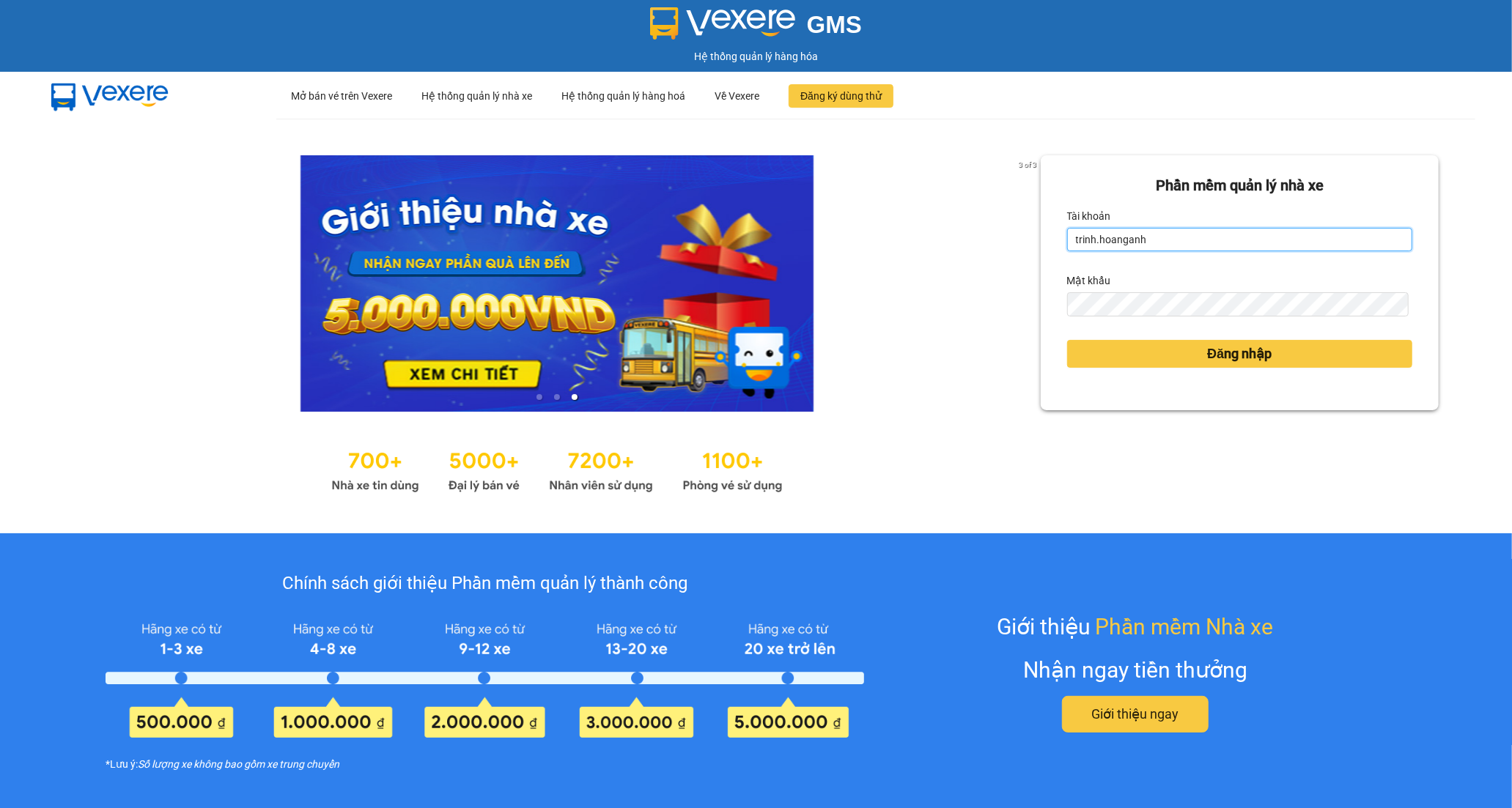
drag, startPoint x: 1153, startPoint y: 242, endPoint x: 972, endPoint y: 267, distance: 182.7
click at [980, 270] on div "3 of 3 Phần mềm quản lý nhà xe Tài khoản trinh.hoanganh Mật khẩu Đăng nhập" at bounding box center [756, 325] width 1512 height 414
type input "t"
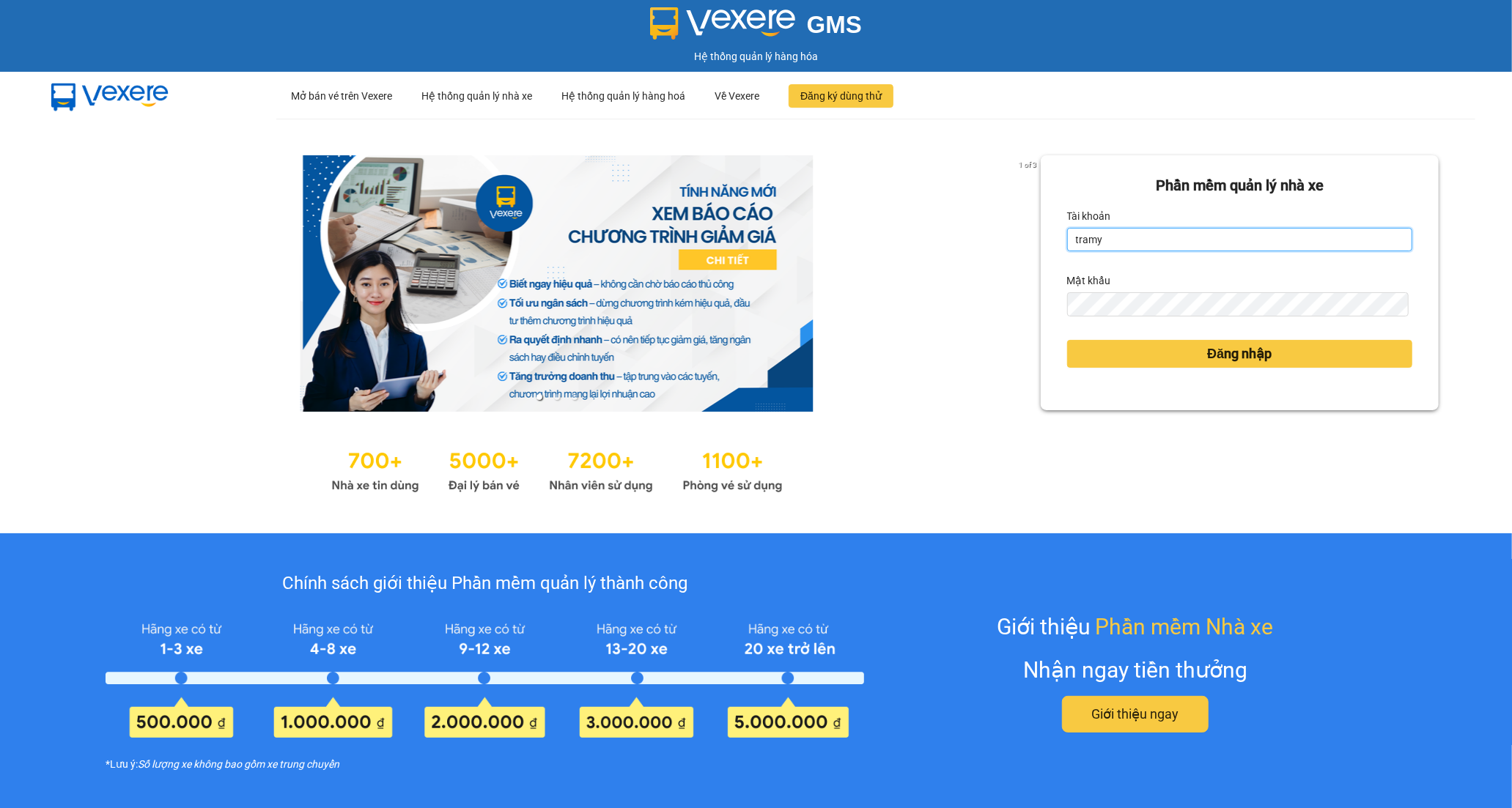
type input "tramy.hoanganh"
click at [943, 313] on div "1 of 3 Phần mềm quản lý nhà xe Tài khoản tramy.hoanganh Mật khẩu Đăng nhập" at bounding box center [756, 325] width 1512 height 414
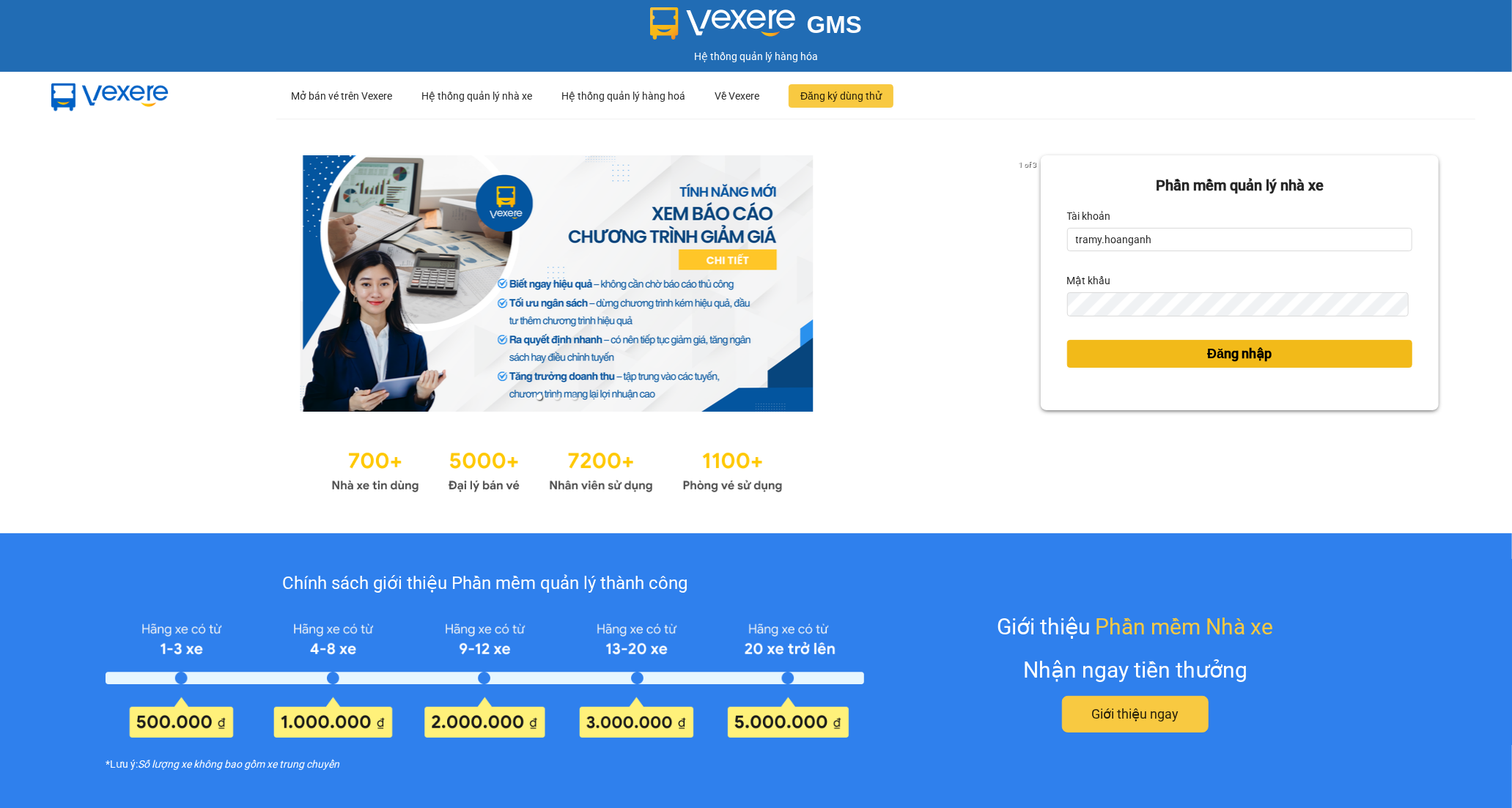
click at [1074, 358] on button "Đăng nhập" at bounding box center [1239, 354] width 345 height 28
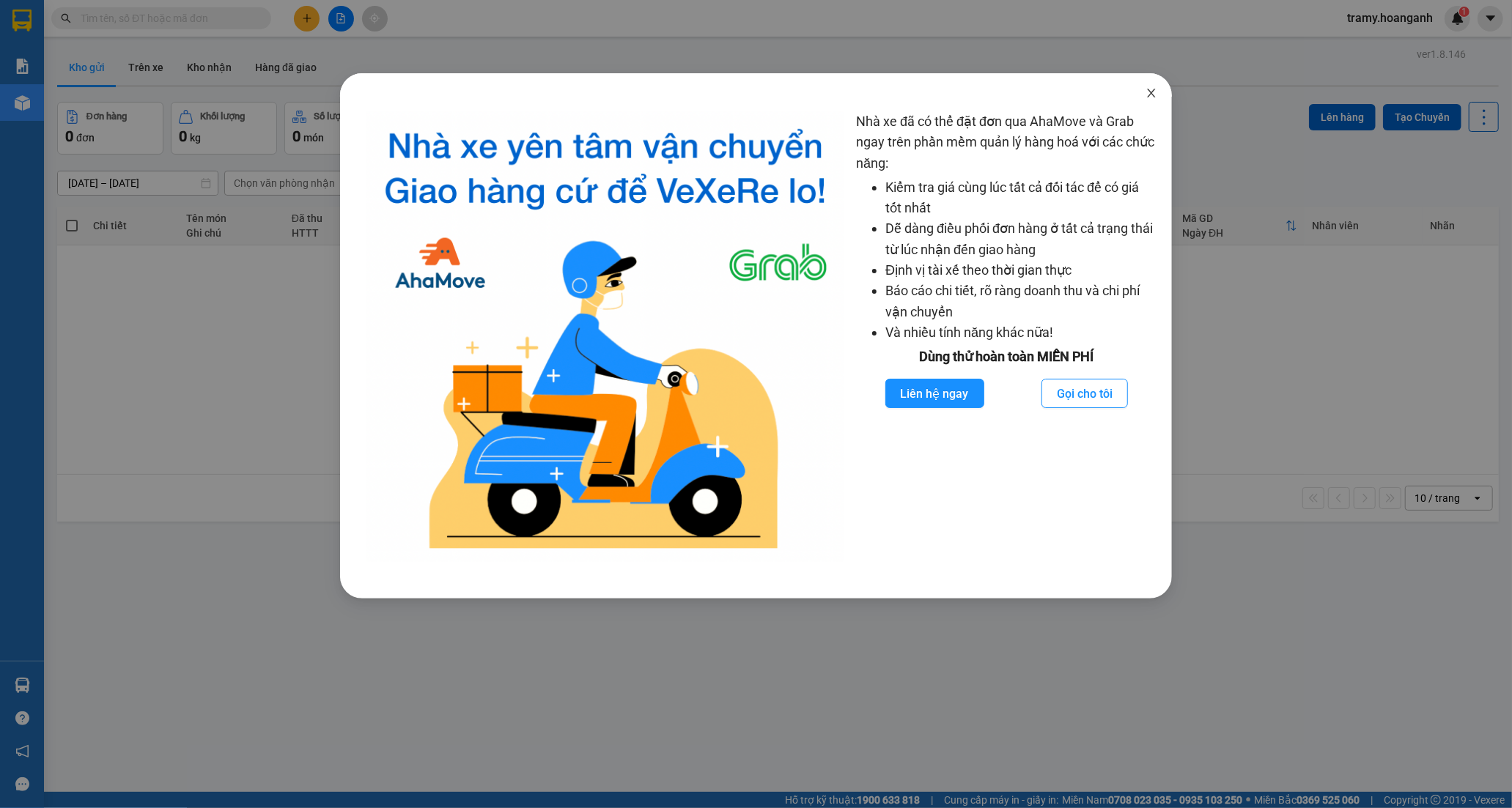
drag, startPoint x: 1145, startPoint y: 89, endPoint x: 1079, endPoint y: 83, distance: 66.3
click at [1135, 86] on span "Close" at bounding box center [1150, 93] width 41 height 41
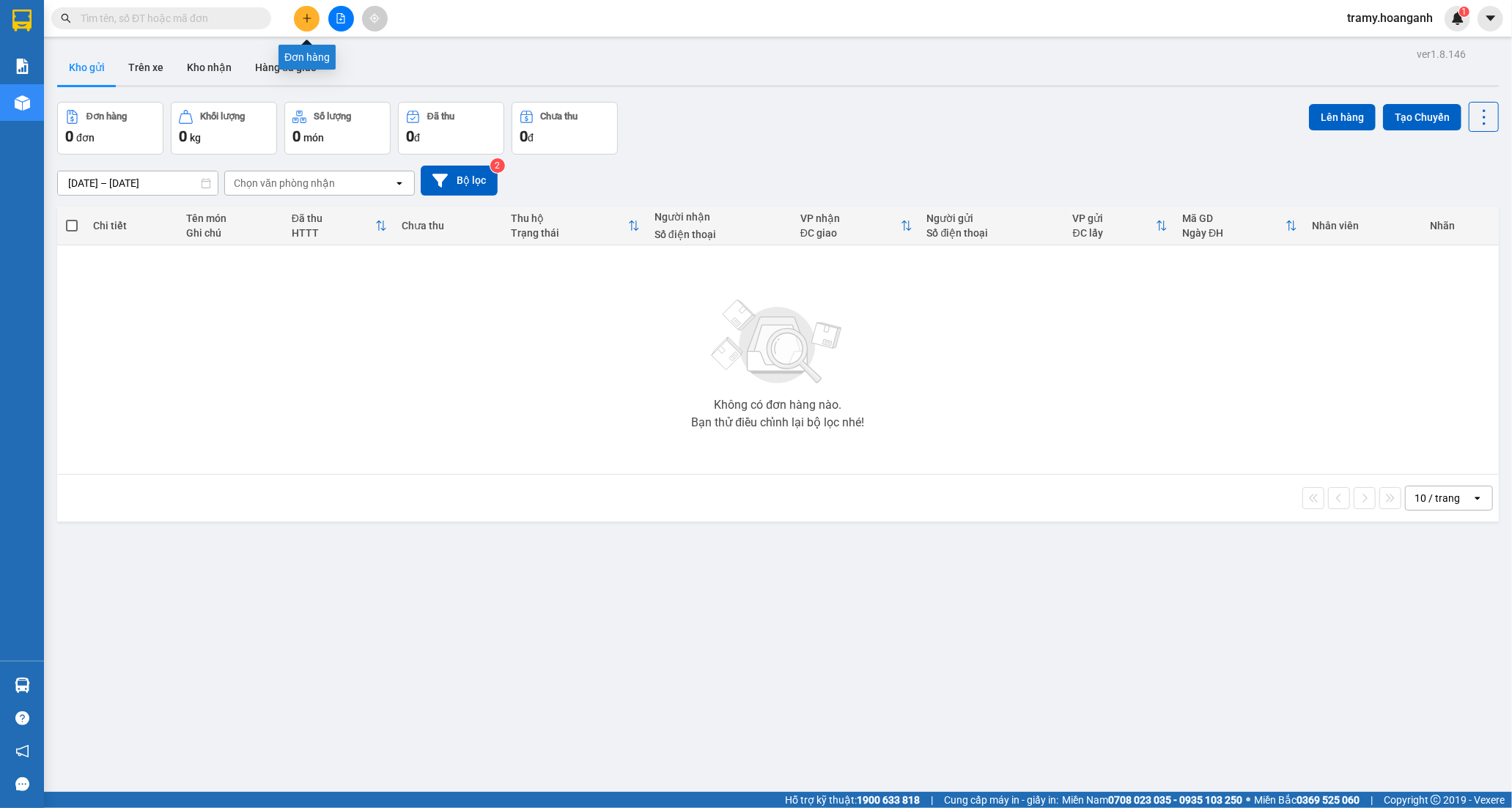
click at [311, 19] on icon "plus" at bounding box center [307, 18] width 10 height 10
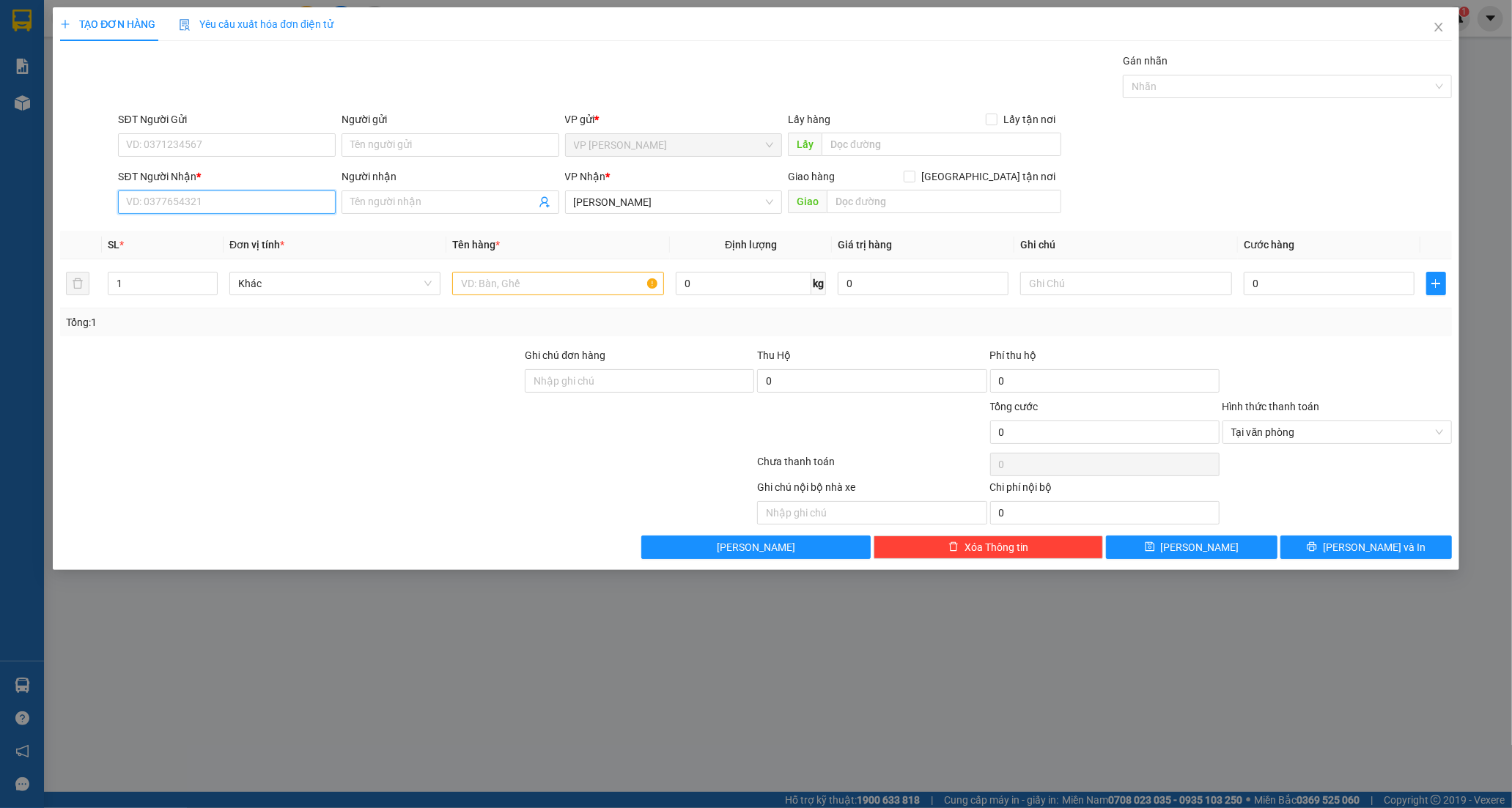
click at [154, 204] on input "SĐT Người Nhận *" at bounding box center [226, 203] width 218 height 24
type input "0382172615"
click at [381, 203] on input "Người nhận" at bounding box center [442, 202] width 185 height 16
type input "d"
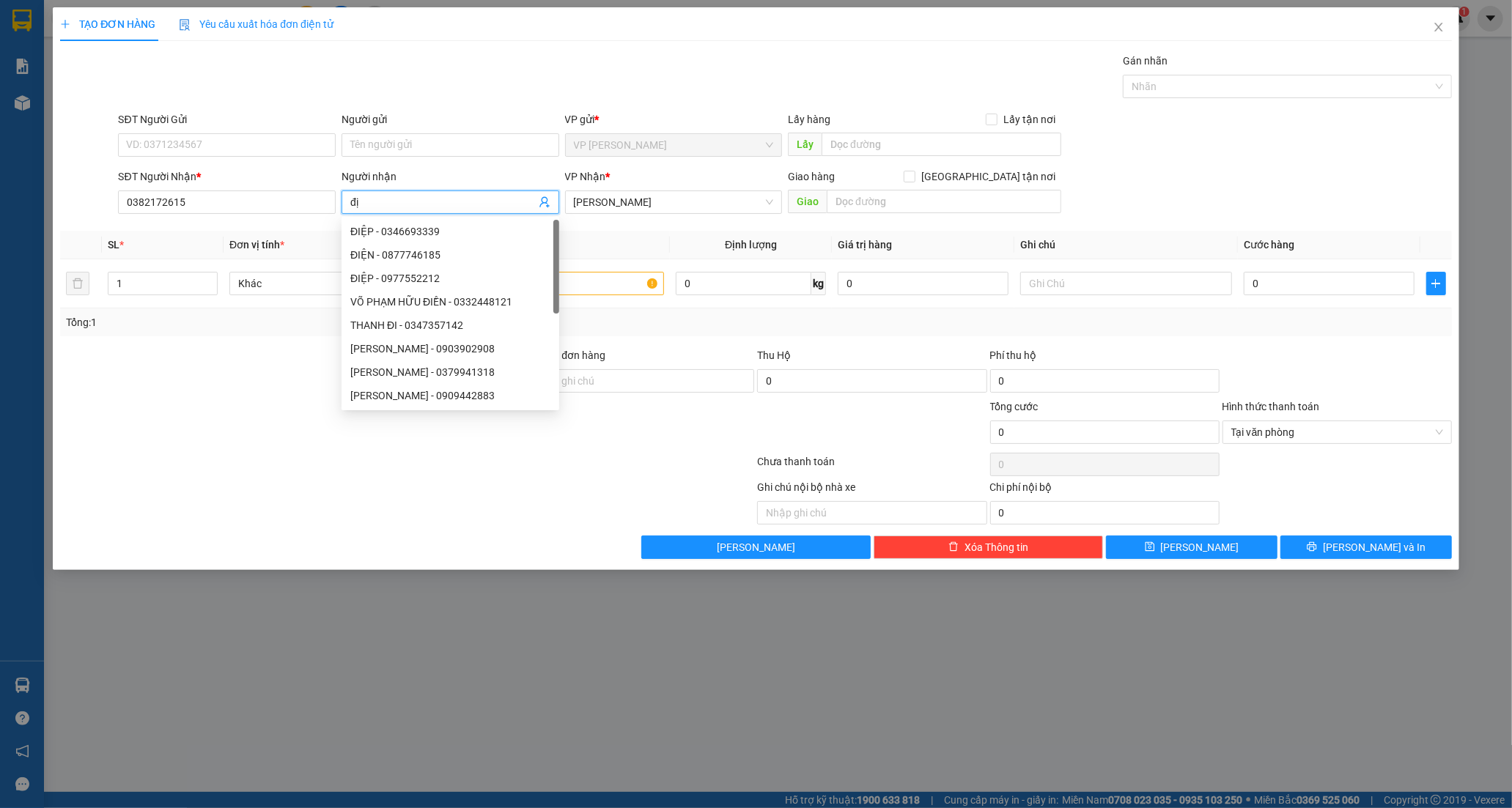
type input "đ"
type input "D"
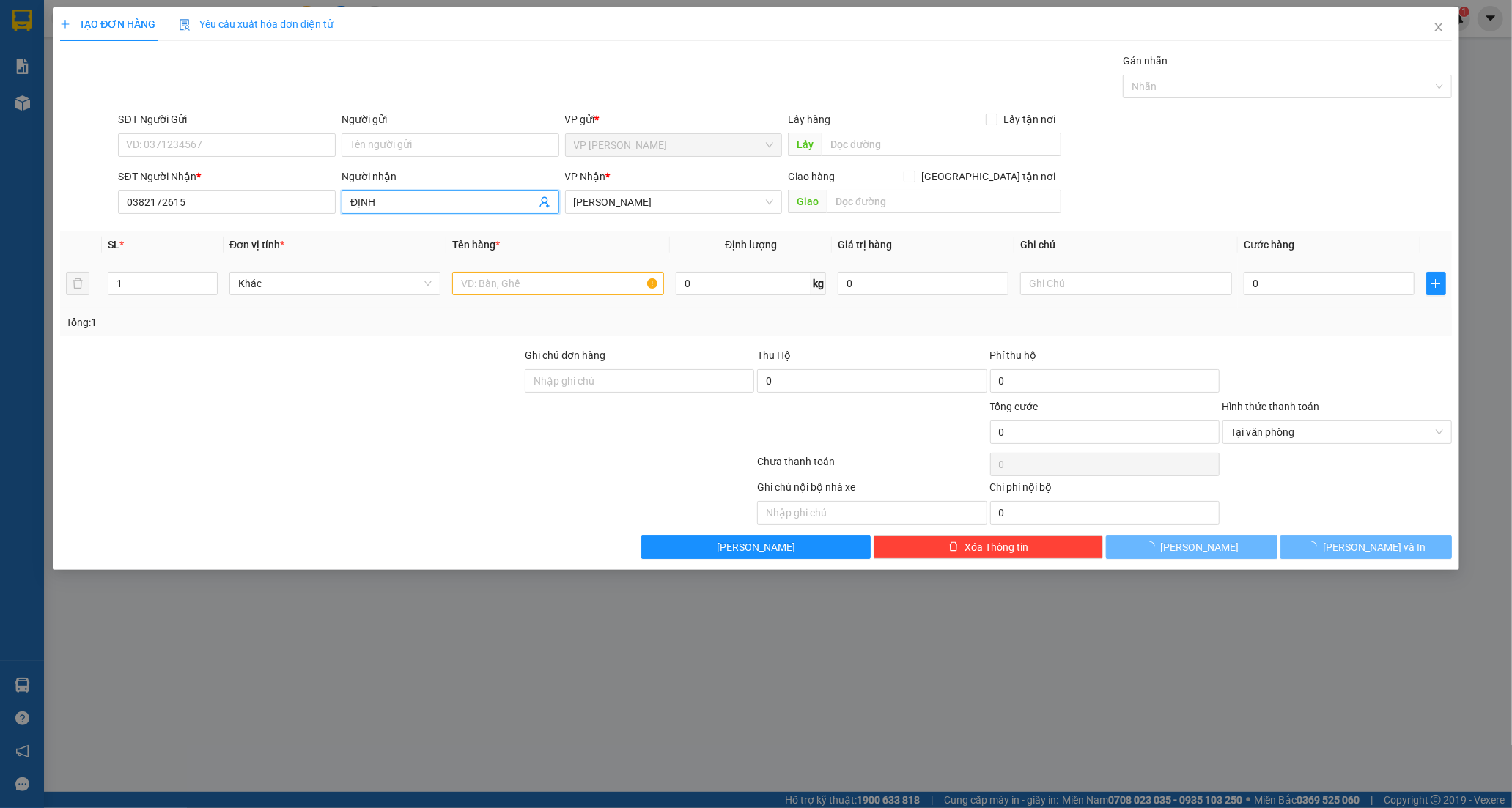
type input "ĐỊNH"
click at [514, 292] on input "text" at bounding box center [557, 284] width 211 height 24
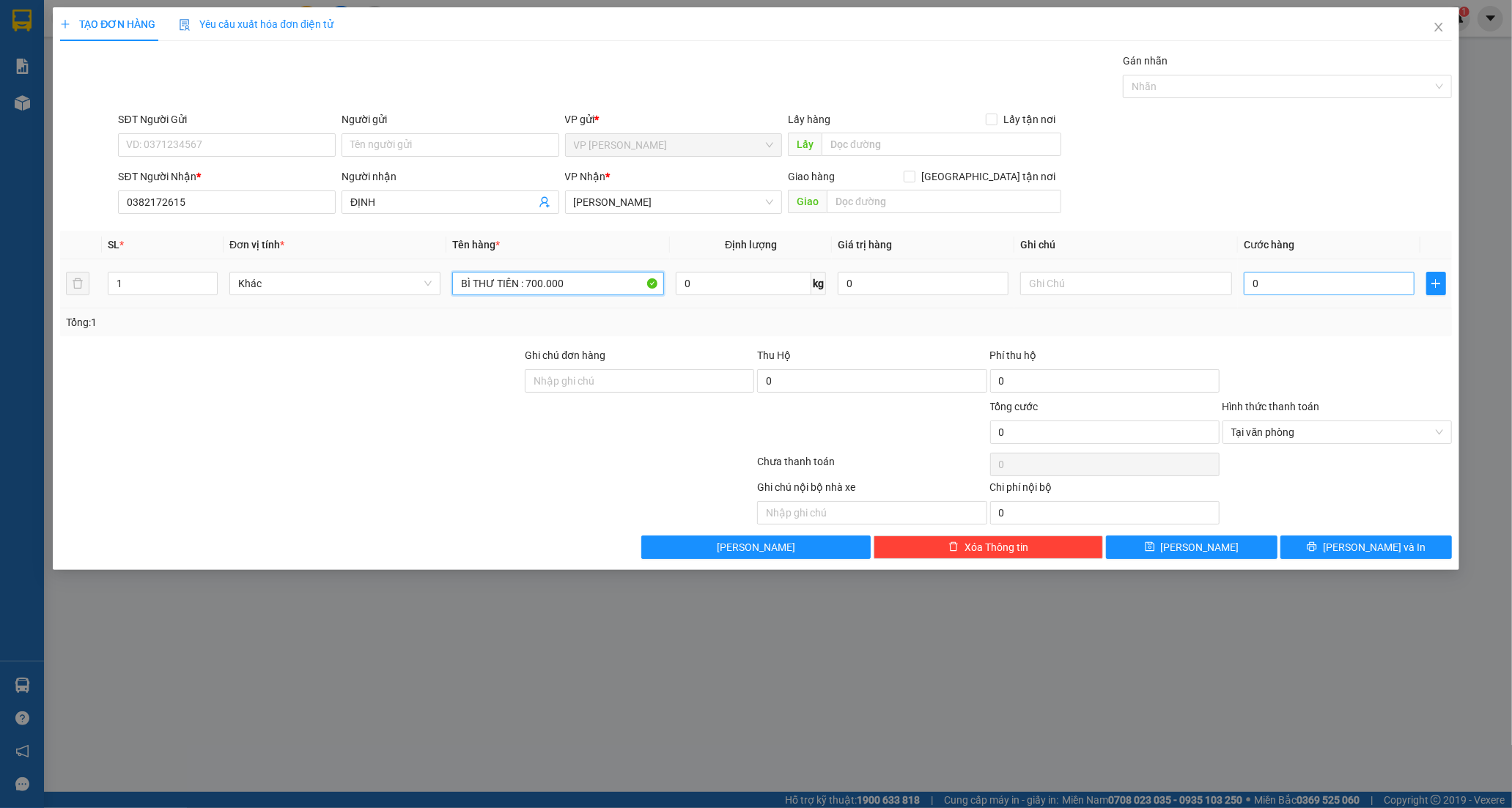
type input "BÌ THƯ TIỀN : 700.000"
click at [1269, 288] on input "0" at bounding box center [1328, 284] width 171 height 24
type input "2"
type input "20"
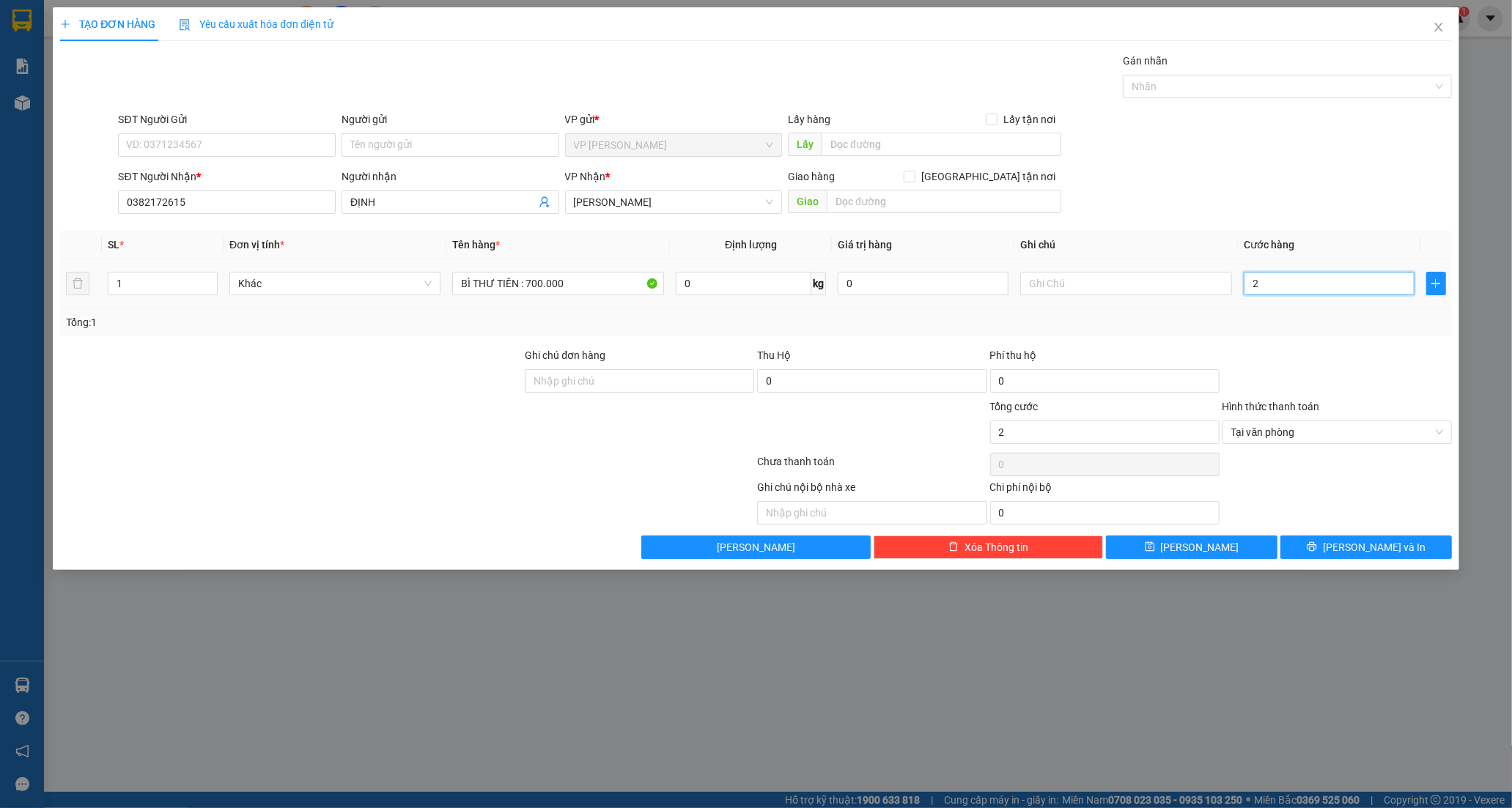
type input "20"
type input "20.000"
click at [1330, 542] on button "[PERSON_NAME] và In" at bounding box center [1365, 548] width 171 height 24
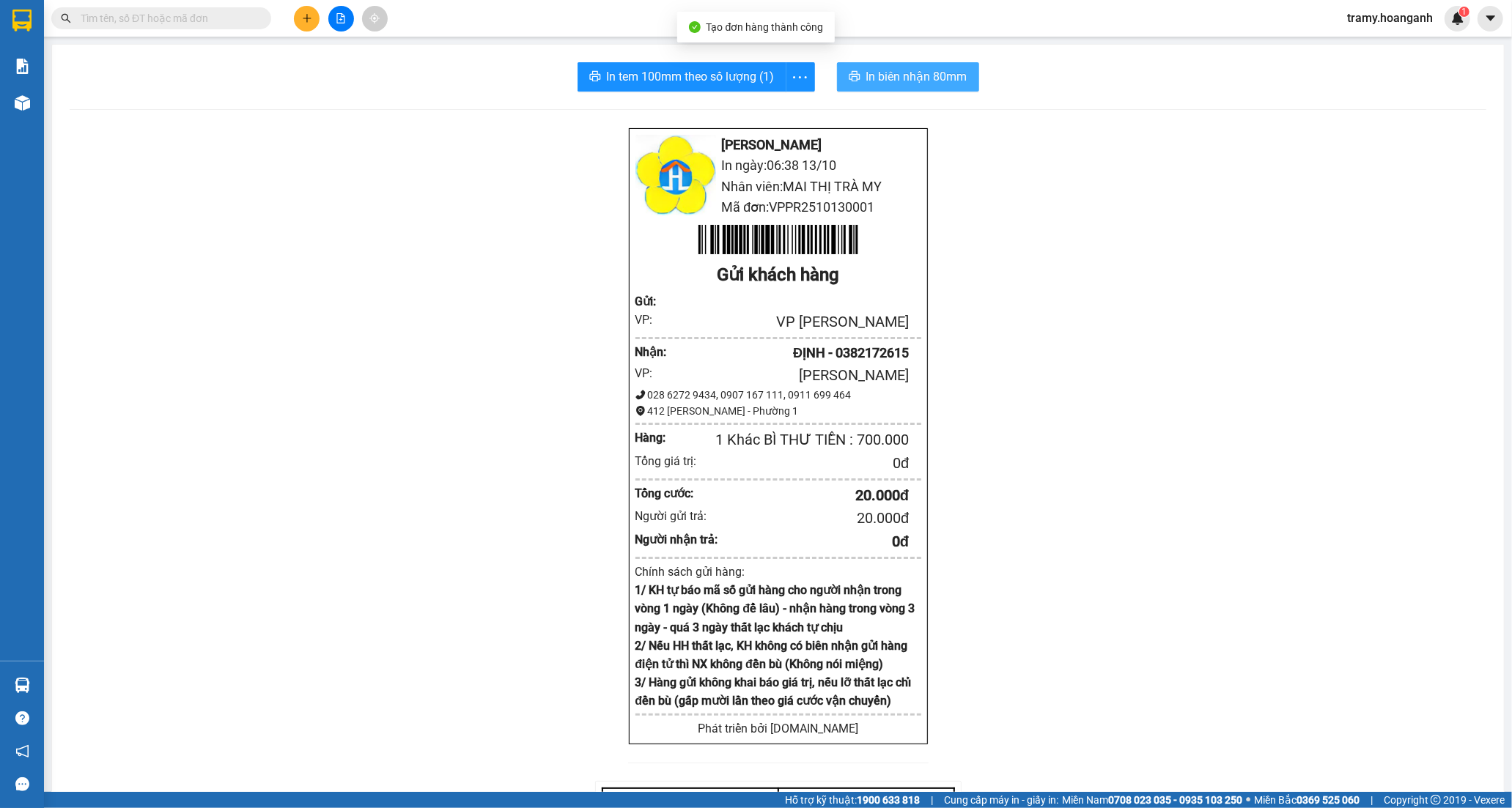
click at [927, 81] on span "In biên nhận 80mm" at bounding box center [917, 76] width 101 height 19
click at [794, 75] on icon "more" at bounding box center [799, 77] width 19 height 19
click at [760, 112] on div "In tem 100mm" at bounding box center [766, 109] width 66 height 16
click at [335, 23] on icon "file-add" at bounding box center [340, 18] width 10 height 10
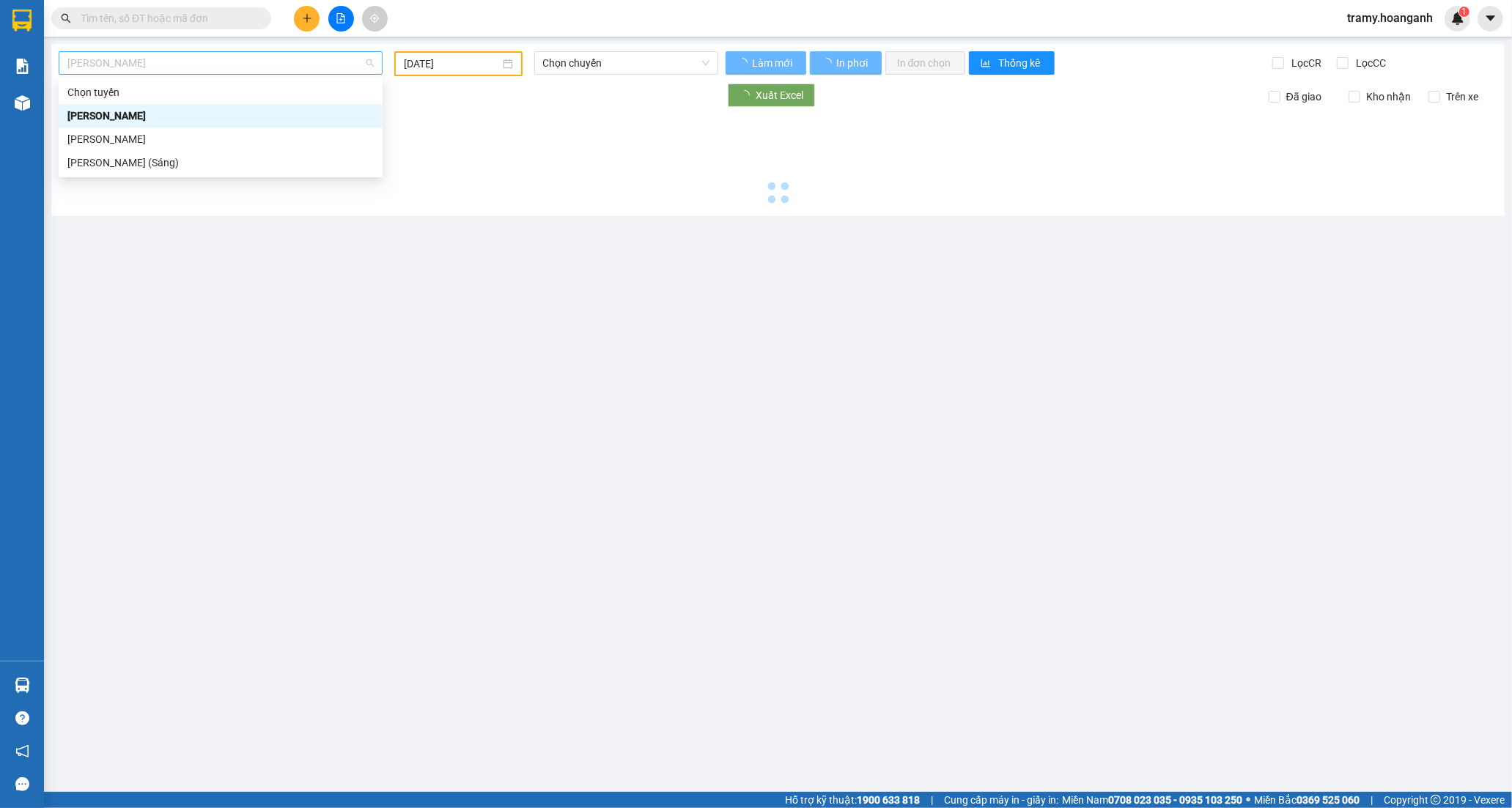
click at [208, 66] on span "[PERSON_NAME]" at bounding box center [221, 63] width 307 height 22
type input "[DATE]"
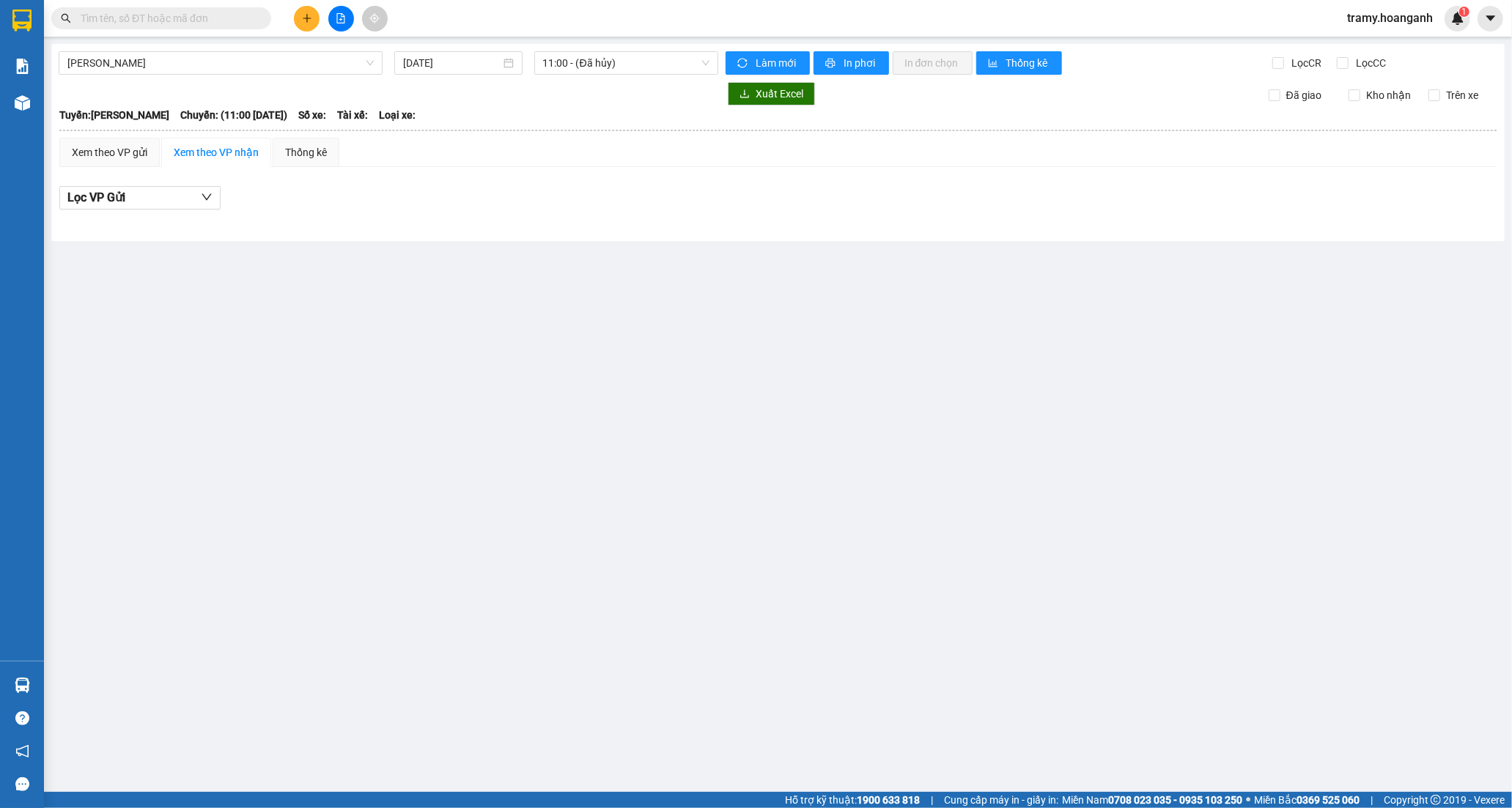
click at [224, 350] on main "[PERSON_NAME] Rang [DATE] 11:00 - ([GEOGRAPHIC_DATA]) Làm mới In phơi In đơn ch…" at bounding box center [756, 396] width 1512 height 792
click at [304, 19] on icon "plus" at bounding box center [307, 18] width 10 height 10
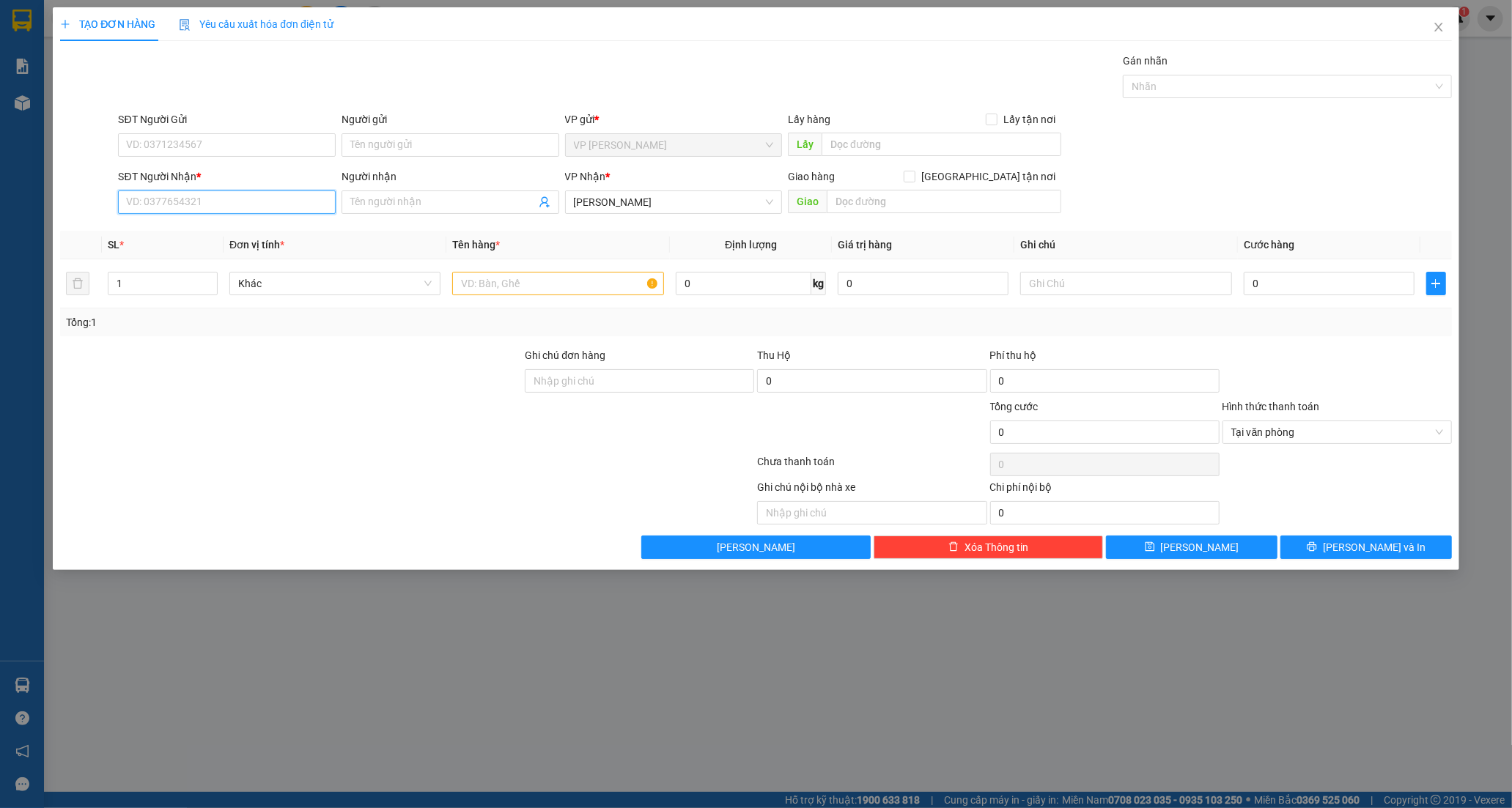
click at [135, 203] on input "SĐT Người Nhận *" at bounding box center [226, 203] width 218 height 24
click at [178, 197] on input "SĐT Người Nhận *" at bounding box center [226, 203] width 218 height 24
click at [159, 207] on input "SĐT Người Nhận *" at bounding box center [226, 203] width 218 height 24
click at [142, 204] on input "SĐT Người Nhận *" at bounding box center [226, 203] width 218 height 24
click at [191, 202] on input "SĐT Người Nhận *" at bounding box center [226, 203] width 218 height 24
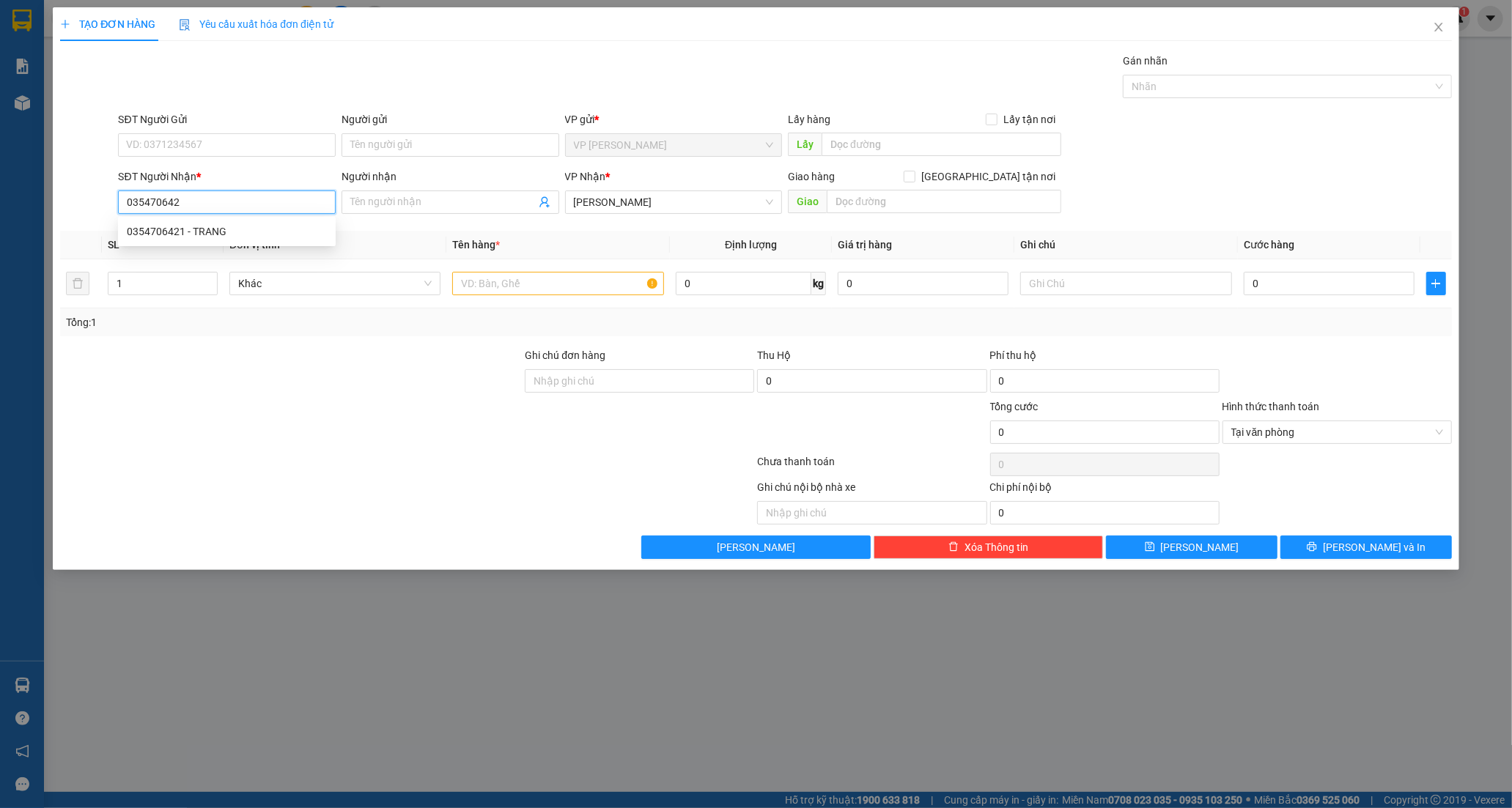
type input "0354706421"
click at [198, 225] on div "0354706421 - TRANG" at bounding box center [226, 231] width 200 height 16
type input "TRANG"
type input "[PERSON_NAME]"
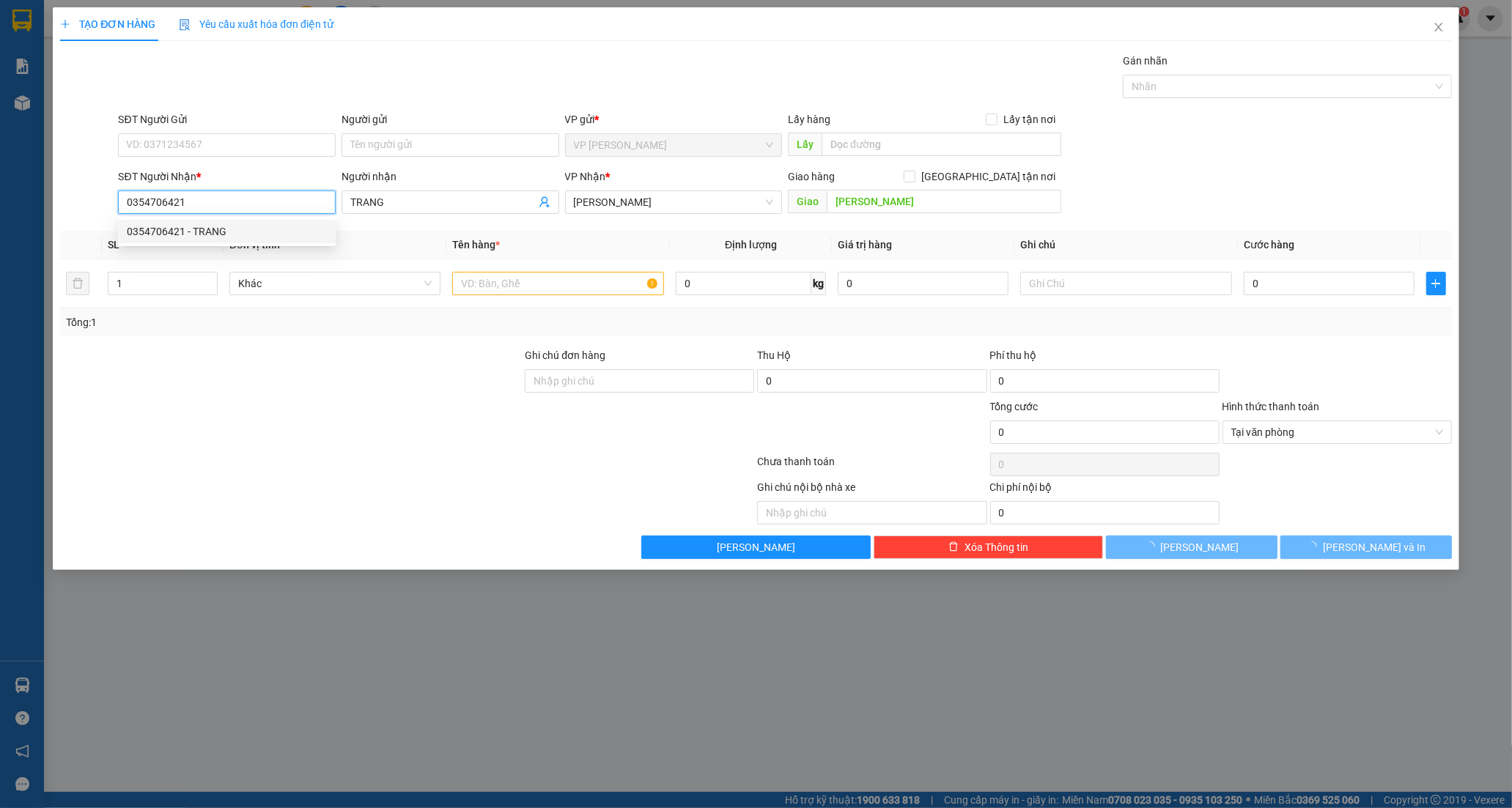
type input "50.000"
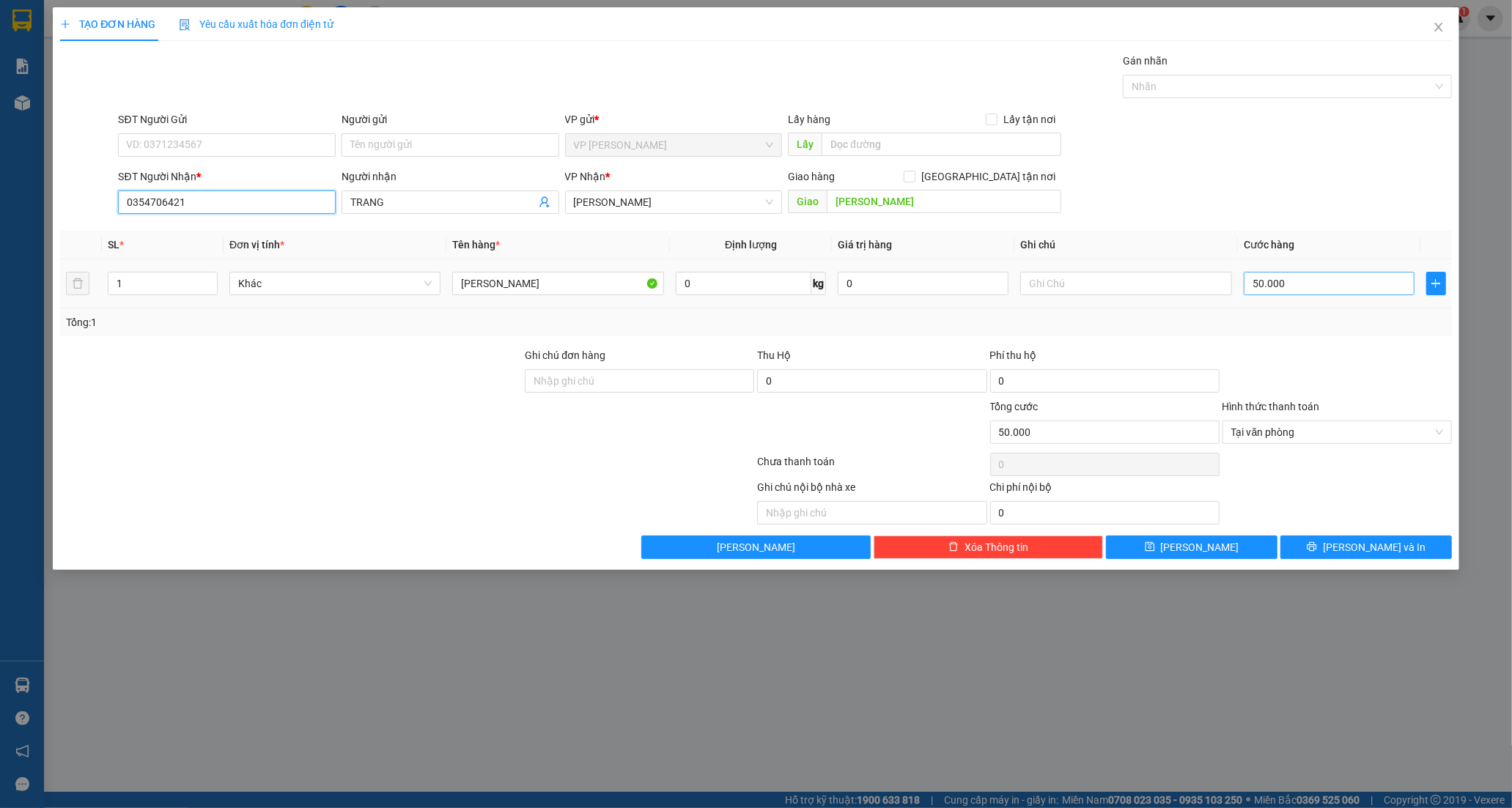
type input "0354706421"
click at [1334, 289] on input "50.000" at bounding box center [1328, 284] width 171 height 24
type input "0"
click at [1249, 284] on input "0" at bounding box center [1328, 284] width 171 height 24
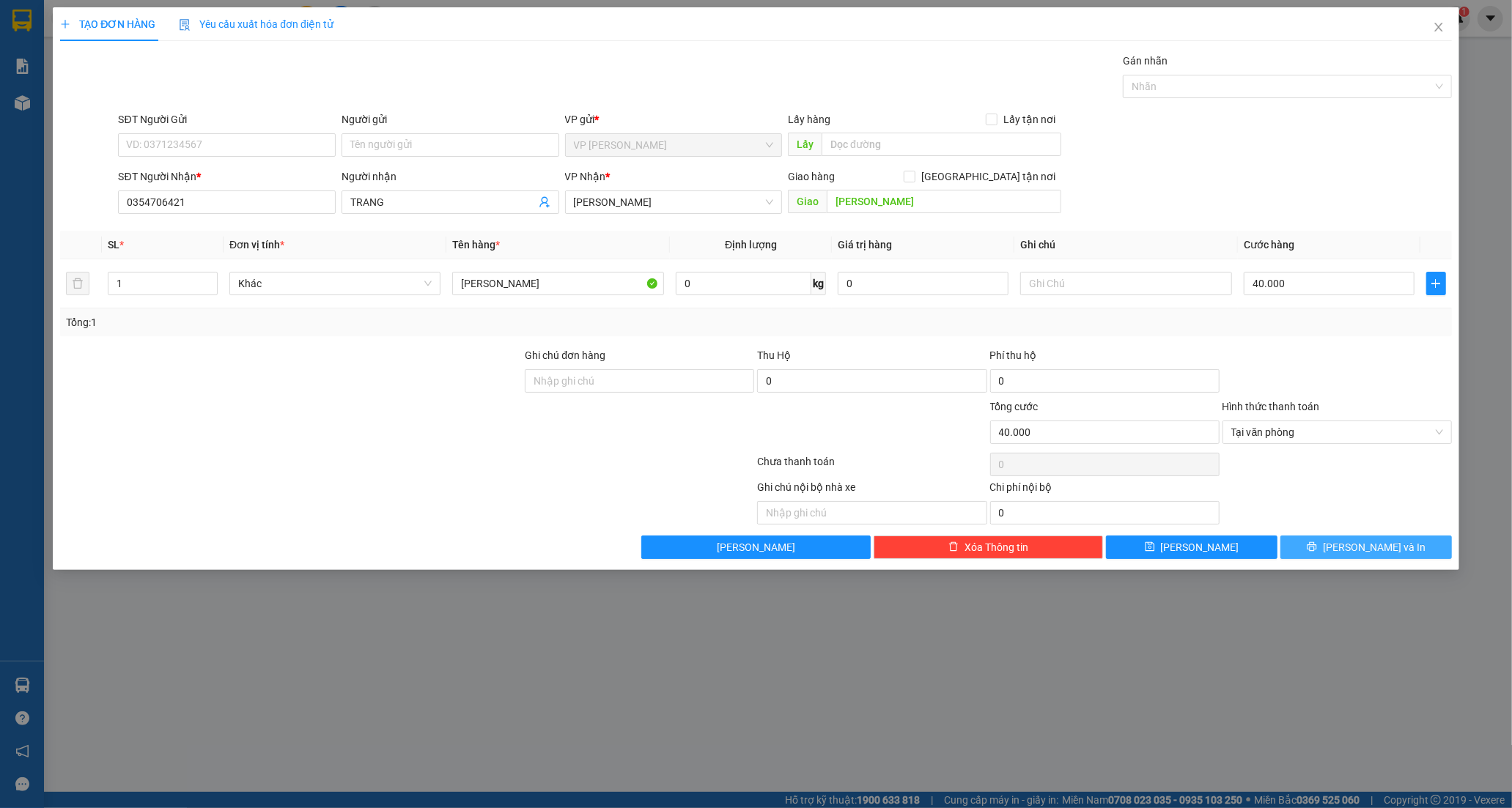
click at [1291, 545] on button "[PERSON_NAME] và In" at bounding box center [1365, 548] width 171 height 24
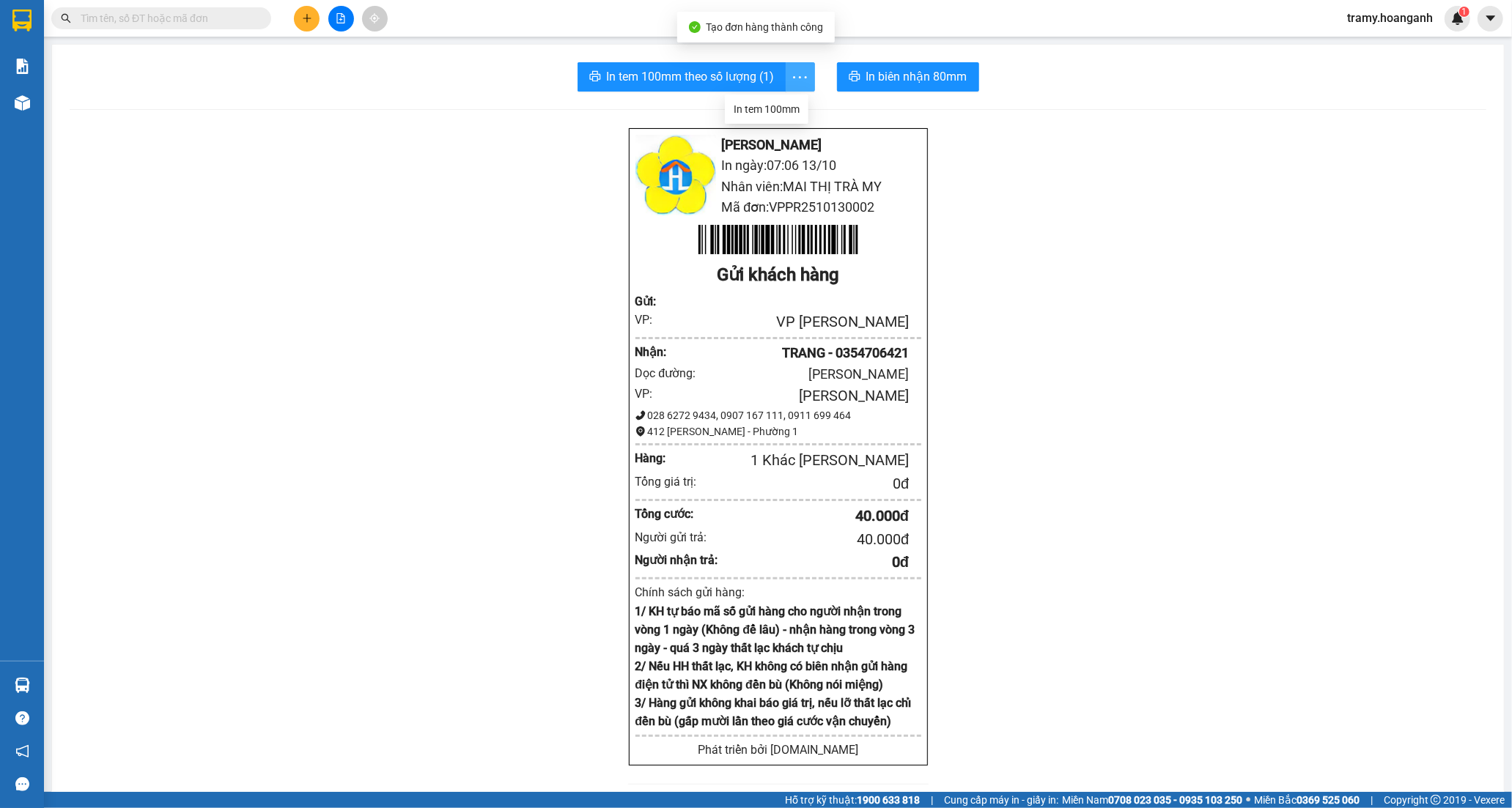
click at [795, 78] on icon "more" at bounding box center [799, 77] width 19 height 19
click at [784, 107] on div "In tem 100mm" at bounding box center [766, 109] width 66 height 16
click at [304, 25] on button at bounding box center [307, 19] width 26 height 26
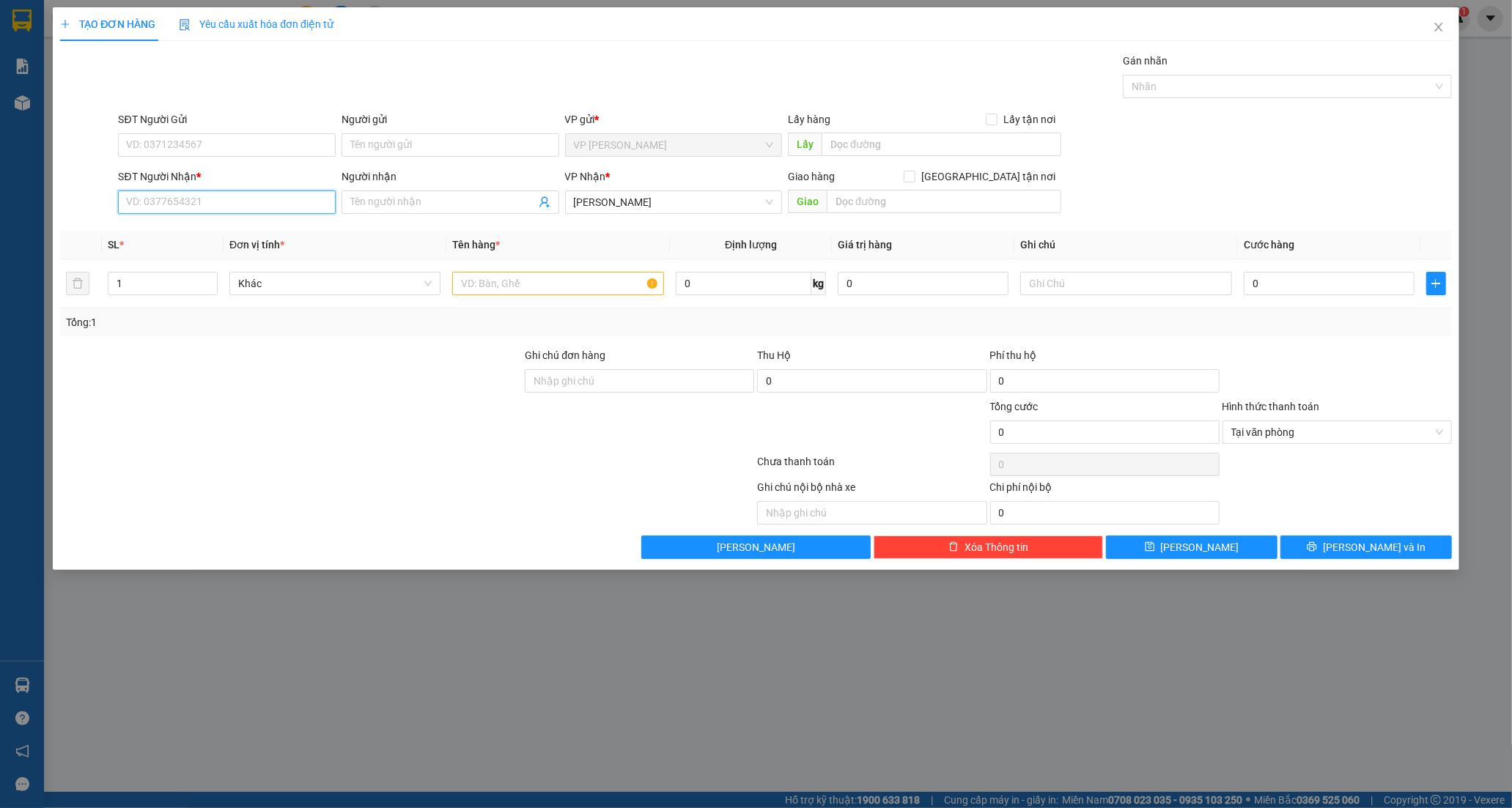
drag, startPoint x: 194, startPoint y: 207, endPoint x: 188, endPoint y: 215, distance: 10.0
click at [195, 208] on input "SĐT Người Nhận *" at bounding box center [226, 203] width 218 height 24
click at [204, 253] on div "0337514439 - [PERSON_NAME]" at bounding box center [226, 255] width 200 height 16
type input "0337514439"
type input "[PERSON_NAME]"
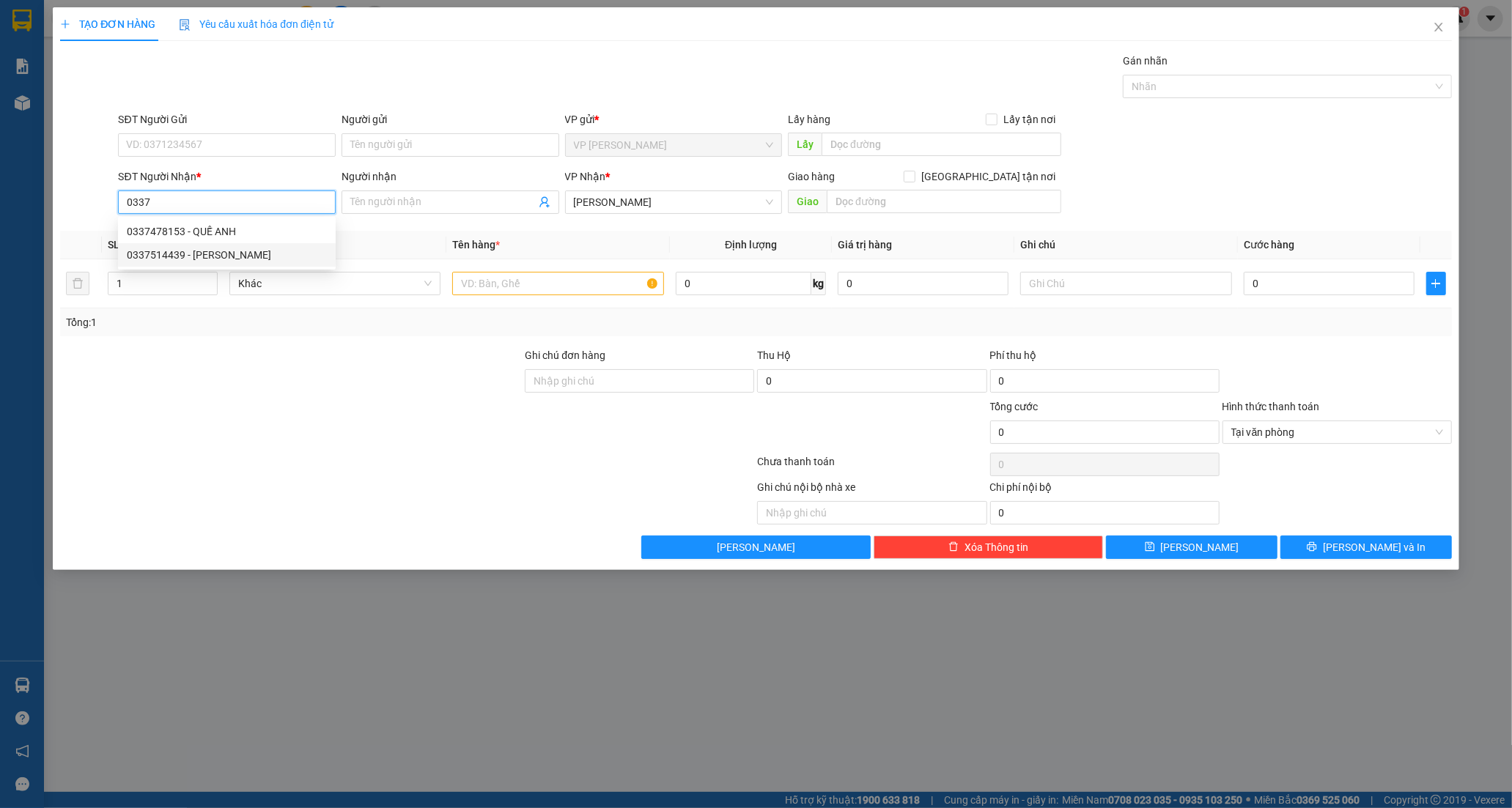
type input "BV NHI ĐỒNG NAI"
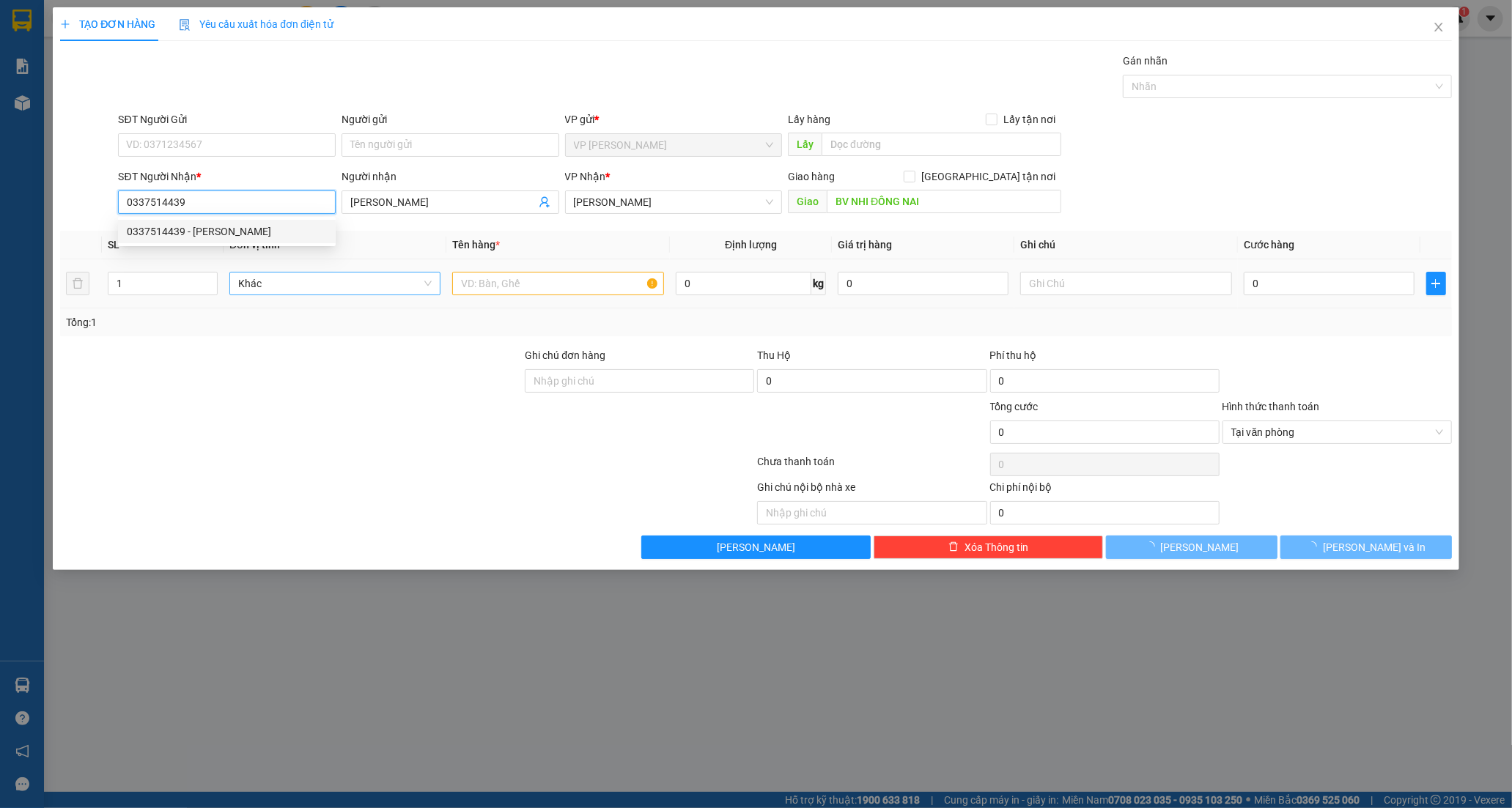
type input "50.000"
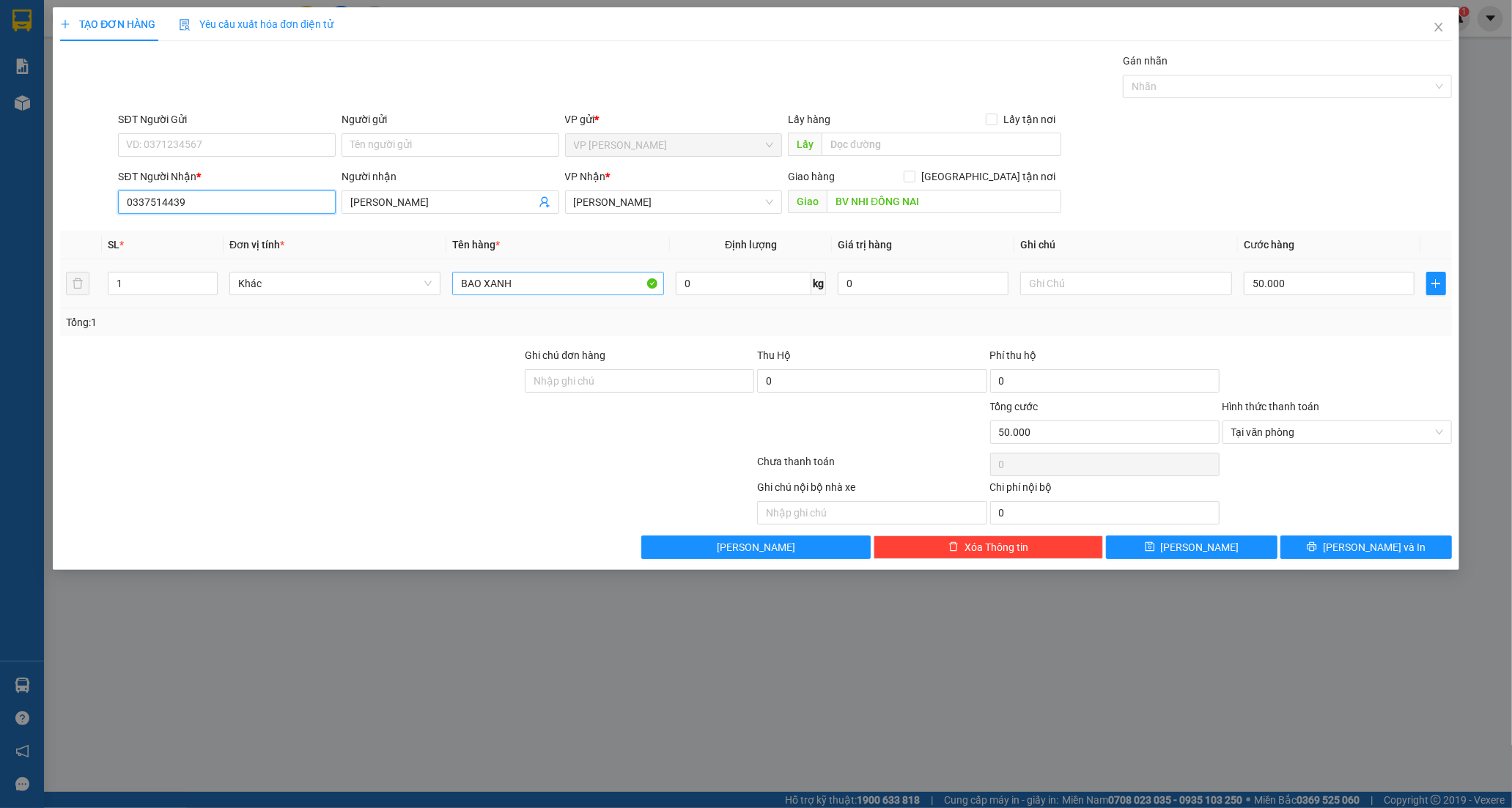
type input "0337514439"
drag, startPoint x: 558, startPoint y: 287, endPoint x: 398, endPoint y: 313, distance: 162.1
click at [398, 313] on div "SL * Đơn vị tính * Tên hàng * Định lượng Giá trị hàng Ghi chú Cước hàng 1 Khác …" at bounding box center [756, 283] width 1391 height 106
type input "[PERSON_NAME]"
click at [1305, 287] on input "50.000" at bounding box center [1328, 284] width 171 height 24
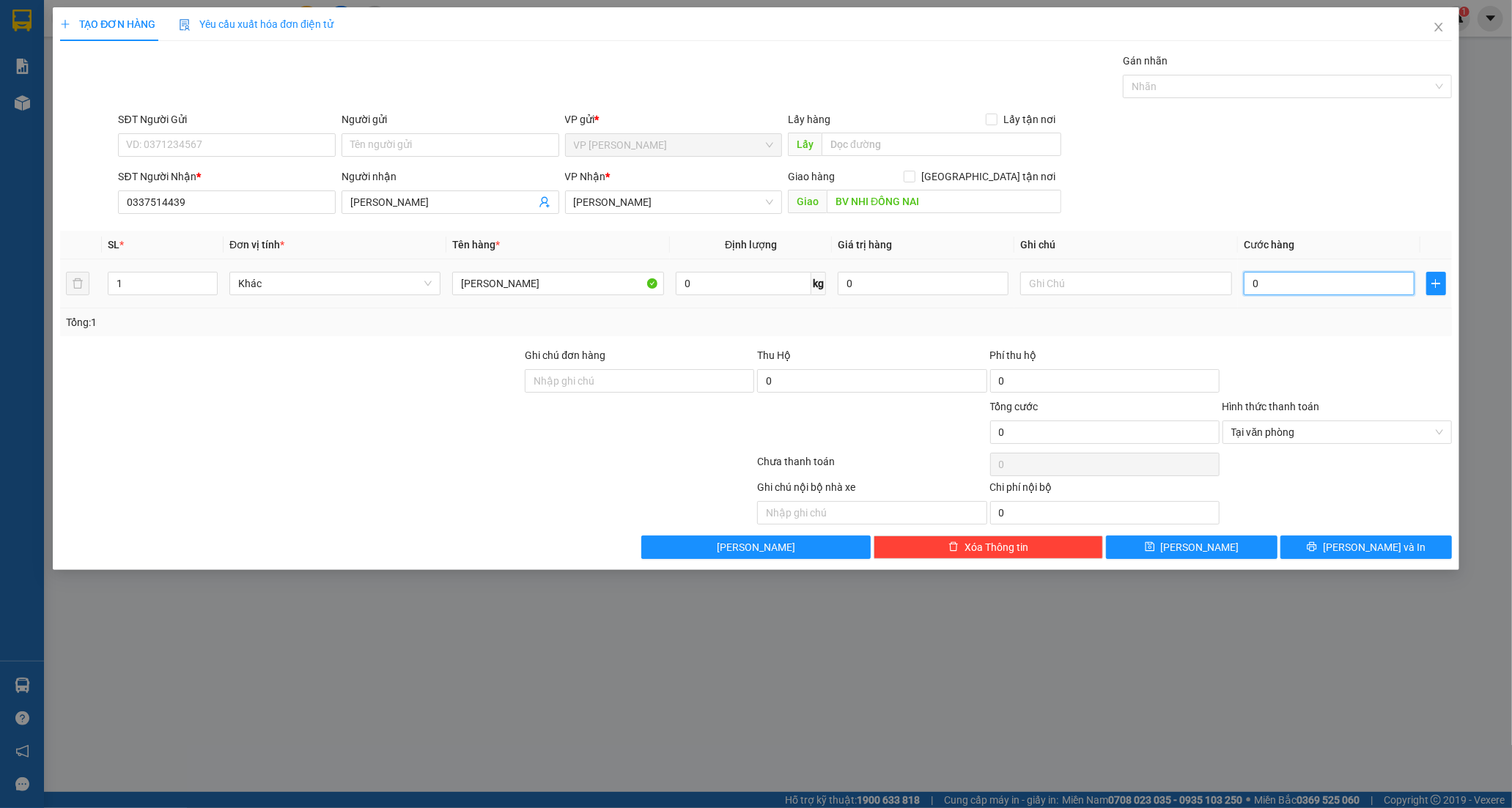
click at [1244, 287] on input "0" at bounding box center [1328, 284] width 171 height 24
click at [1317, 542] on icon "printer" at bounding box center [1311, 547] width 10 height 10
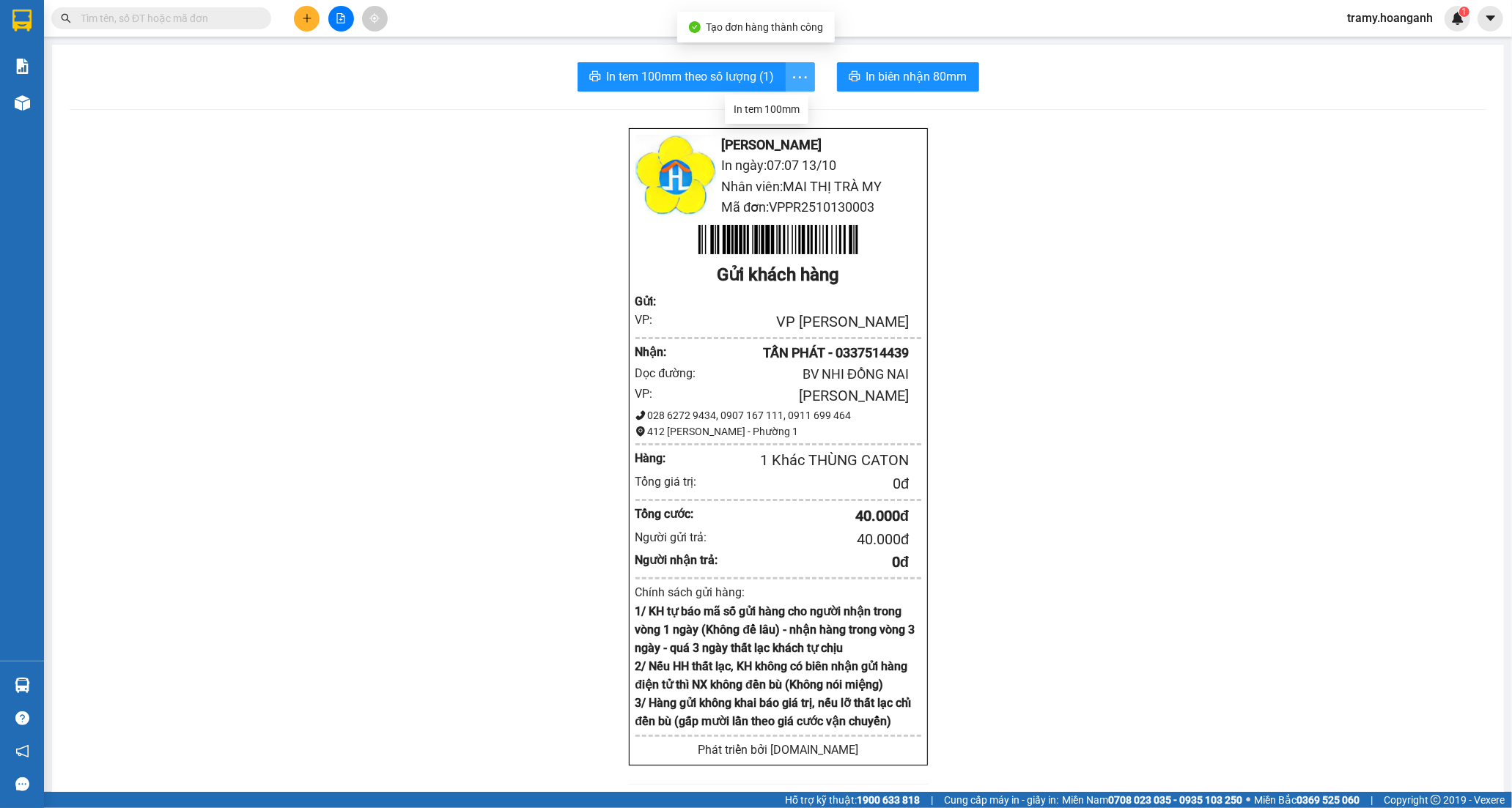
click at [790, 75] on icon "more" at bounding box center [799, 77] width 19 height 19
drag, startPoint x: 771, startPoint y: 121, endPoint x: 766, endPoint y: 113, distance: 9.4
click at [769, 120] on ul "In tem 100mm" at bounding box center [766, 110] width 83 height 30
click at [765, 110] on div "In tem 100mm" at bounding box center [766, 109] width 66 height 16
click at [302, 19] on icon "plus" at bounding box center [307, 18] width 10 height 10
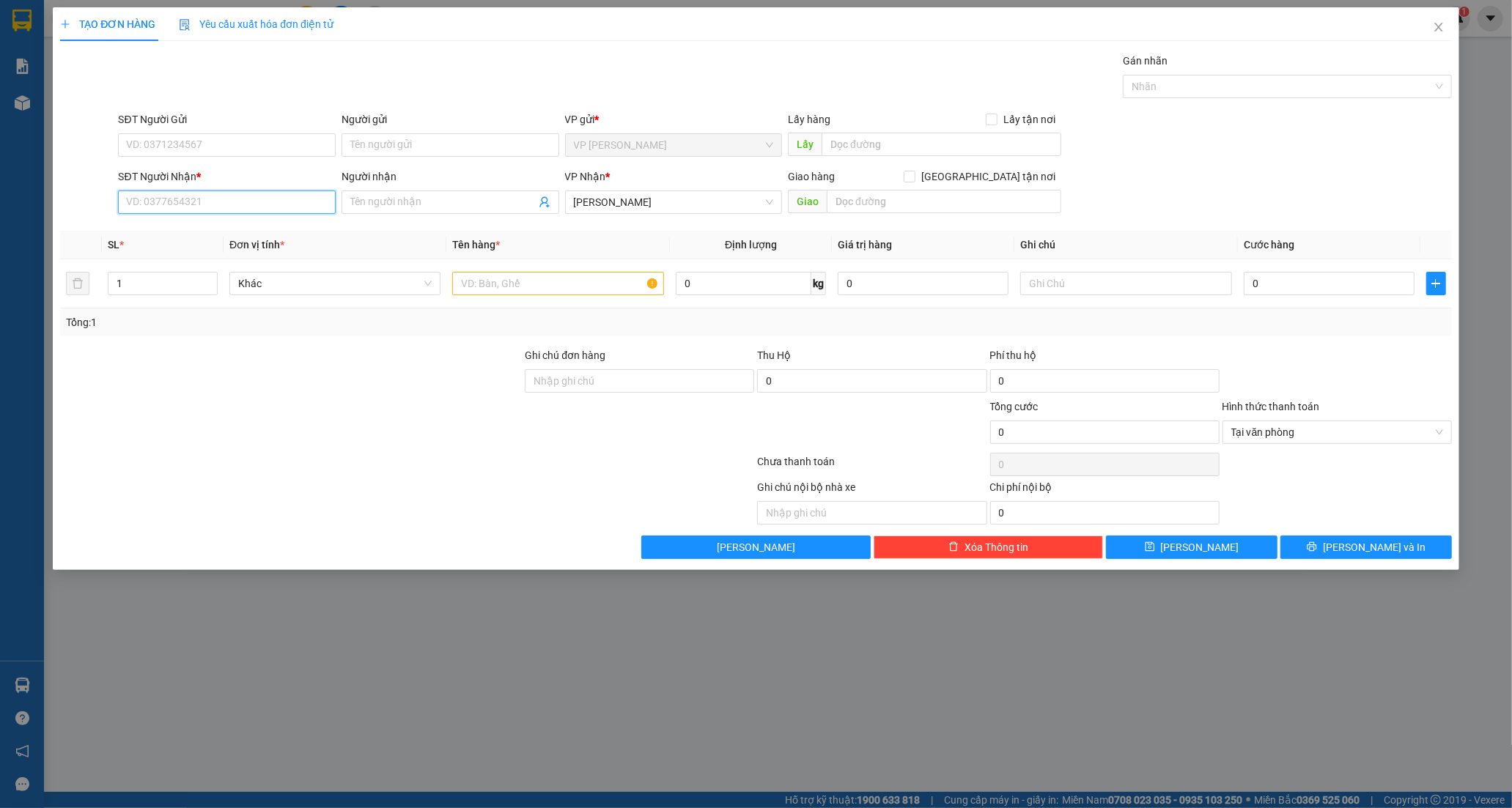
click at [266, 204] on input "SĐT Người Nhận *" at bounding box center [226, 203] width 218 height 24
click at [165, 203] on input "SĐT Người Nhận *" at bounding box center [226, 203] width 218 height 24
type input "0335852928"
click at [425, 204] on input "Người nhận" at bounding box center [442, 202] width 185 height 16
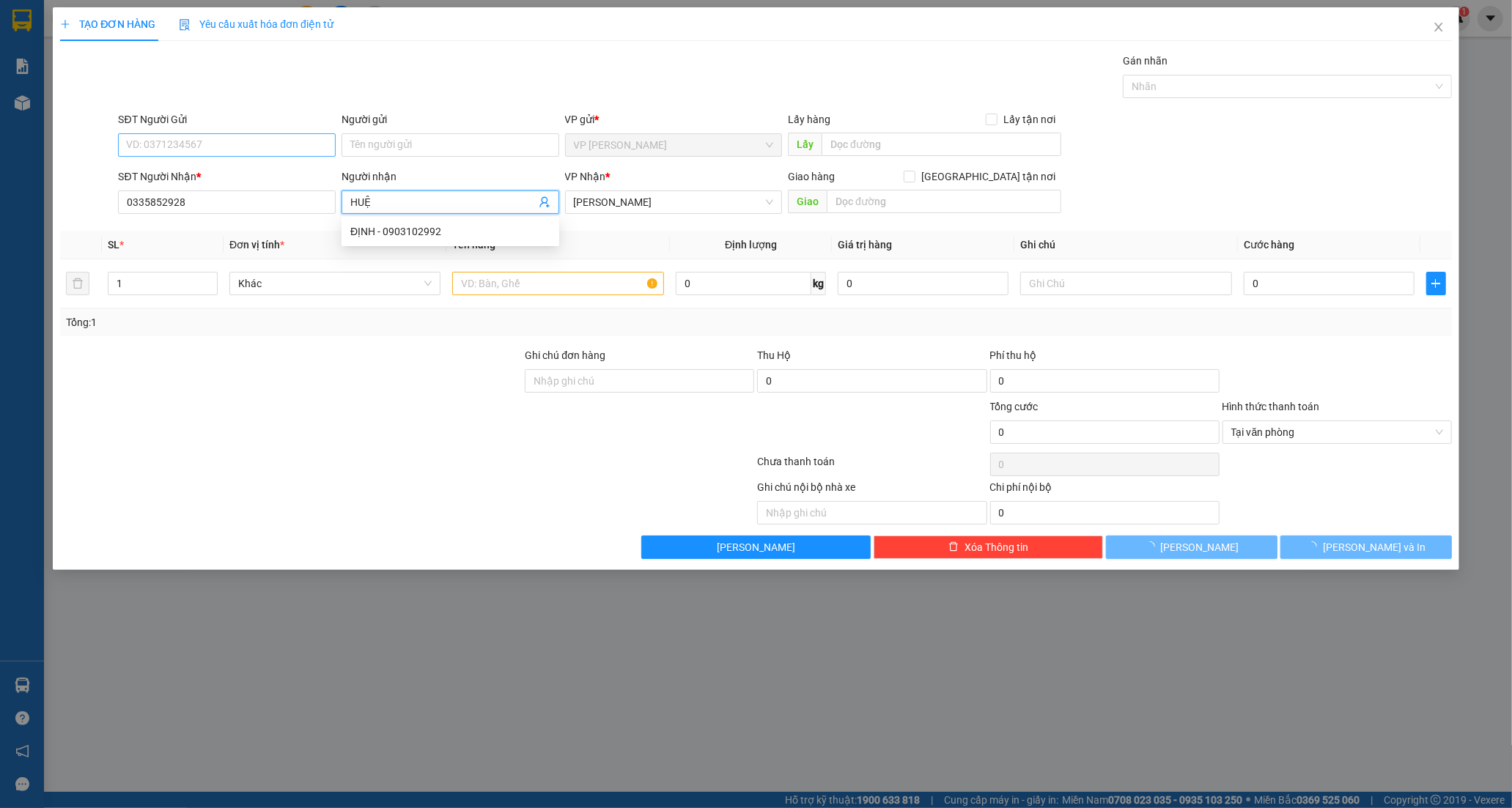
type input "HUỆ"
click at [184, 151] on input "SĐT Người Gửi" at bounding box center [226, 145] width 218 height 24
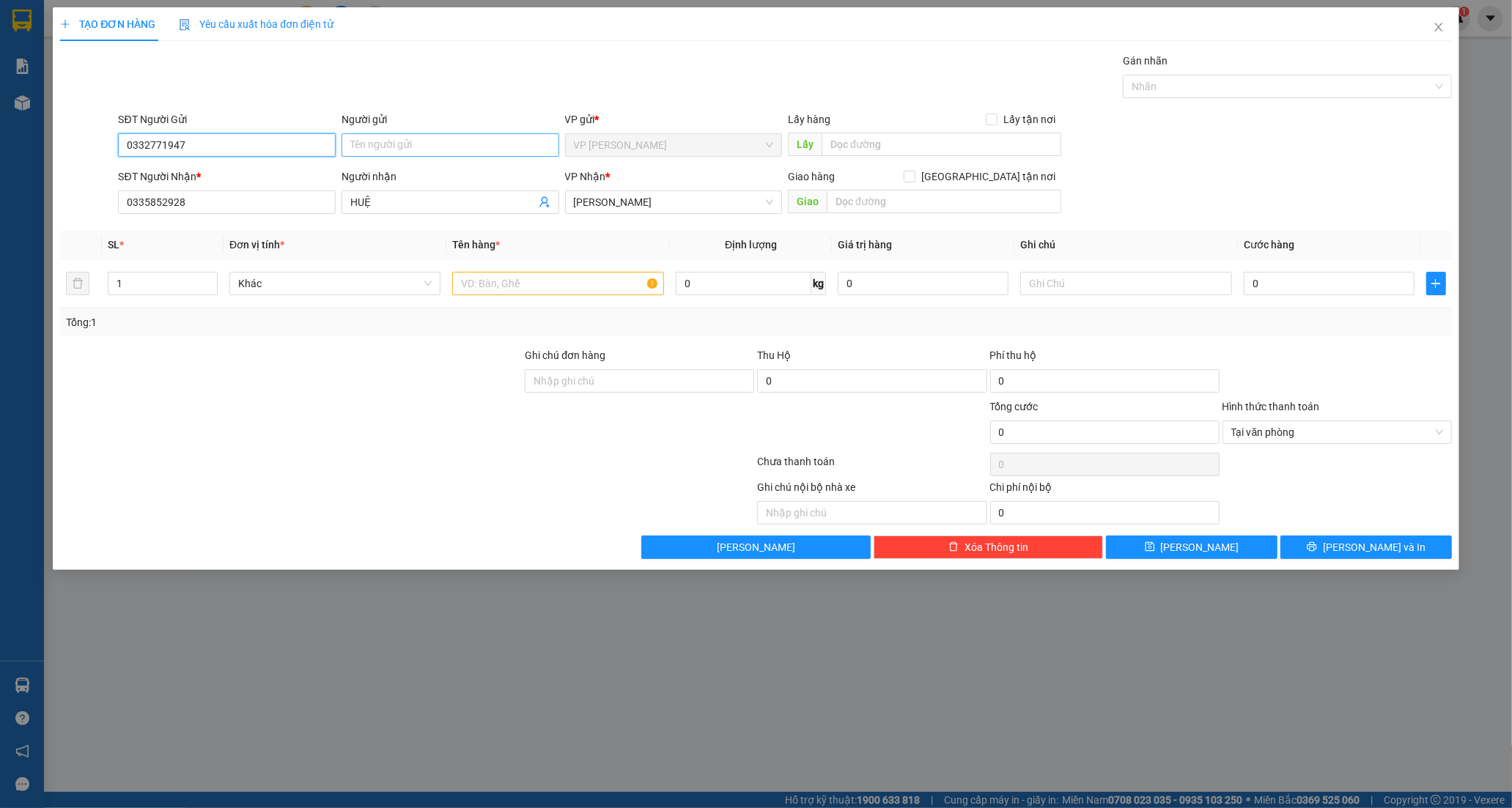
type input "0332771947"
click at [379, 140] on input "Người gửi" at bounding box center [450, 145] width 218 height 24
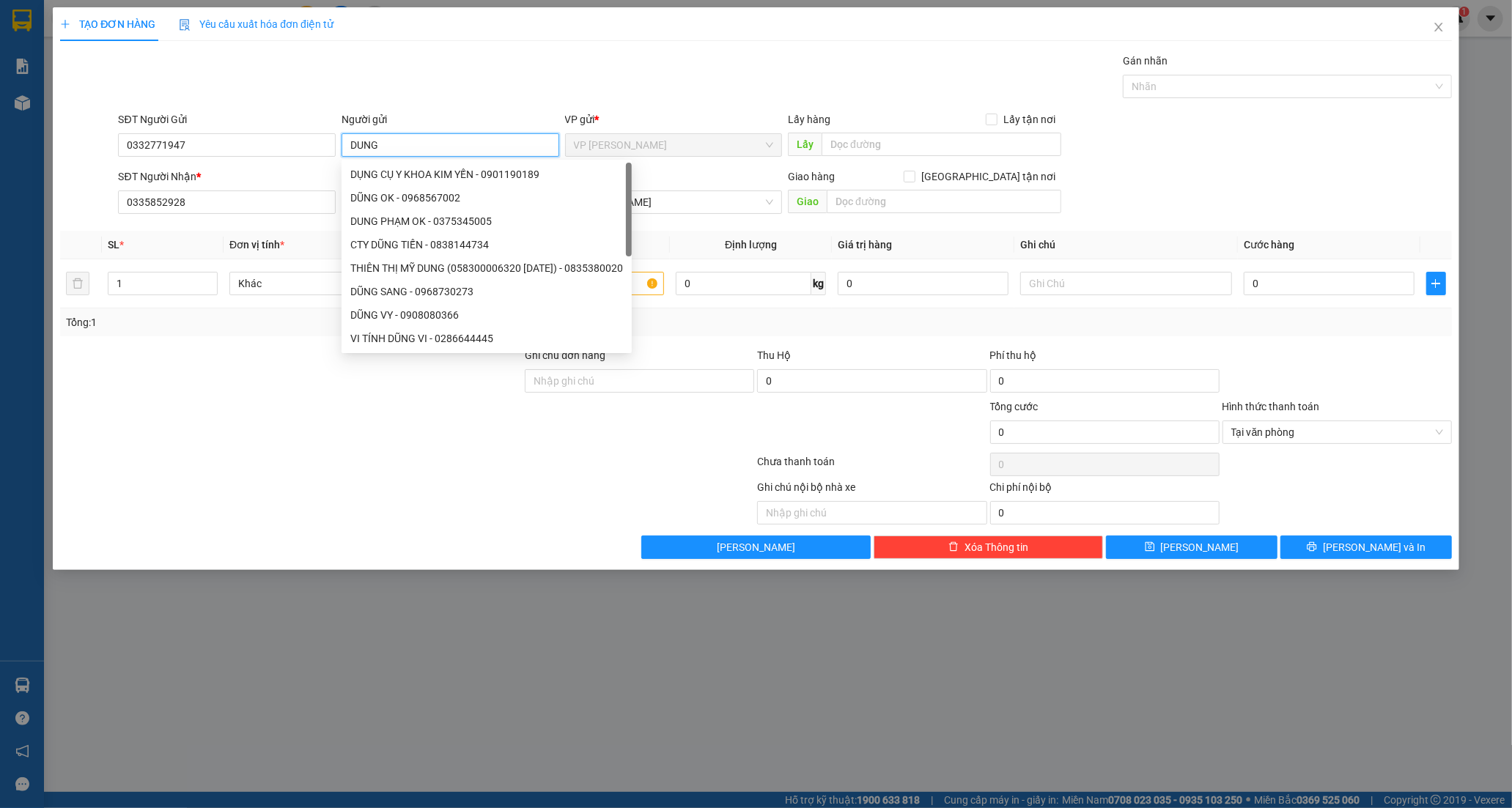
type input "DUNG"
drag, startPoint x: 140, startPoint y: 488, endPoint x: 166, endPoint y: 464, distance: 35.4
click at [141, 484] on div at bounding box center [261, 502] width 406 height 45
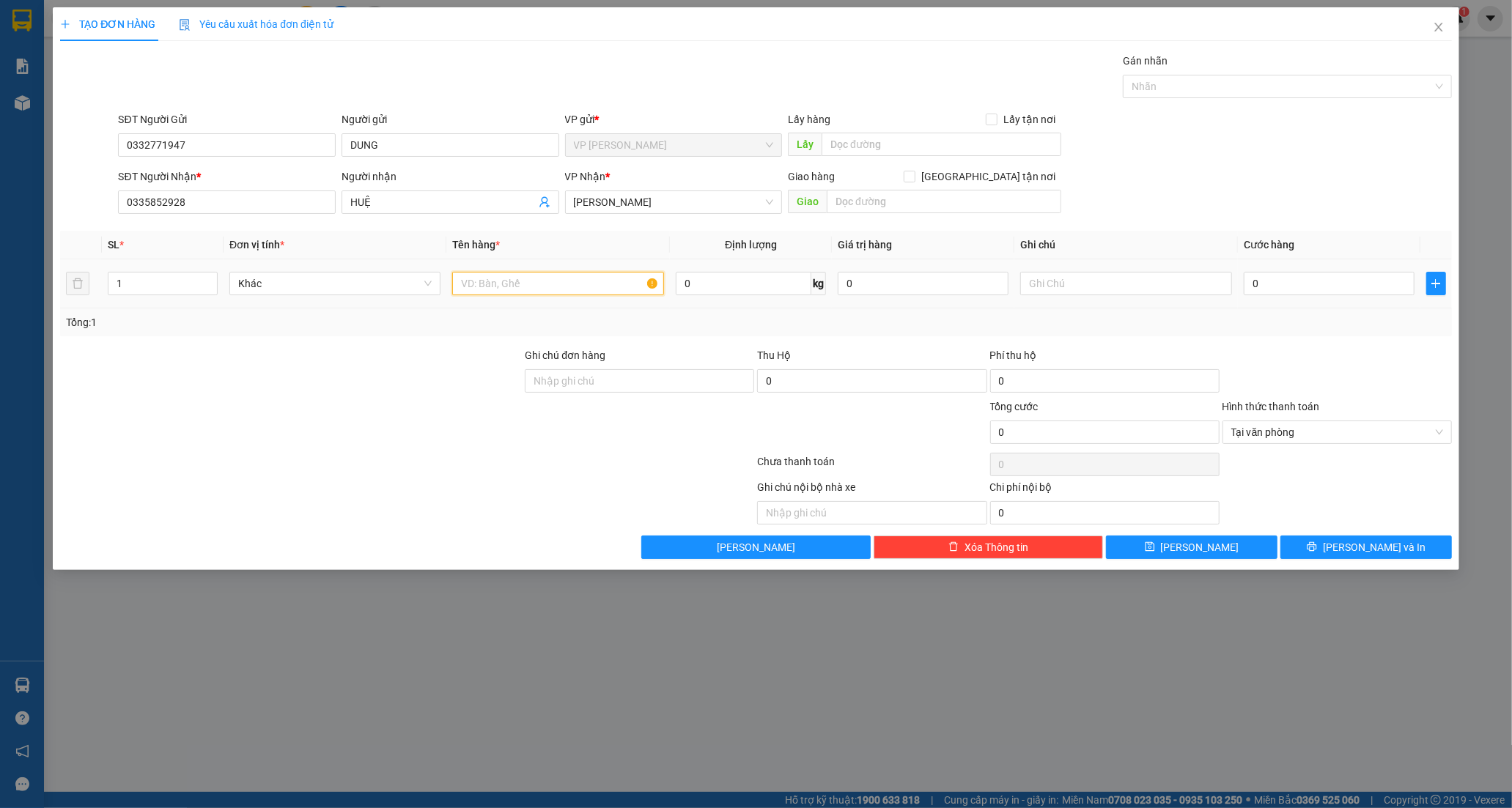
click at [583, 284] on input "text" at bounding box center [557, 284] width 211 height 24
type input "XỐP VÀNG"
click at [1256, 287] on input "0" at bounding box center [1328, 284] width 171 height 24
click at [1328, 544] on button "[PERSON_NAME] và In" at bounding box center [1365, 548] width 171 height 24
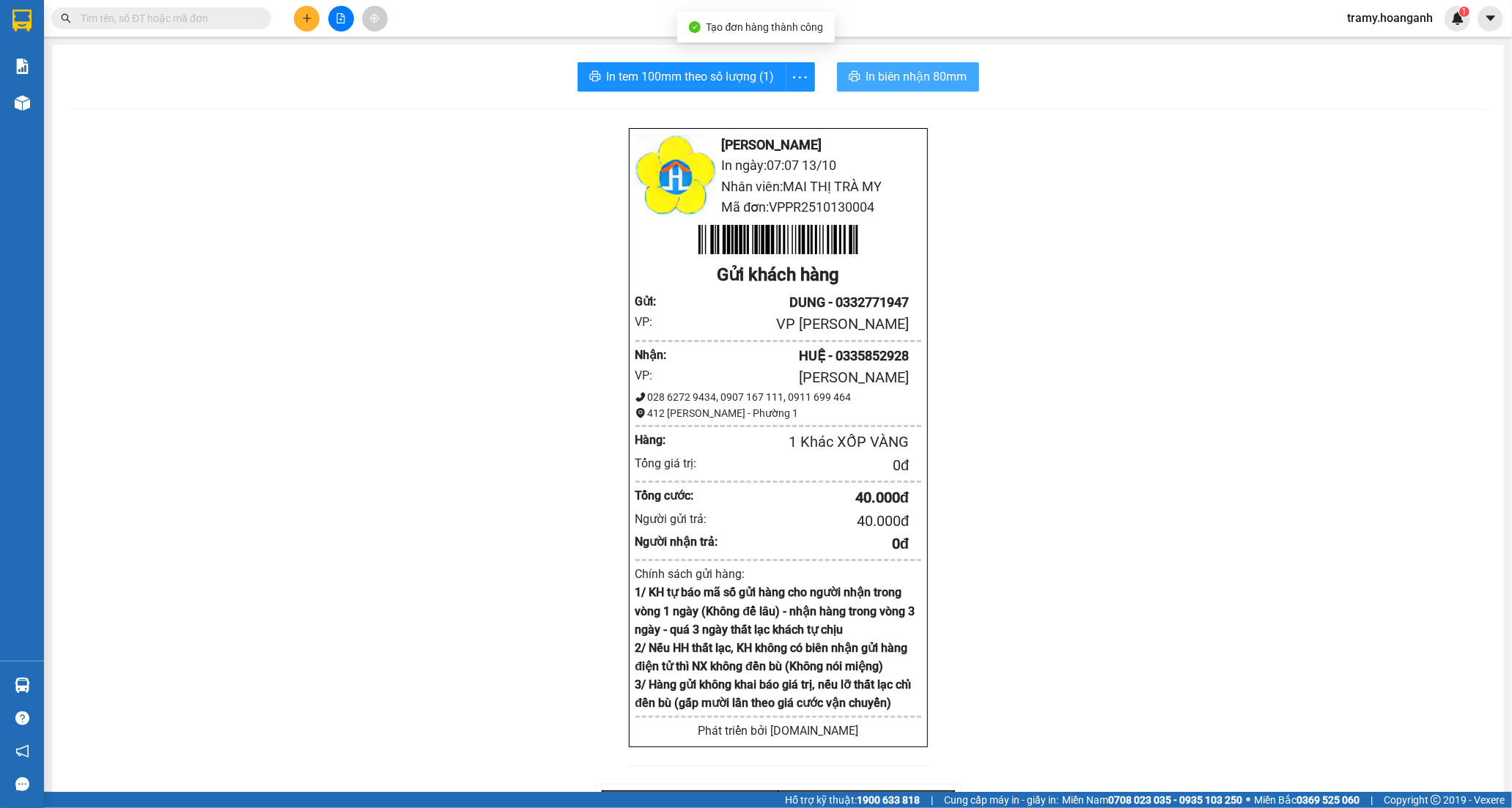
click at [876, 75] on span "In biên nhận 80mm" at bounding box center [917, 76] width 101 height 19
click at [794, 78] on icon "more" at bounding box center [799, 77] width 19 height 19
click at [785, 110] on div "In tem 100mm" at bounding box center [766, 109] width 66 height 16
click at [309, 16] on icon "plus" at bounding box center [307, 18] width 10 height 10
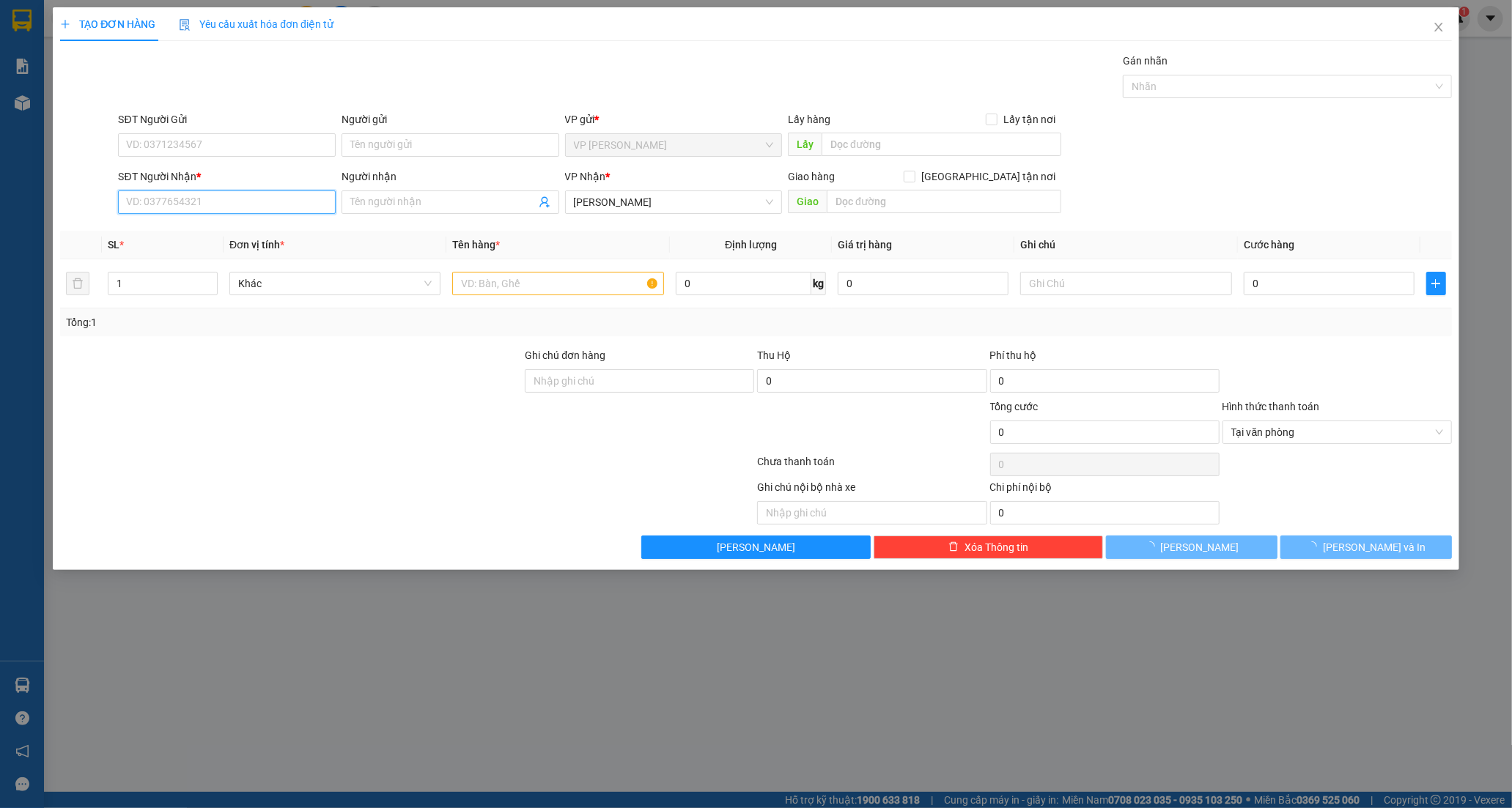
click at [134, 205] on input "SĐT Người Nhận *" at bounding box center [226, 203] width 218 height 24
type input "0776735757"
click at [244, 227] on div "0776735757 - [GEOGRAPHIC_DATA]" at bounding box center [226, 231] width 200 height 16
type input "Ý"
type input "DẦU GIÂY"
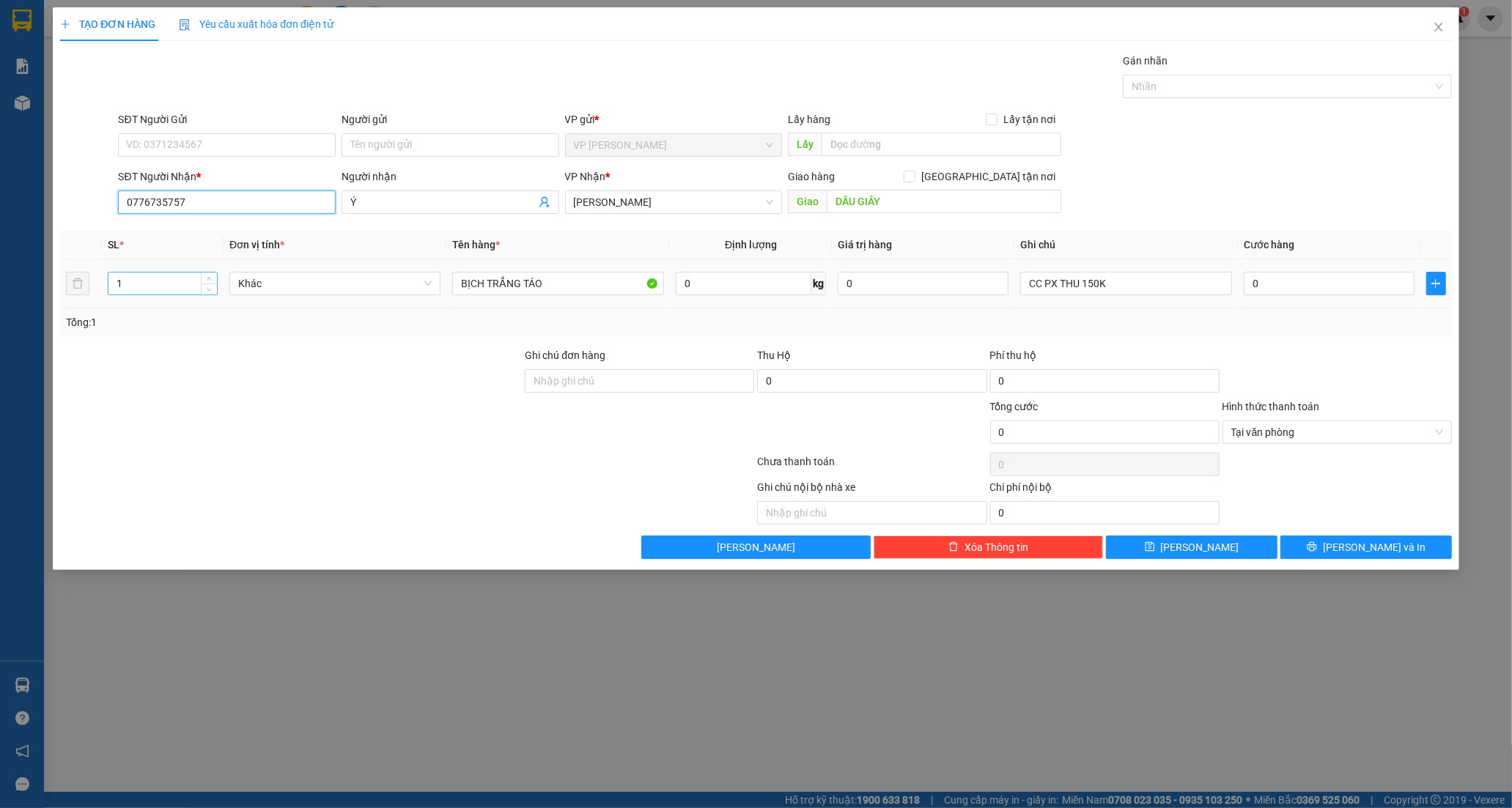
type input "0776735757"
click at [147, 284] on input "1" at bounding box center [163, 284] width 109 height 22
type input "7"
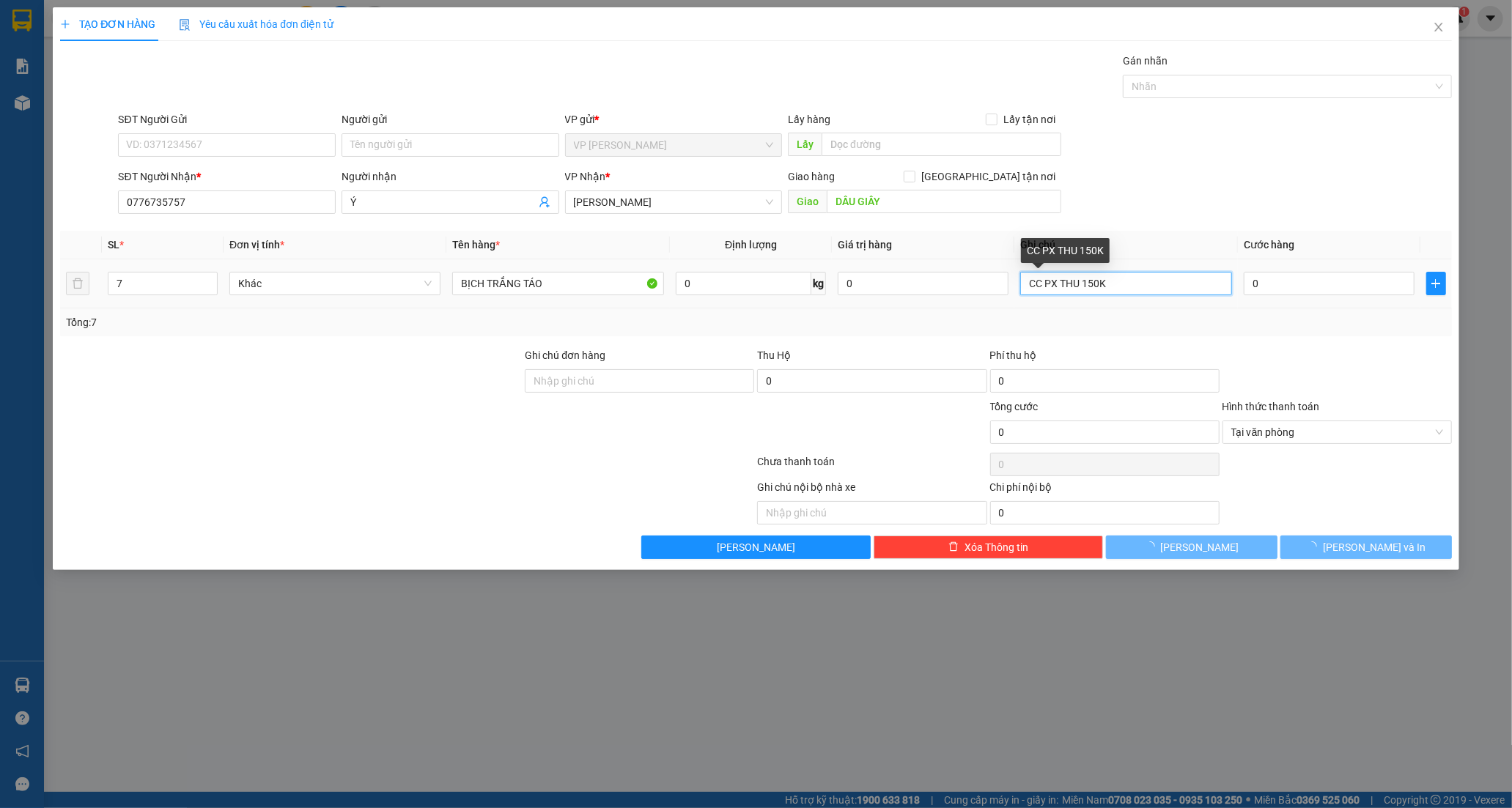
click at [1097, 288] on input "CC PX THU 150K" at bounding box center [1124, 284] width 211 height 24
type input "CC PX THU 15K"
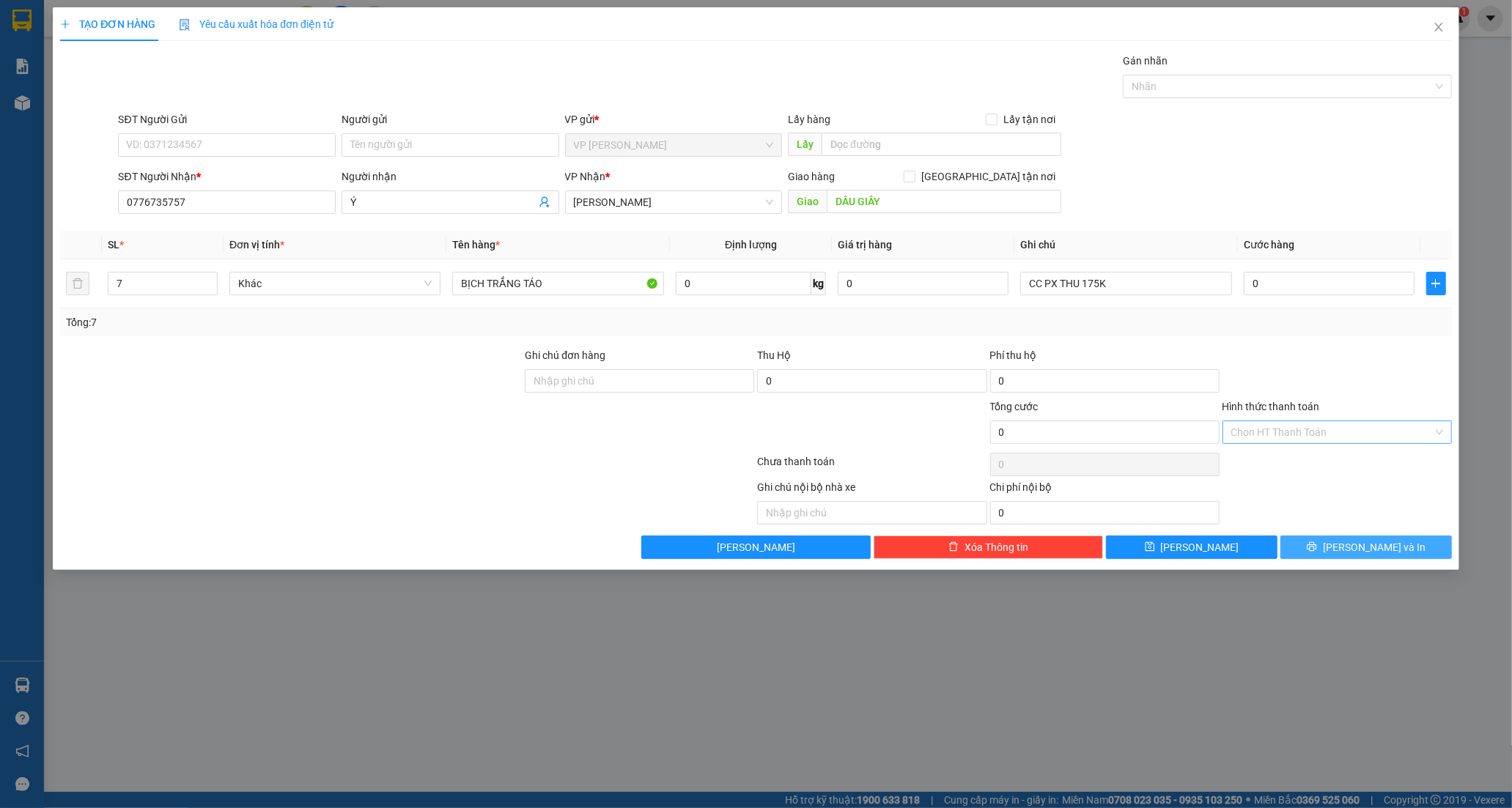
click at [1371, 551] on span "[PERSON_NAME] và In" at bounding box center [1374, 547] width 103 height 16
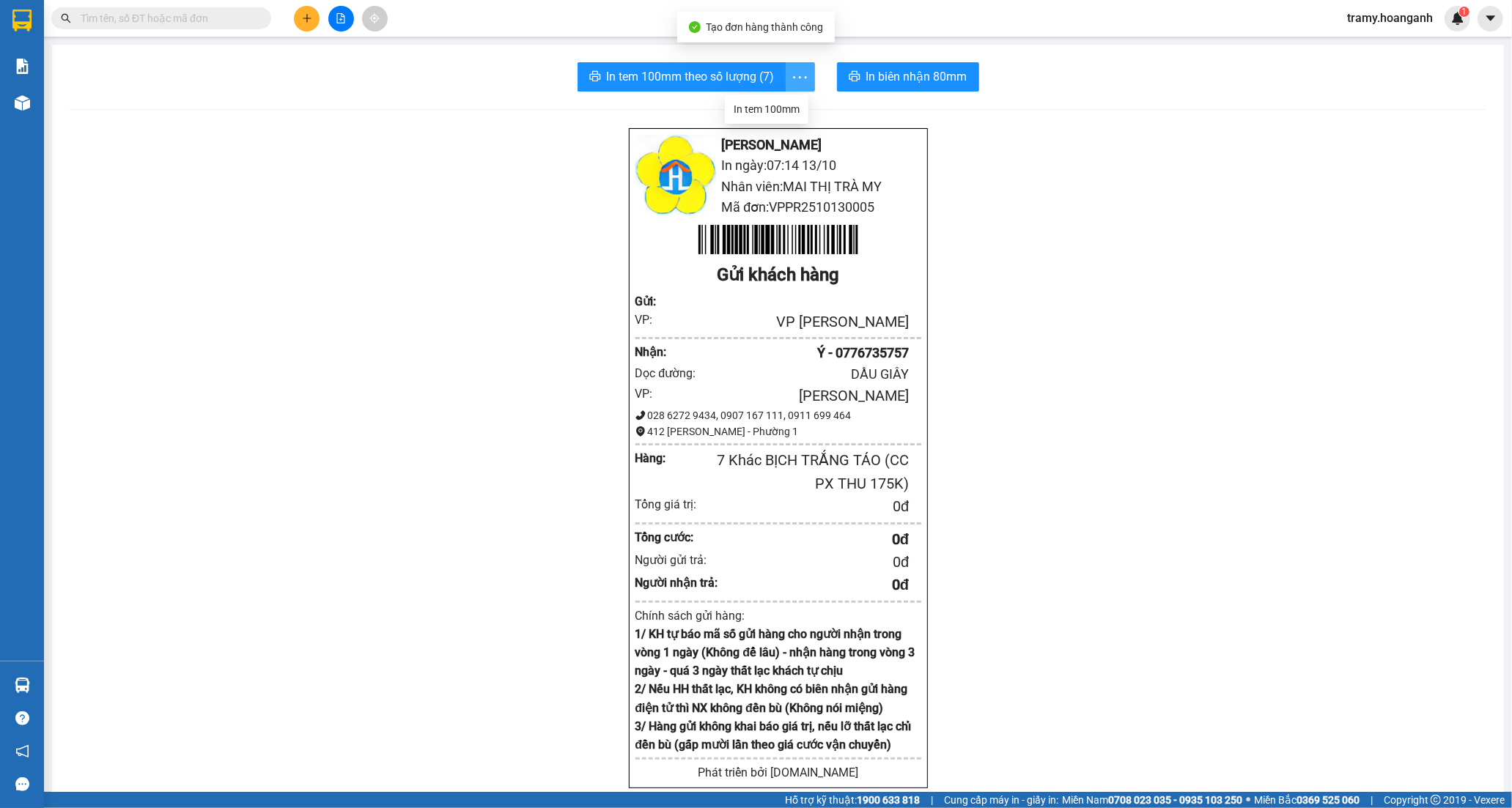
click at [790, 72] on icon "more" at bounding box center [799, 77] width 19 height 19
click at [791, 108] on div "In tem 100mm" at bounding box center [766, 109] width 66 height 16
click at [307, 18] on icon "plus" at bounding box center [307, 18] width 8 height 1
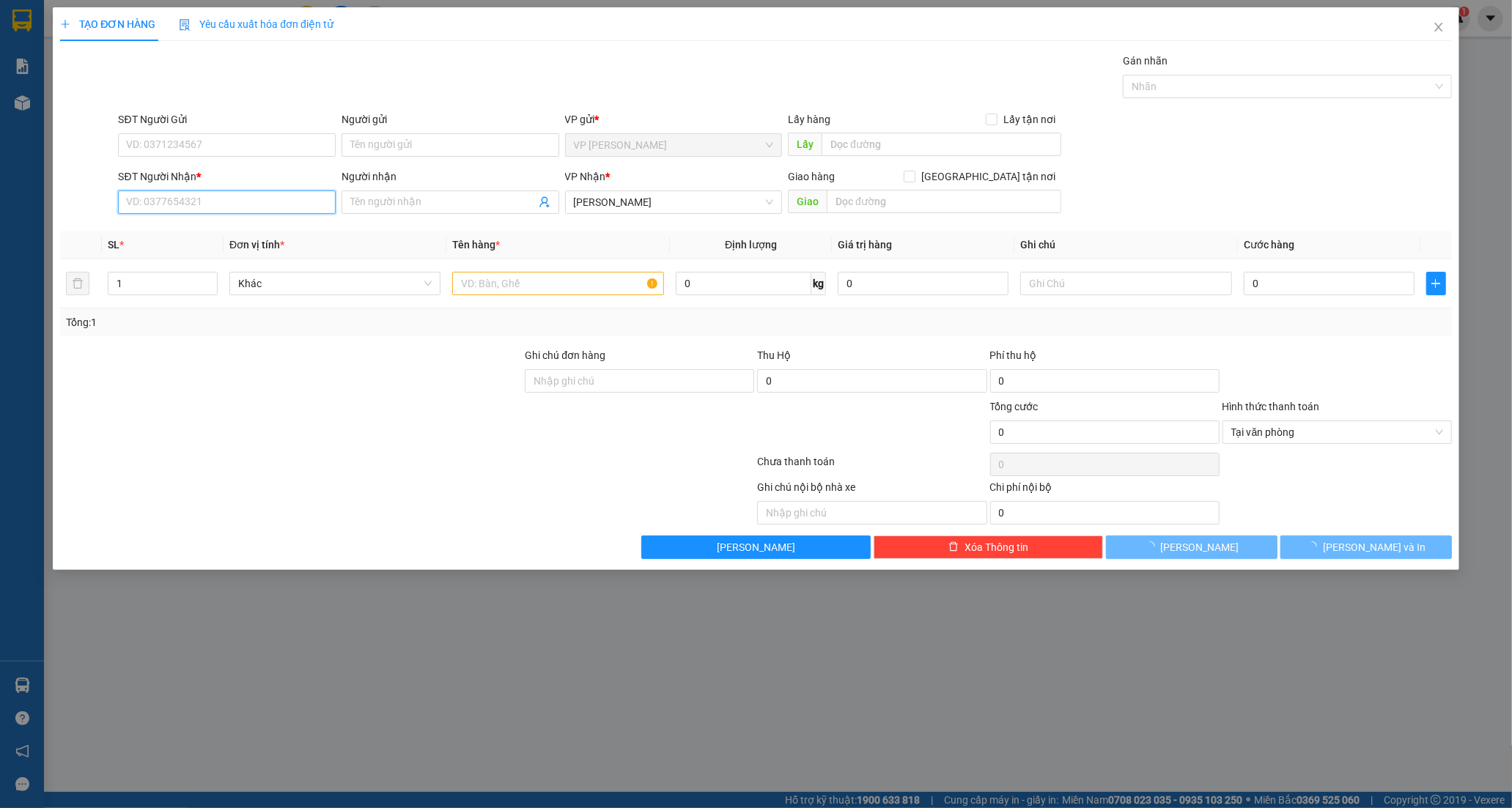
click at [173, 206] on input "SĐT Người Nhận *" at bounding box center [226, 203] width 218 height 24
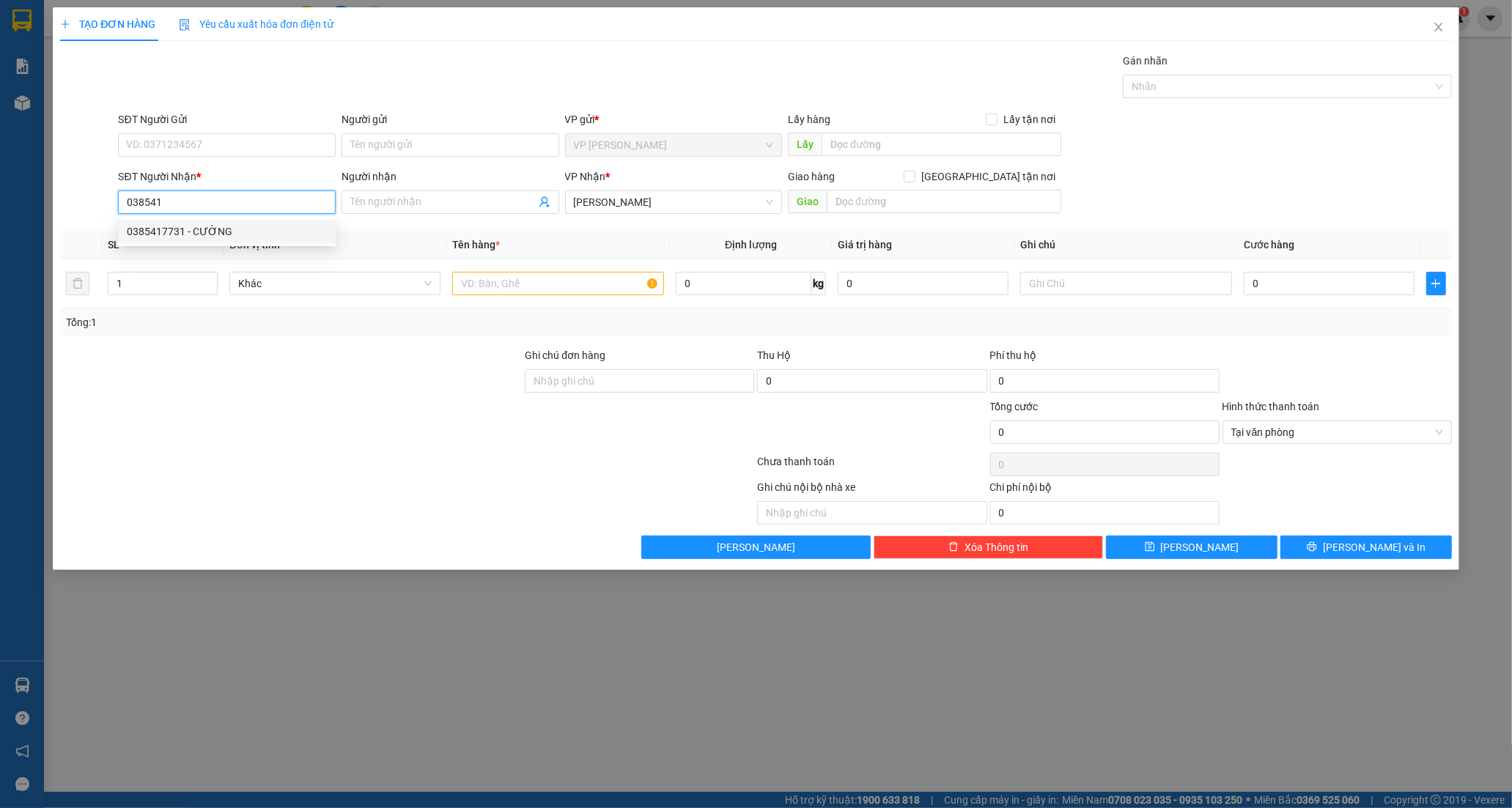
click at [188, 230] on div "0385417731 - CƯỜNG" at bounding box center [226, 231] width 200 height 16
type input "0385417731"
type input "CƯỜNG"
type input "60.000"
type input "0385417731"
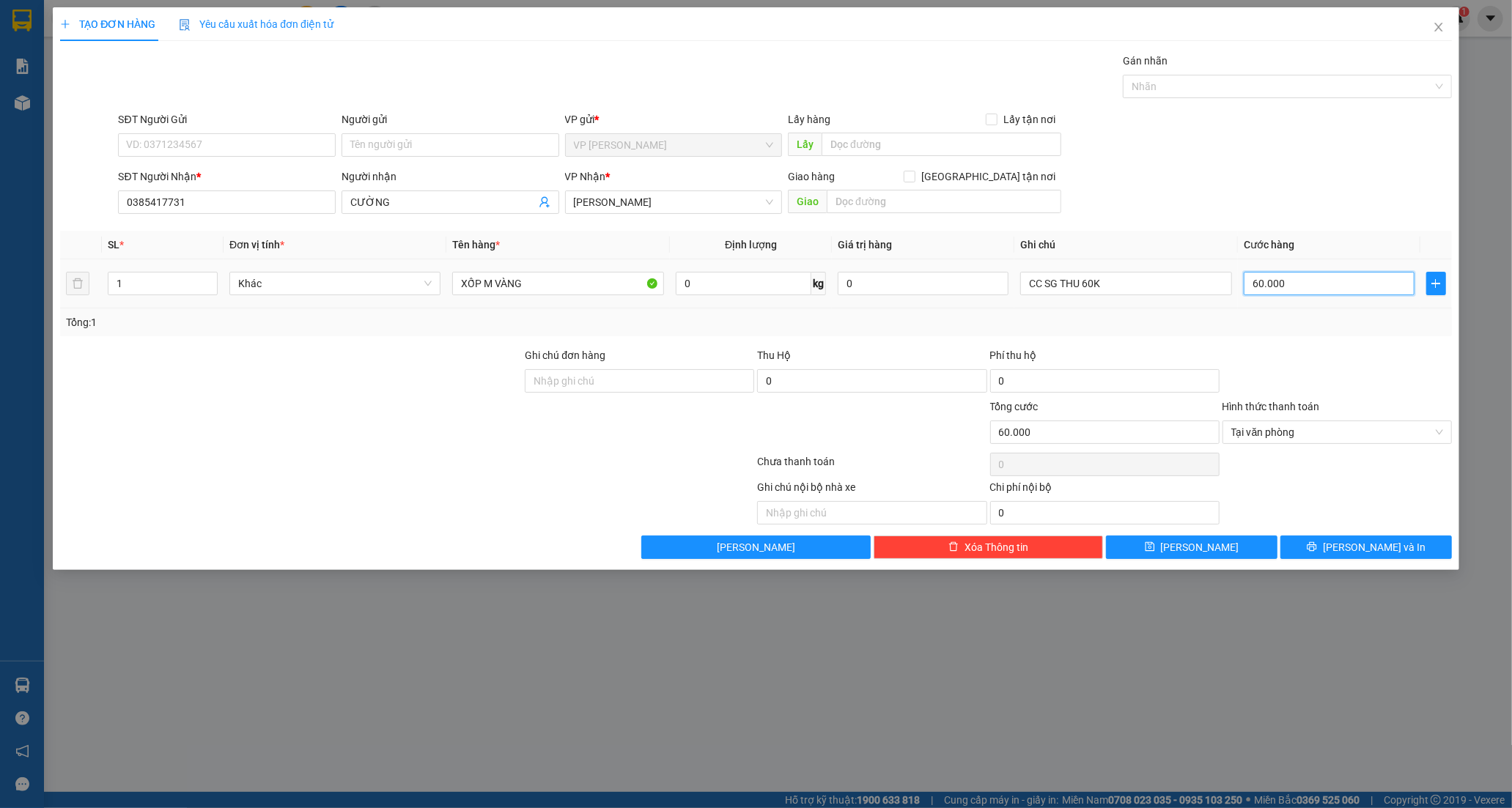
click at [1297, 284] on input "60.000" at bounding box center [1328, 284] width 171 height 24
type input "0"
click at [1089, 287] on input "CC SG THU 60K" at bounding box center [1124, 284] width 211 height 24
type input "CC SG THU 40K"
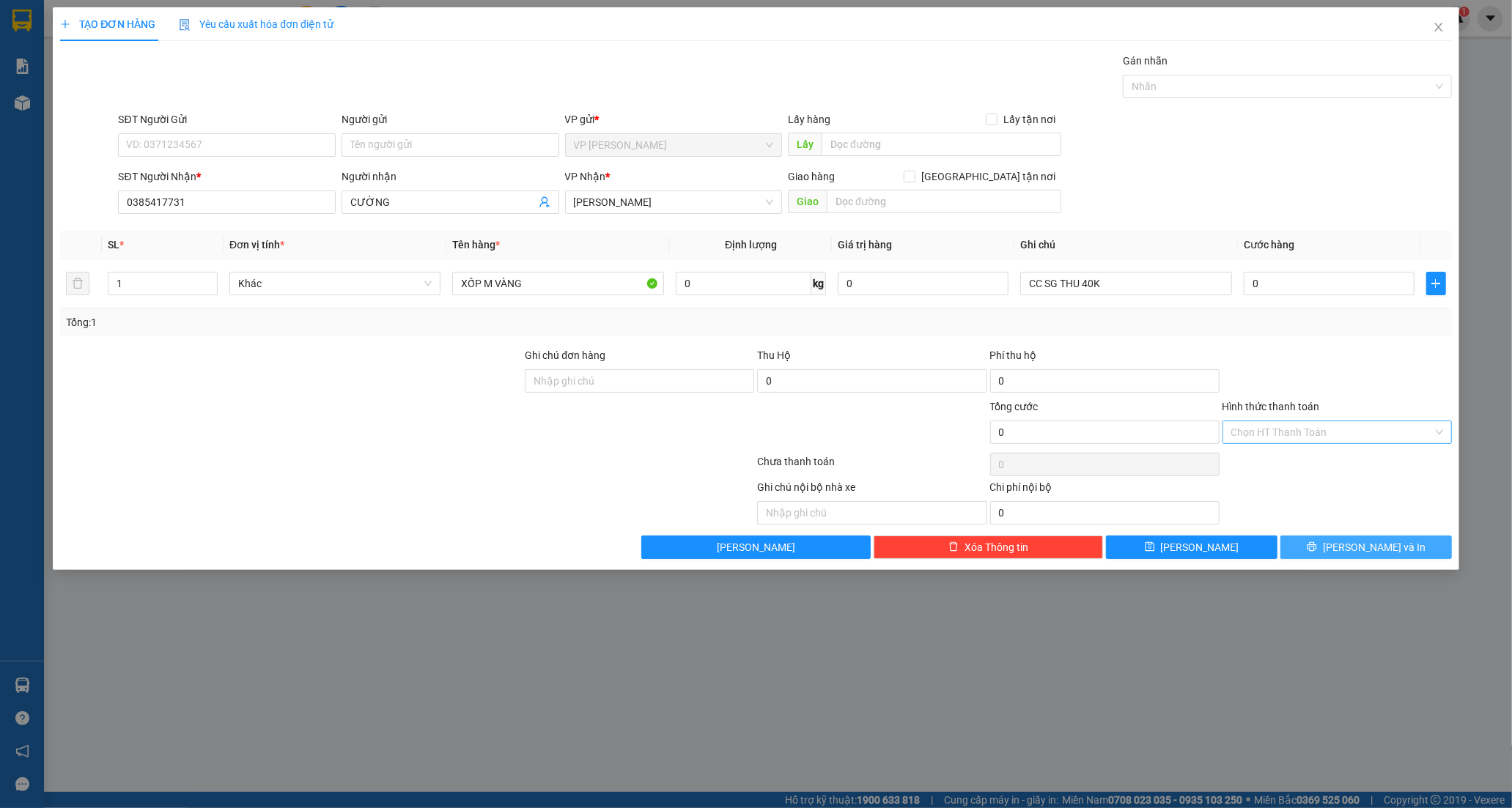
click at [1317, 548] on icon "printer" at bounding box center [1311, 547] width 10 height 10
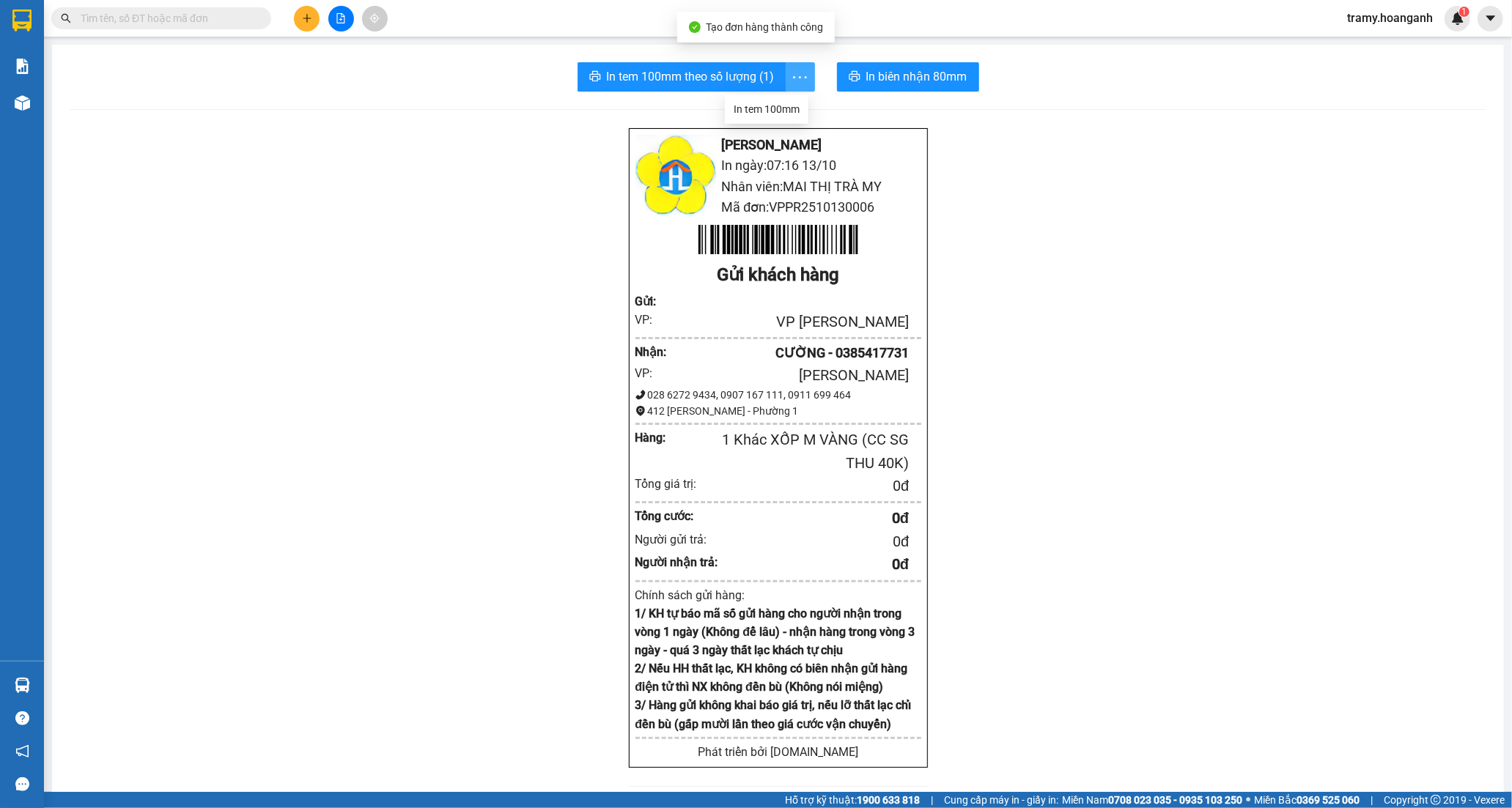
click at [790, 72] on icon "more" at bounding box center [799, 77] width 19 height 19
click at [794, 72] on icon "more" at bounding box center [799, 77] width 19 height 19
click at [799, 72] on icon "more" at bounding box center [799, 77] width 19 height 19
click at [796, 113] on div "In tem 100mm" at bounding box center [766, 109] width 66 height 16
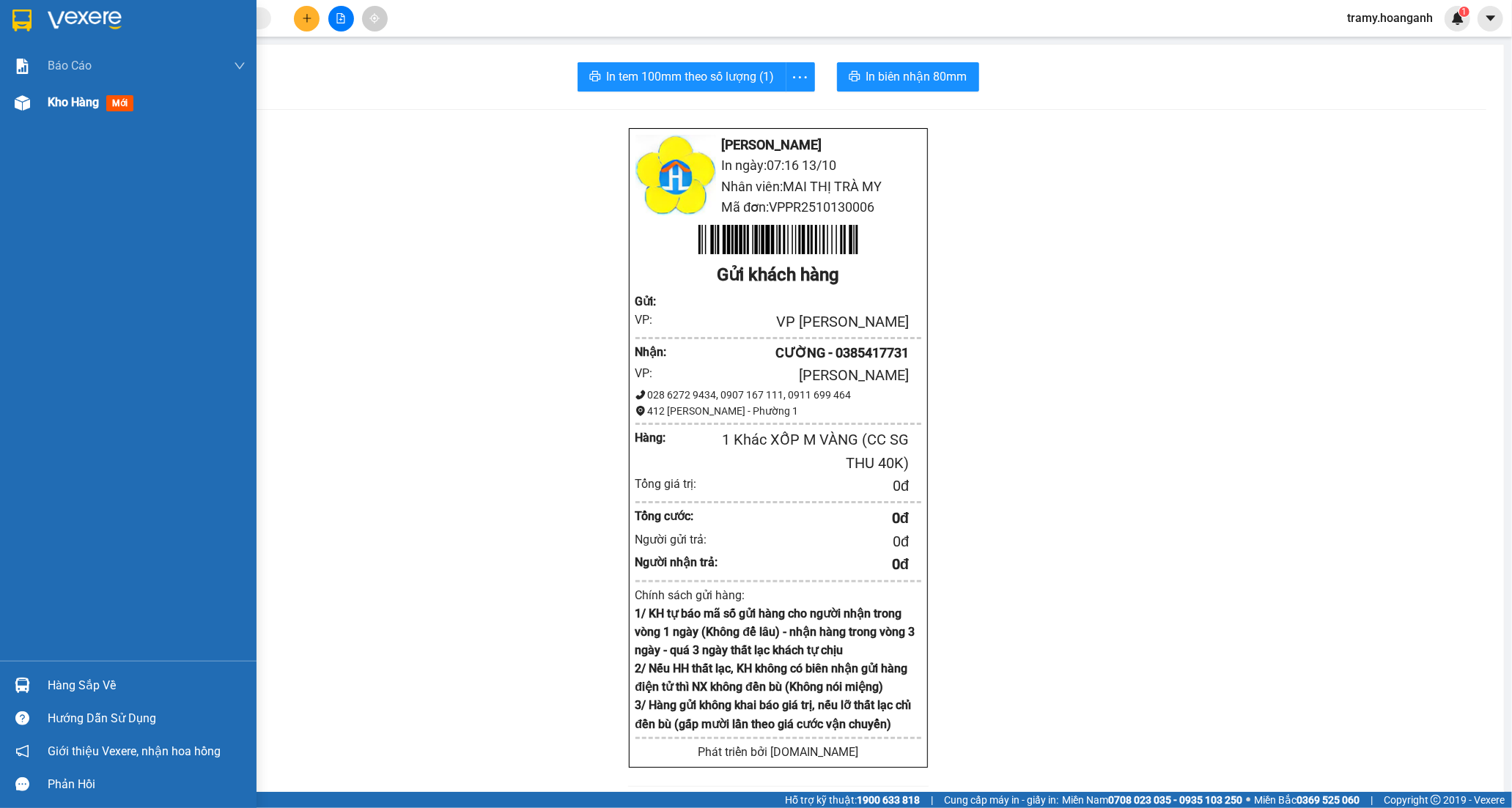
click at [55, 89] on div "Kho hàng mới" at bounding box center [146, 102] width 198 height 37
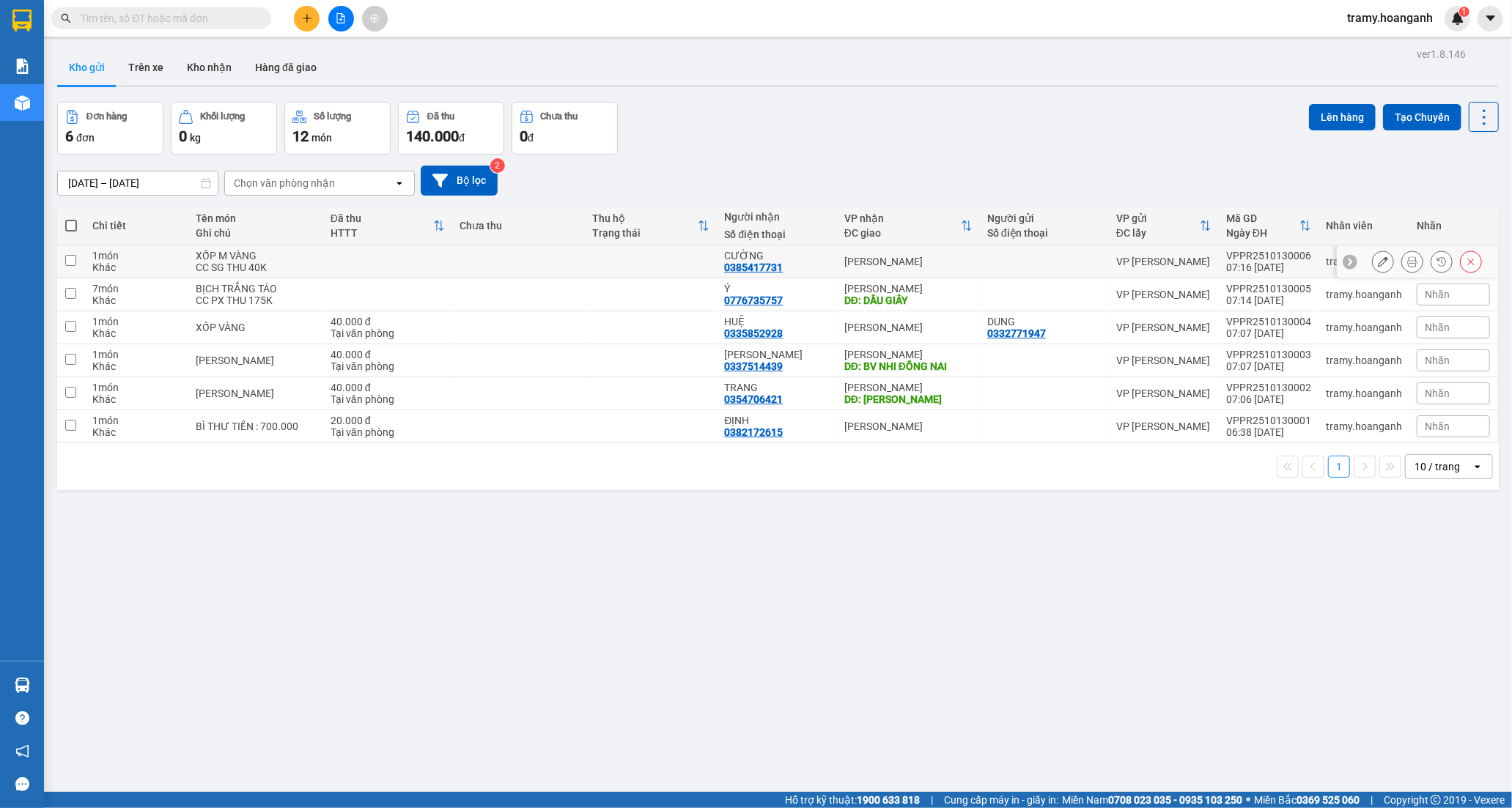
click at [1109, 257] on td "VP [PERSON_NAME]" at bounding box center [1163, 261] width 110 height 33
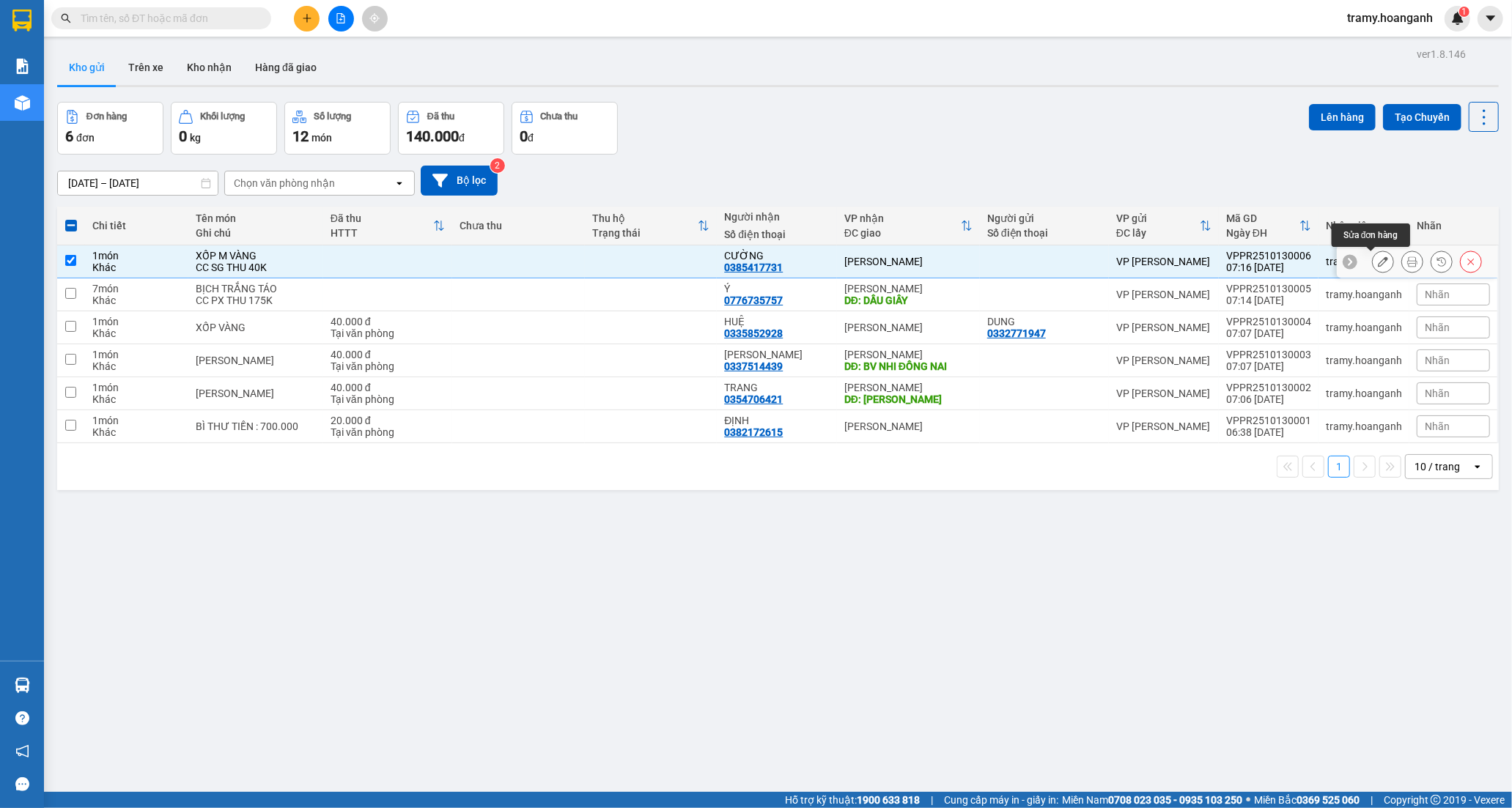
click at [1378, 259] on icon at bounding box center [1382, 261] width 10 height 10
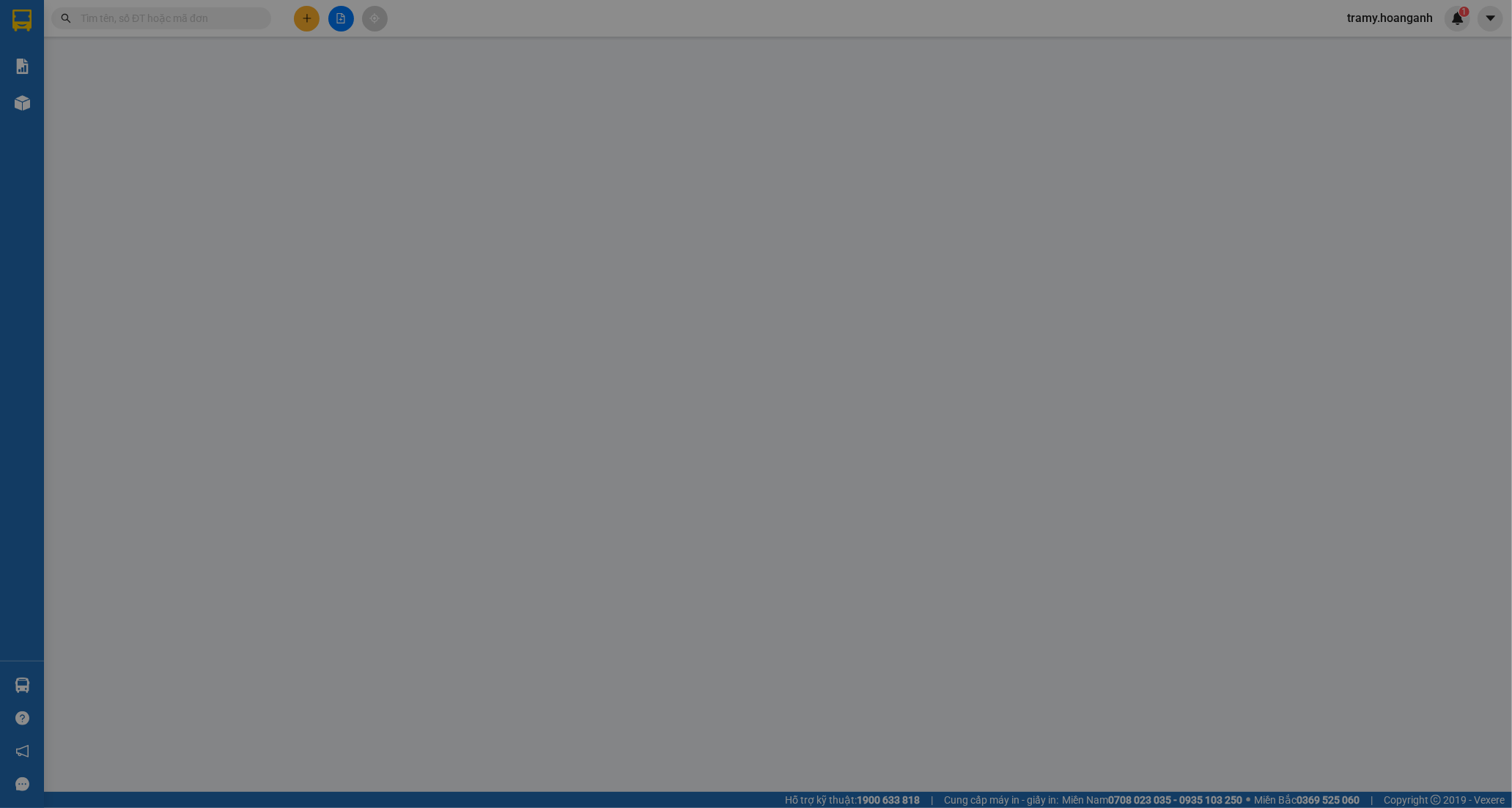
type input "0385417731"
type input "CƯỜNG"
type input "0"
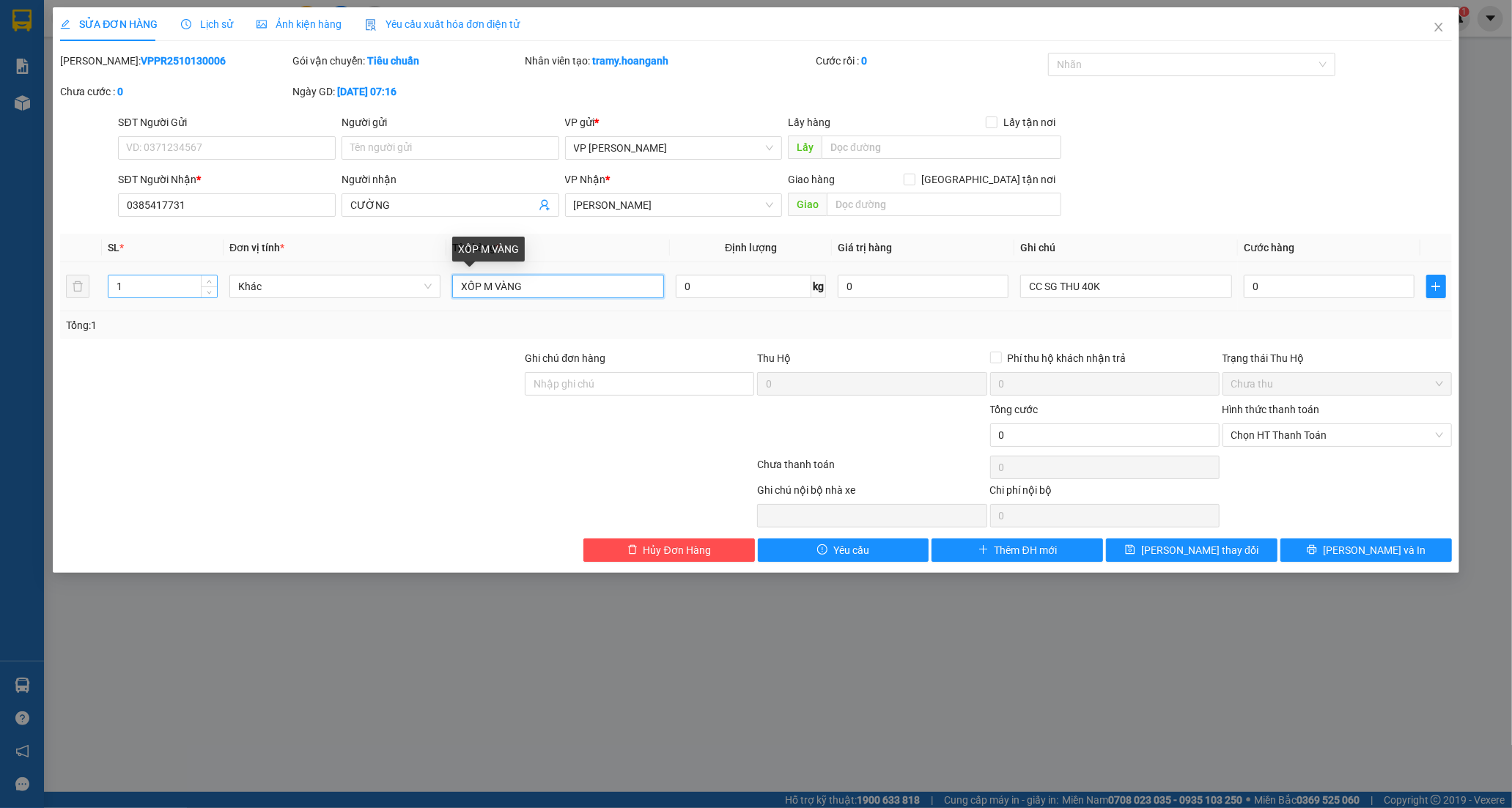
drag, startPoint x: 524, startPoint y: 287, endPoint x: 148, endPoint y: 297, distance: 376.1
click at [148, 297] on tr "1 Khác XỐP M VÀNG 0 kg 0 CC SG THU 40K 0" at bounding box center [756, 287] width 1391 height 49
type input "BAO TRẮNG"
click at [1365, 545] on span "[PERSON_NAME] và In" at bounding box center [1374, 550] width 103 height 16
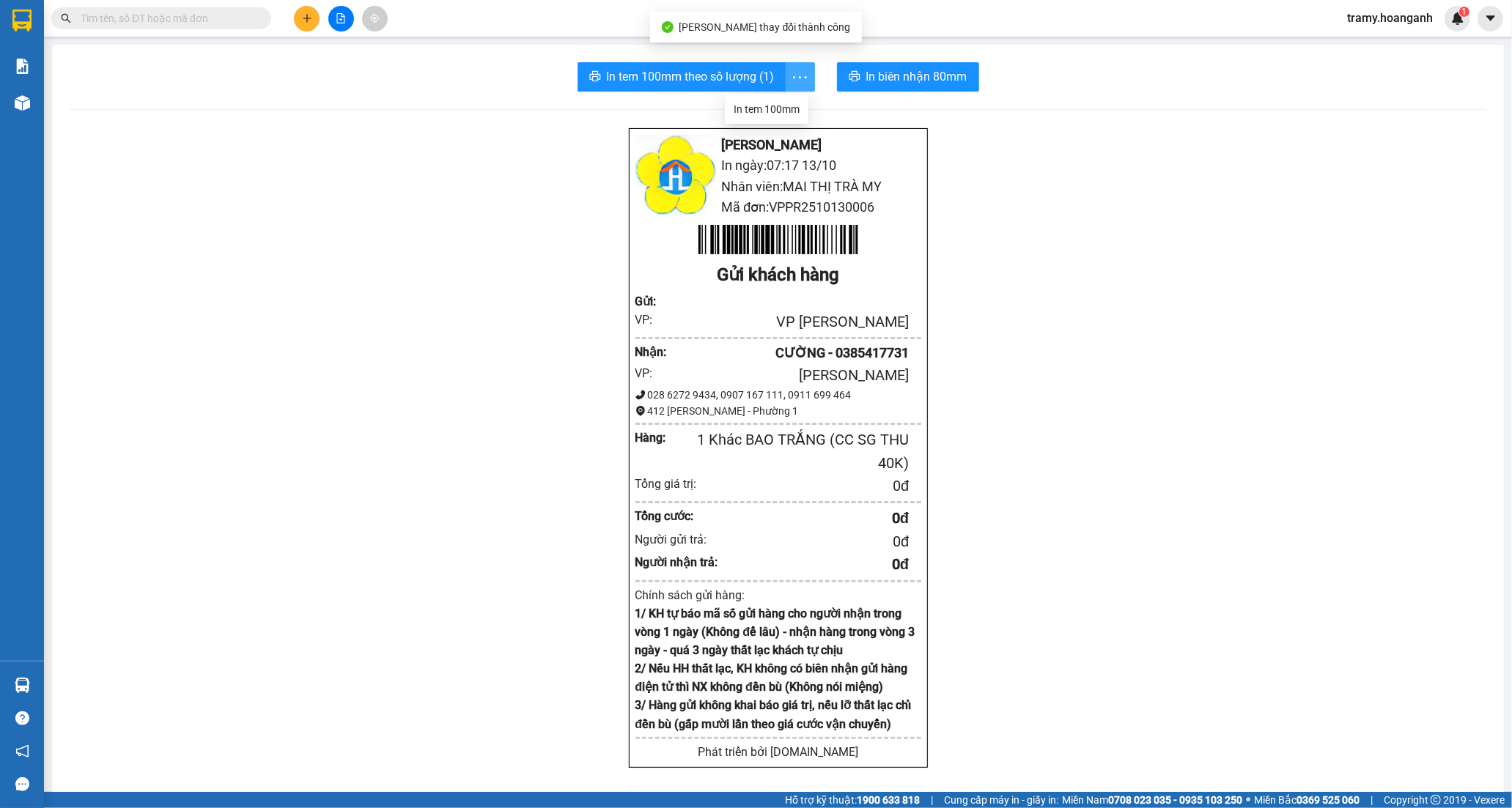
click at [790, 71] on icon "more" at bounding box center [799, 77] width 19 height 19
click at [779, 108] on div "In tem 100mm" at bounding box center [766, 109] width 66 height 16
click at [311, 17] on icon "plus" at bounding box center [307, 18] width 10 height 10
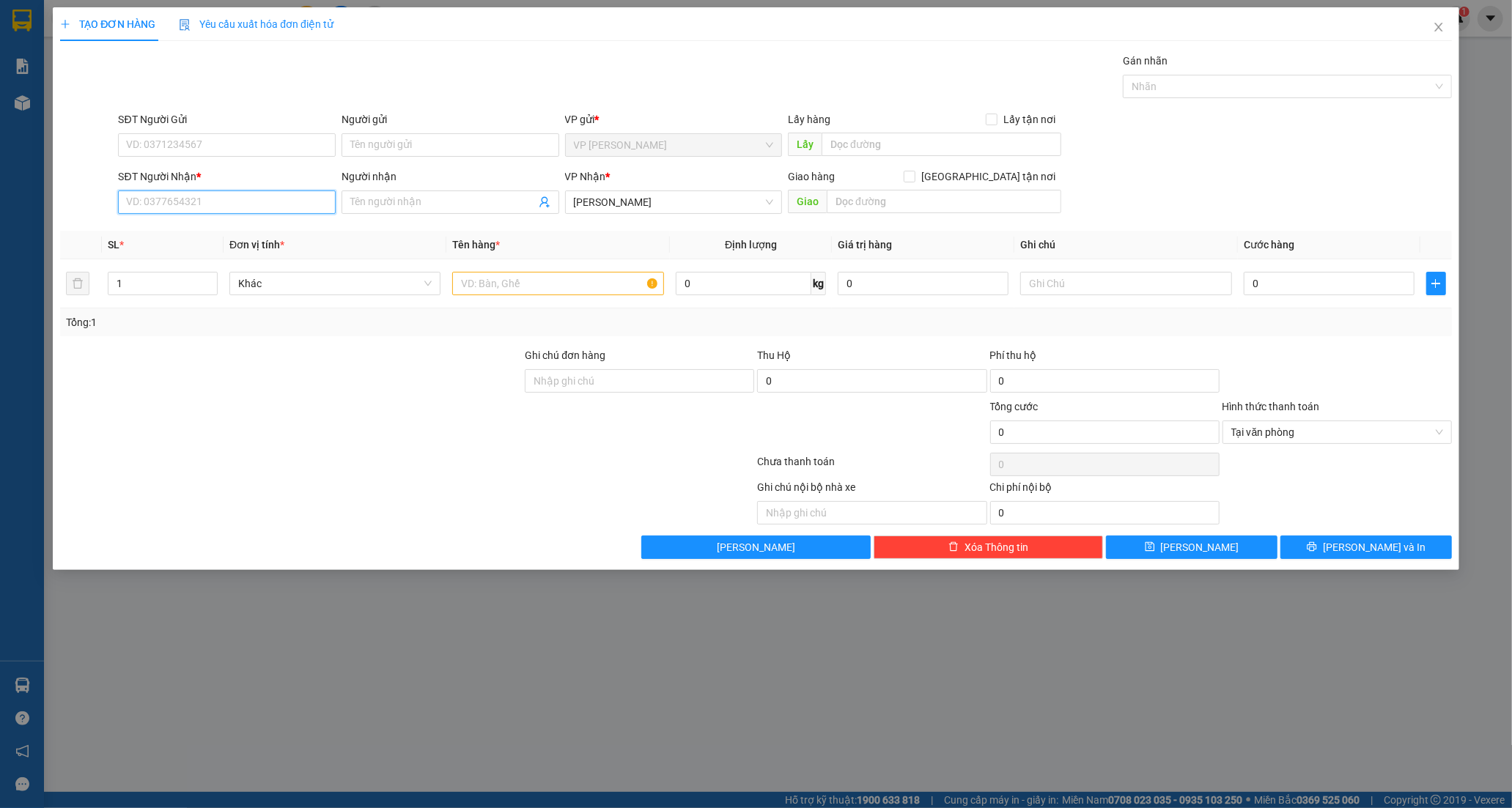
click at [233, 205] on input "SĐT Người Nhận *" at bounding box center [226, 203] width 218 height 24
click at [206, 225] on div "0913957817 - [PERSON_NAME]" at bounding box center [226, 231] width 200 height 16
type input "0913957817"
type input "BẢO"
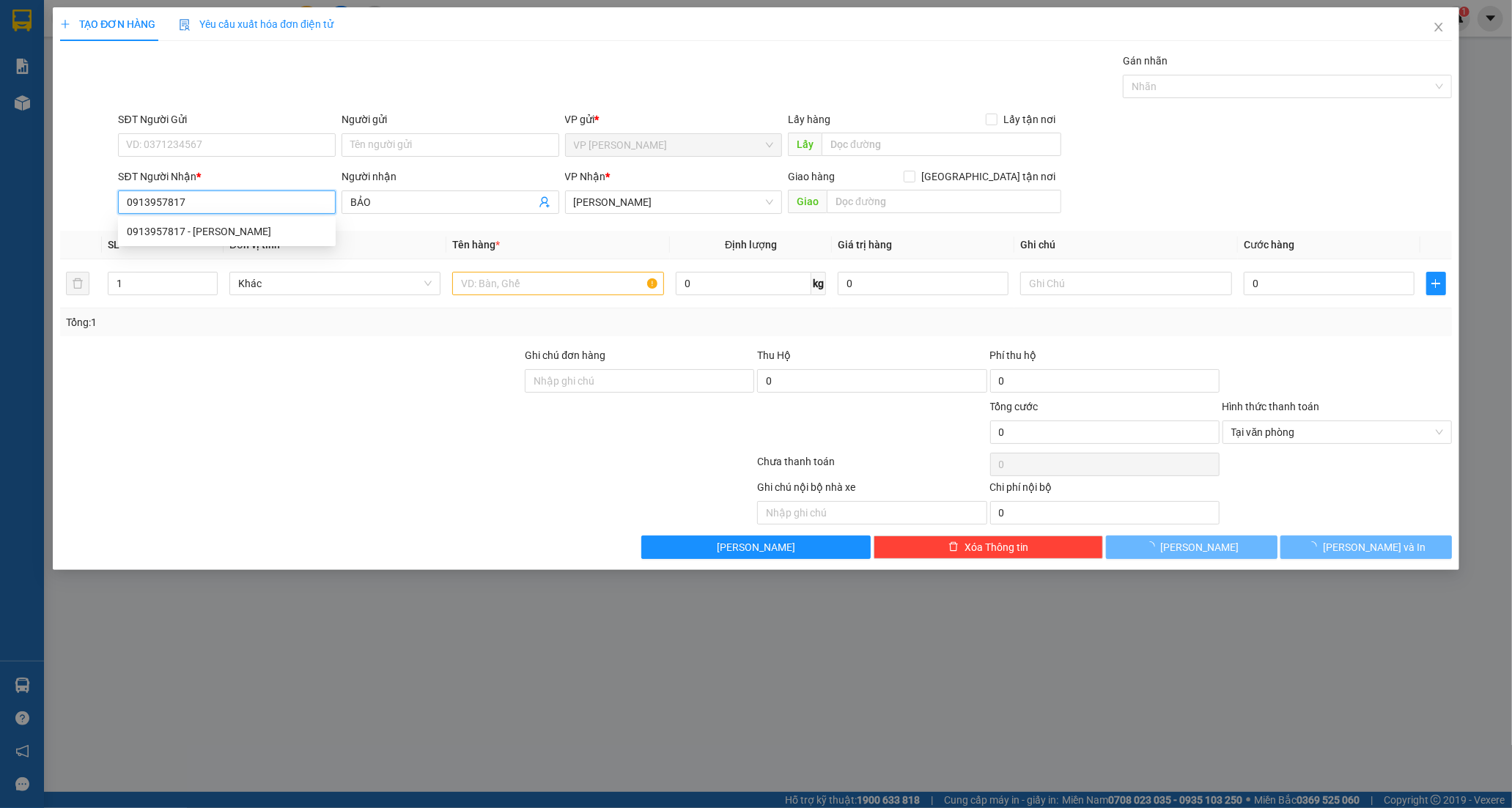
type input "40.000"
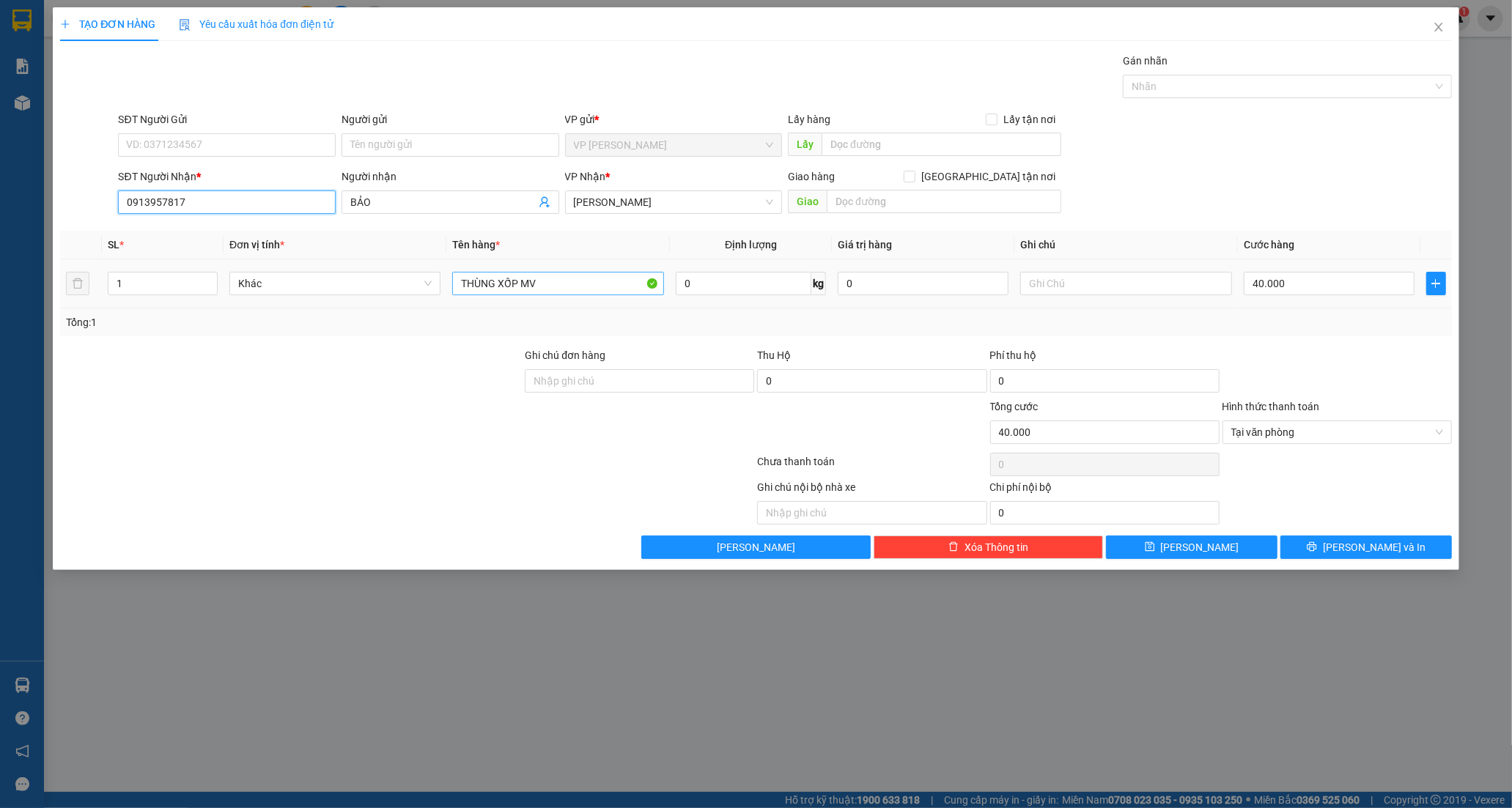
type input "0913957817"
click at [558, 290] on input "THÙNG XỐP MV" at bounding box center [557, 284] width 211 height 24
click at [411, 369] on div at bounding box center [291, 373] width 465 height 51
click at [1336, 550] on button "[PERSON_NAME] và In" at bounding box center [1365, 548] width 171 height 24
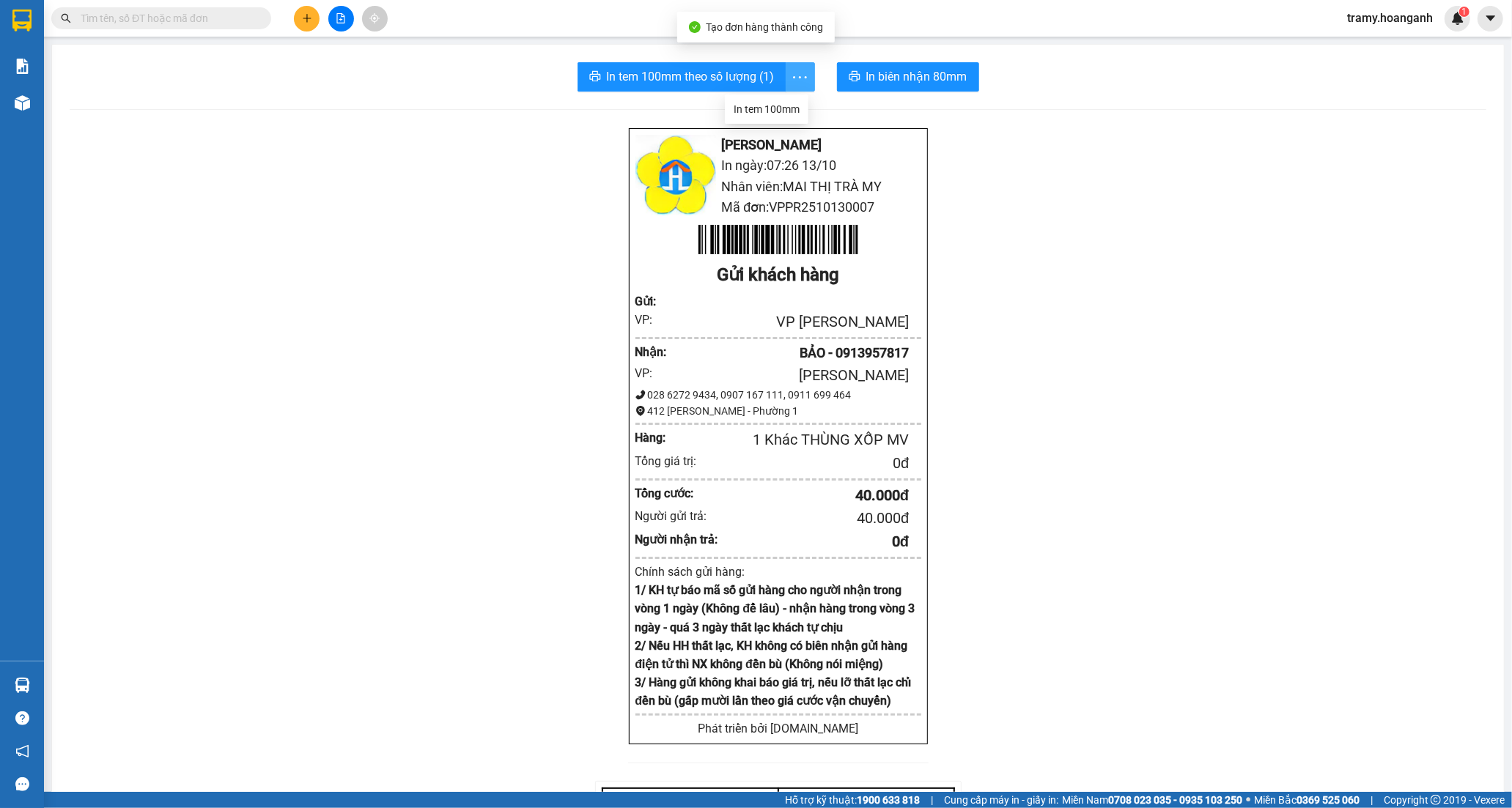
click at [801, 77] on icon "more" at bounding box center [799, 77] width 19 height 19
click at [780, 107] on div "In tem 100mm" at bounding box center [766, 109] width 66 height 16
click at [900, 75] on span "In biên nhận 80mm" at bounding box center [917, 76] width 101 height 19
click at [302, 17] on icon "plus" at bounding box center [307, 18] width 10 height 10
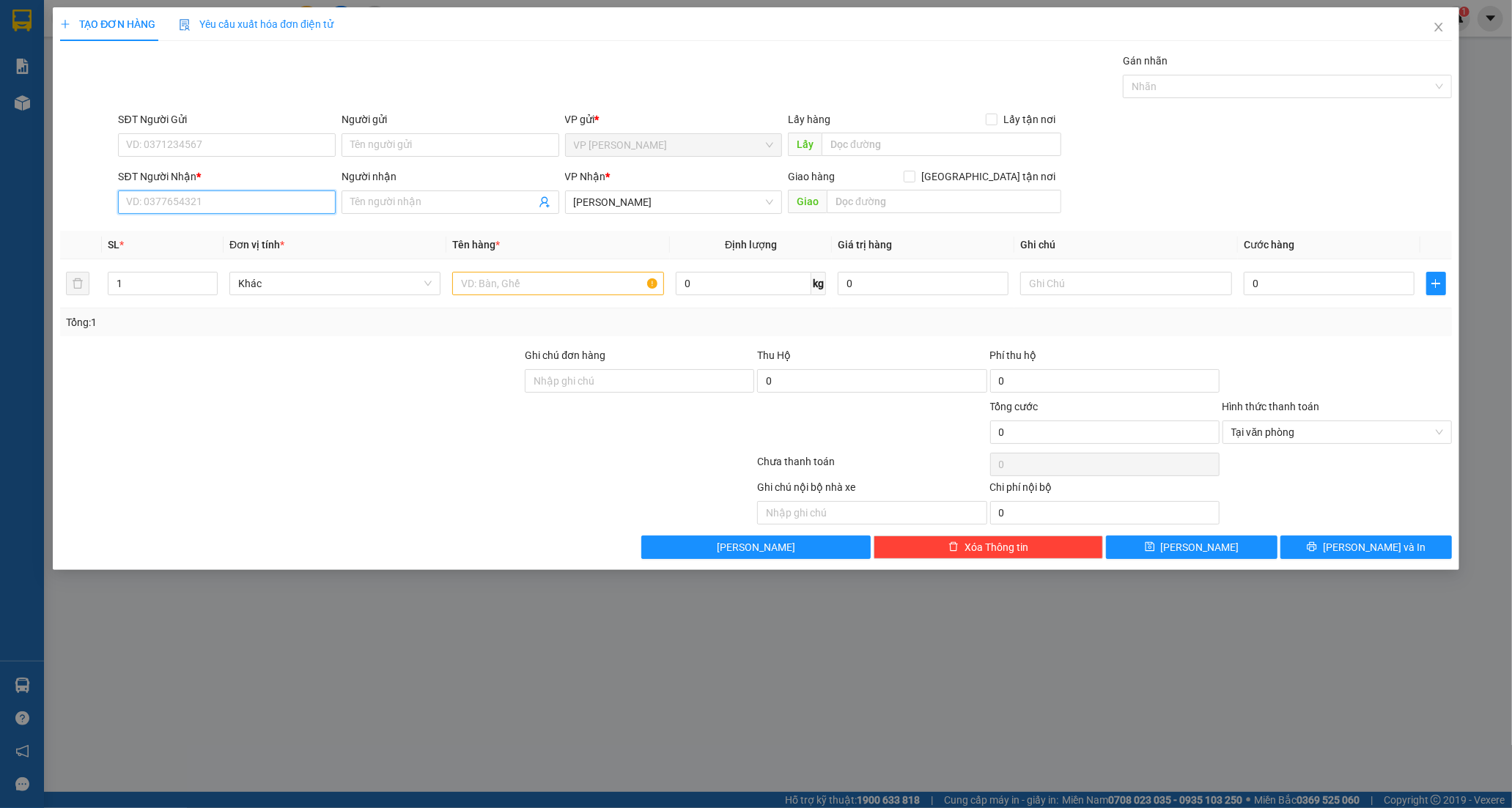
click at [178, 200] on input "SĐT Người Nhận *" at bounding box center [226, 203] width 218 height 24
click at [171, 204] on input "SĐT Người Nhận *" at bounding box center [226, 203] width 218 height 24
type input "0975734643"
click at [382, 204] on input "Người nhận" at bounding box center [442, 202] width 185 height 16
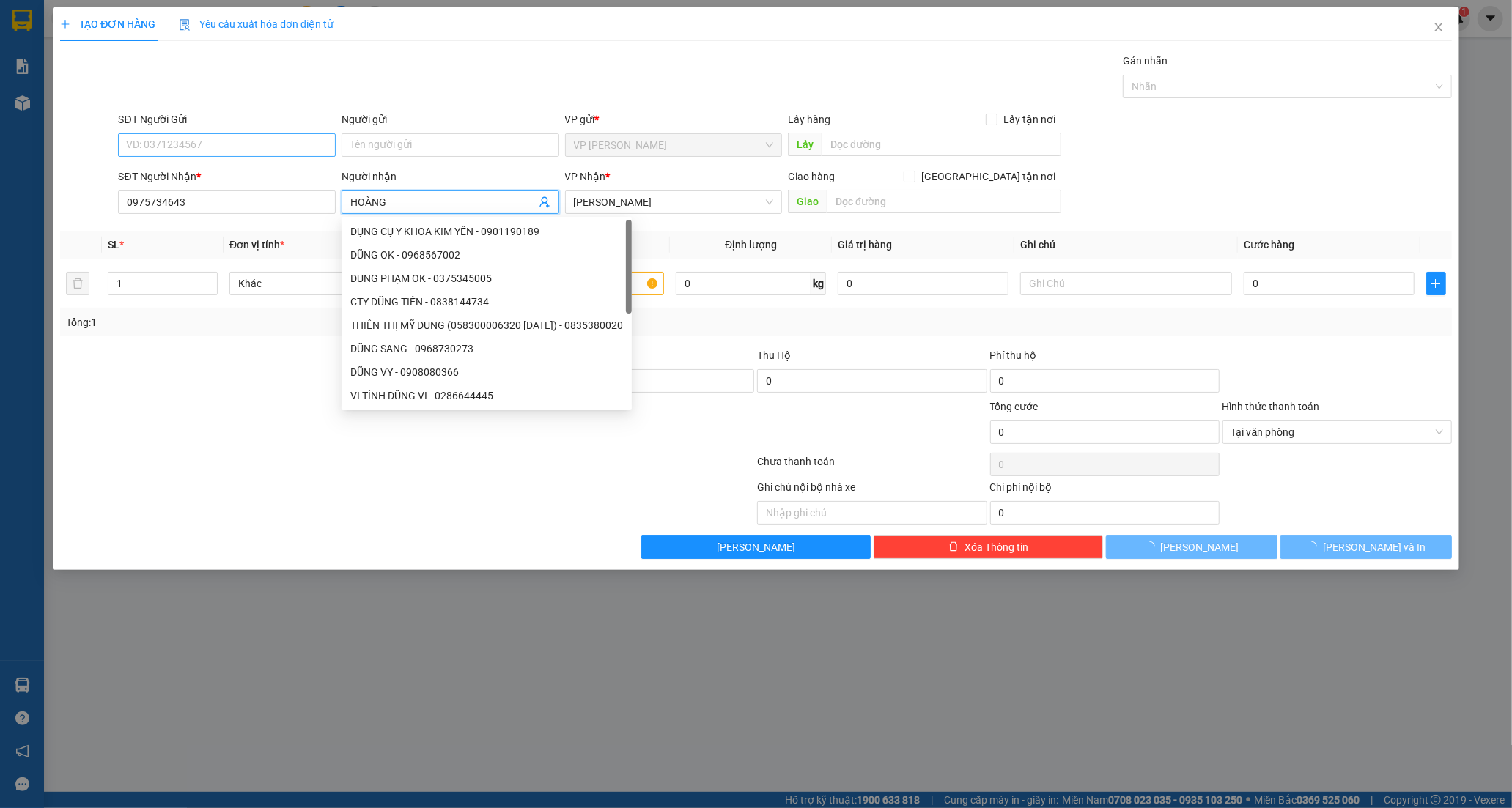
type input "HOÀNG"
click at [187, 154] on input "SĐT Người Gửi" at bounding box center [226, 145] width 218 height 24
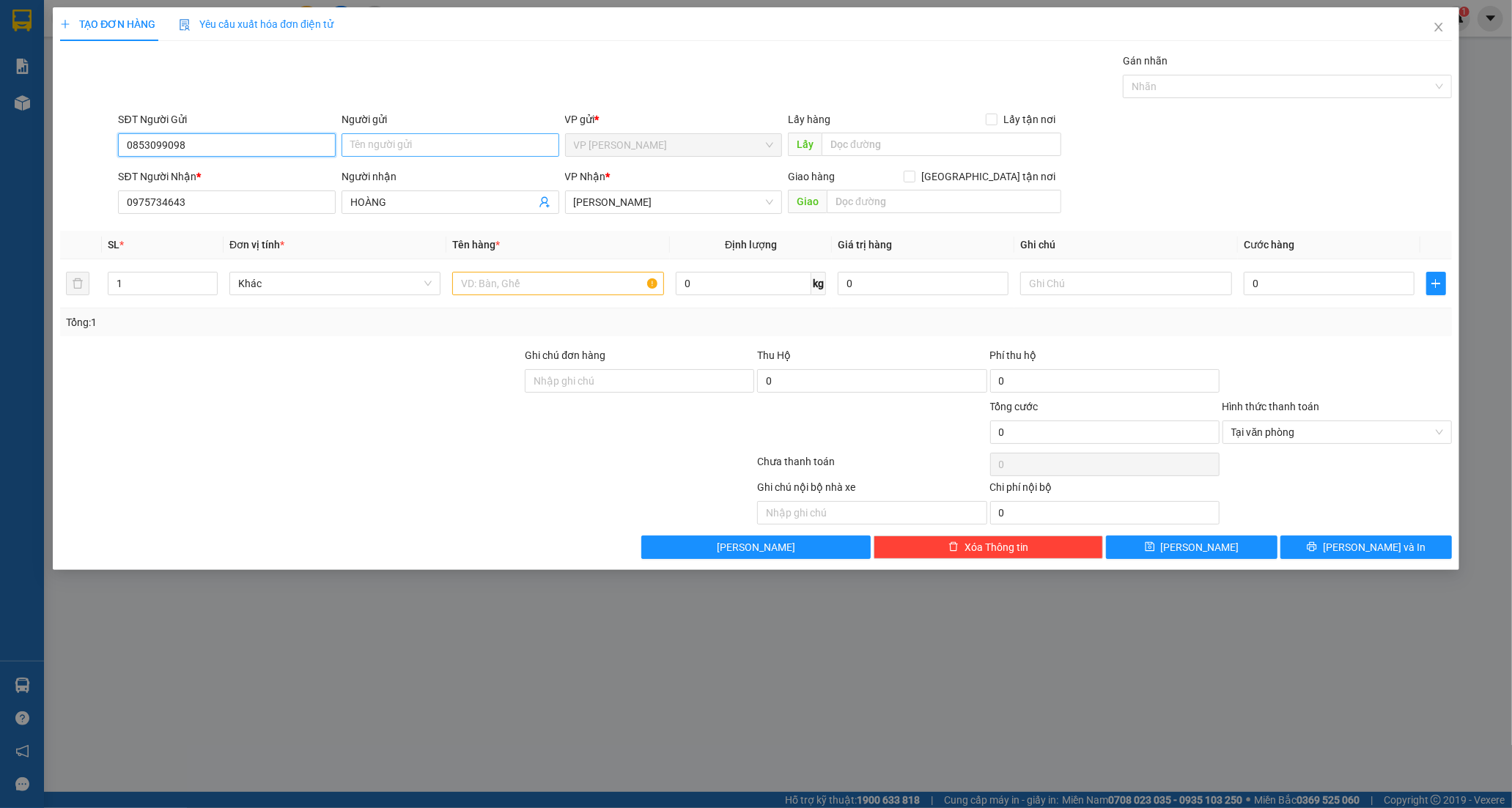
type input "0853099098"
click at [405, 148] on input "Người gửi" at bounding box center [450, 145] width 218 height 24
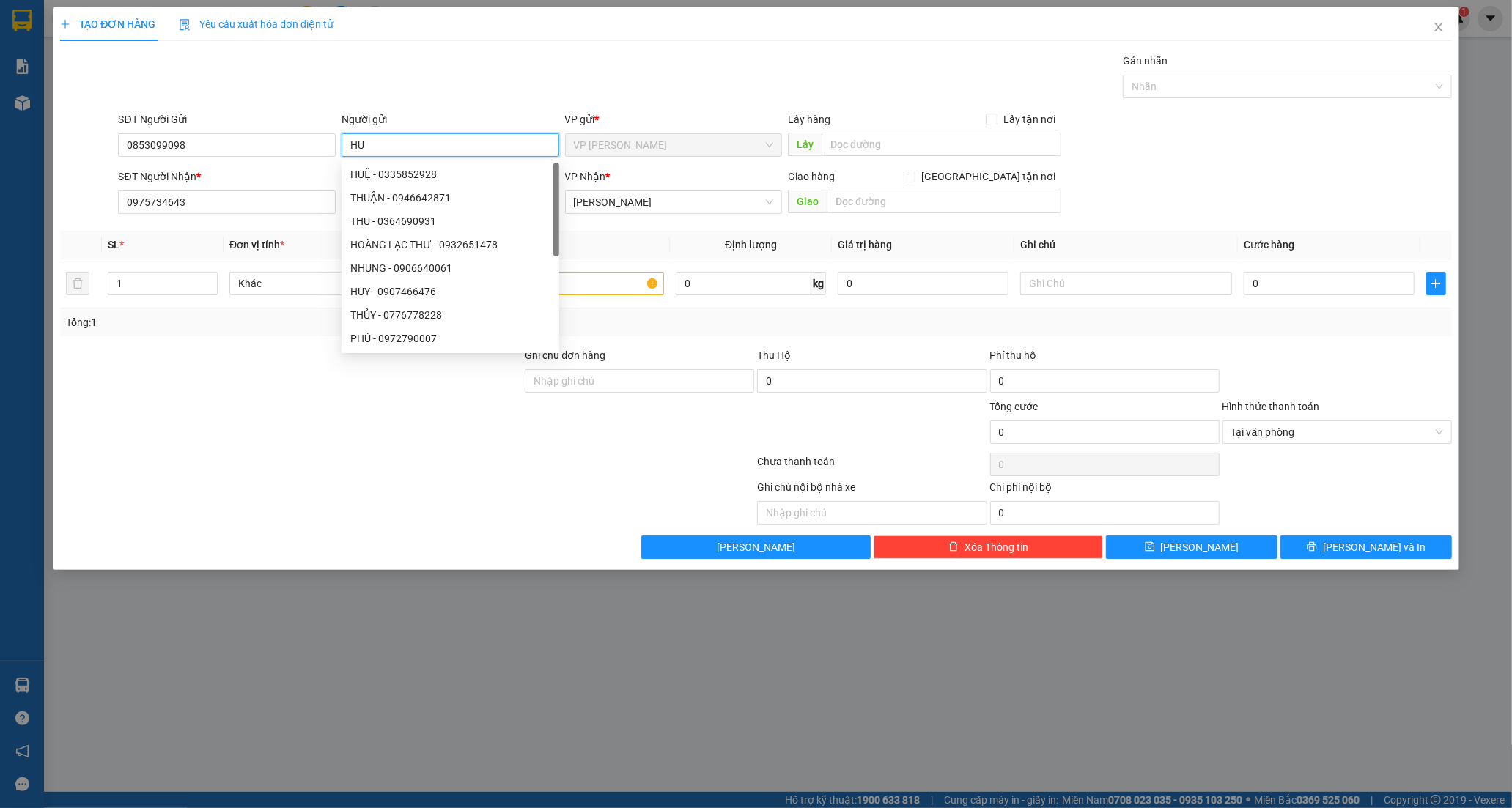
type input "H"
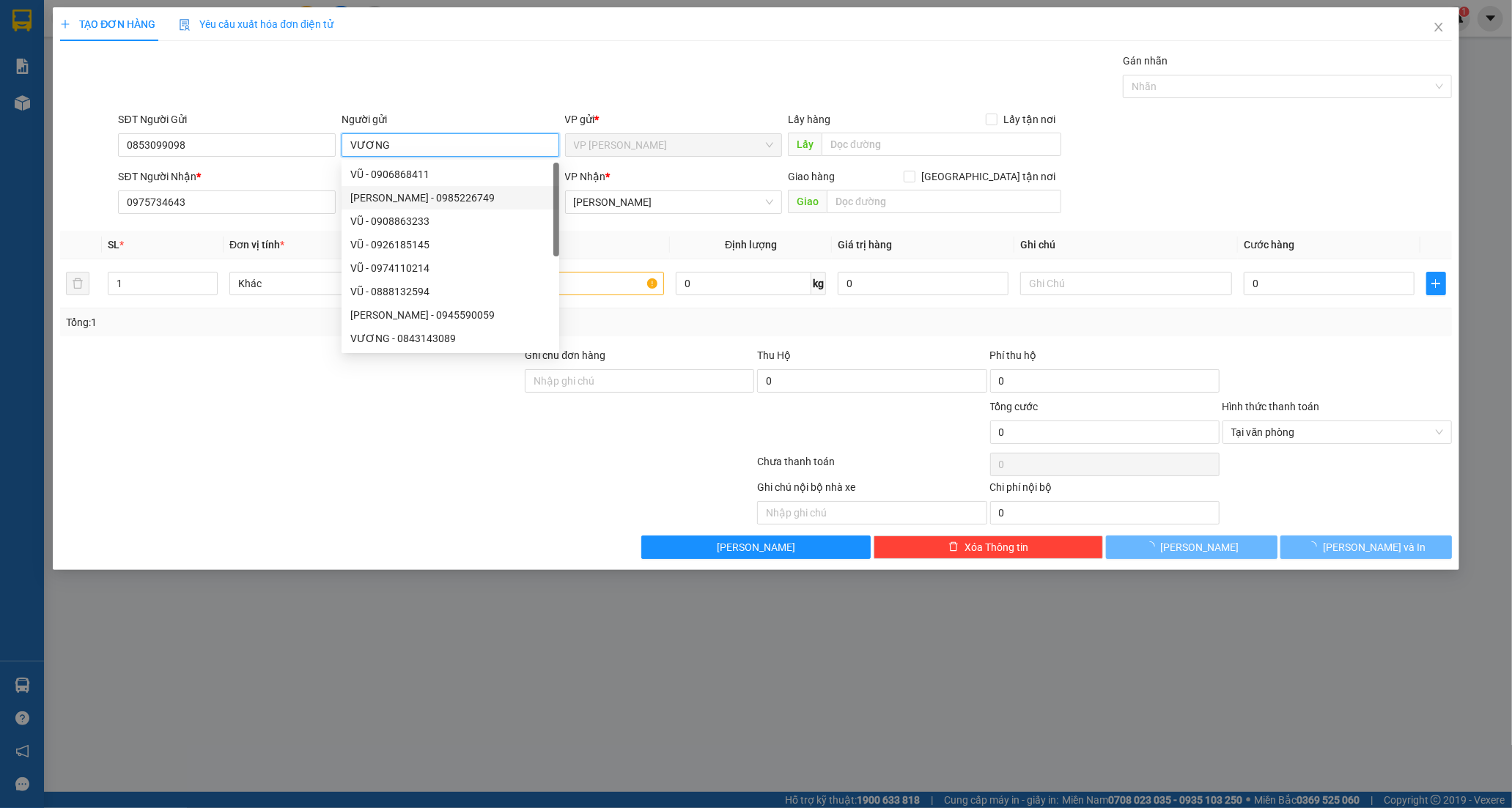
type input "VƯƠNG"
click at [143, 463] on div at bounding box center [406, 465] width 697 height 30
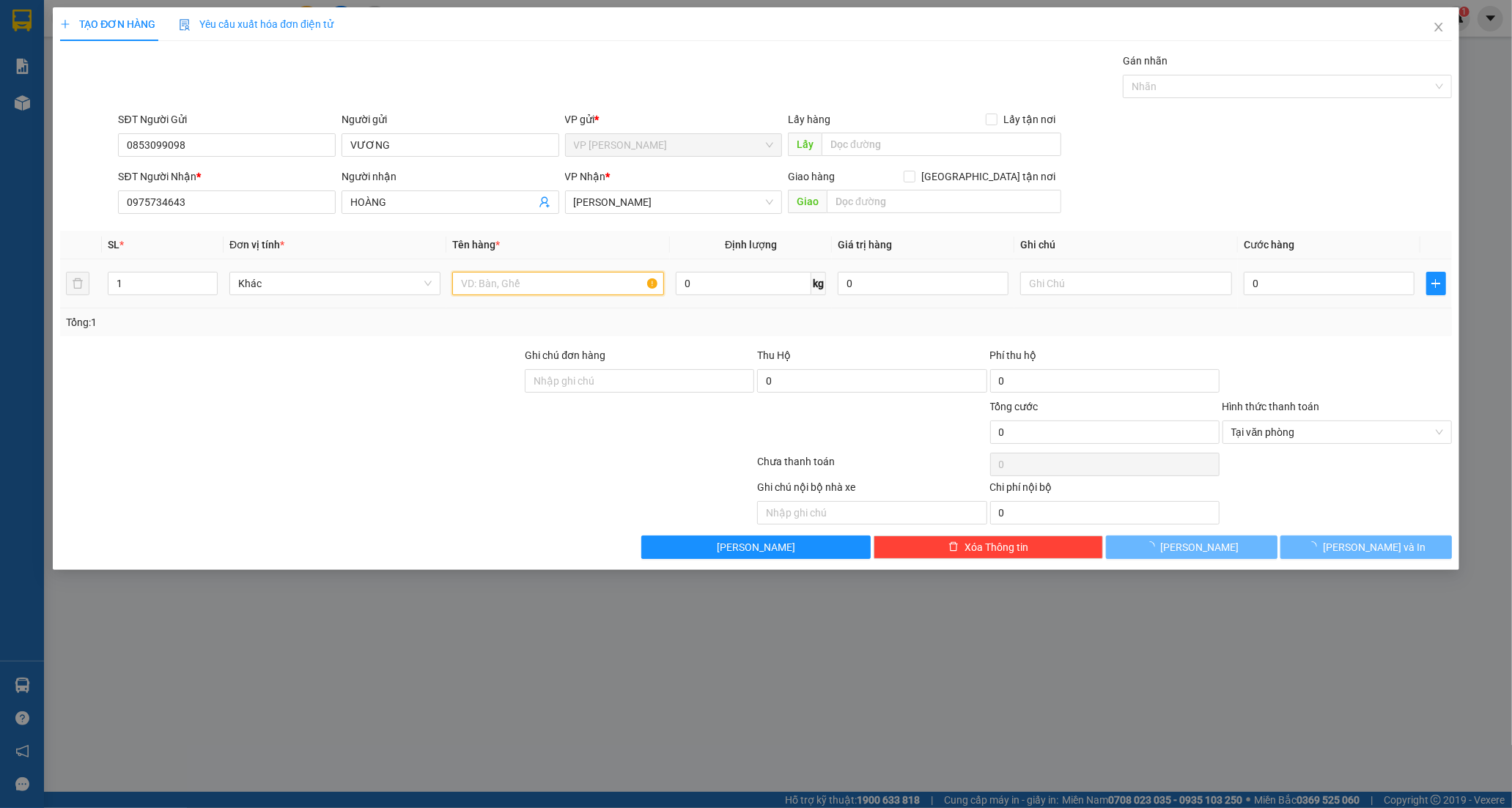
click at [551, 292] on input "text" at bounding box center [557, 284] width 211 height 24
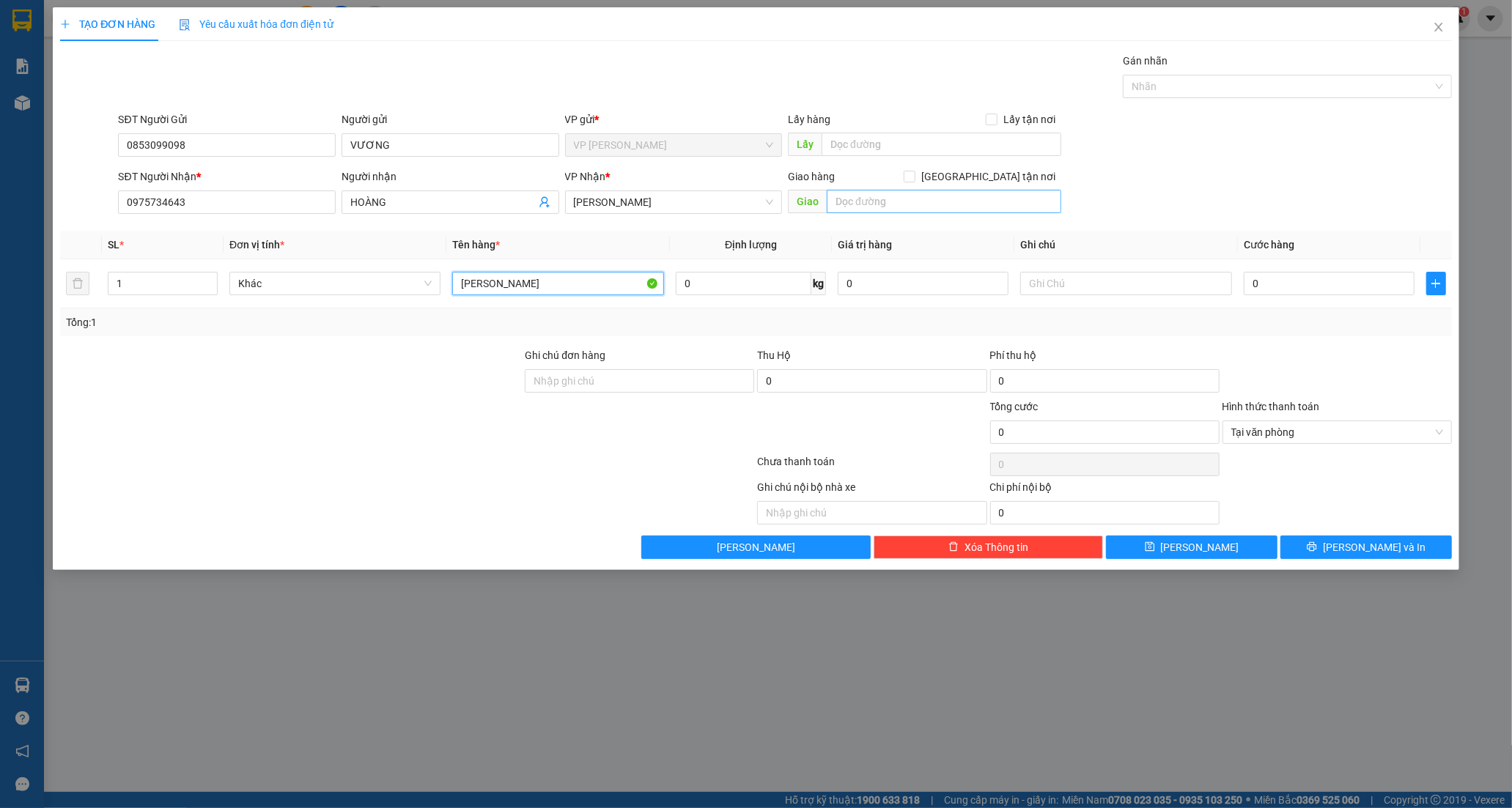
type input "[PERSON_NAME]"
click at [910, 193] on input "text" at bounding box center [943, 202] width 234 height 24
type input "DẦU GIÂY"
click at [1277, 283] on input "0" at bounding box center [1328, 284] width 171 height 24
click at [1317, 553] on span "printer" at bounding box center [1311, 548] width 10 height 12
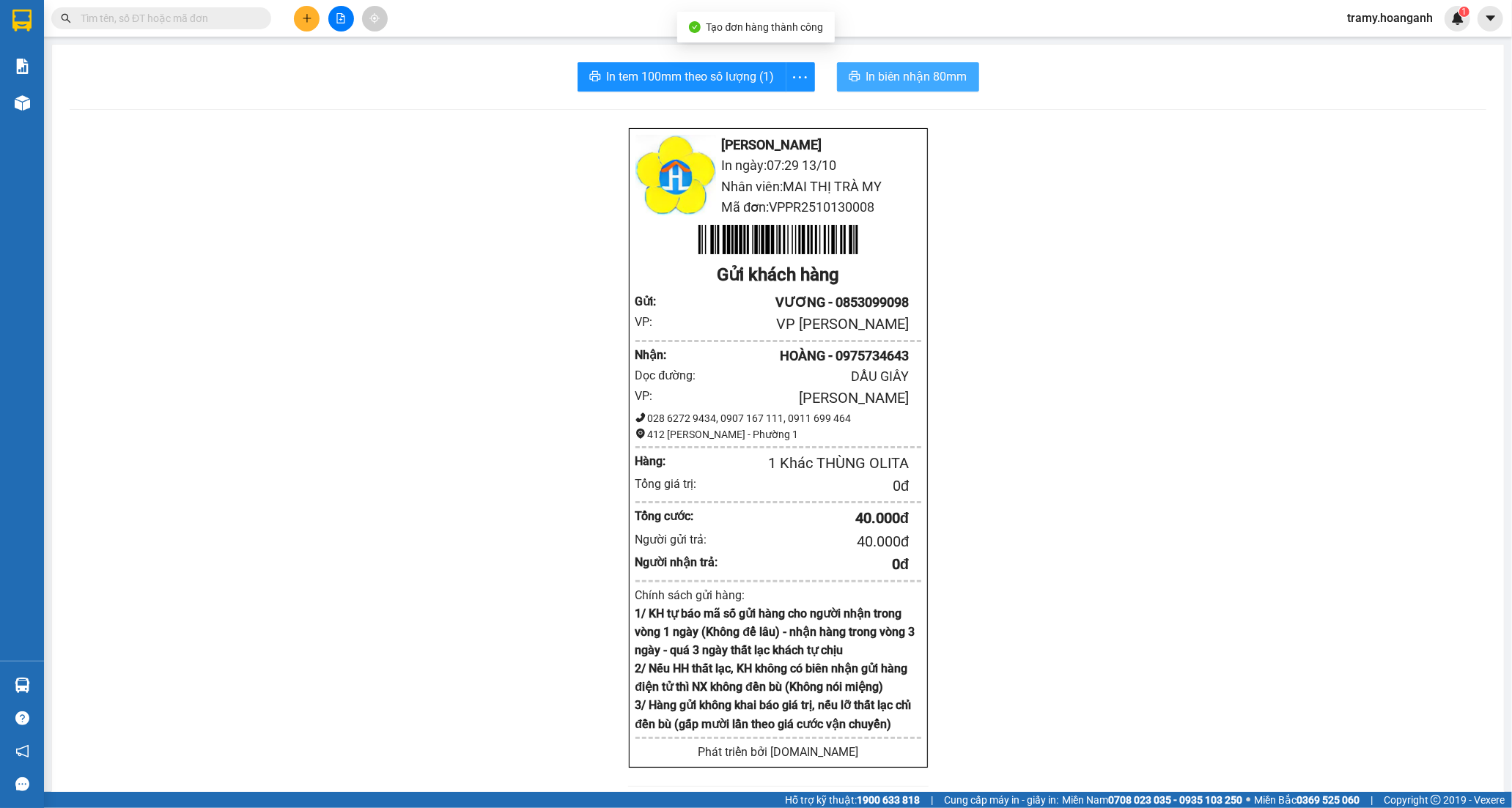
click at [915, 71] on span "In biên nhận 80mm" at bounding box center [917, 76] width 101 height 19
click at [811, 75] on div "In tem 100mm theo số lượng (1) In biên nhận 80mm" at bounding box center [777, 77] width 1416 height 30
drag, startPoint x: 796, startPoint y: 74, endPoint x: 759, endPoint y: 101, distance: 45.8
click at [794, 74] on icon "more" at bounding box center [799, 77] width 19 height 19
click at [755, 105] on div "In tem 100mm" at bounding box center [766, 109] width 66 height 16
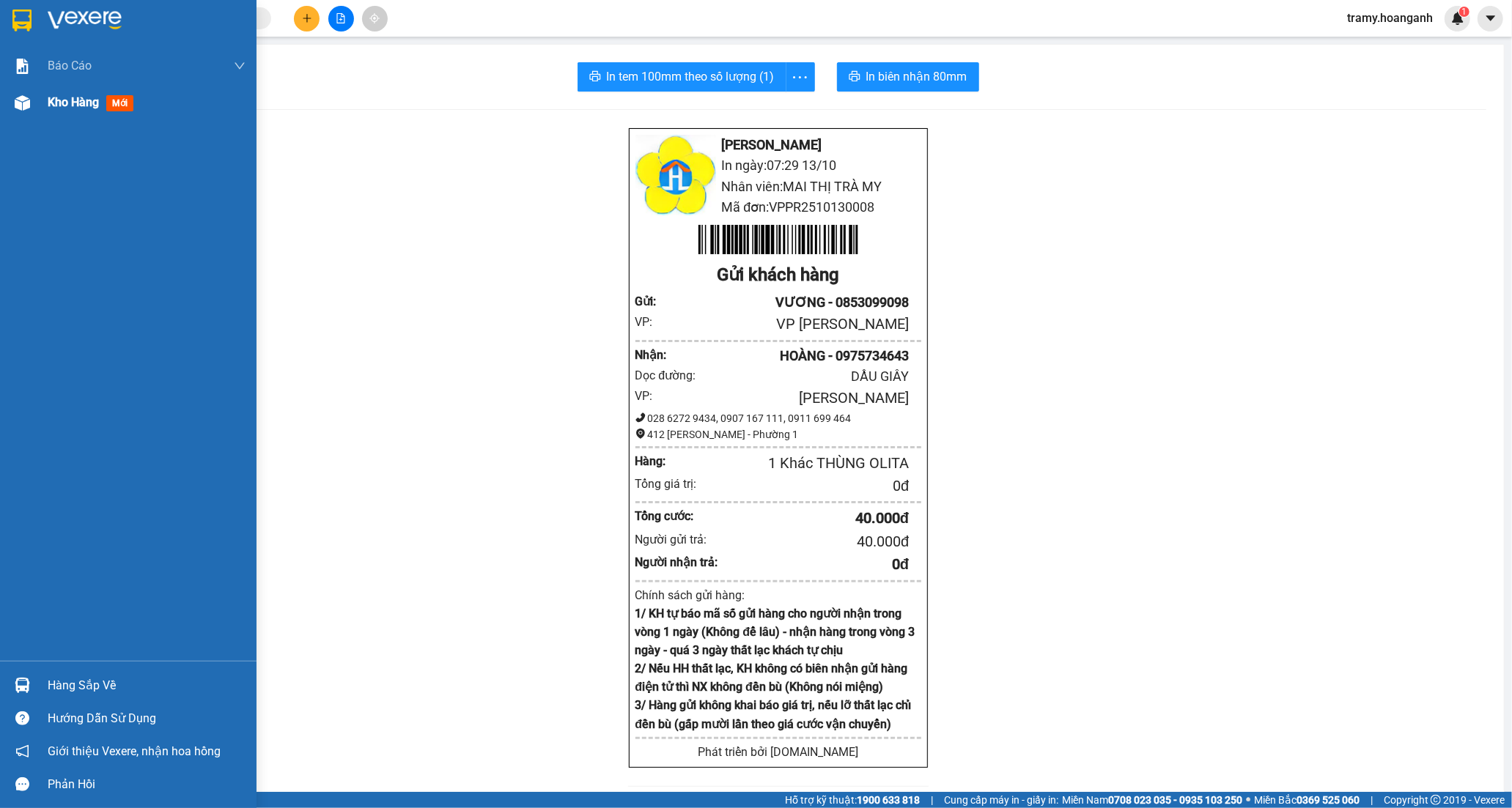
click at [76, 103] on span "Kho hàng" at bounding box center [73, 102] width 51 height 14
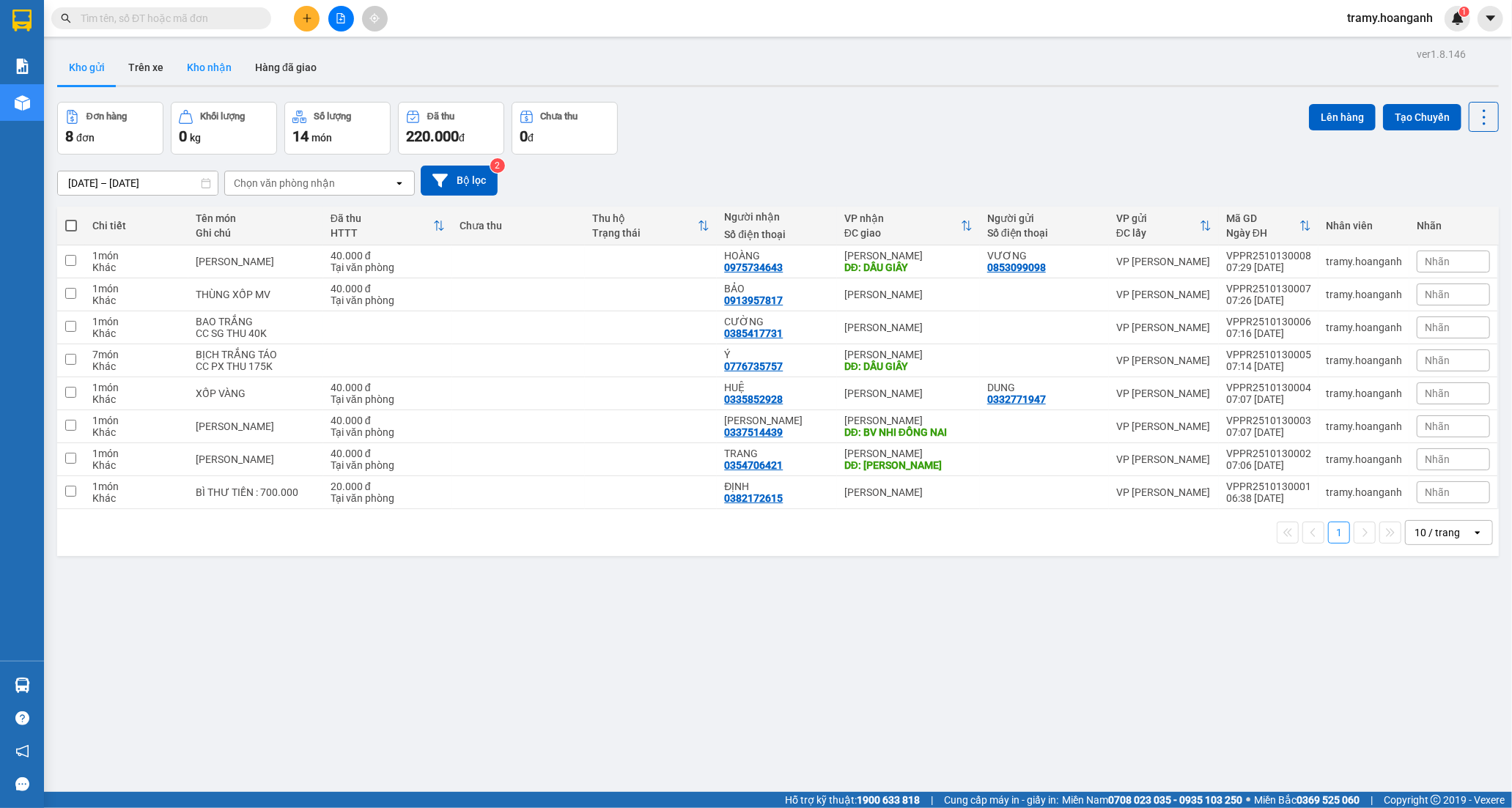
click at [203, 70] on button "Kho nhận" at bounding box center [209, 67] width 68 height 36
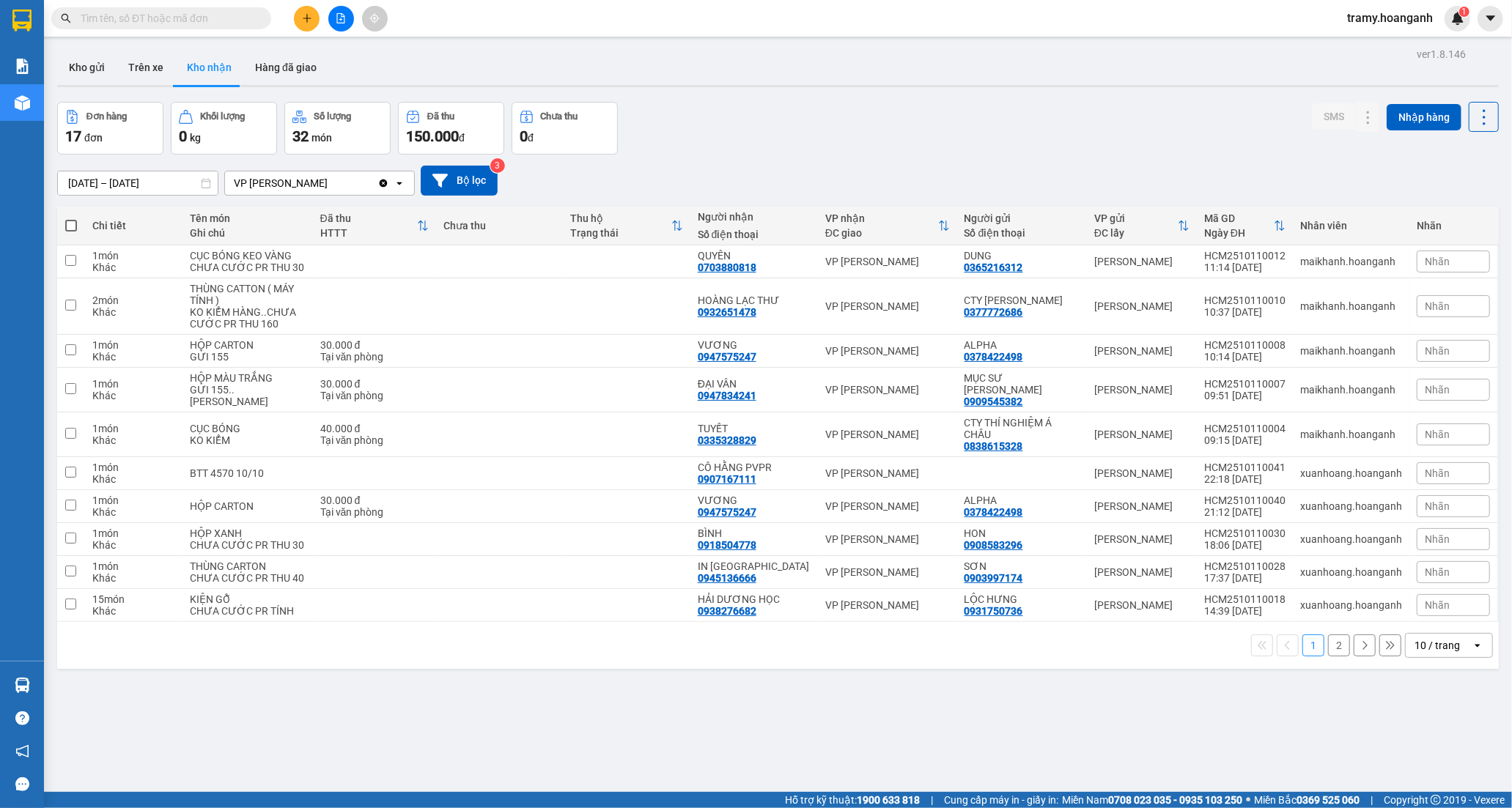
click at [1433, 638] on div "10 / trang" at bounding box center [1437, 645] width 45 height 15
click at [1426, 602] on span "100 / trang" at bounding box center [1430, 602] width 52 height 15
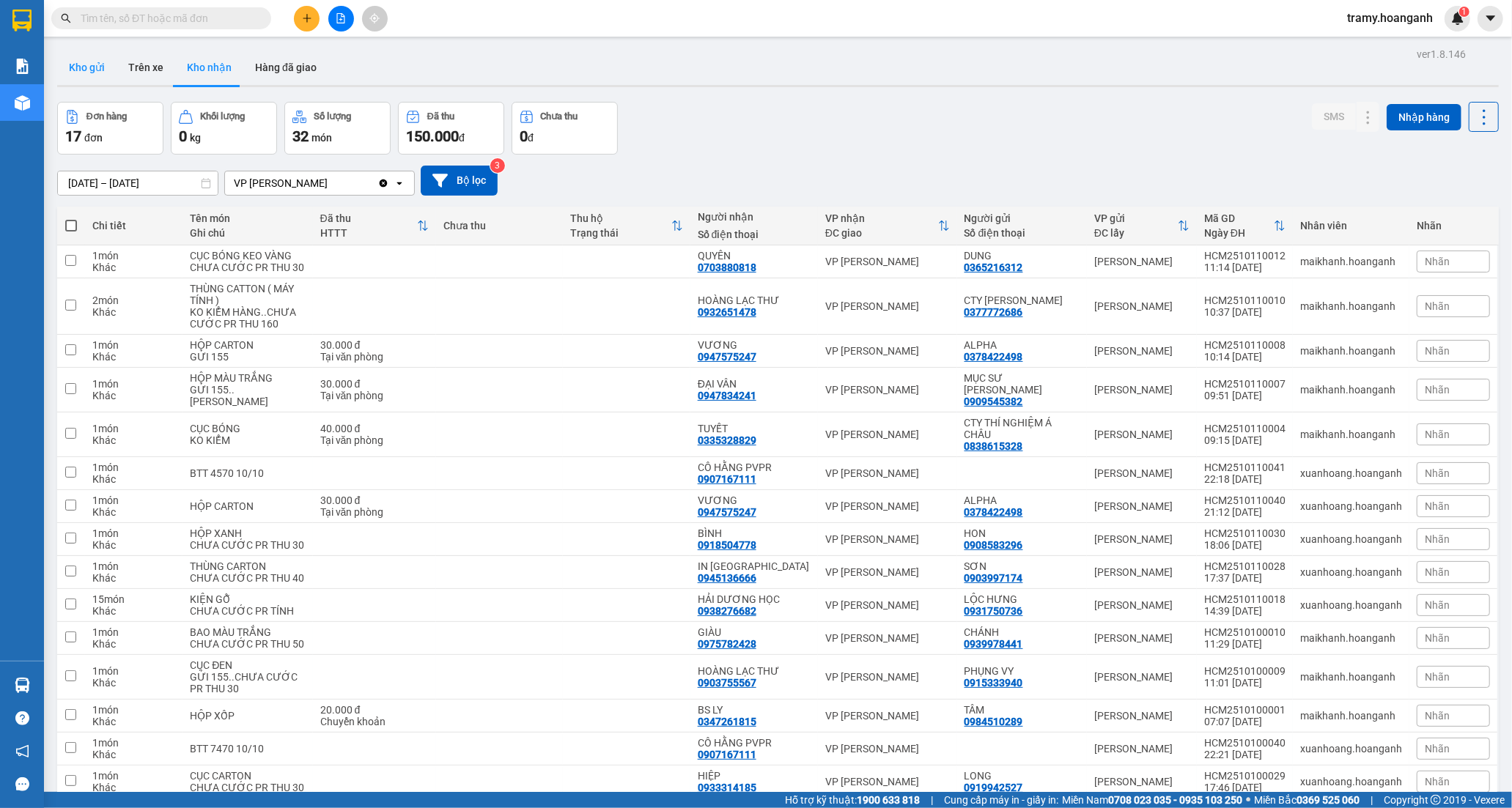
click at [97, 67] on button "Kho gửi" at bounding box center [87, 67] width 59 height 36
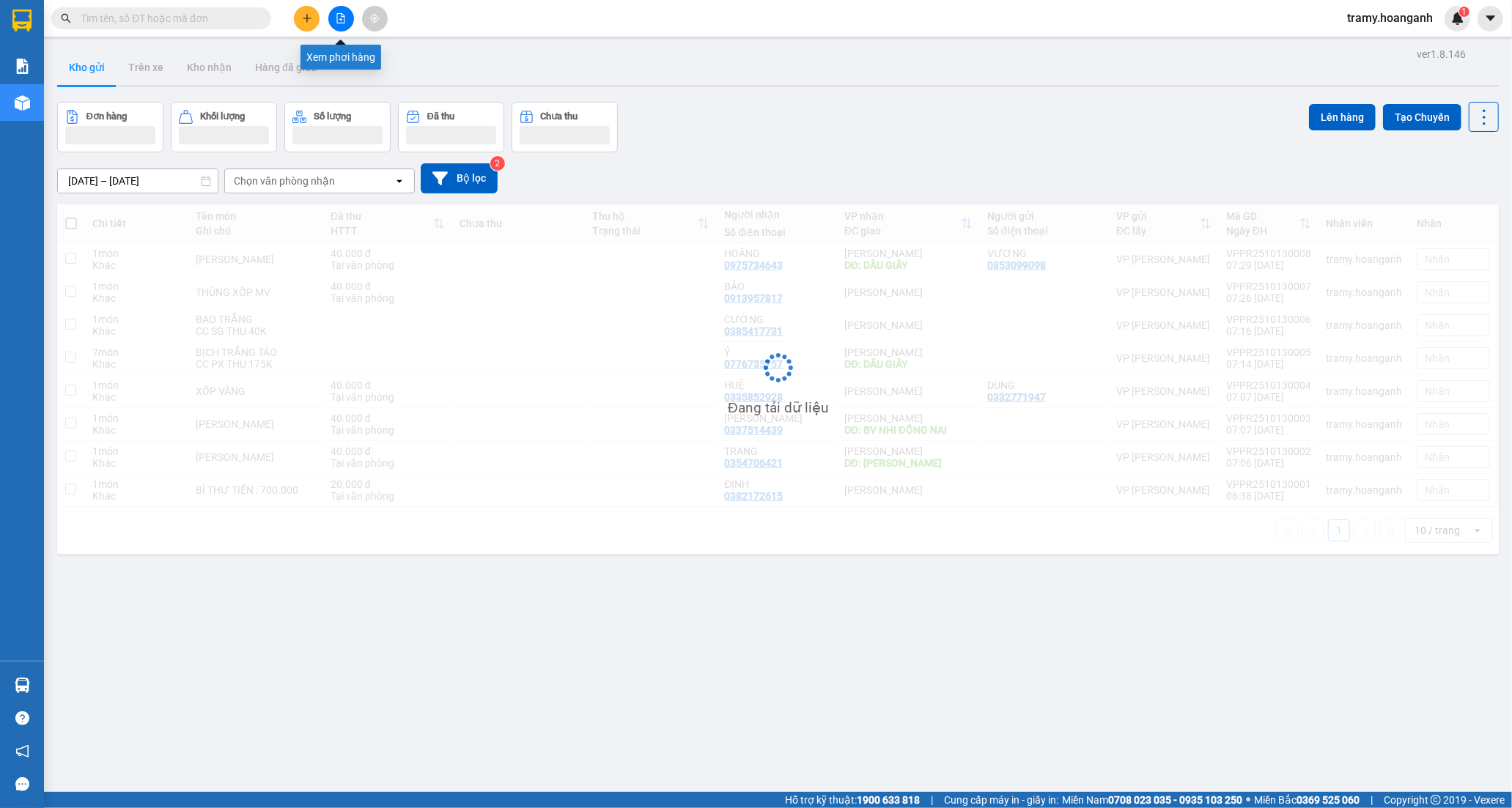
click at [341, 20] on icon "file-add" at bounding box center [340, 18] width 10 height 10
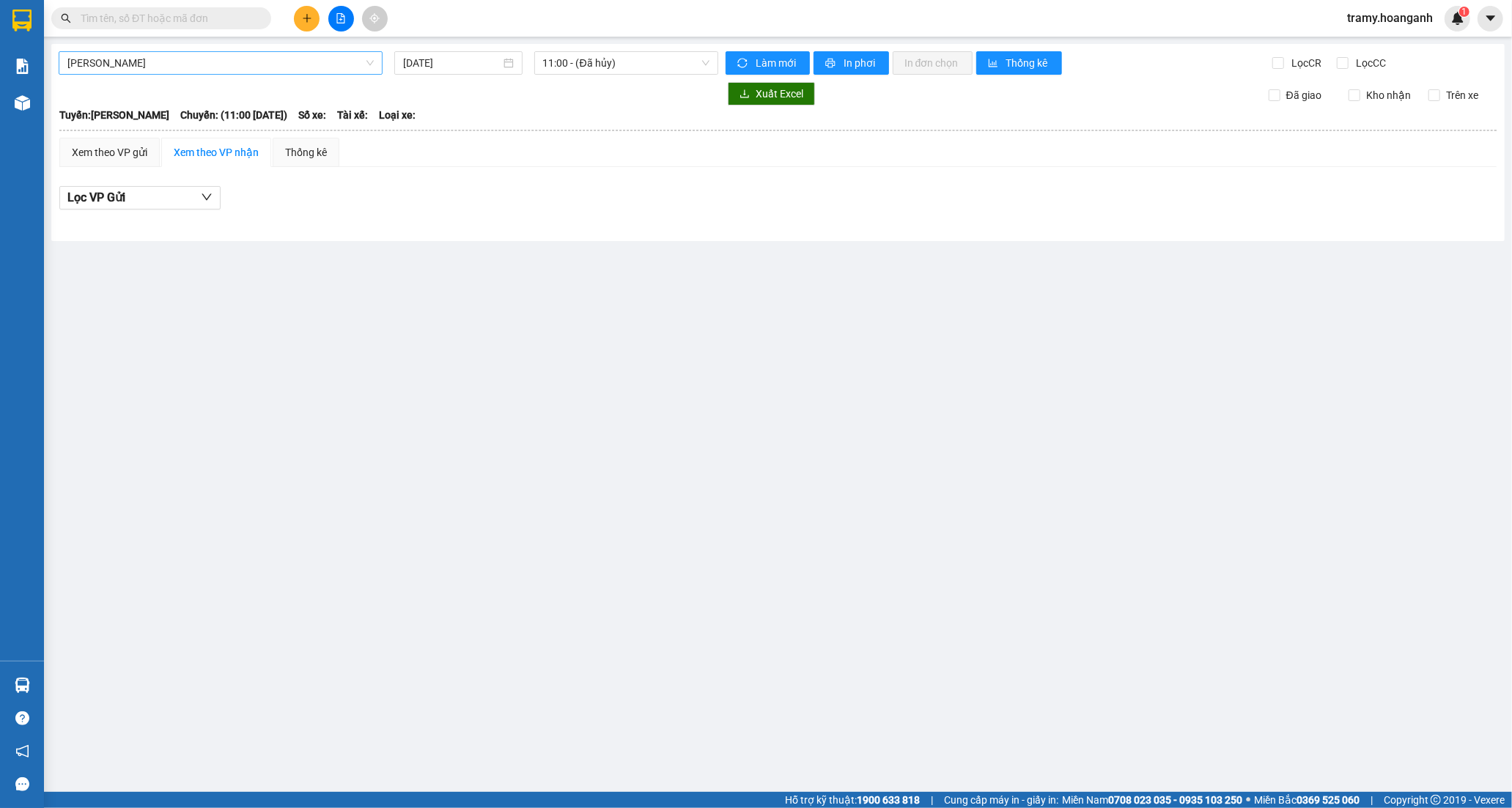
click at [178, 66] on span "[PERSON_NAME]" at bounding box center [221, 63] width 307 height 22
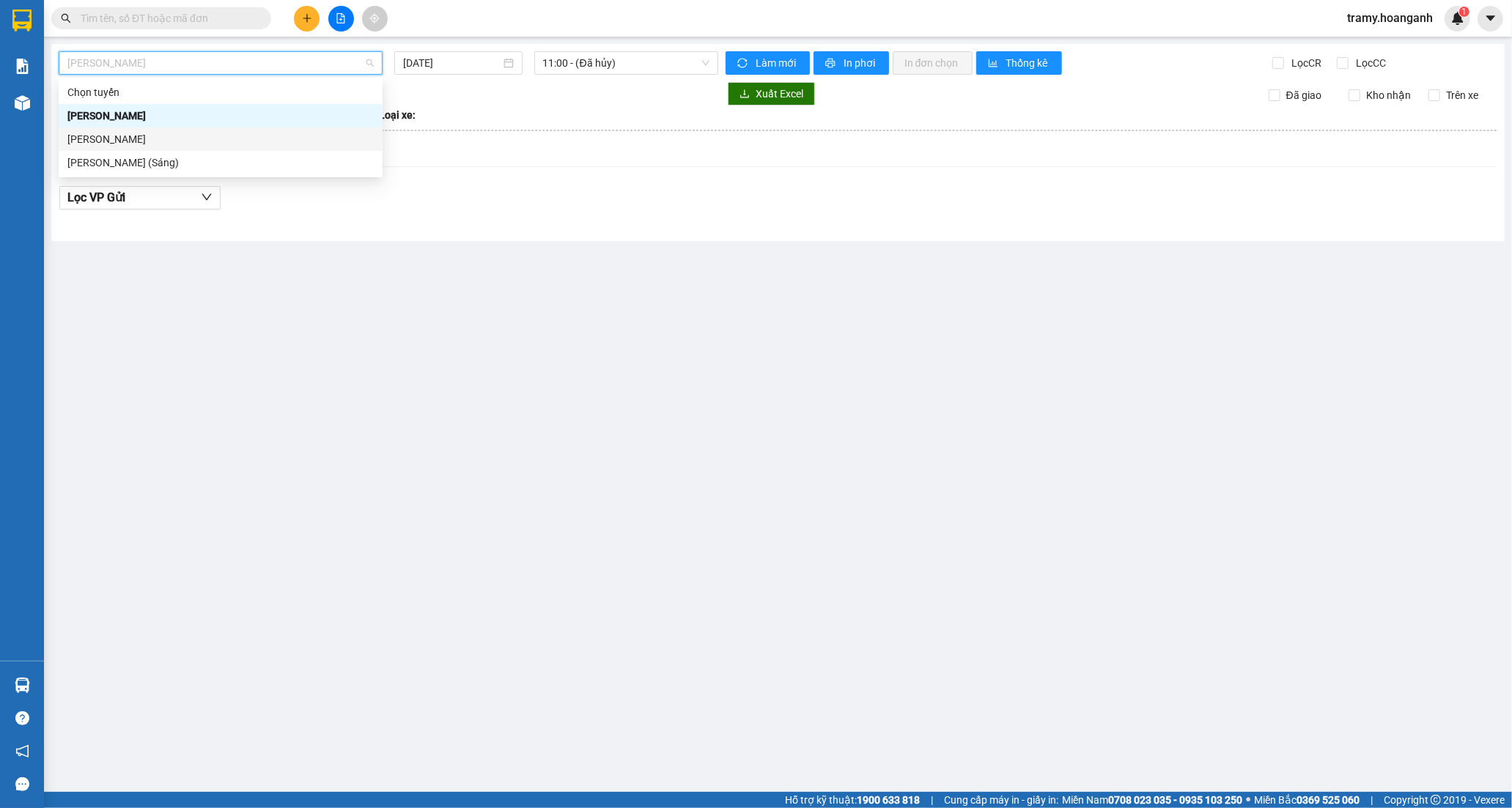
click at [194, 142] on div "[PERSON_NAME]" at bounding box center [221, 139] width 307 height 16
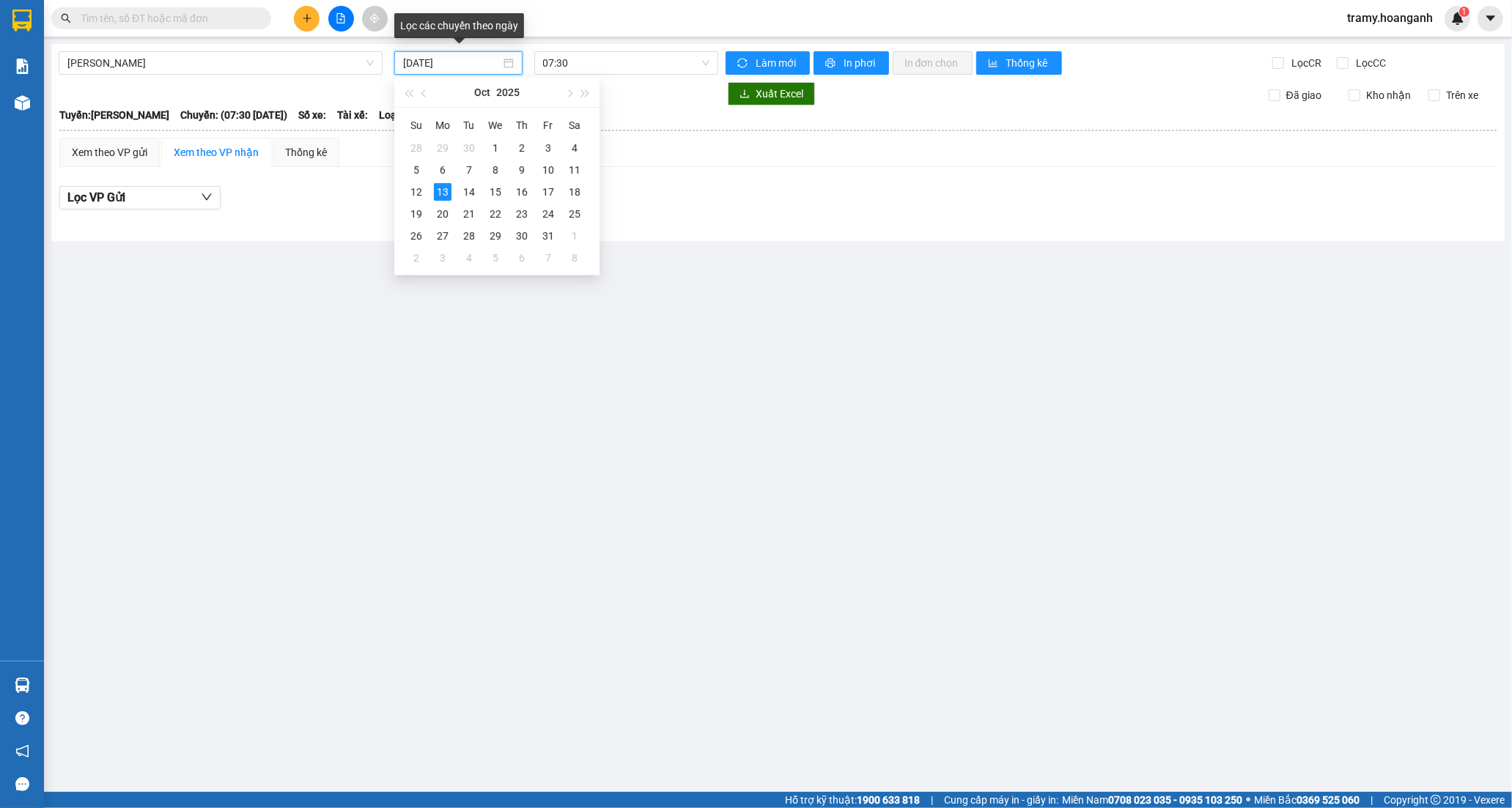
click at [454, 60] on input "[DATE]" at bounding box center [452, 63] width 98 height 16
click at [420, 191] on div "12" at bounding box center [416, 192] width 18 height 18
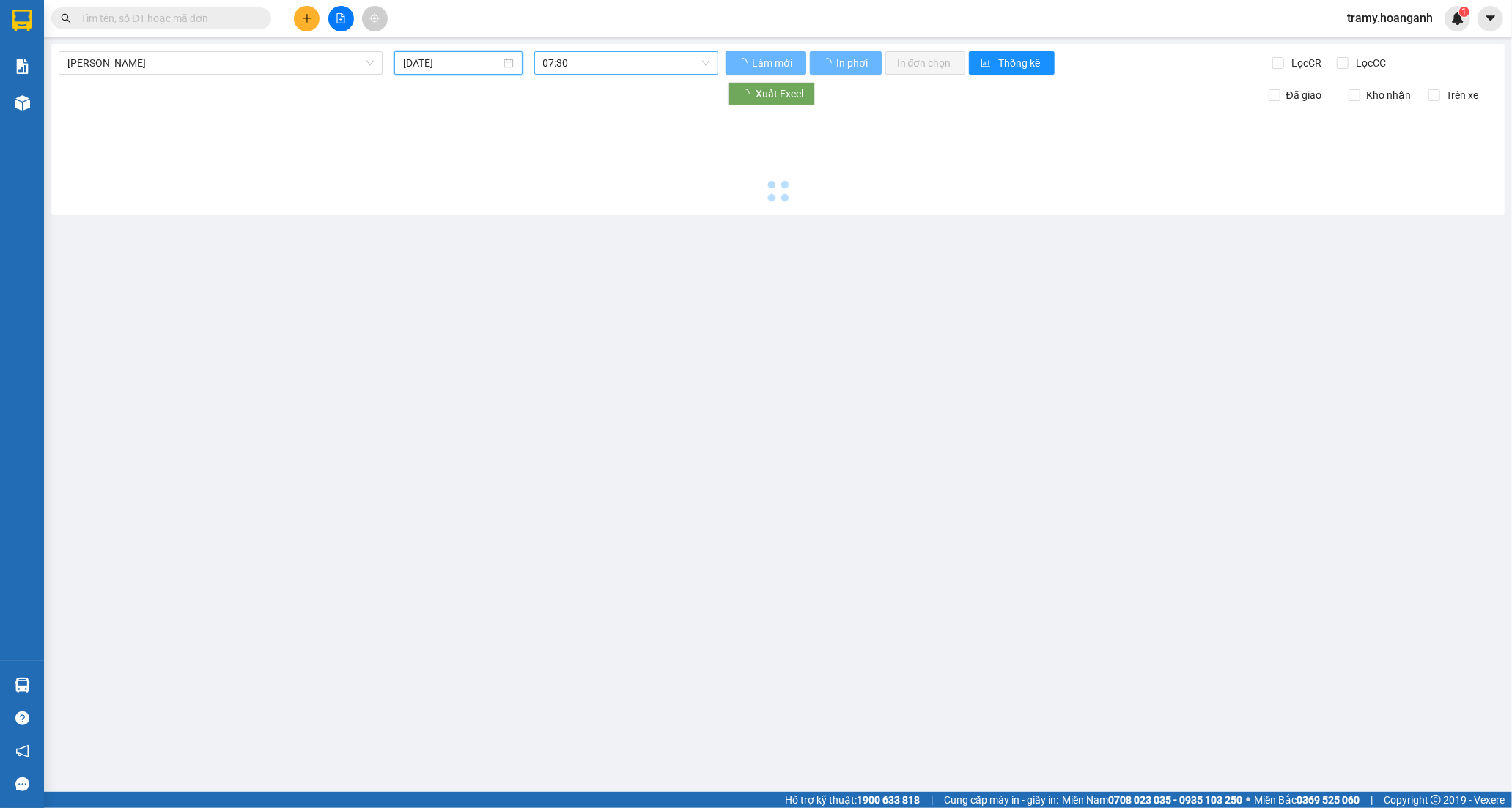
type input "[DATE]"
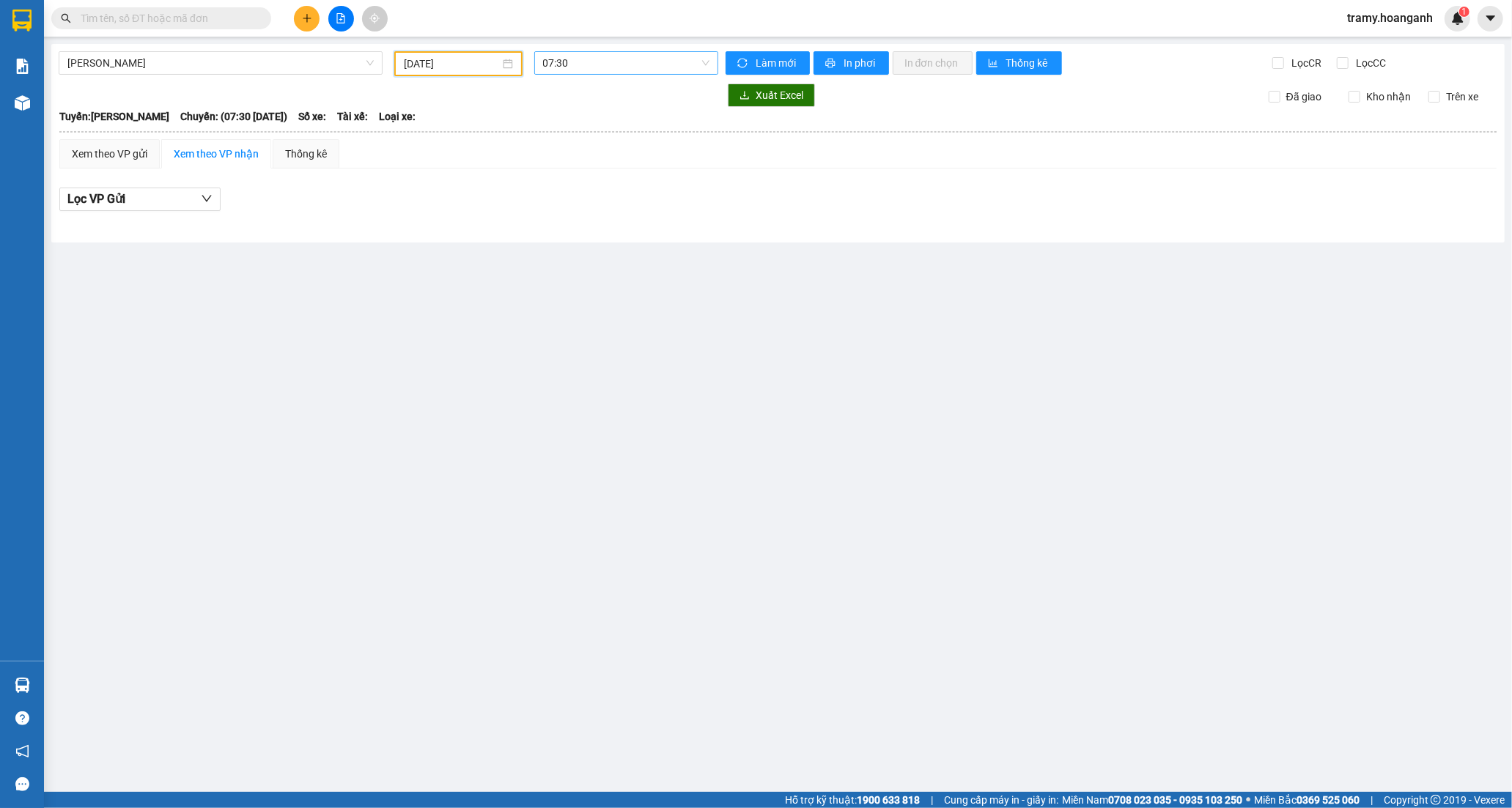
click at [575, 62] on span "07:30" at bounding box center [626, 63] width 166 height 22
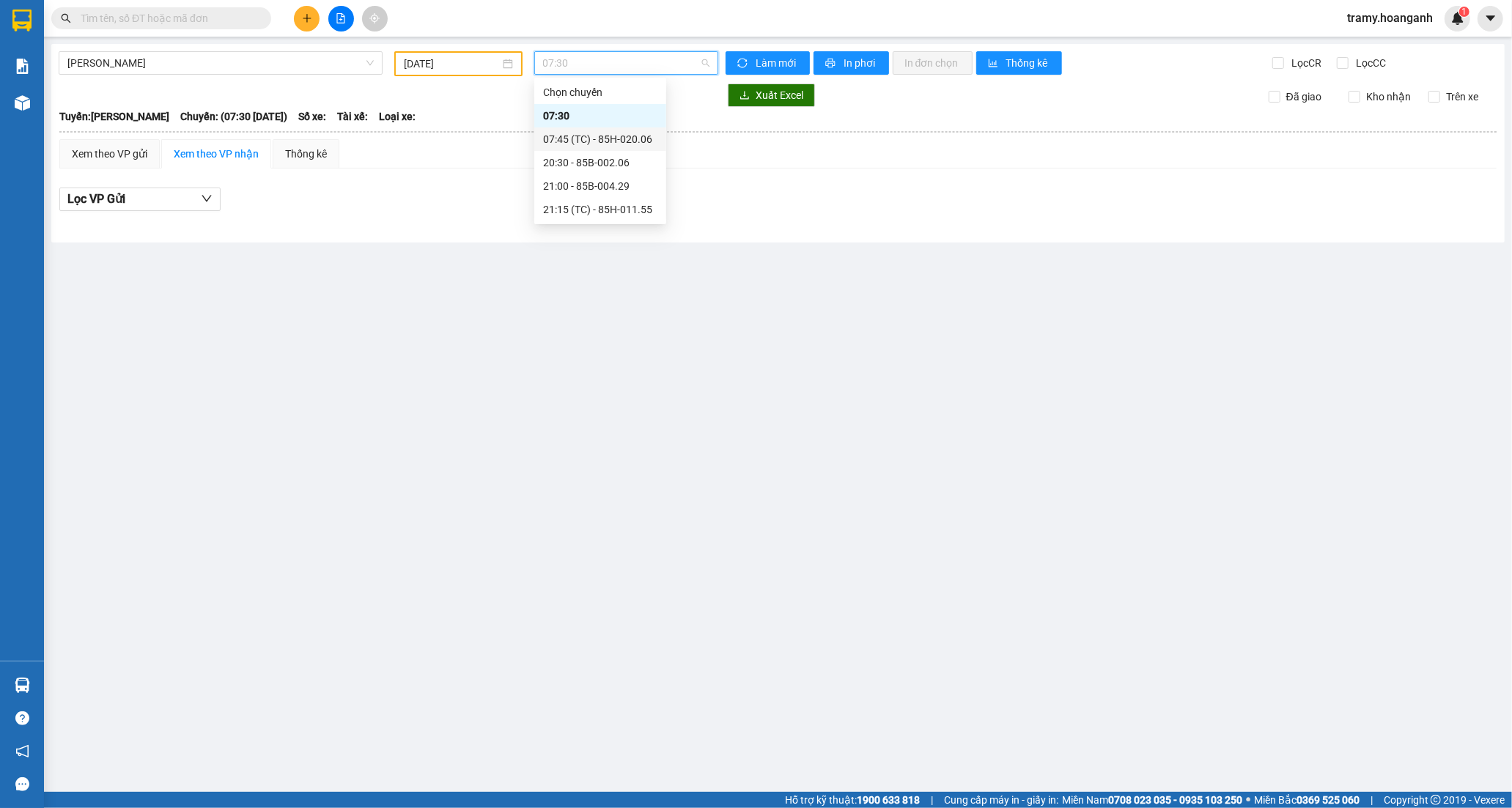
click at [581, 132] on div "07:45 (TC) - 85H-020.06" at bounding box center [600, 139] width 115 height 16
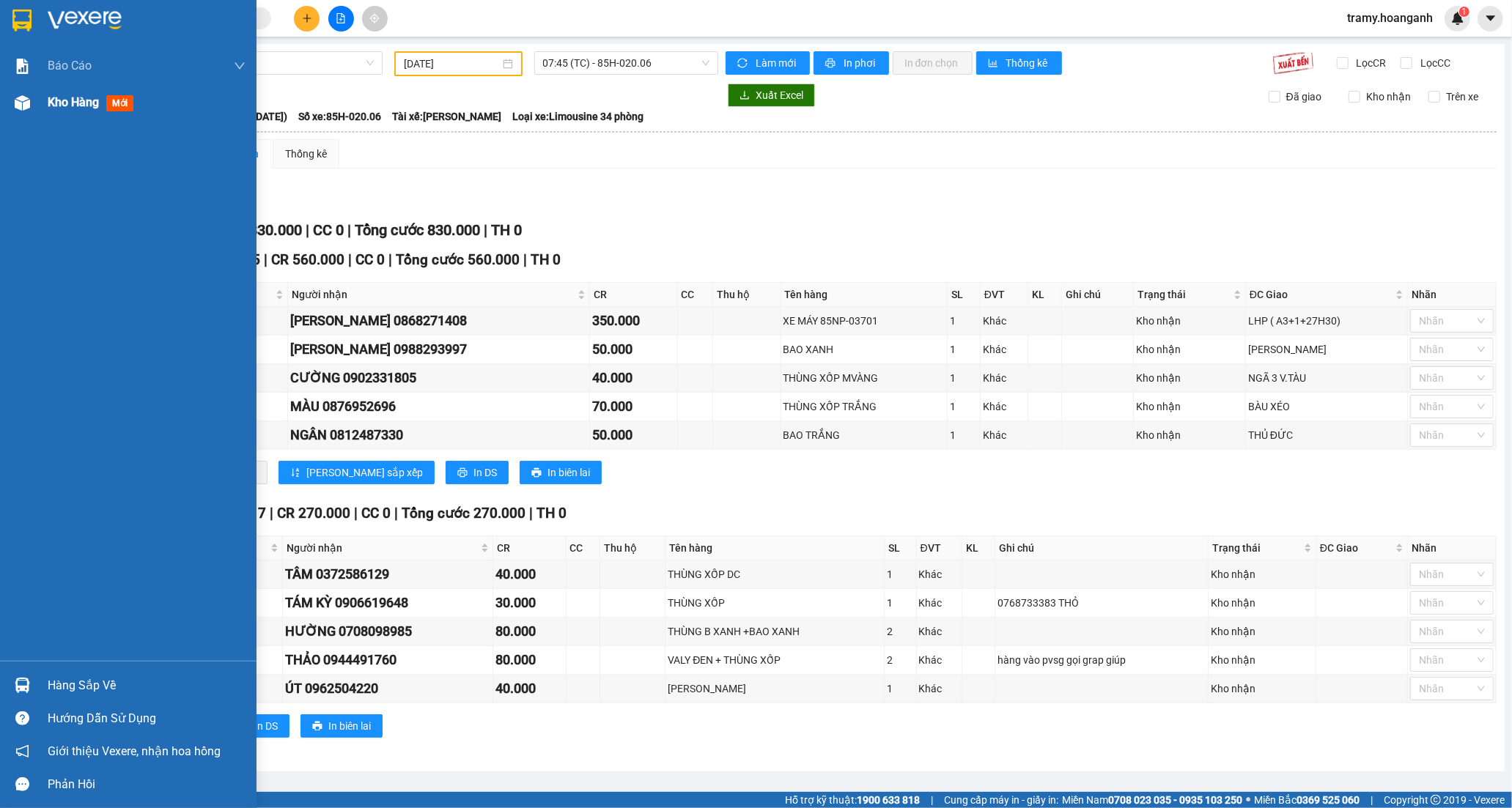
click at [71, 101] on span "Kho hàng" at bounding box center [73, 102] width 51 height 14
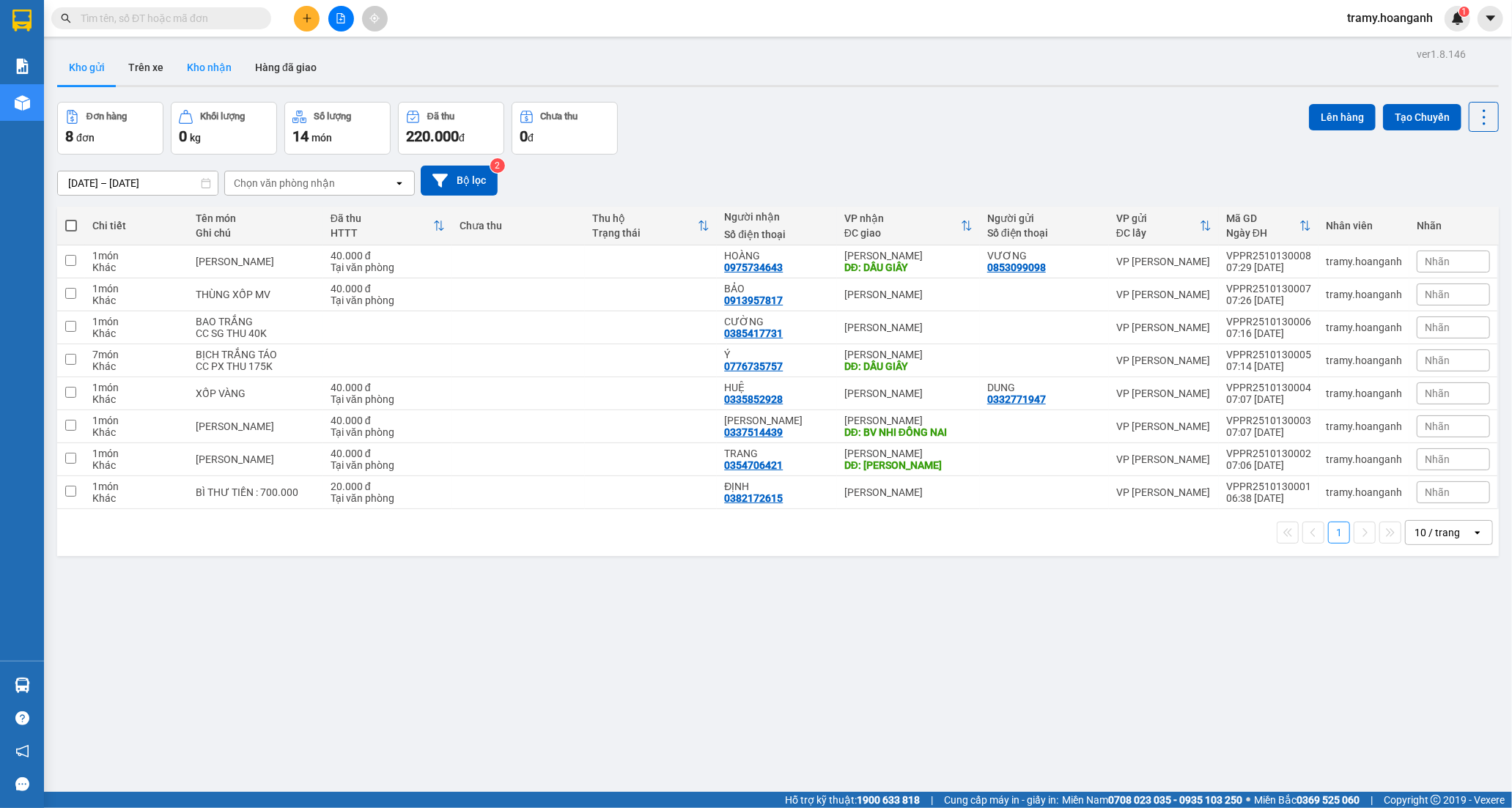
click at [221, 66] on button "Kho nhận" at bounding box center [209, 67] width 68 height 36
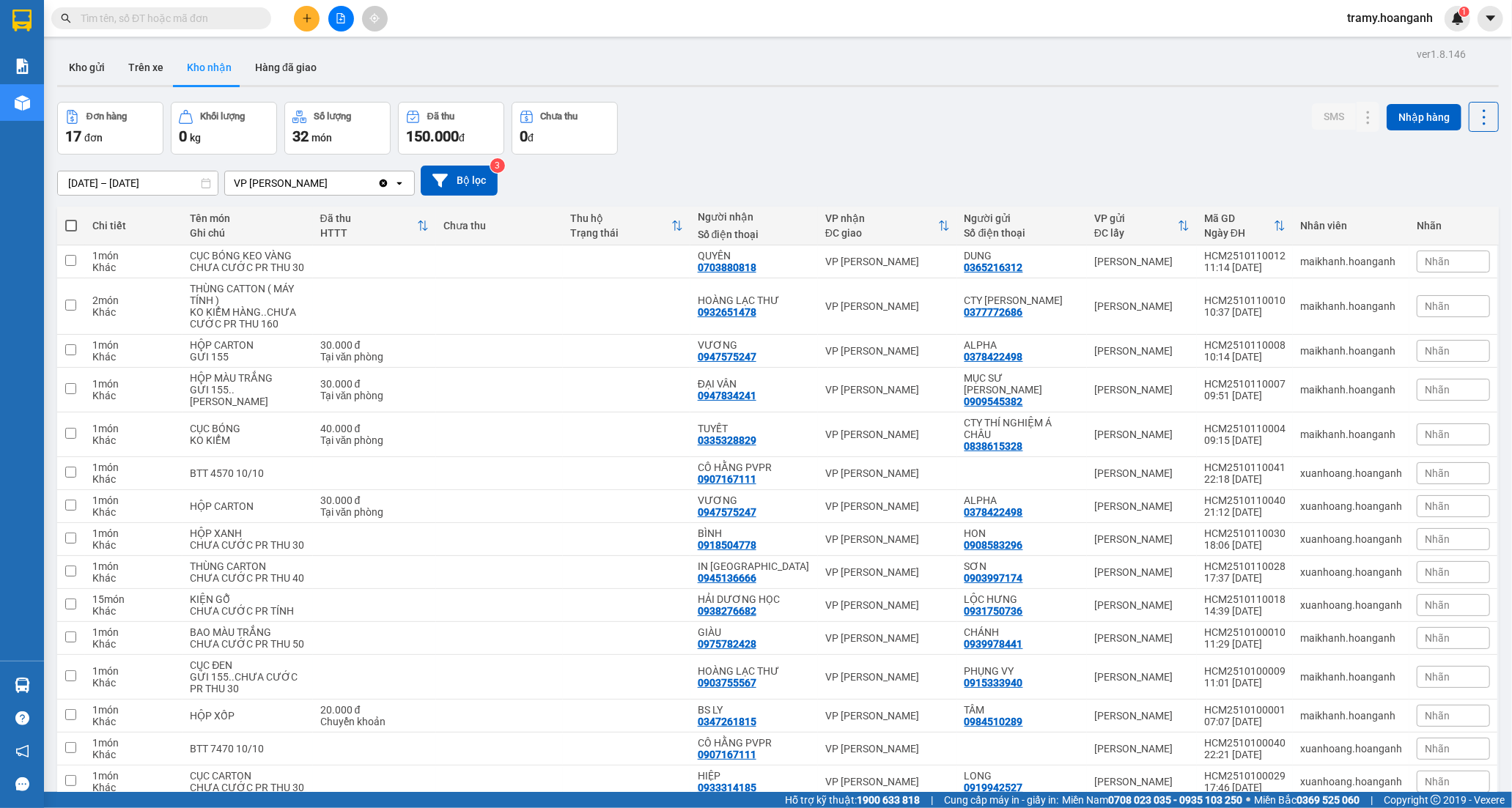
click at [115, 177] on input "[DATE] – [DATE]" at bounding box center [138, 183] width 160 height 24
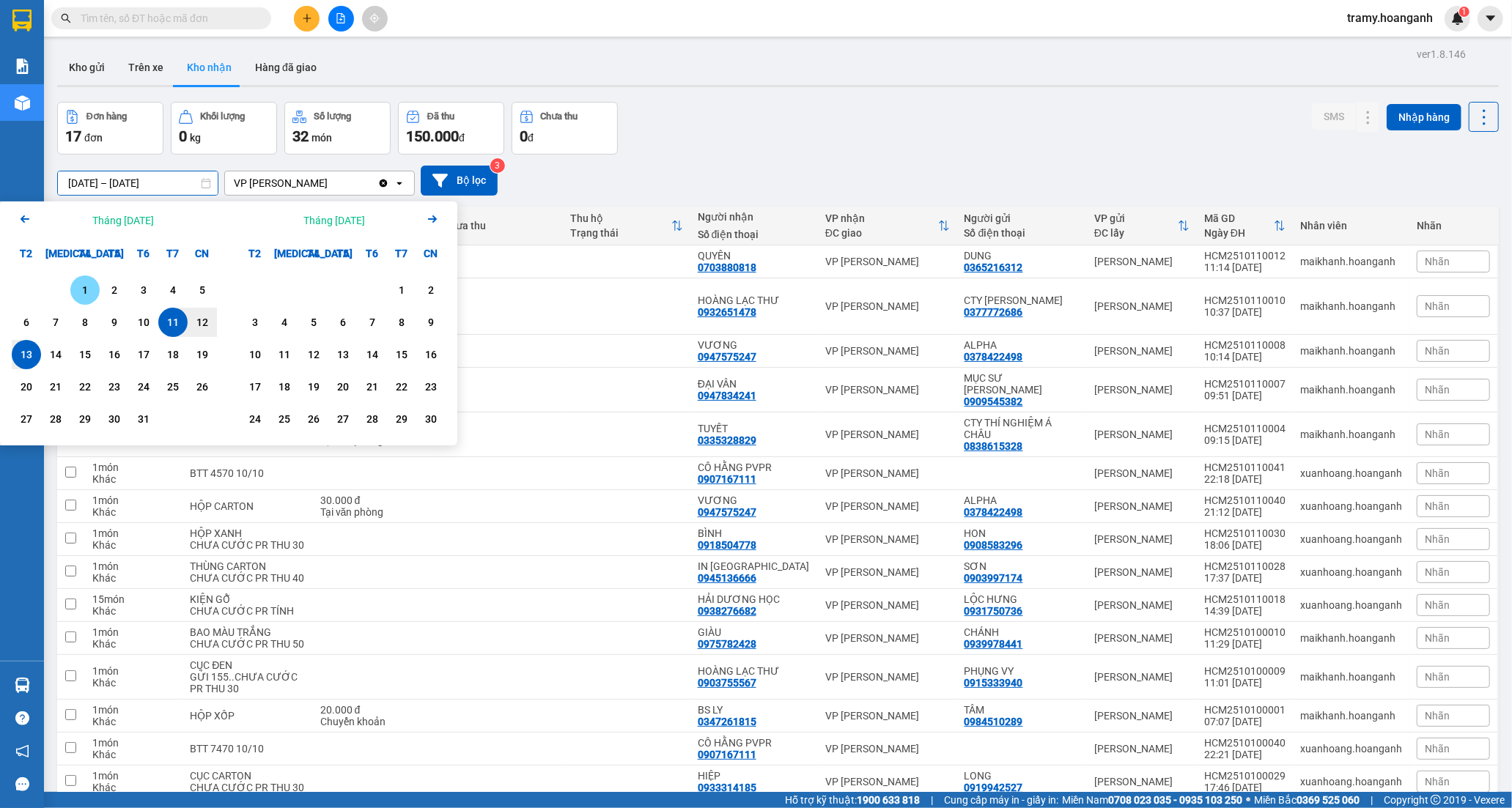
click at [81, 288] on div "1" at bounding box center [85, 291] width 21 height 18
click at [24, 356] on div "13" at bounding box center [26, 355] width 21 height 18
type input "[DATE] – [DATE]"
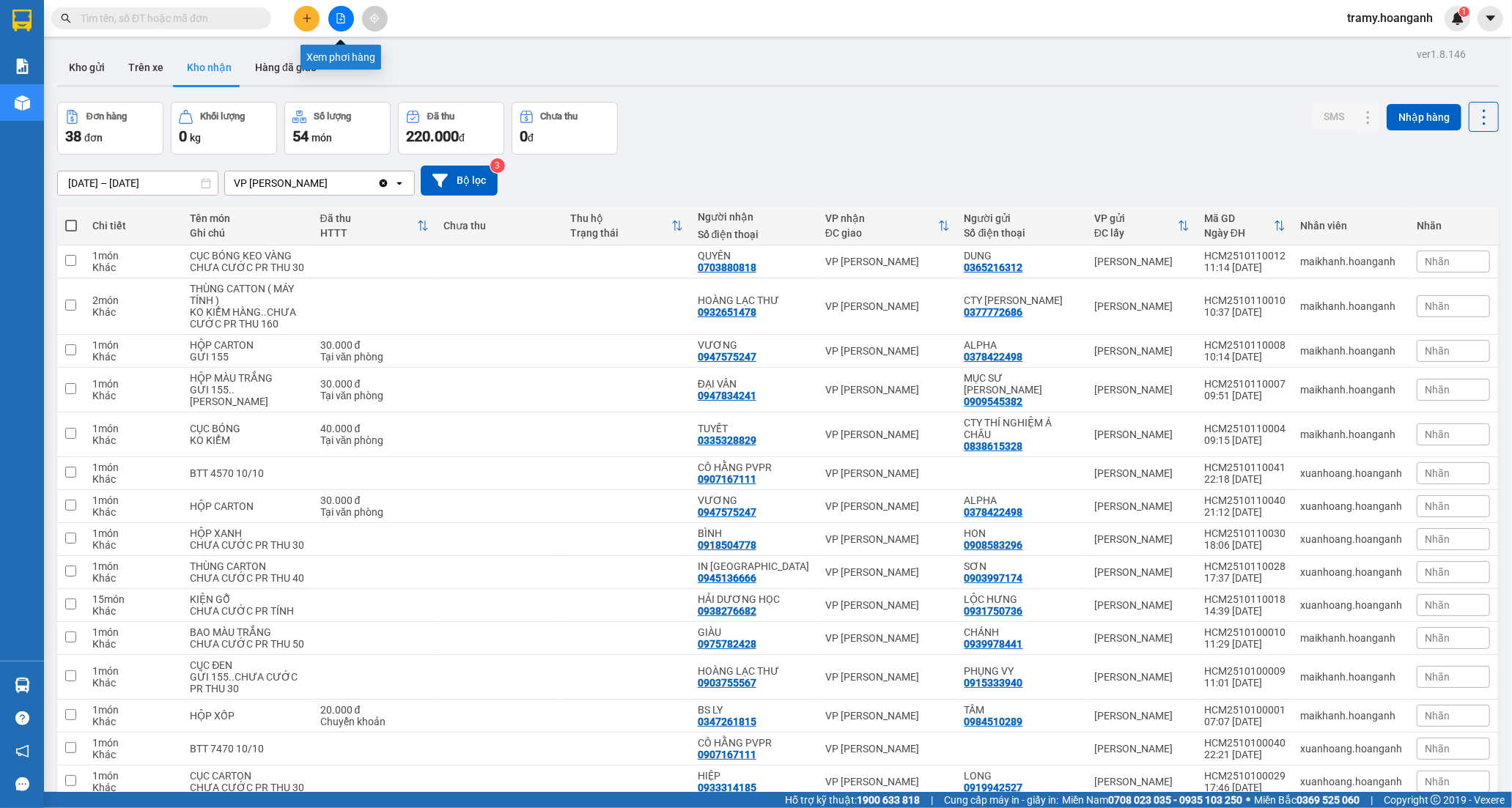
click at [339, 13] on icon "file-add" at bounding box center [340, 18] width 10 height 10
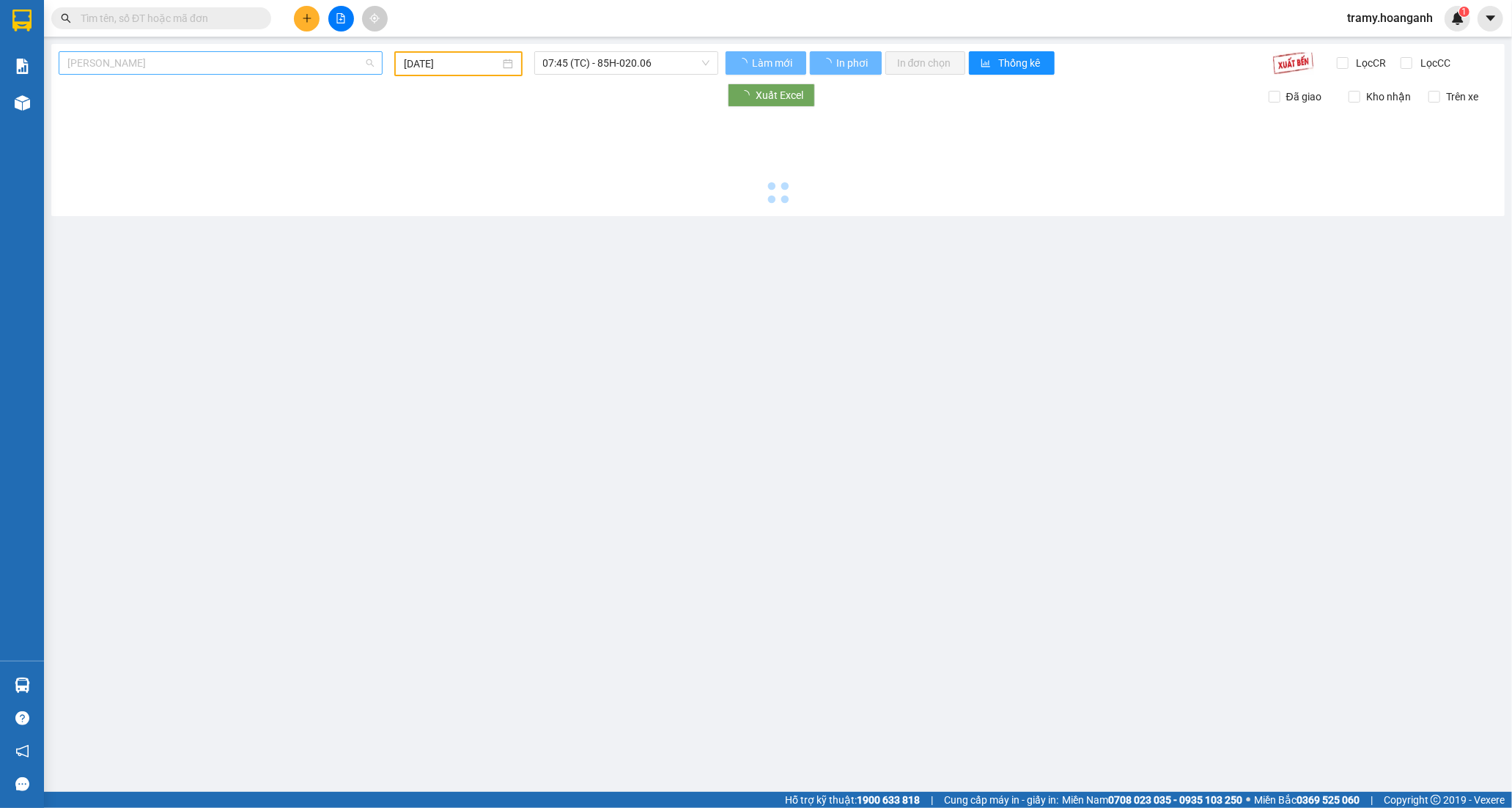
click at [133, 74] on div "[PERSON_NAME]" at bounding box center [221, 63] width 324 height 24
type input "[DATE]"
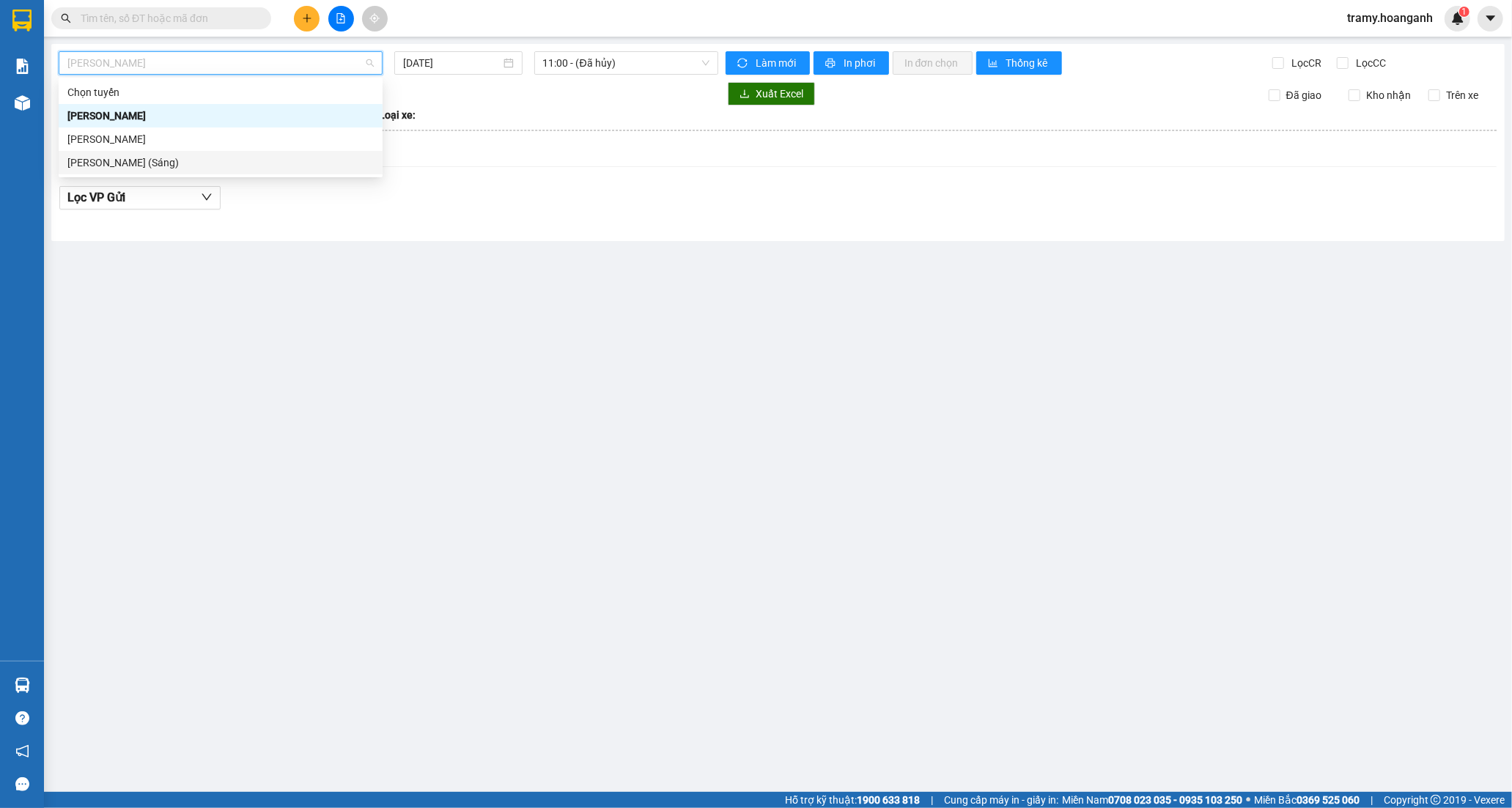
click at [217, 162] on div "[PERSON_NAME] (Sáng)" at bounding box center [221, 162] width 307 height 16
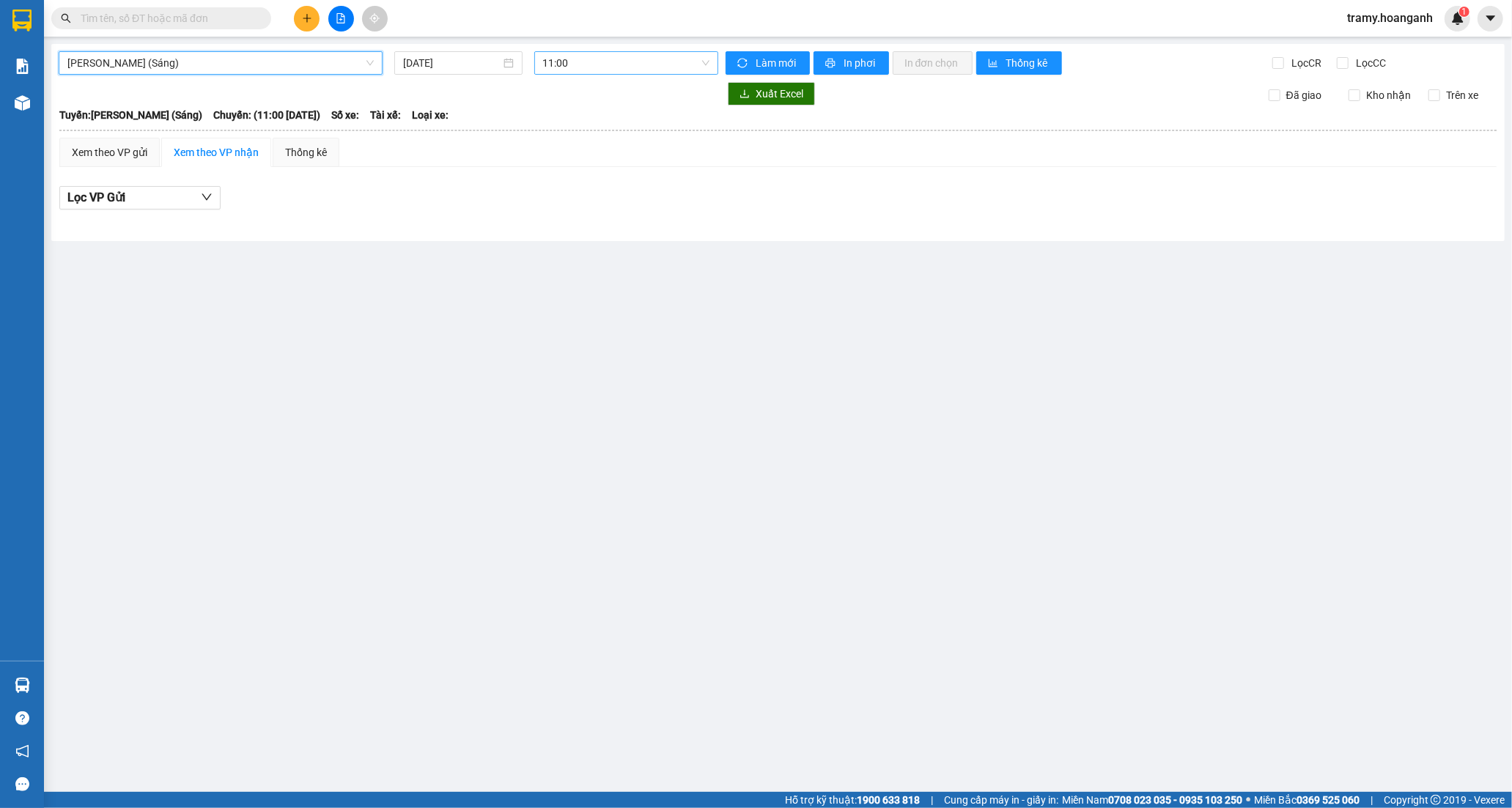
click at [581, 66] on span "11:00" at bounding box center [626, 63] width 166 height 22
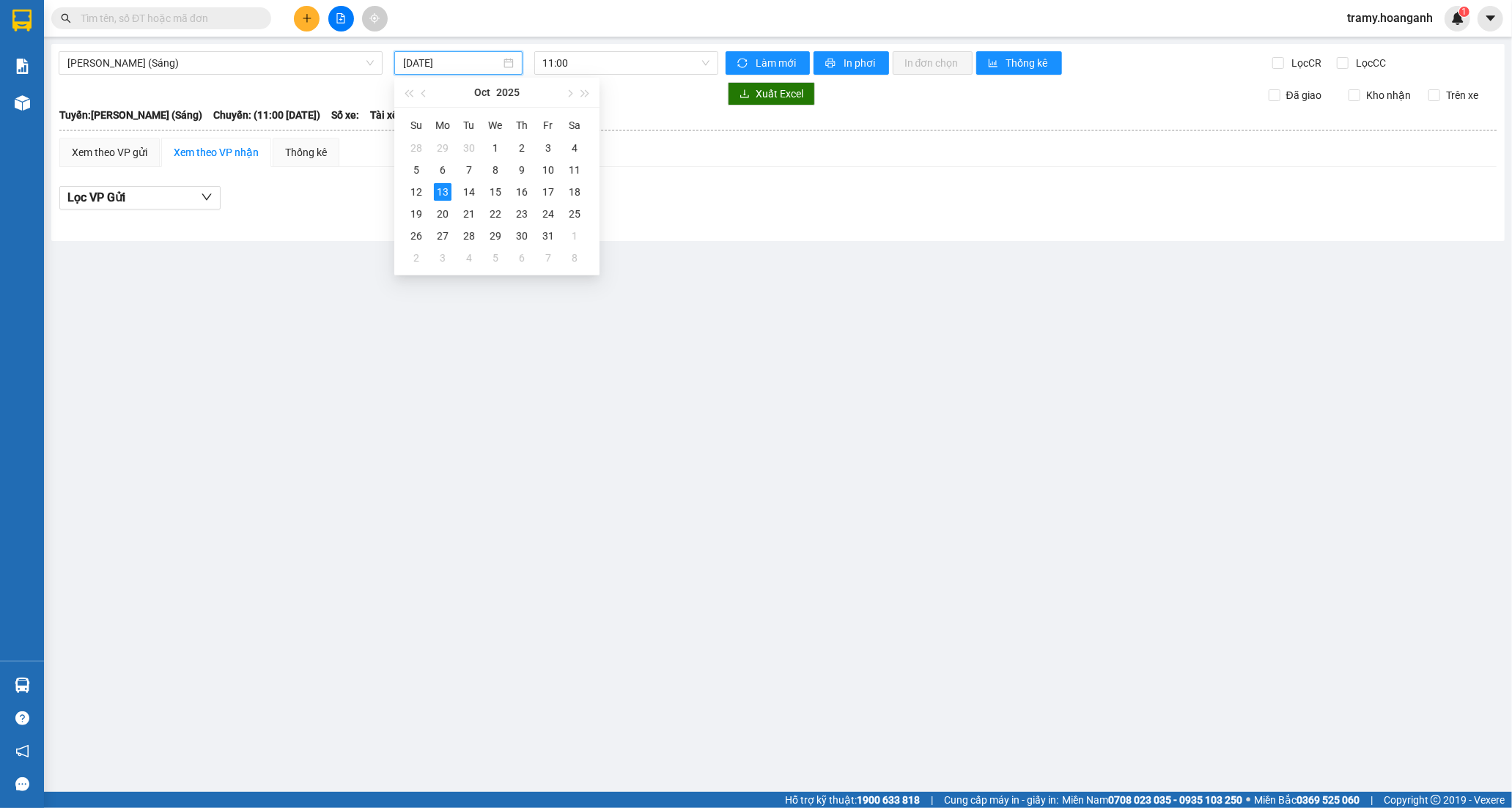
click at [440, 66] on input "[DATE]" at bounding box center [452, 63] width 98 height 16
click at [407, 188] on div "12" at bounding box center [416, 192] width 18 height 18
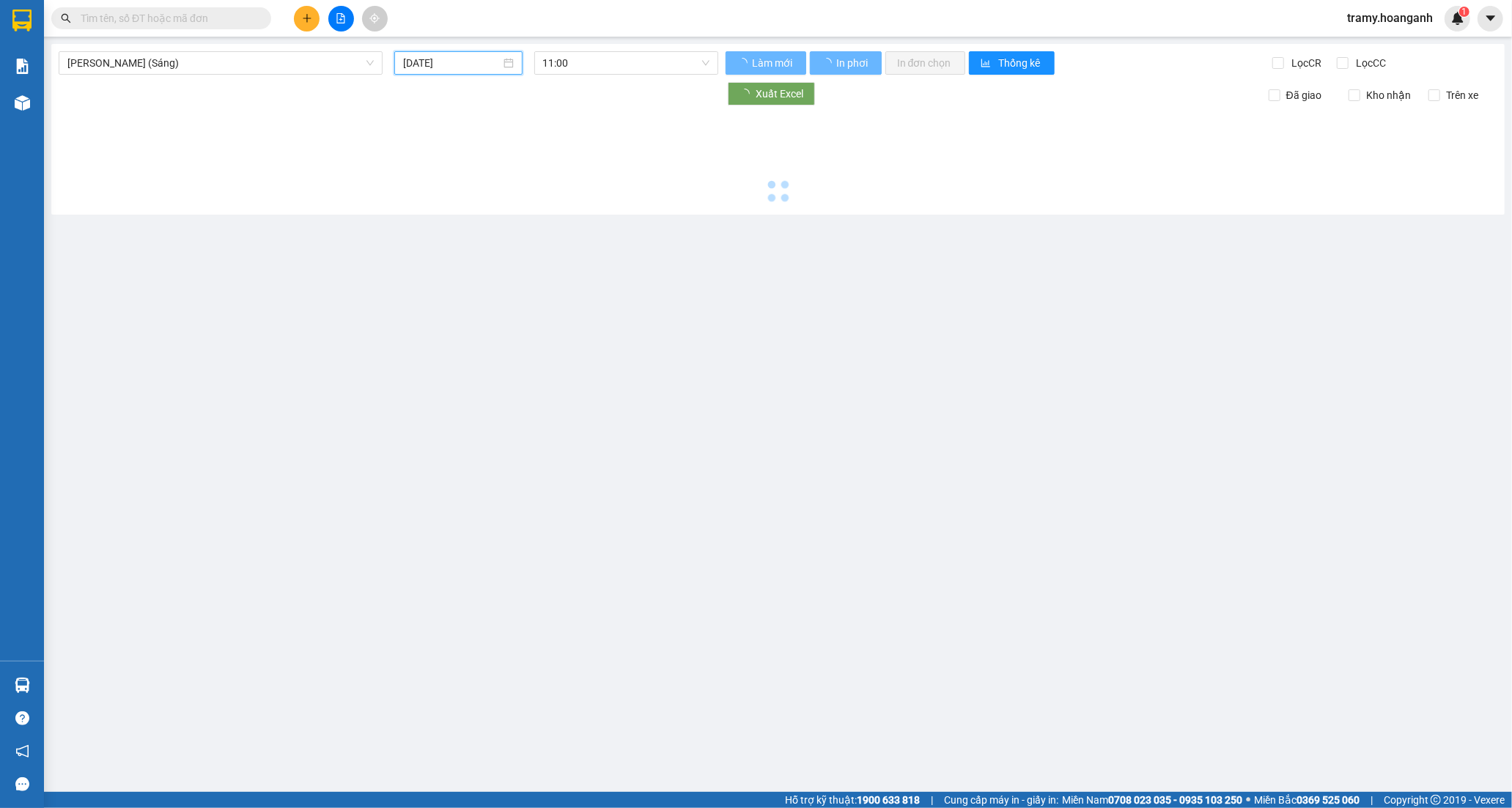
type input "[DATE]"
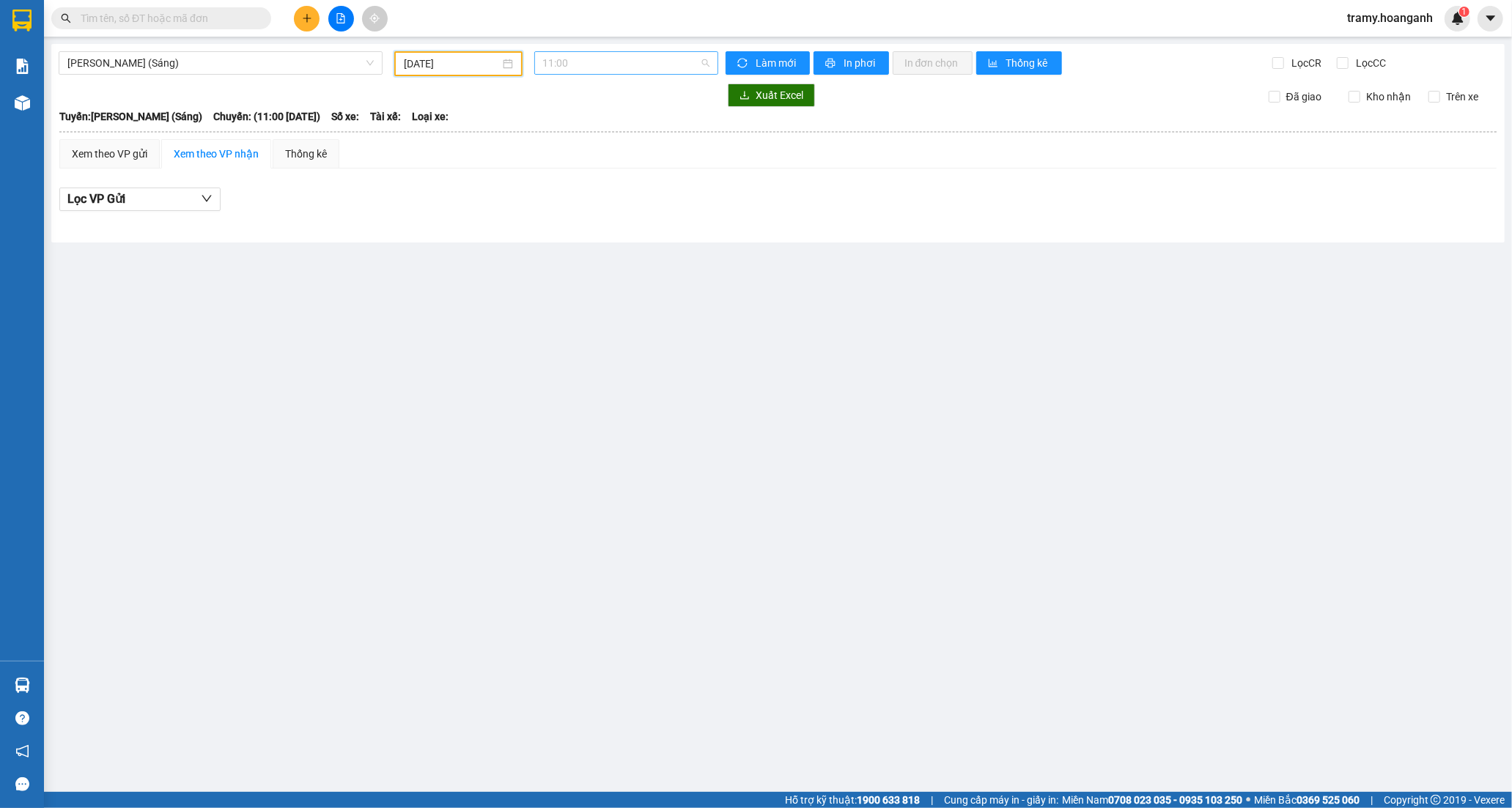
click at [551, 55] on span "11:00" at bounding box center [626, 63] width 166 height 22
click at [576, 141] on div "12:00 (TC) - 85H-011.55" at bounding box center [600, 139] width 115 height 16
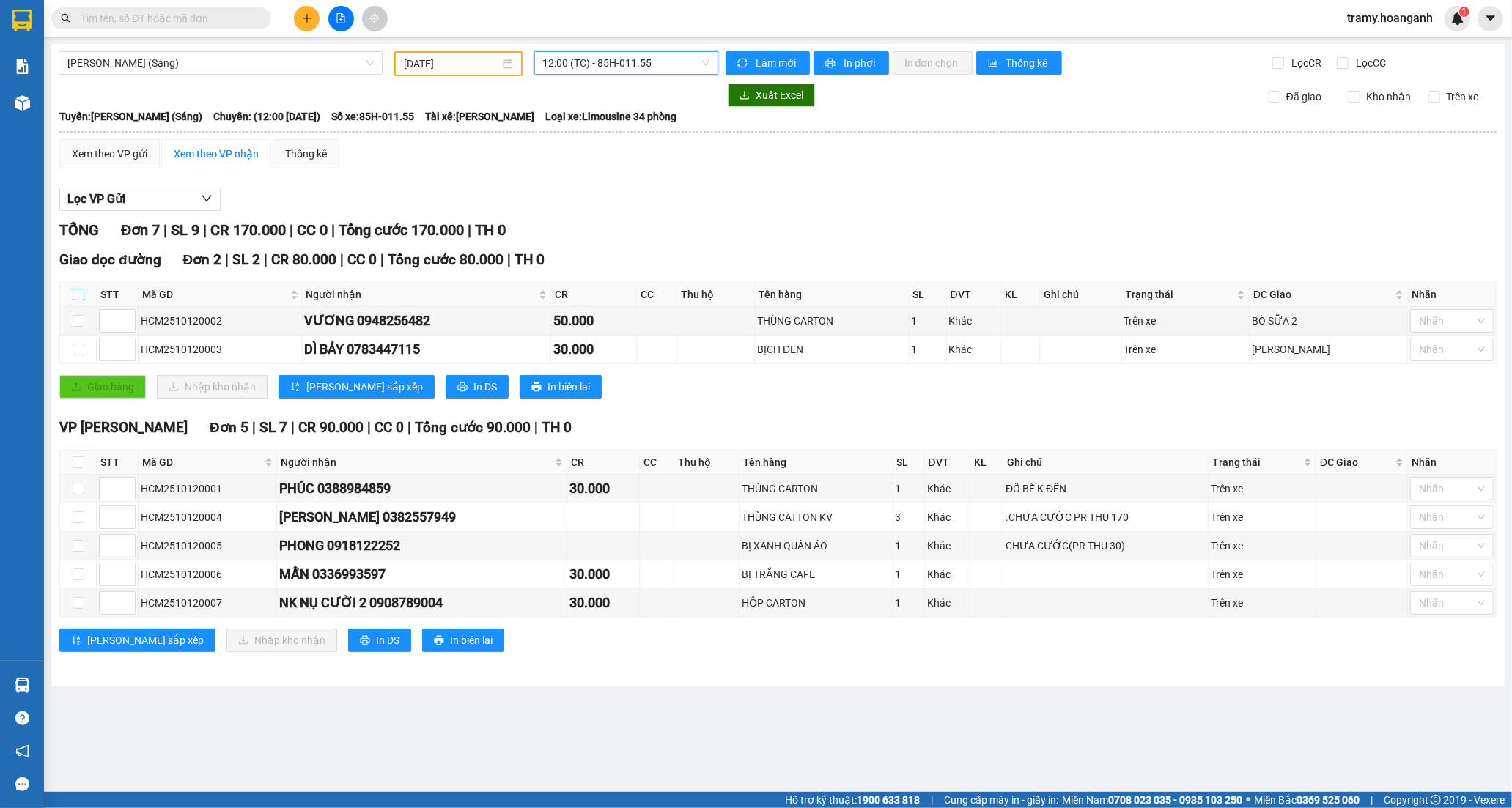
click at [74, 292] on input "checkbox" at bounding box center [78, 295] width 12 height 12
checkbox input "true"
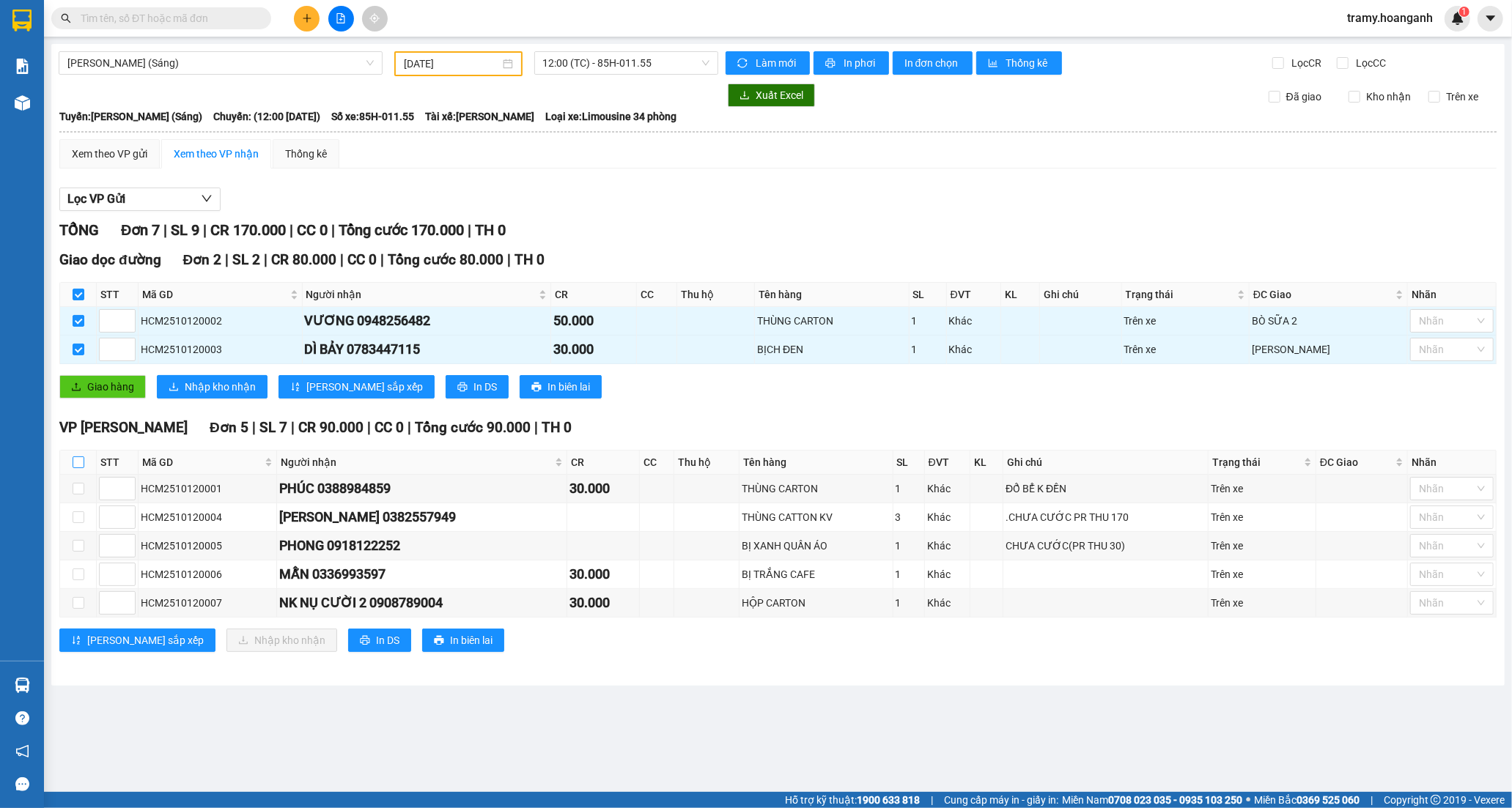
click at [74, 454] on label at bounding box center [78, 462] width 12 height 16
click at [74, 457] on input "checkbox" at bounding box center [78, 463] width 12 height 12
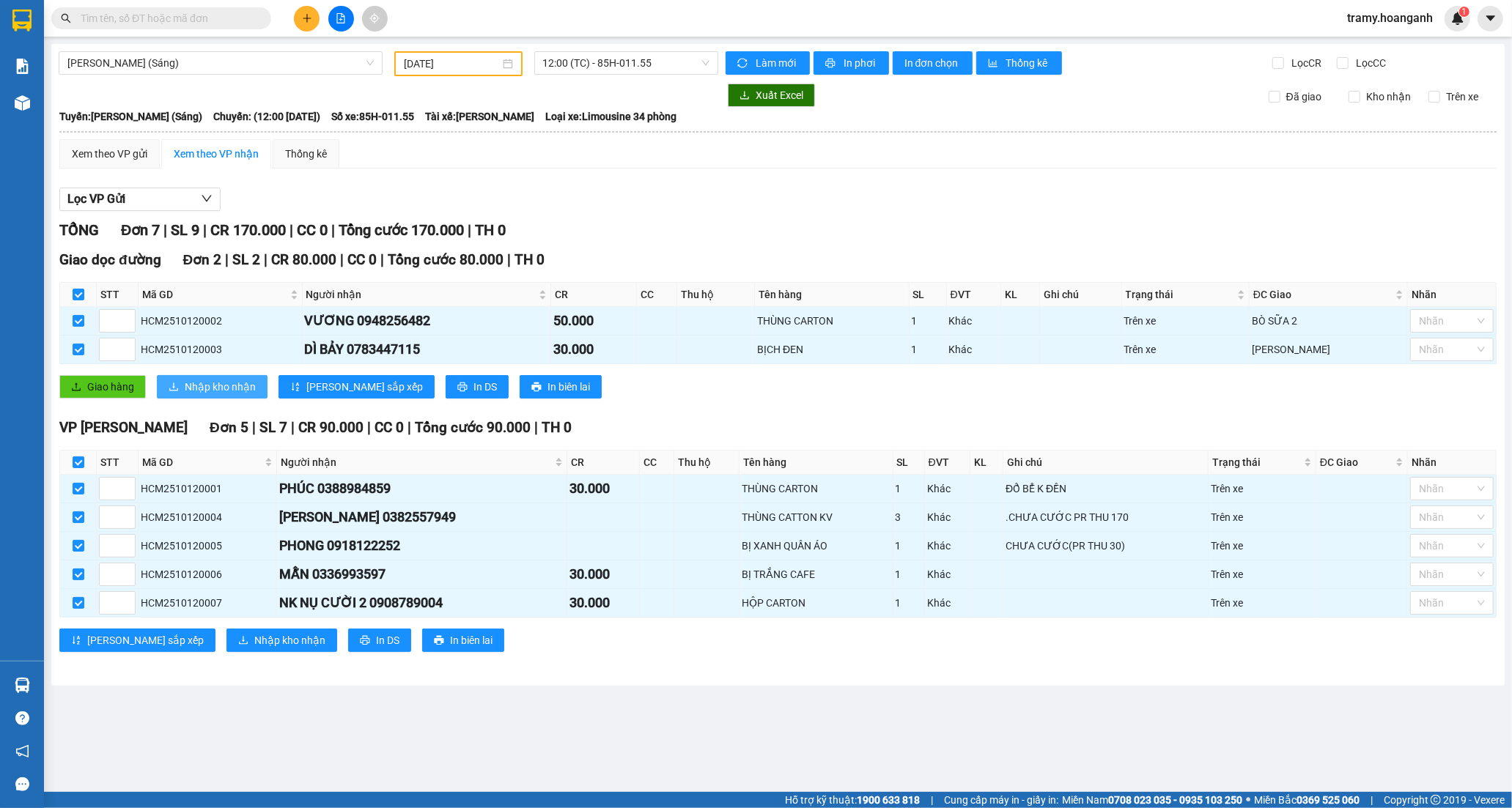
click at [232, 379] on span "Nhập kho nhận" at bounding box center [221, 387] width 71 height 16
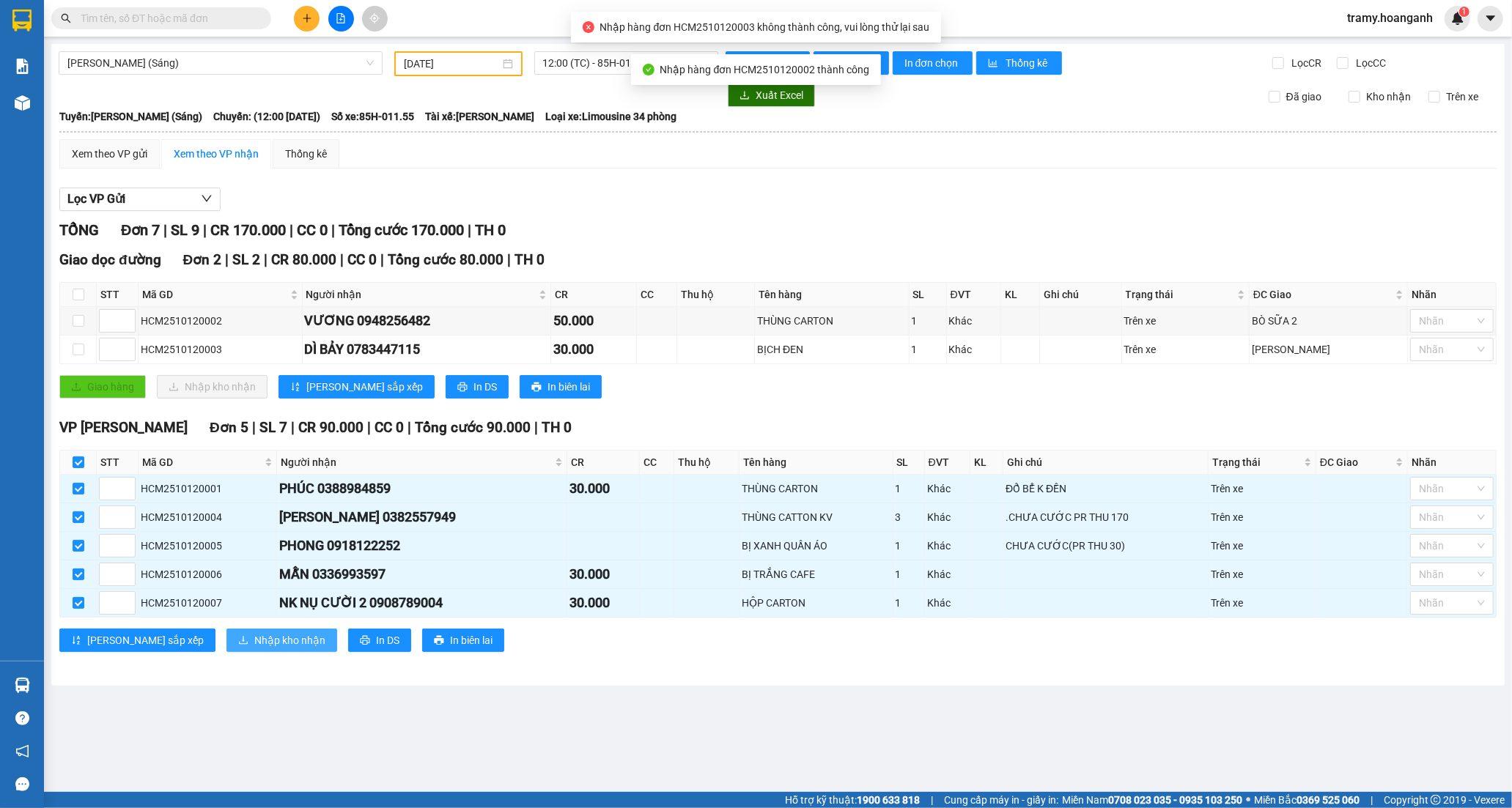
click at [254, 640] on span "Nhập kho nhận" at bounding box center [290, 640] width 71 height 16
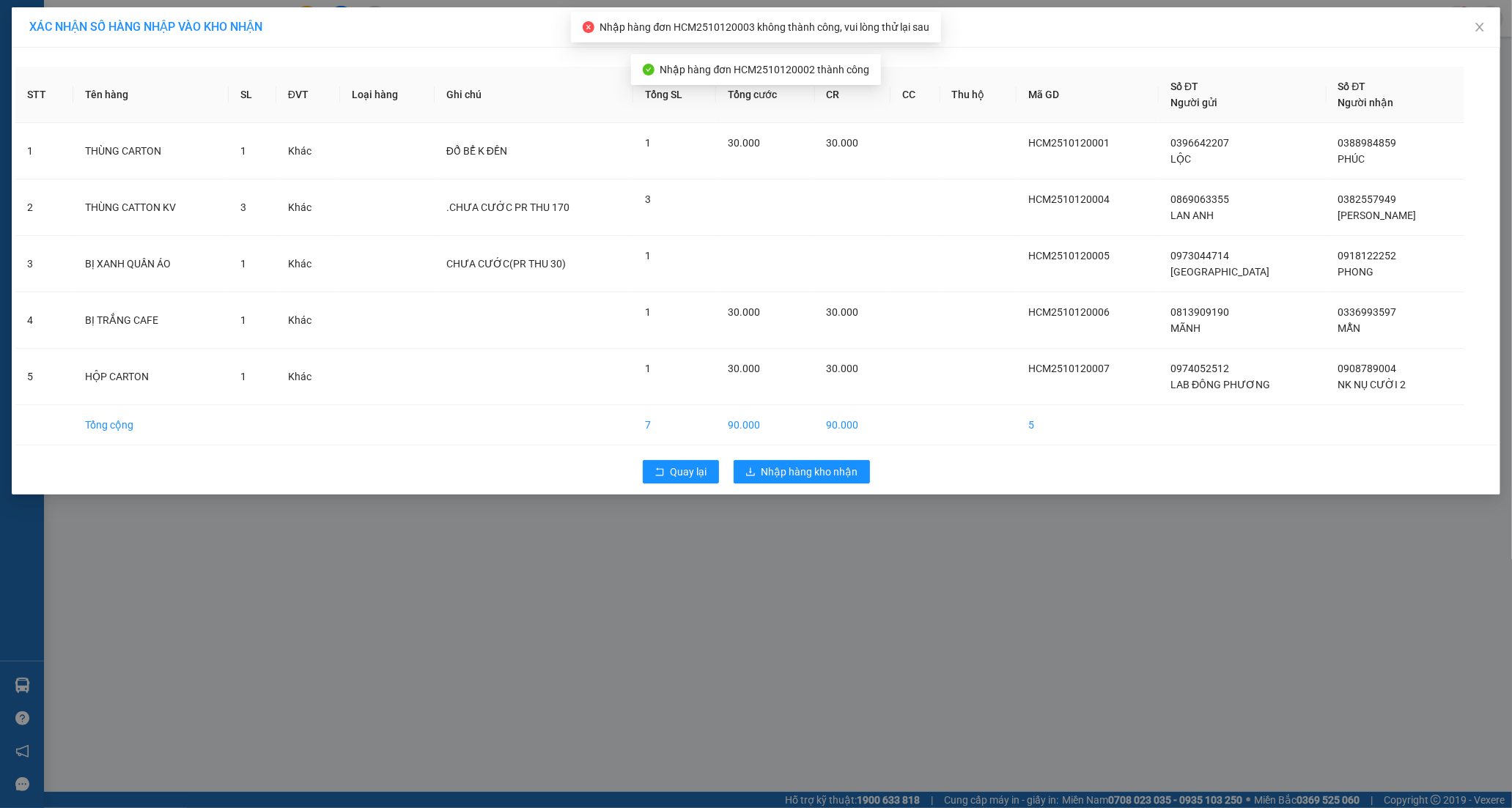
click at [785, 492] on div "STT Tên hàng SL ĐVT Loại hàng Ghi chú Tổng SL Tổng cước CR CC Thu hộ Mã GD Số Đ…" at bounding box center [756, 271] width 1488 height 447
click at [790, 484] on button "Nhập hàng kho nhận" at bounding box center [802, 472] width 136 height 24
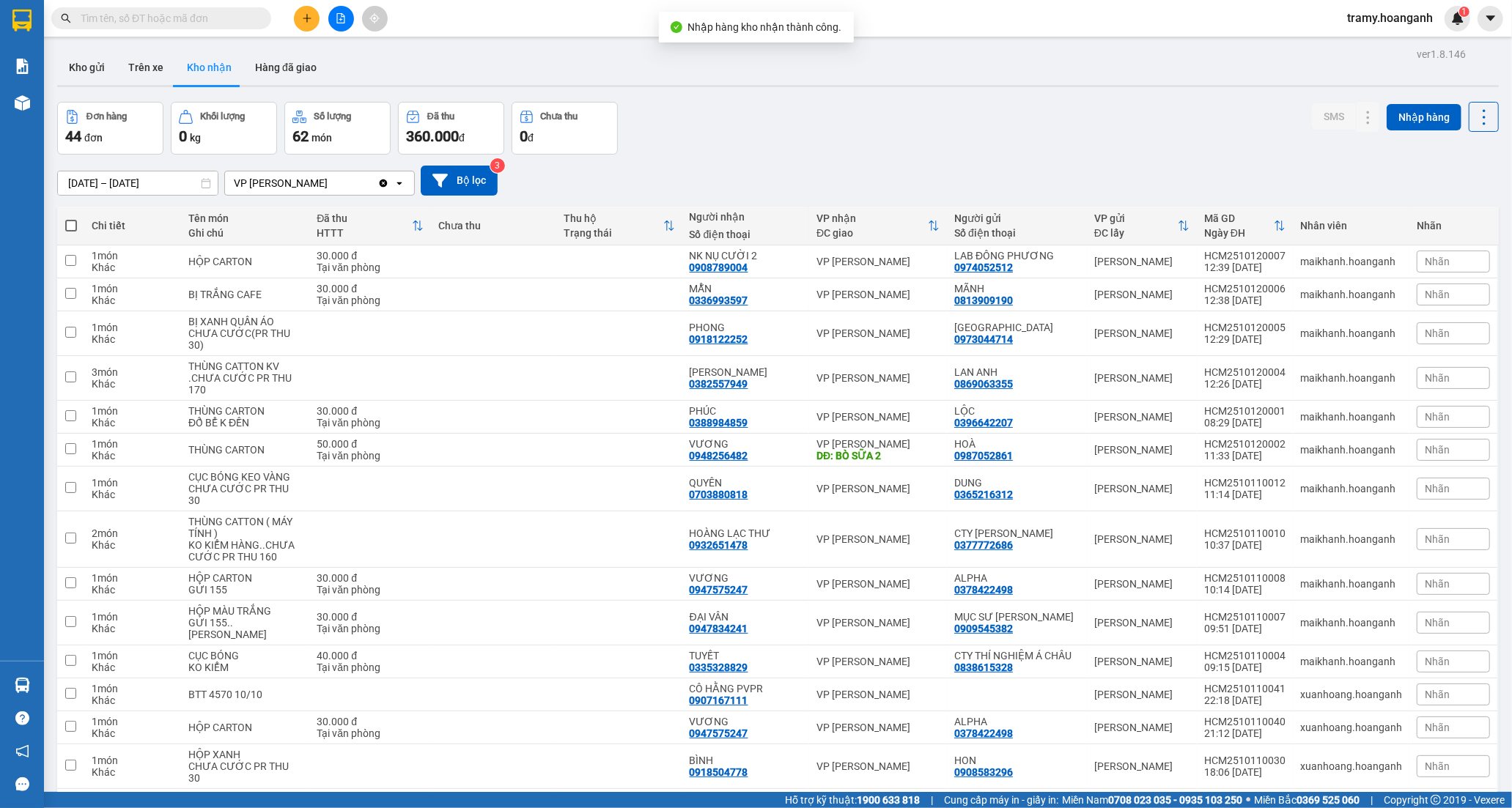
click at [340, 23] on icon "file-add" at bounding box center [341, 18] width 8 height 10
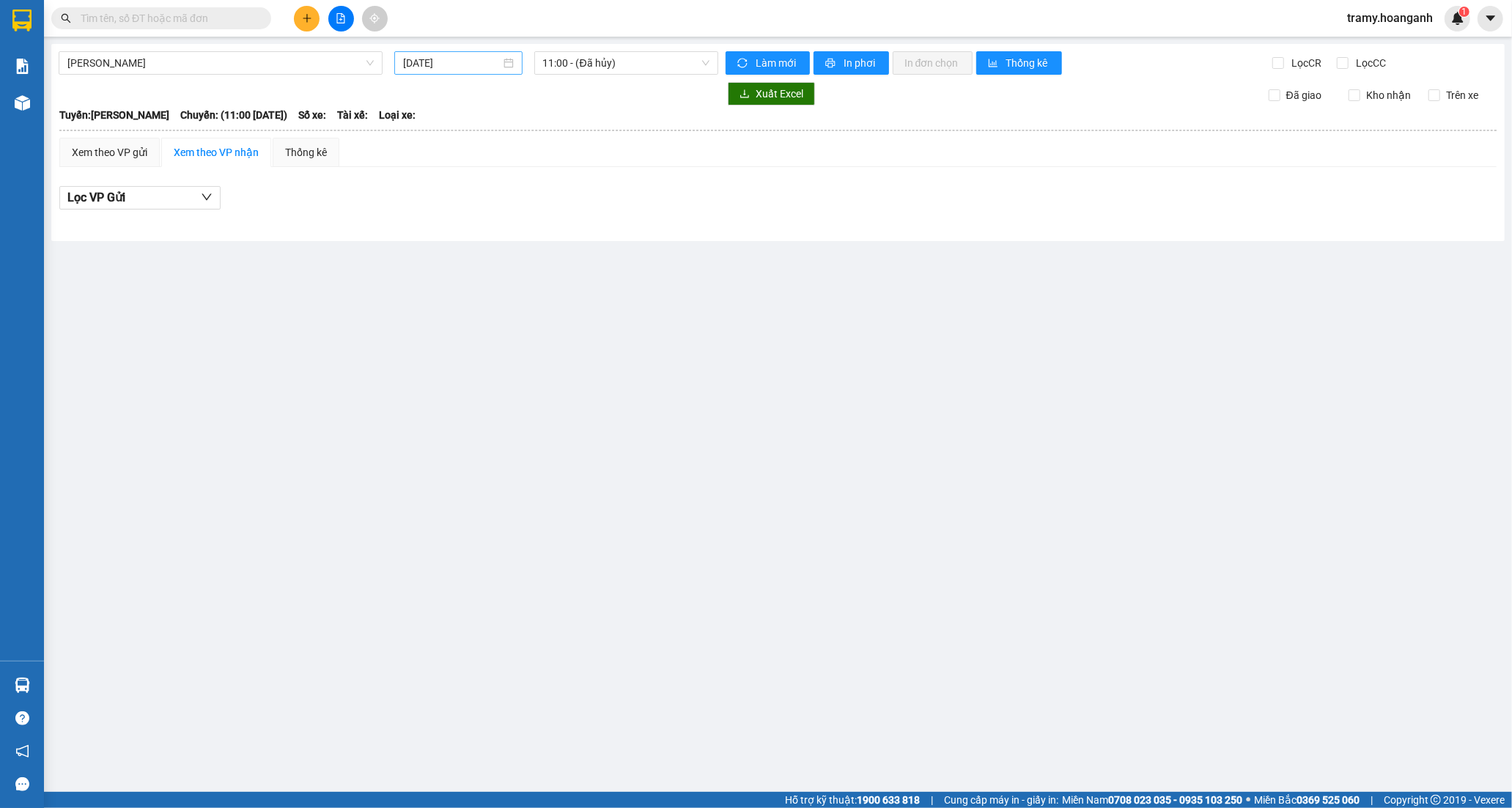
click at [414, 71] on div "[DATE]" at bounding box center [459, 63] width 129 height 24
click at [425, 191] on td "12" at bounding box center [416, 192] width 27 height 22
click at [611, 66] on span "11:00 - (Đã hủy)" at bounding box center [626, 63] width 166 height 22
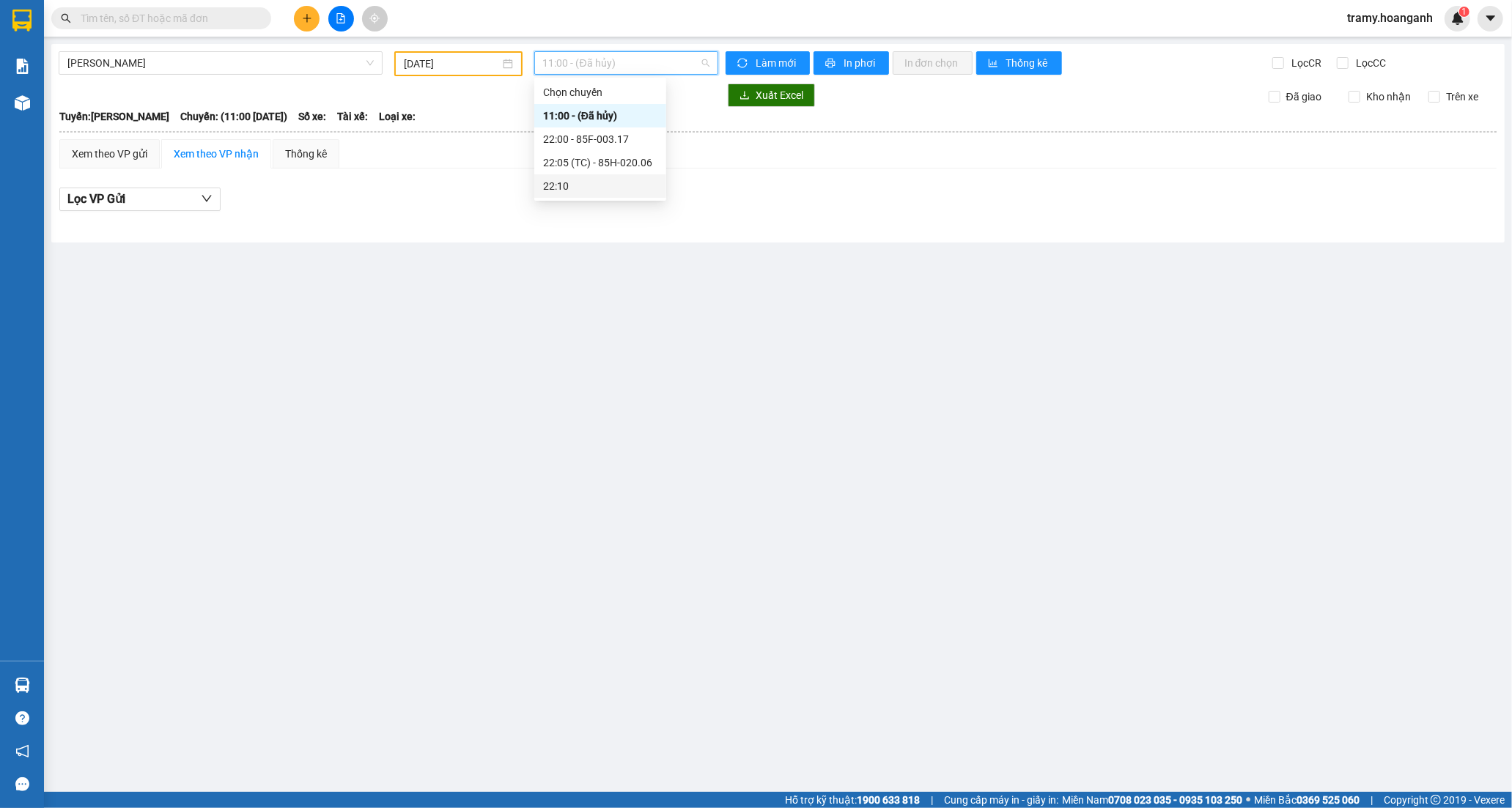
click at [565, 181] on div "22:10" at bounding box center [600, 186] width 115 height 16
click at [581, 64] on span "22:10" at bounding box center [626, 63] width 166 height 22
click at [570, 156] on div "22:05 (TC) - 85H-020.06" at bounding box center [600, 162] width 115 height 16
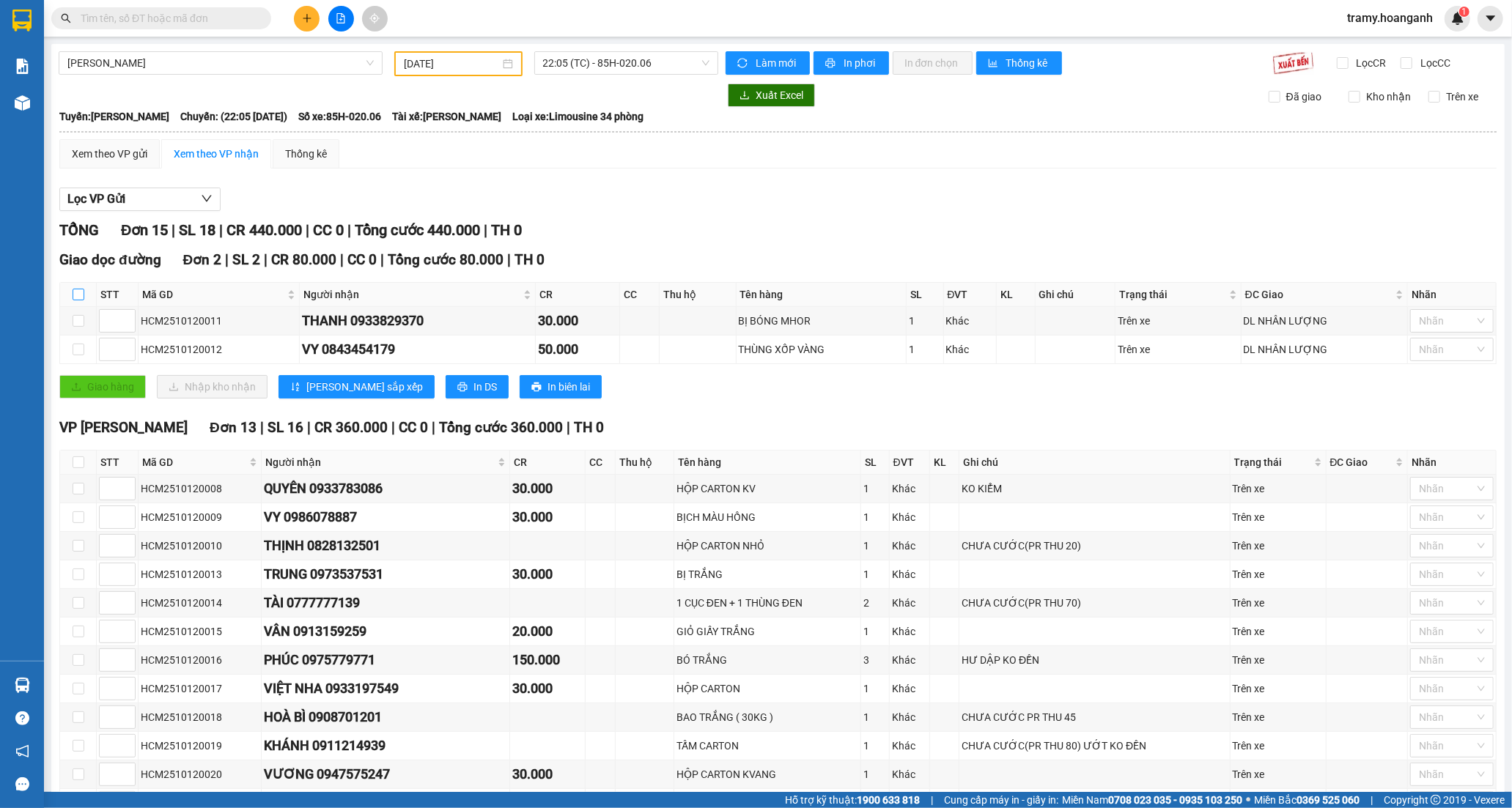
click at [83, 291] on input "checkbox" at bounding box center [78, 295] width 12 height 12
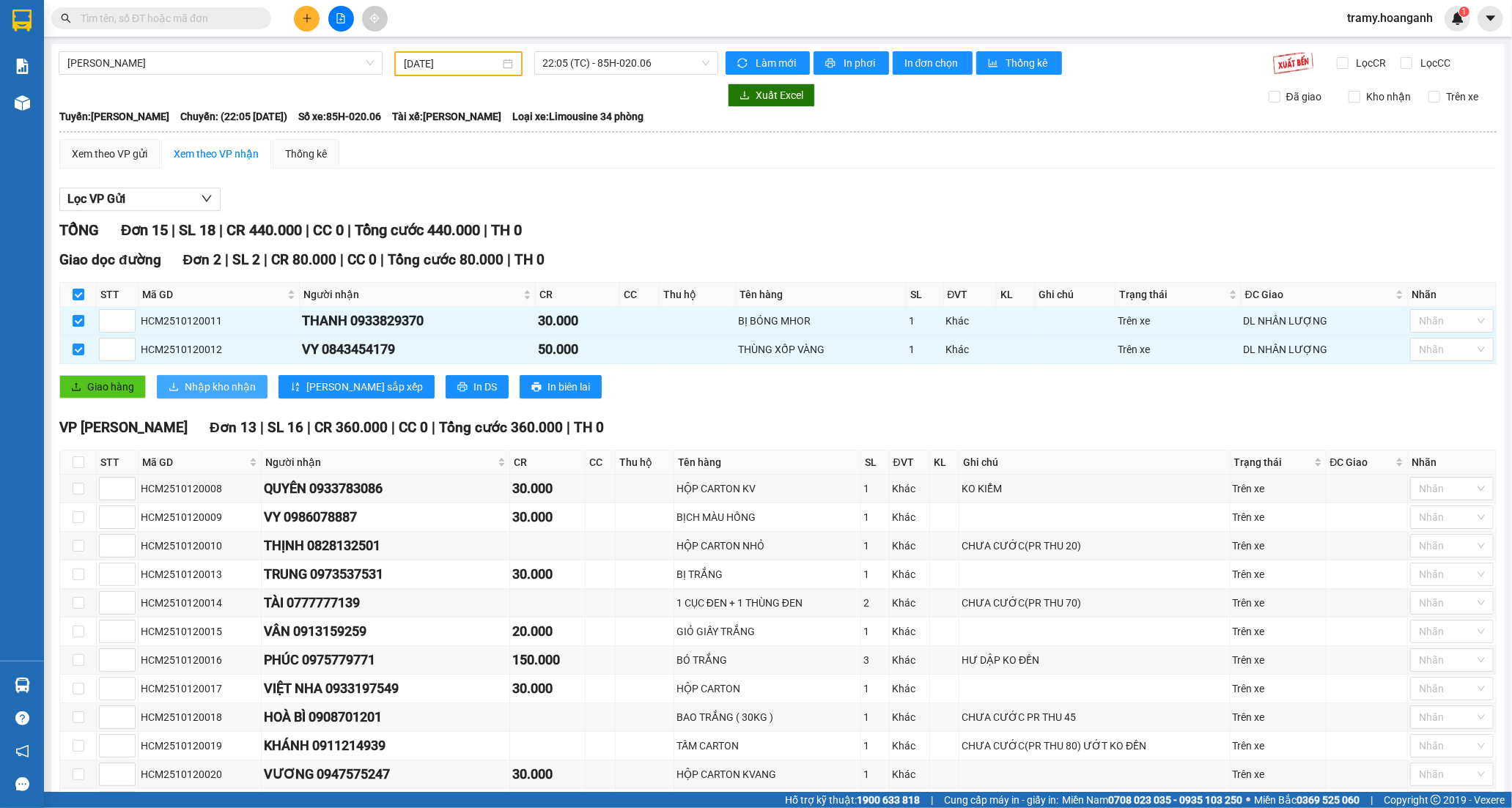
click at [222, 392] on span "Nhập kho nhận" at bounding box center [221, 387] width 71 height 16
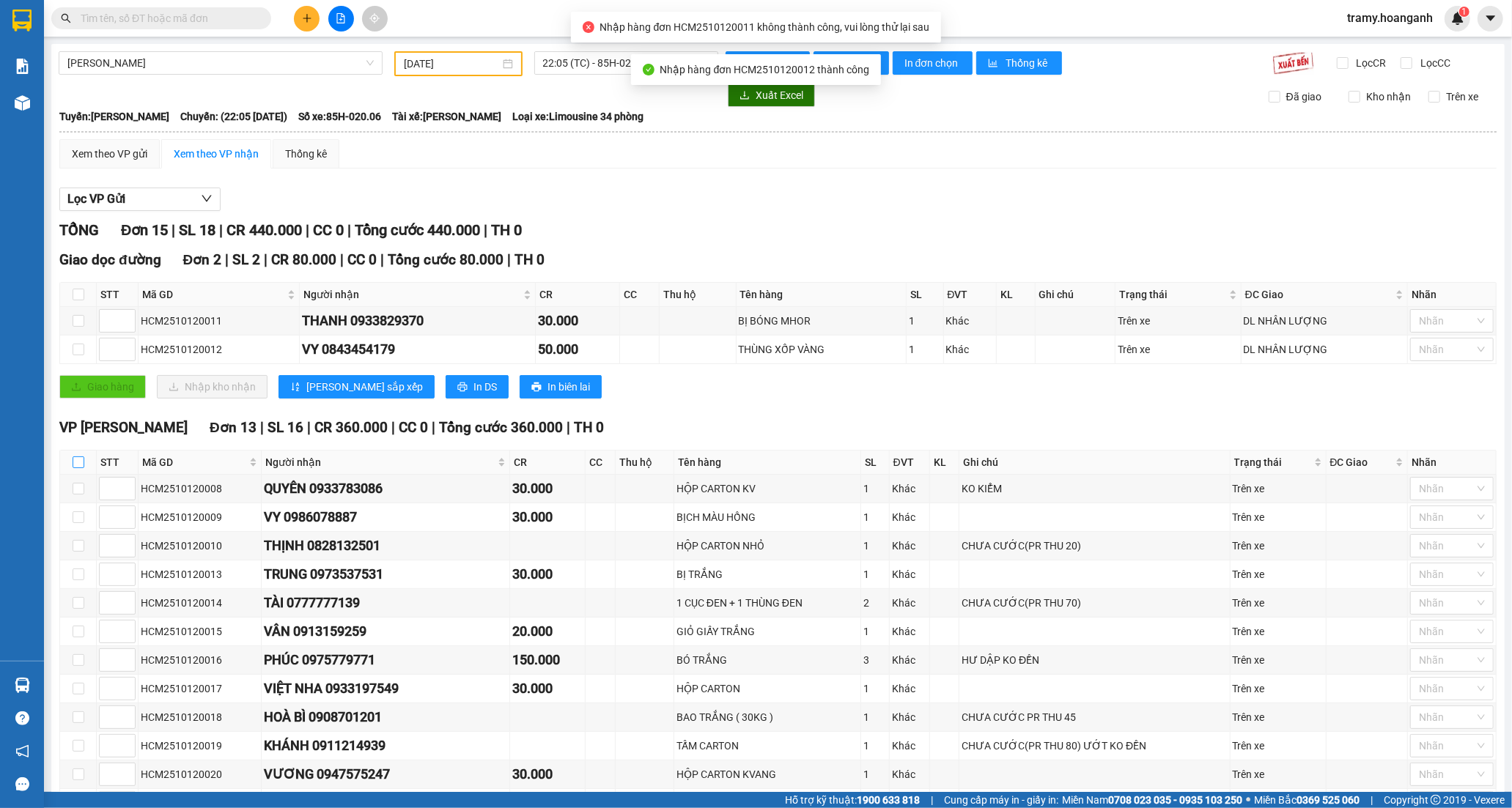
click at [81, 458] on input "checkbox" at bounding box center [78, 463] width 12 height 12
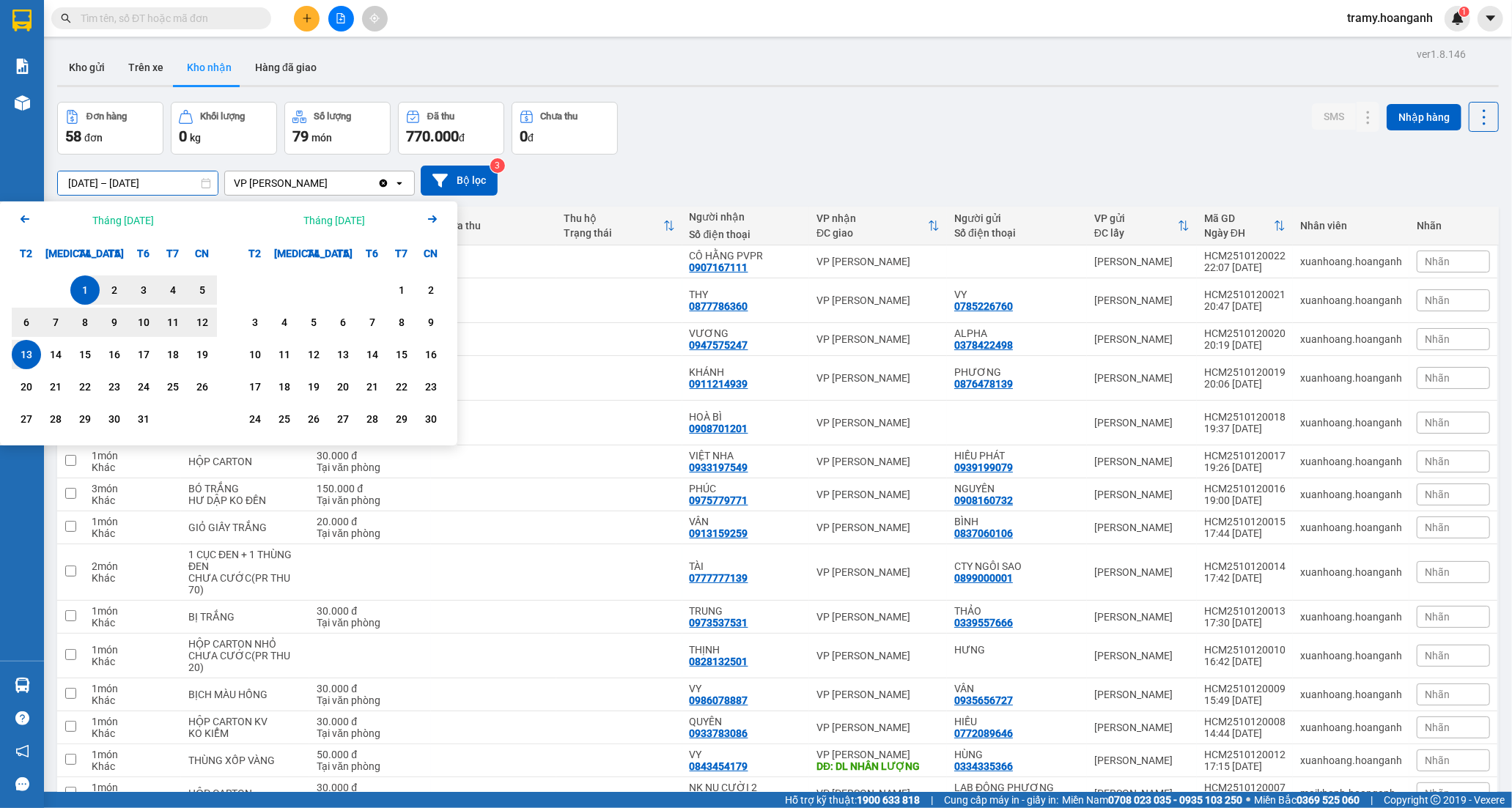
click at [140, 178] on input "[DATE] – [DATE]" at bounding box center [138, 183] width 160 height 24
click at [27, 217] on icon "Arrow Left" at bounding box center [25, 220] width 18 height 18
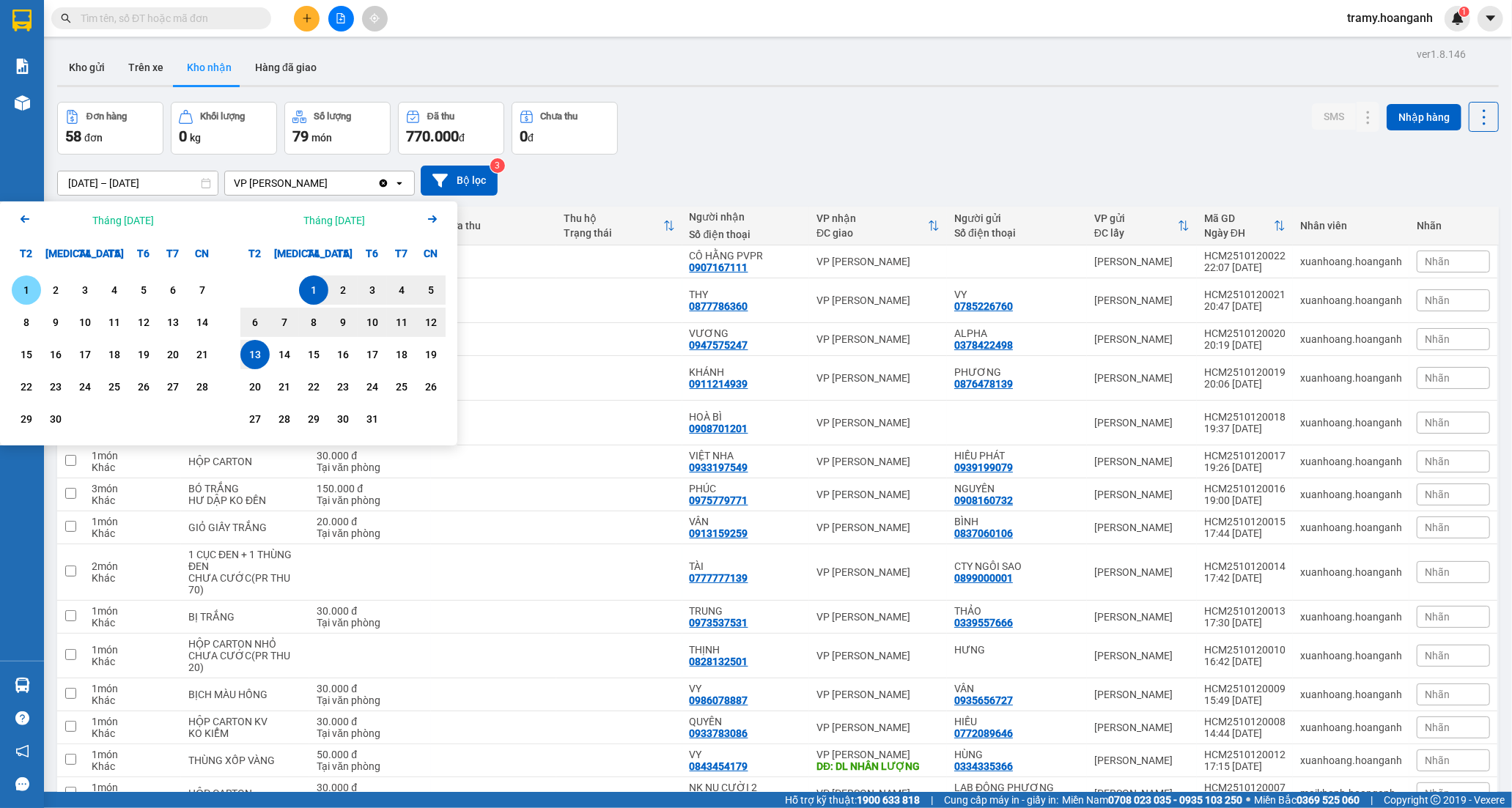
click at [28, 286] on div "1" at bounding box center [26, 291] width 21 height 18
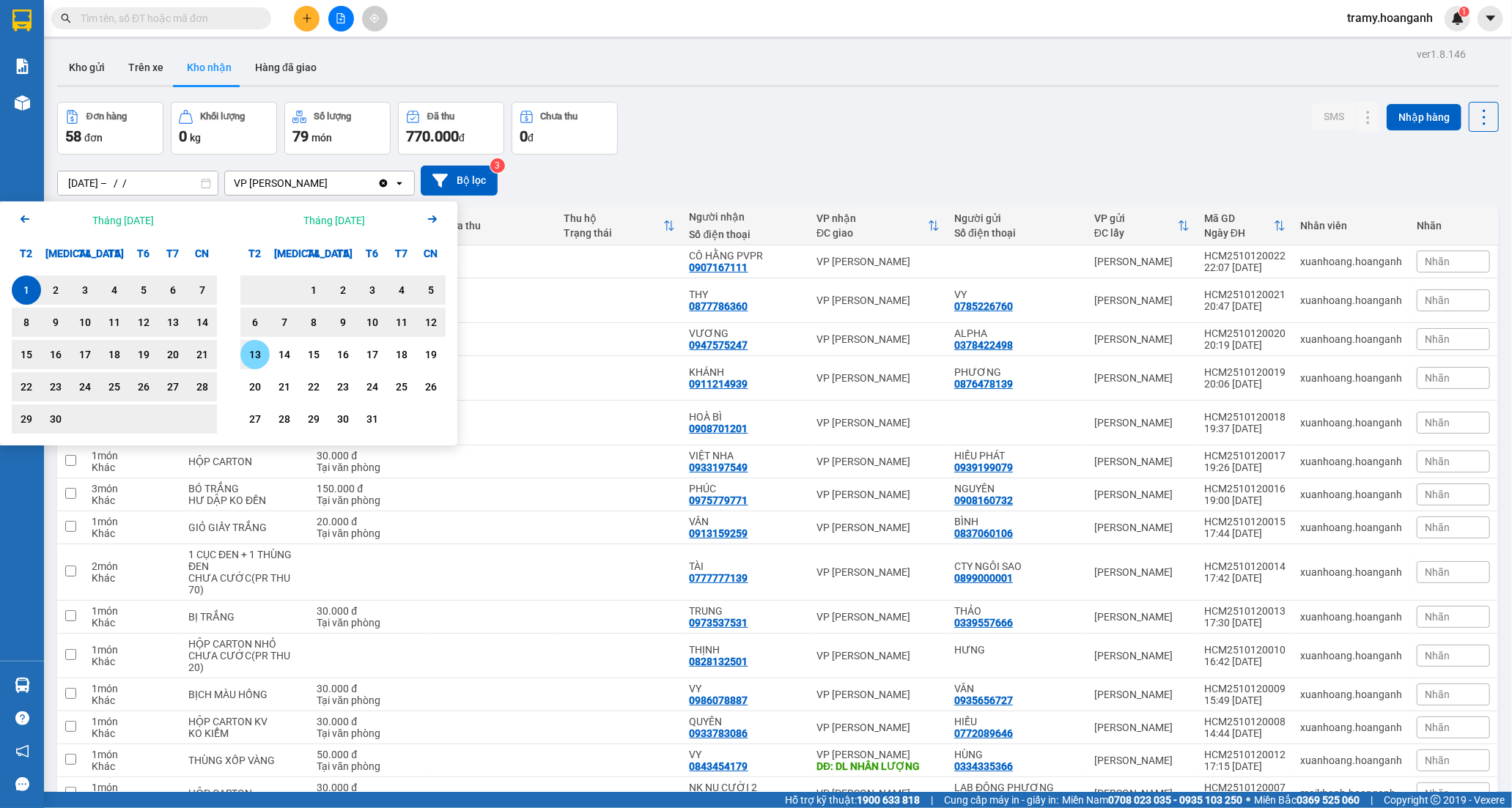
click at [256, 349] on div "13" at bounding box center [254, 355] width 21 height 18
type input "[DATE] – [DATE]"
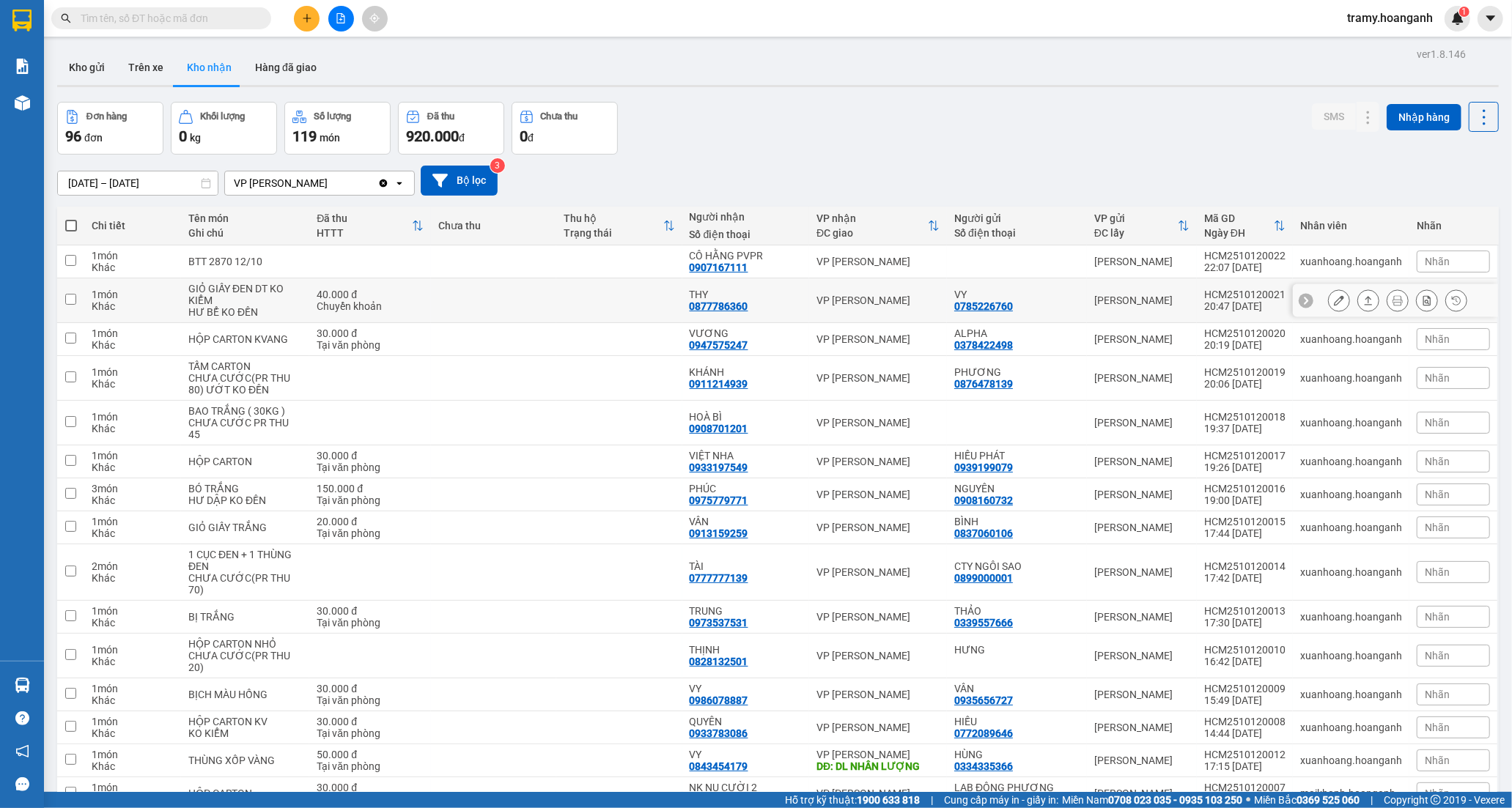
click at [506, 304] on td at bounding box center [493, 301] width 126 height 45
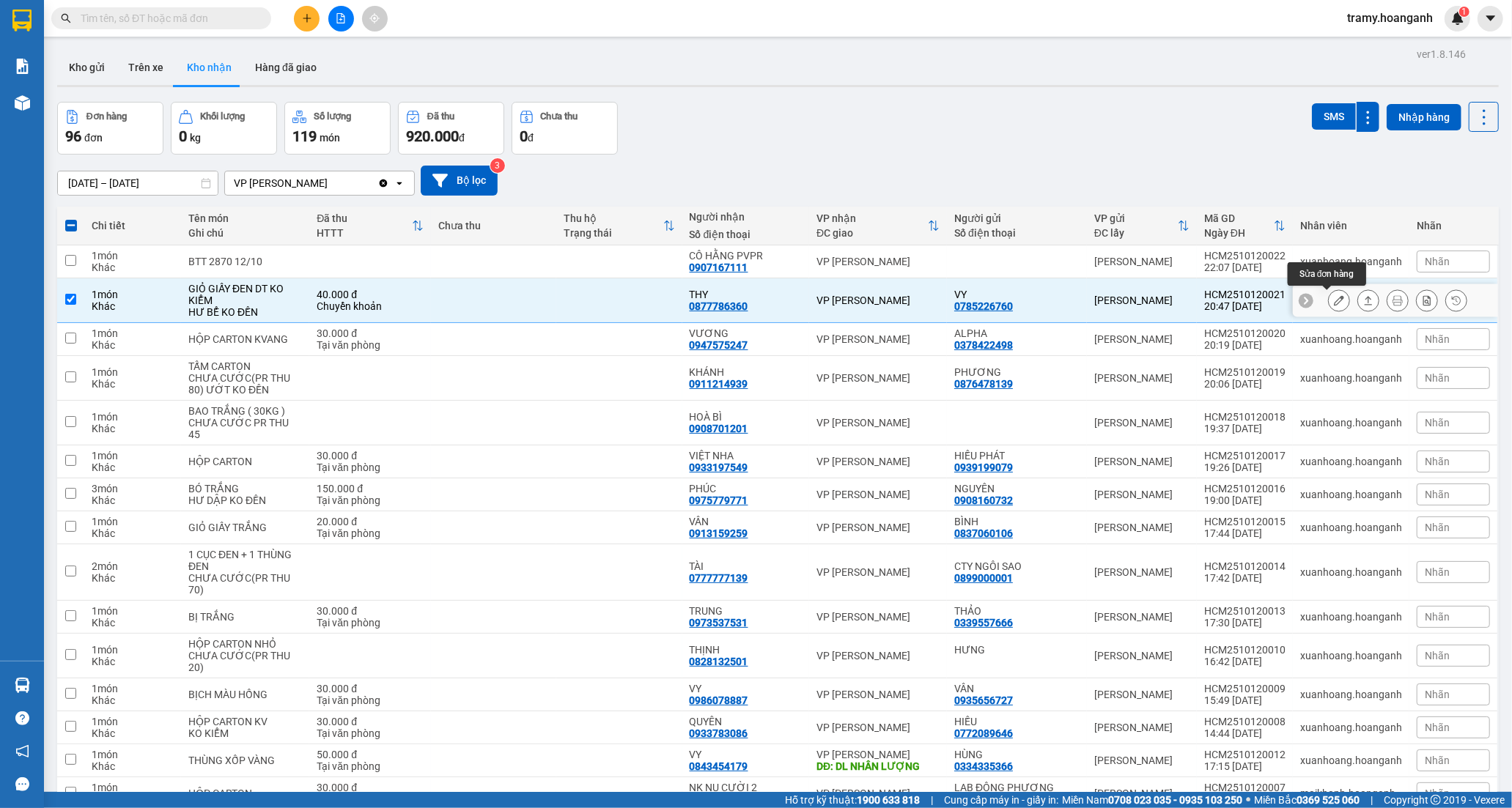
click at [1335, 298] on button at bounding box center [1338, 301] width 21 height 26
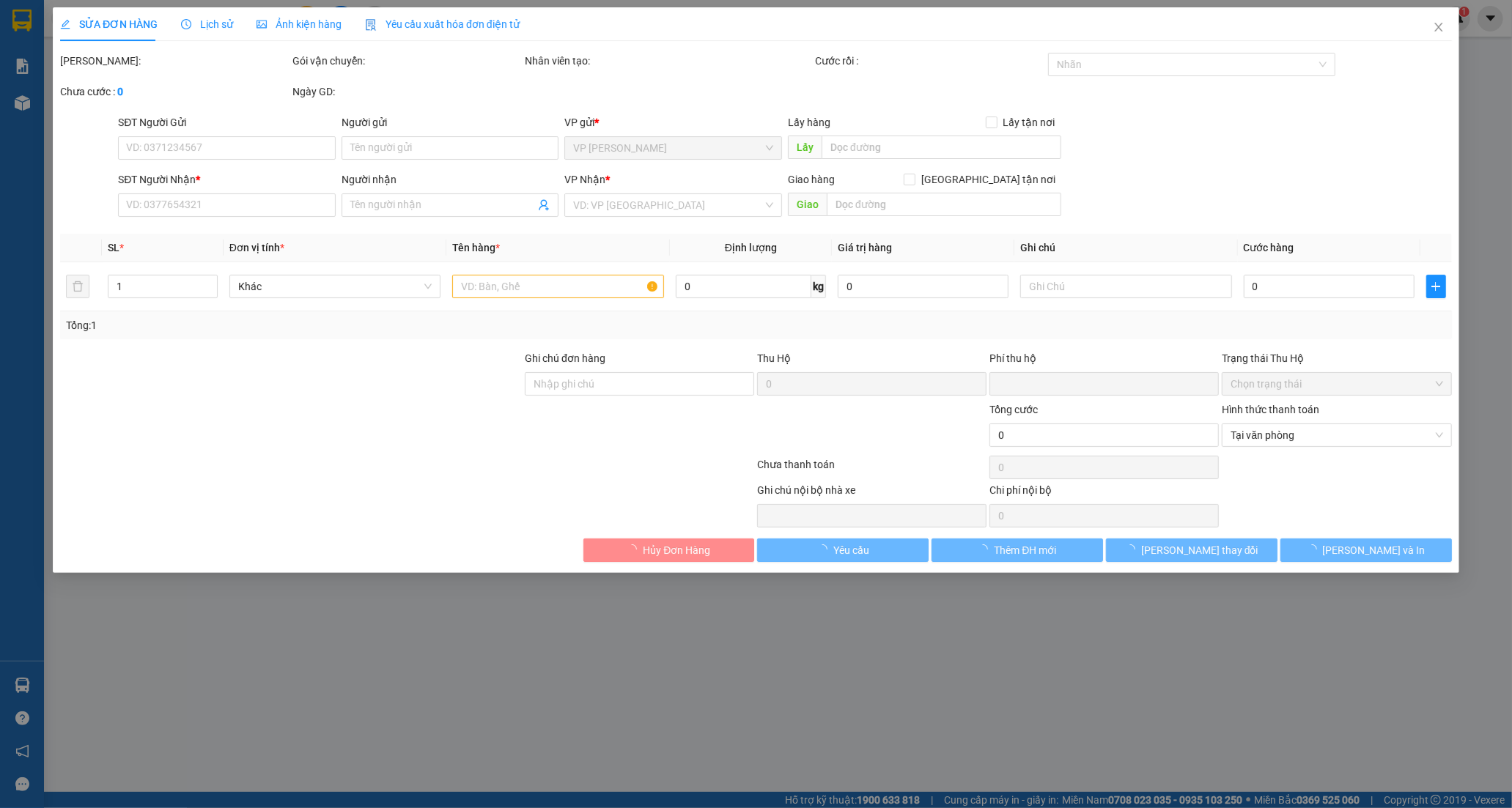
type input "0785226760"
type input "VY"
type input "0877786360"
type input "THY"
type input "0"
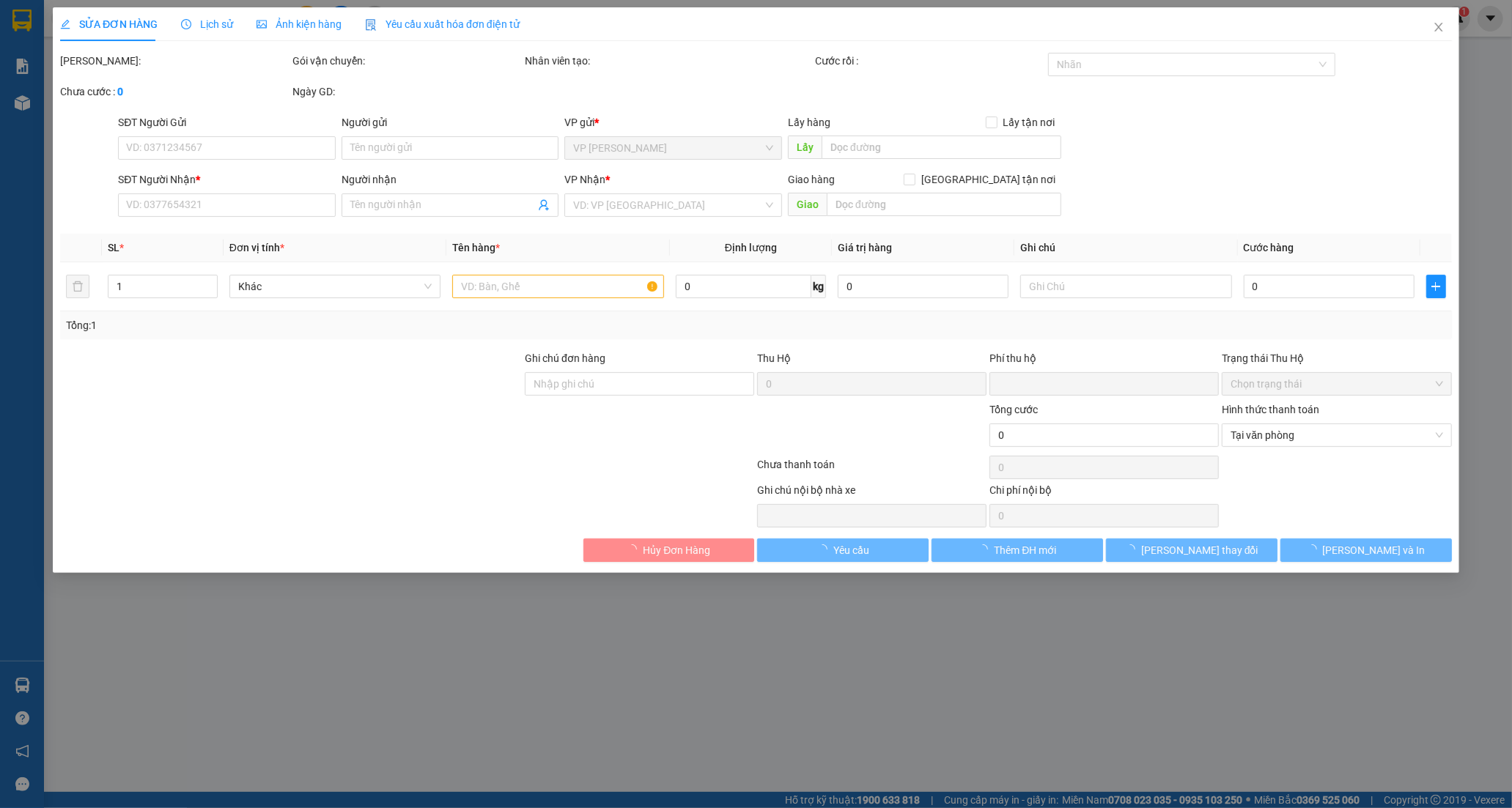
type input "40.000"
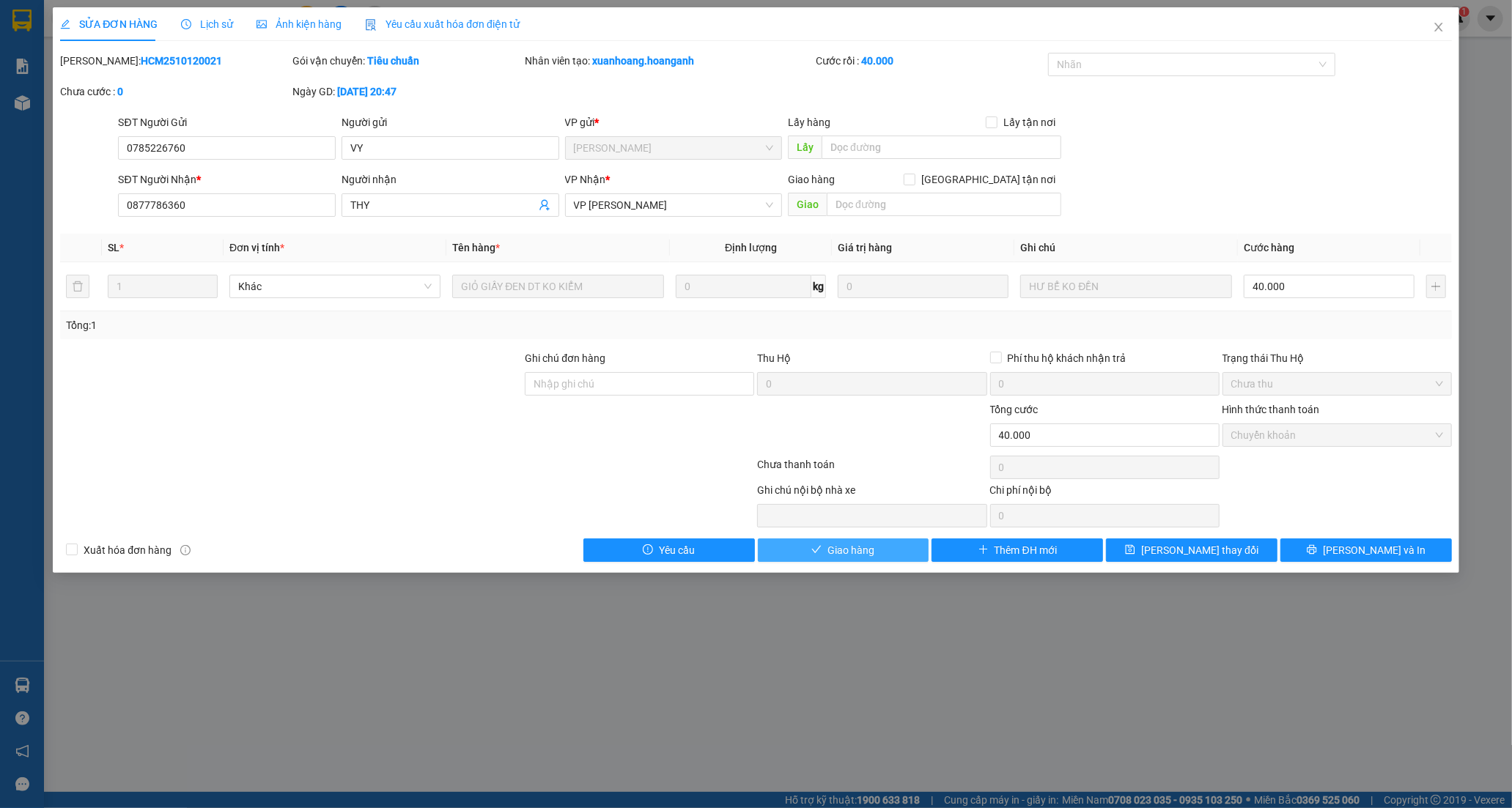
click at [865, 543] on span "Giao hàng" at bounding box center [850, 550] width 46 height 16
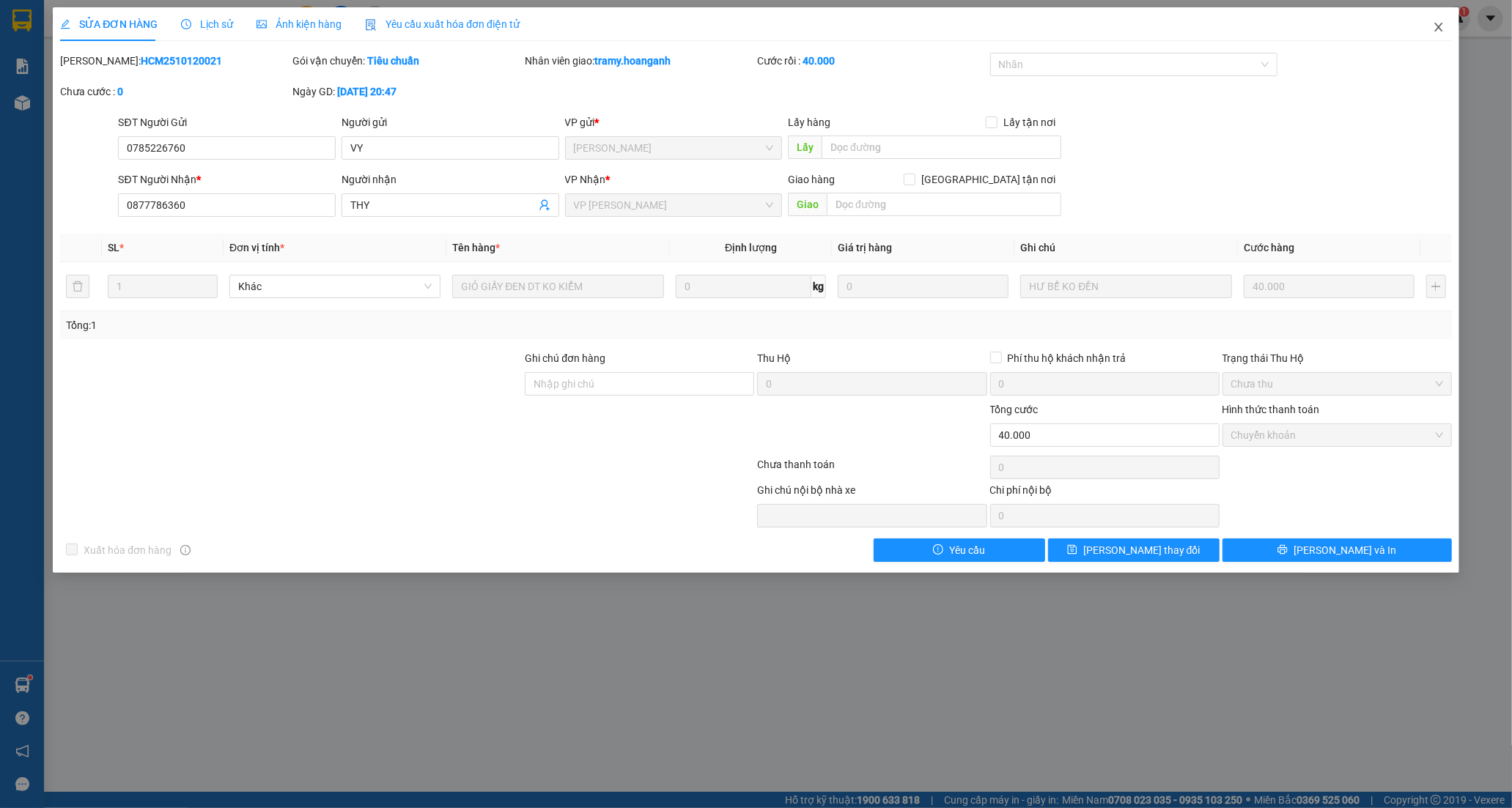
click at [1442, 27] on icon "close" at bounding box center [1439, 27] width 12 height 12
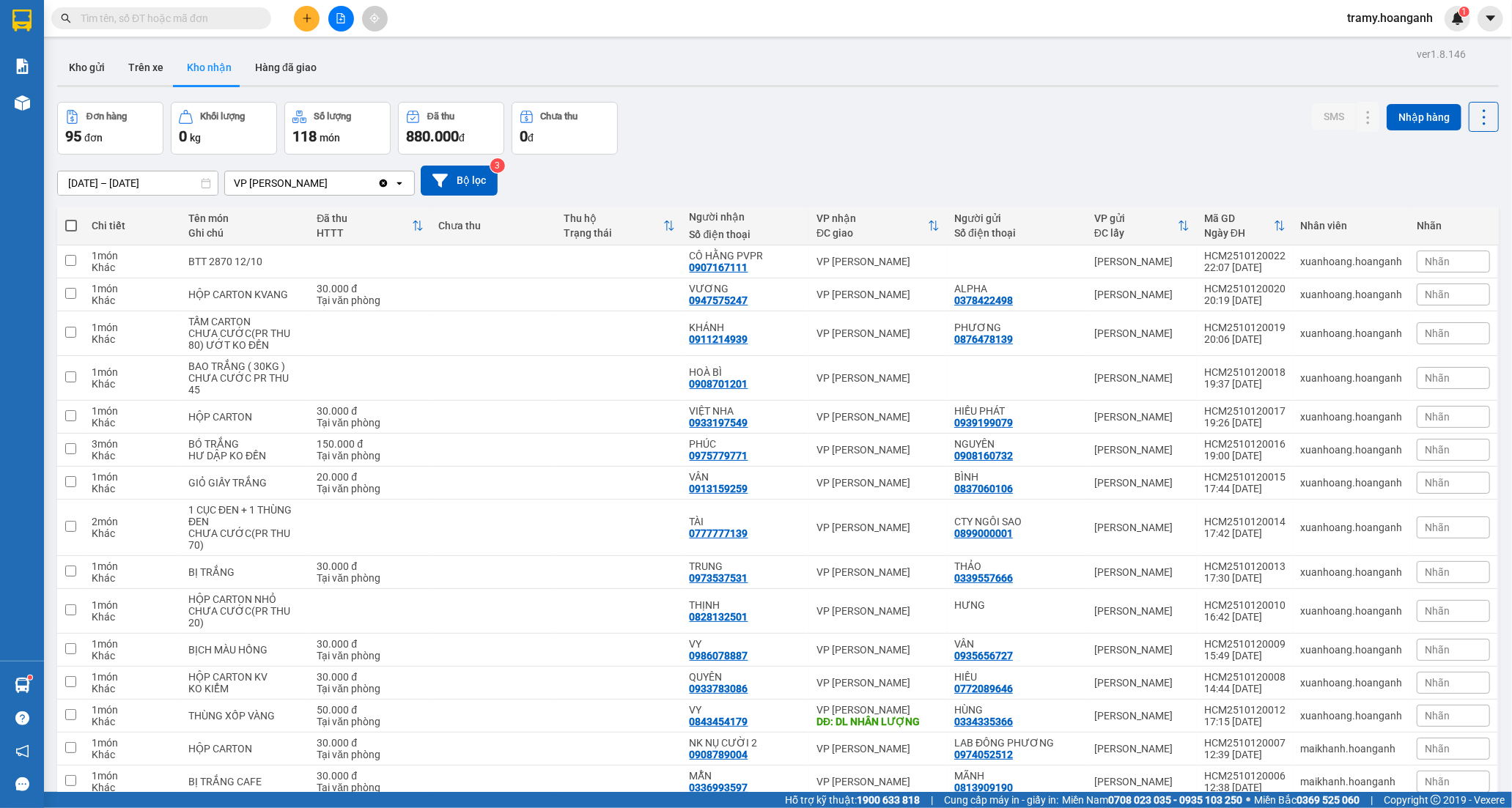
scroll to position [1059, 0]
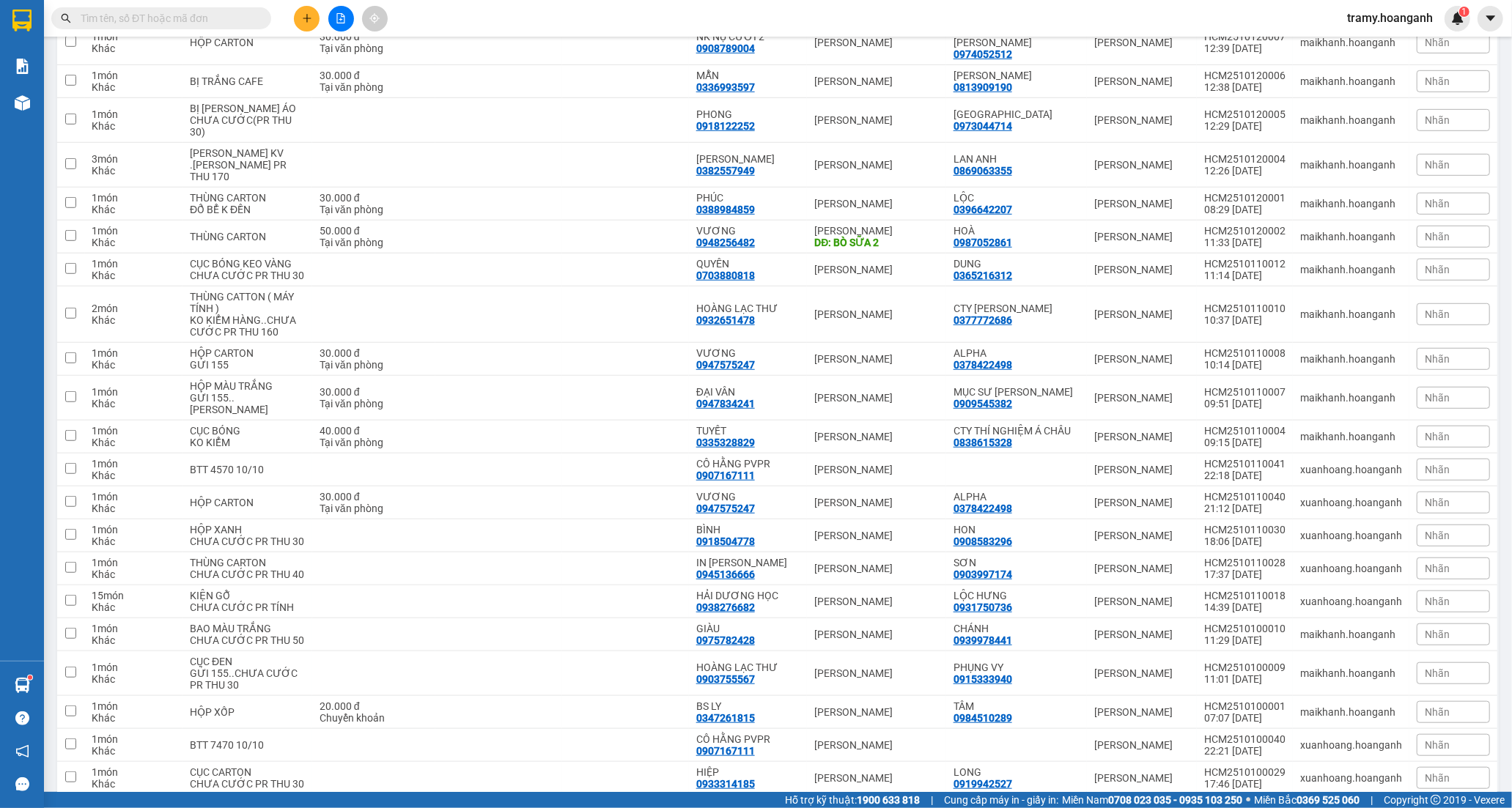
scroll to position [897, 0]
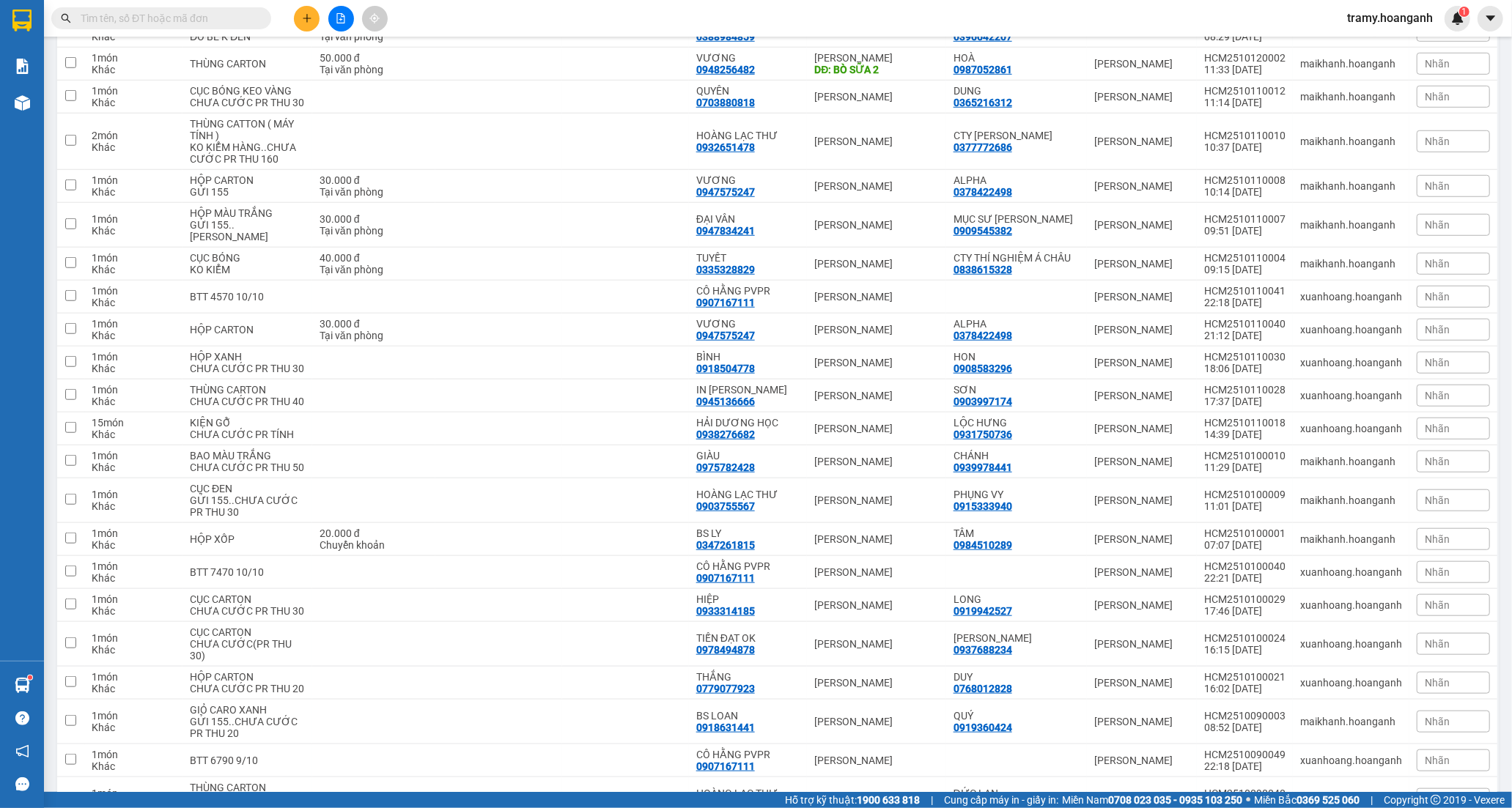
click at [133, 19] on input "text" at bounding box center [167, 18] width 173 height 16
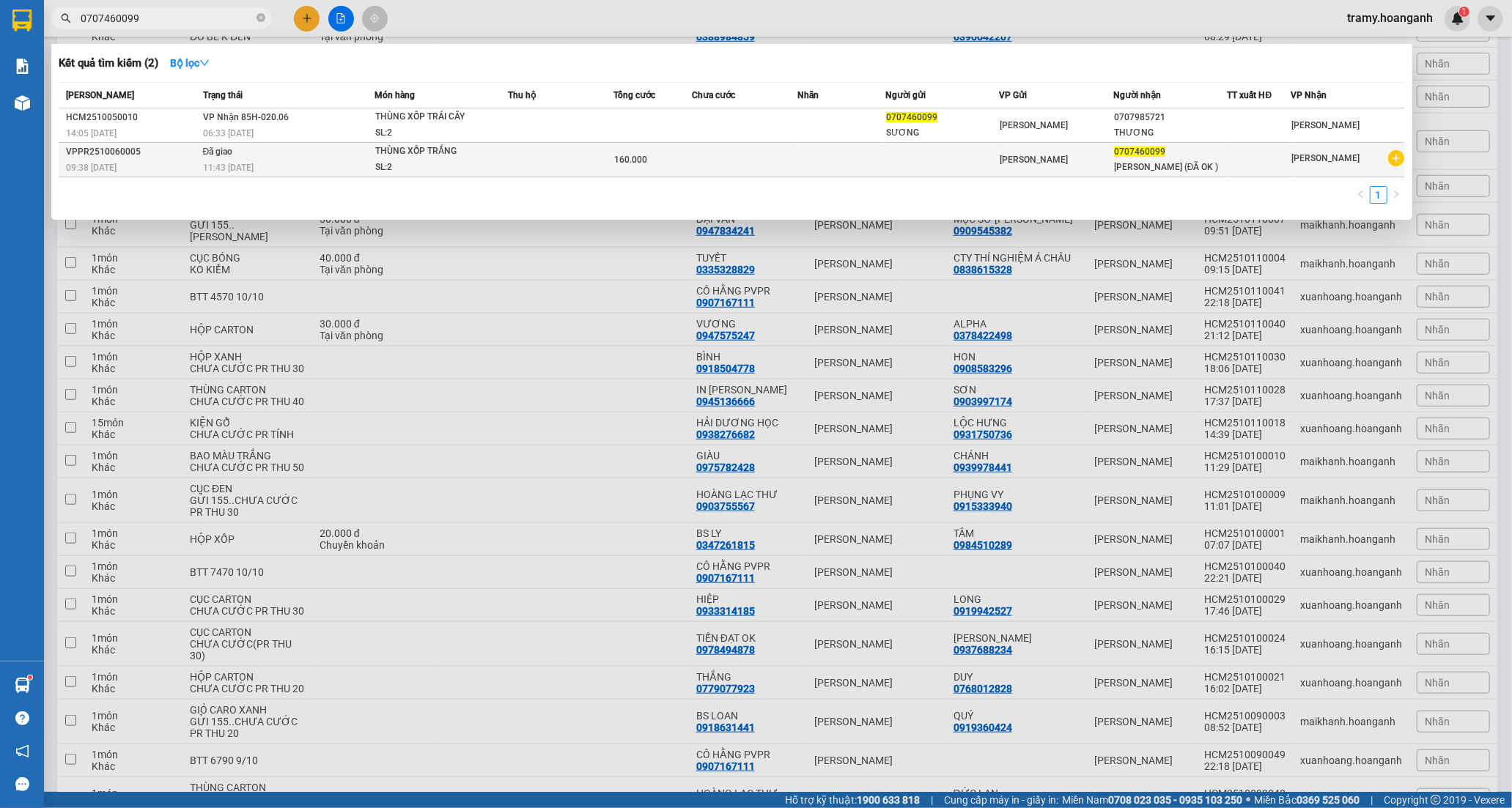
type input "0707460099"
click at [746, 162] on td at bounding box center [744, 159] width 106 height 35
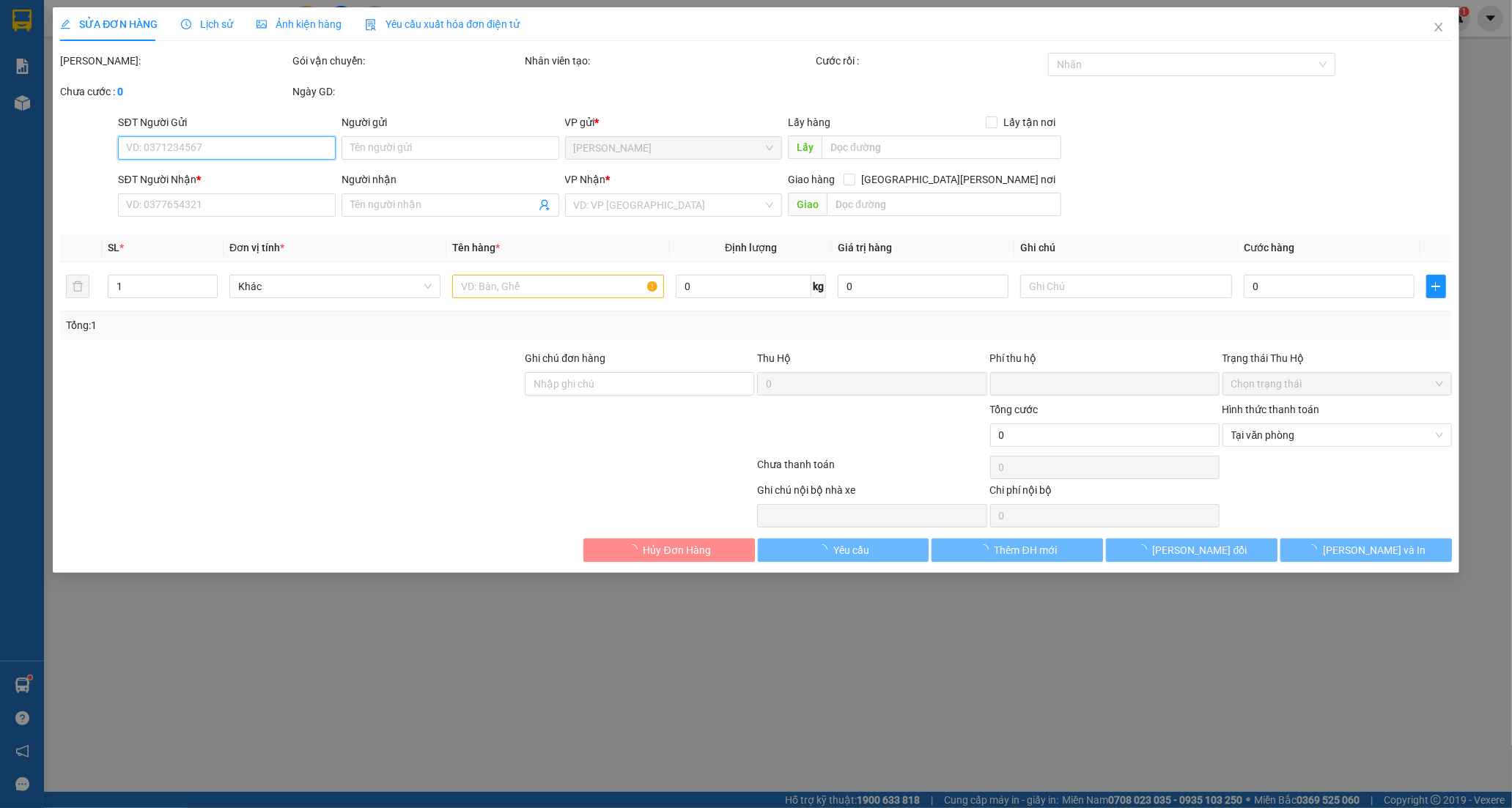
type input "0707460099"
type input "SƯƠNG (ĐÃ OK )"
type input "0"
type input "160.000"
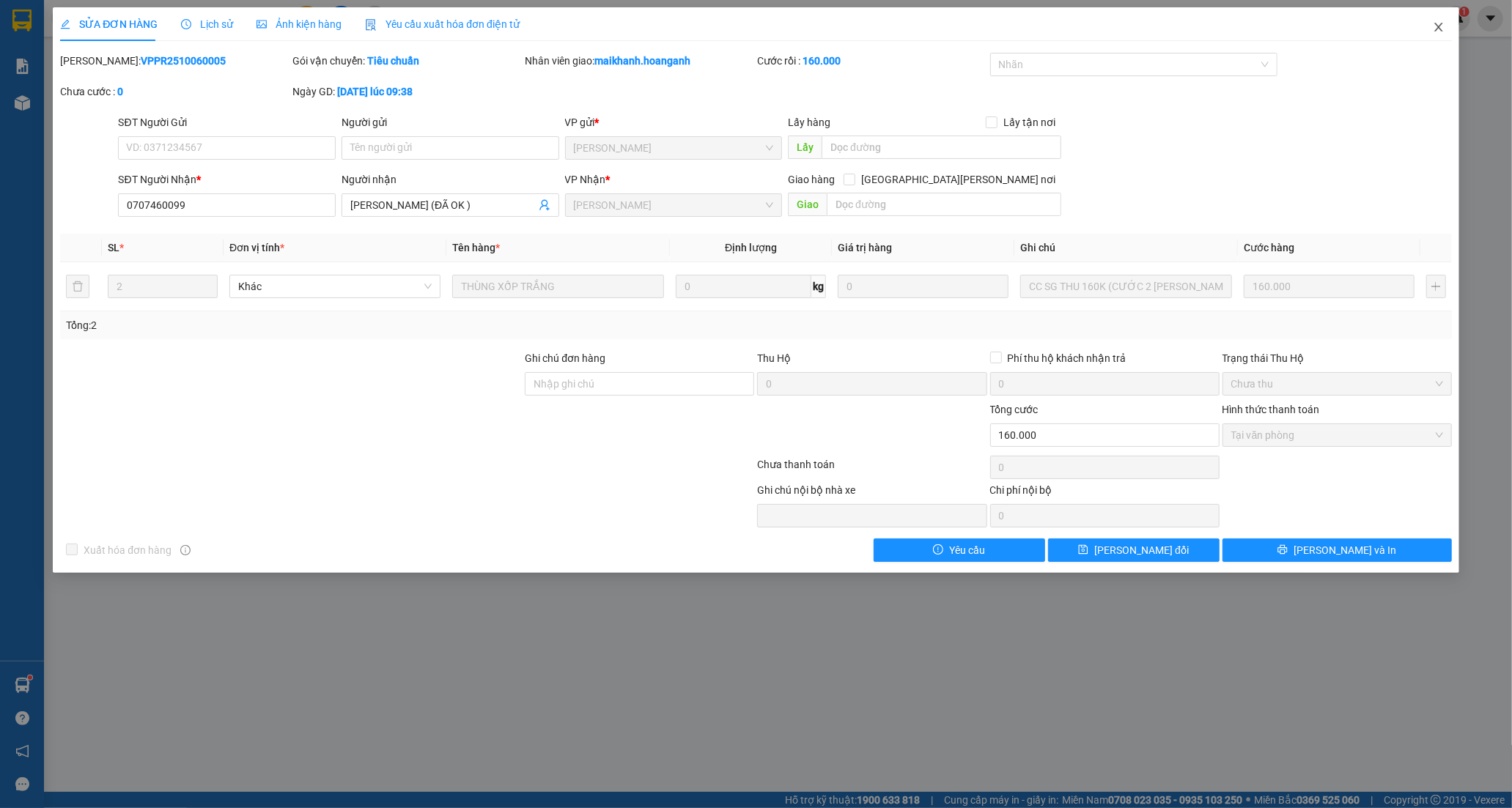
click at [1438, 19] on span "Close" at bounding box center [1438, 27] width 41 height 41
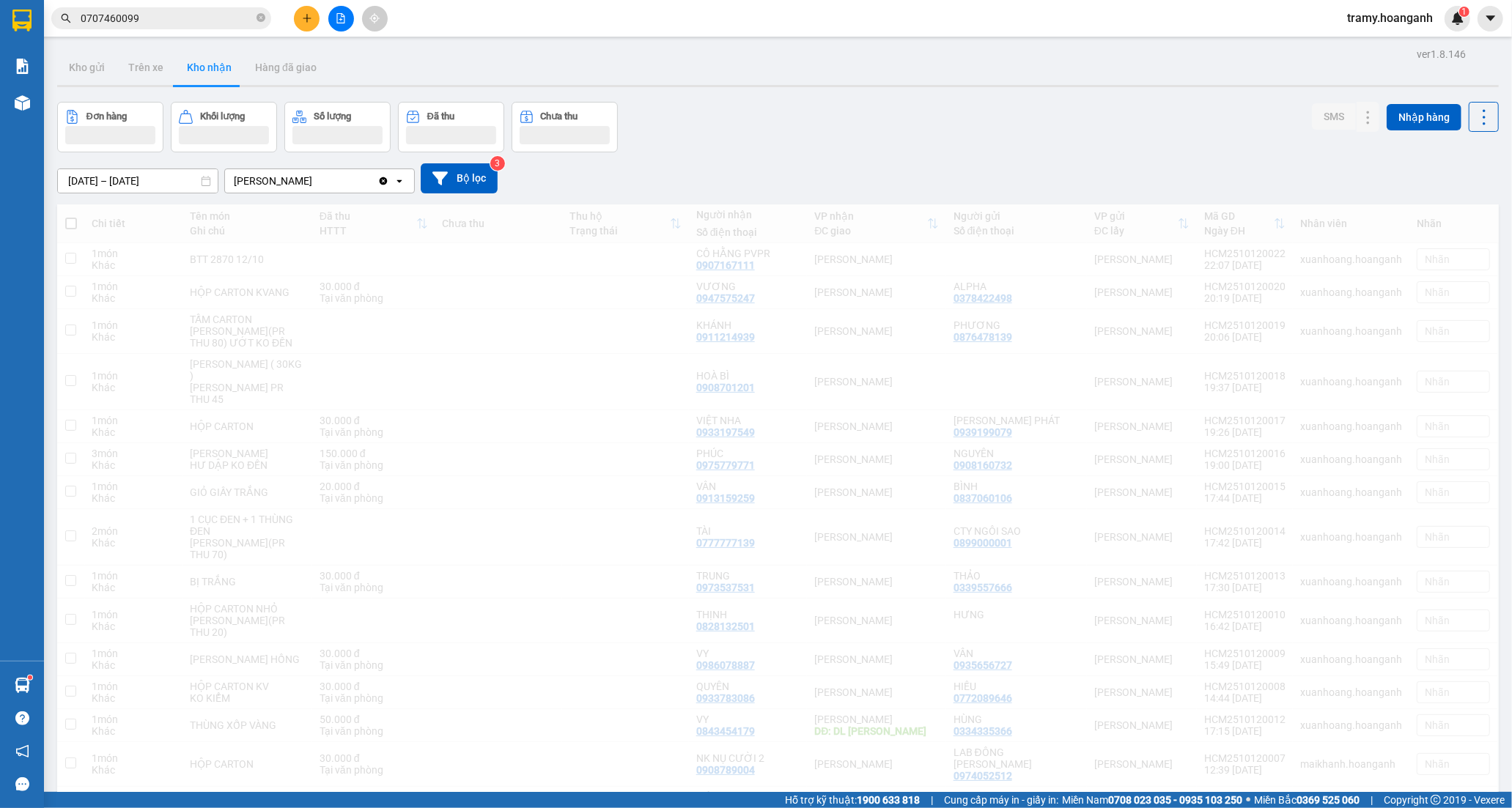
click at [1437, 26] on span "tramy.hoanganh" at bounding box center [1389, 18] width 109 height 19
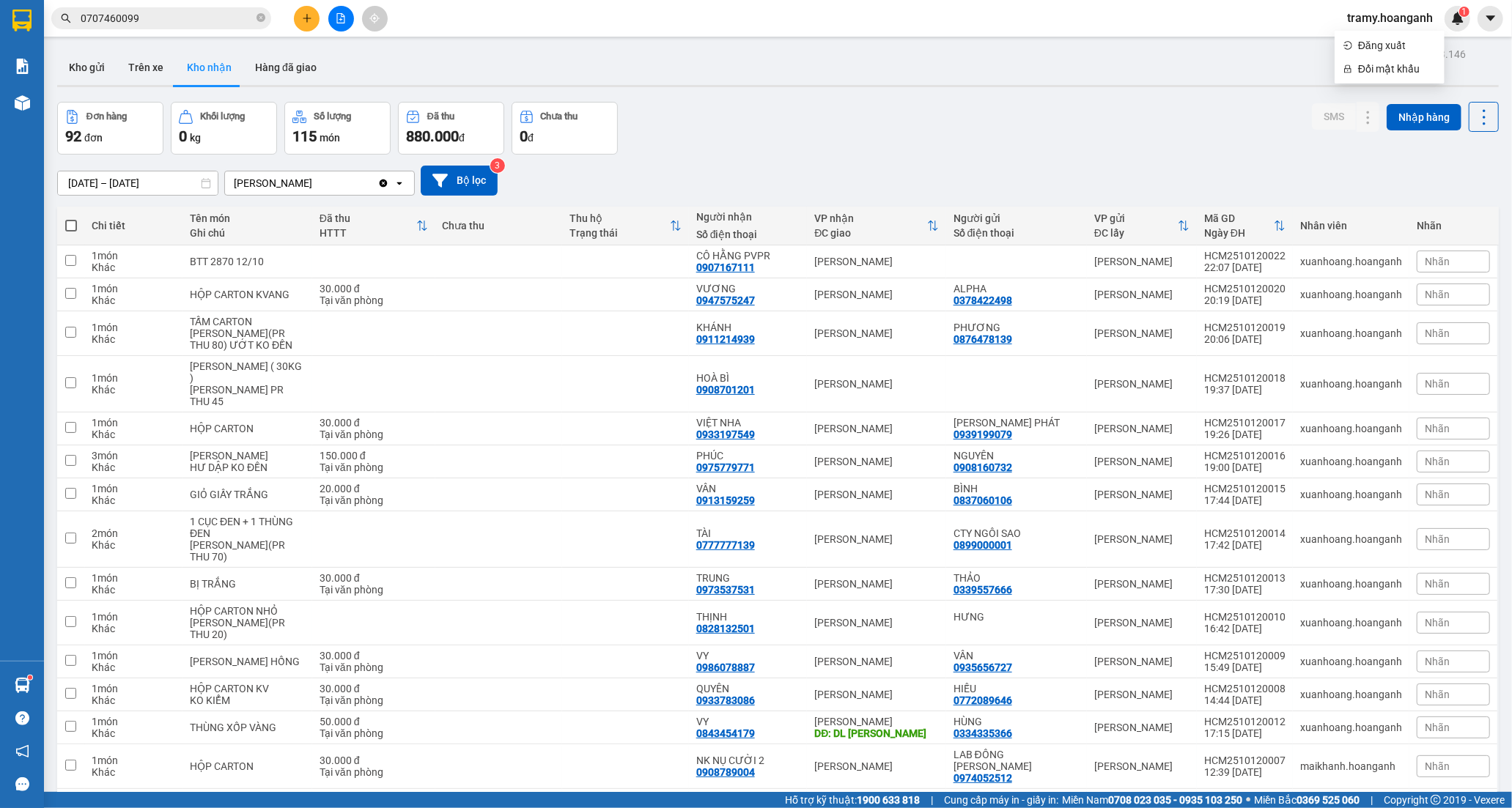
click at [257, 18] on icon "close-circle" at bounding box center [260, 17] width 9 height 9
drag, startPoint x: 239, startPoint y: 19, endPoint x: 92, endPoint y: 808, distance: 802.6
click at [209, 176] on section "Kết quả tìm kiếm ( 2 ) Bộ lọc Mã ĐH Trạng thái Món hàng Thu hộ Tổng cước Chưa c…" at bounding box center [756, 404] width 1512 height 808
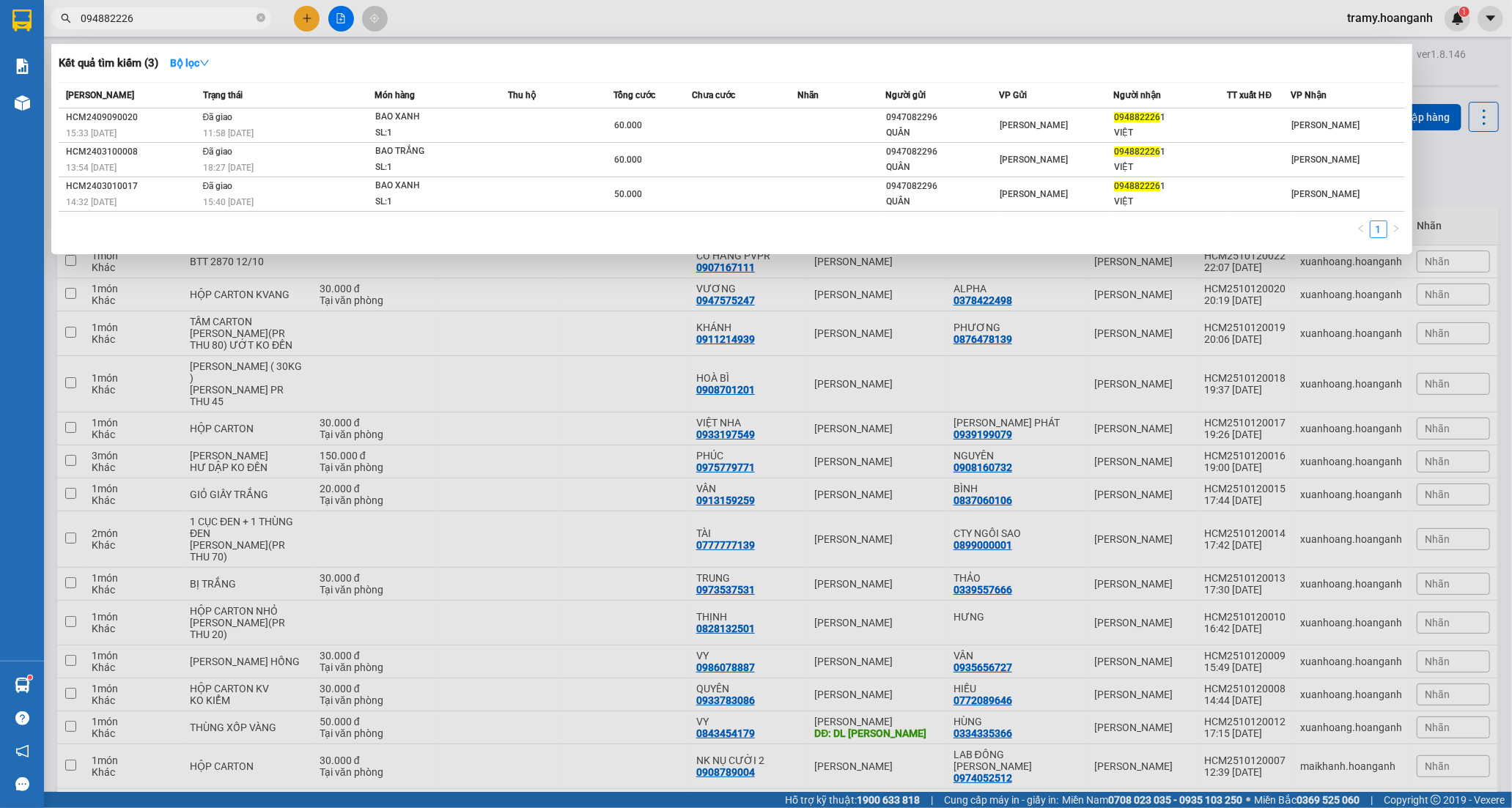
type input "0948822261"
click at [261, 17] on icon "close-circle" at bounding box center [260, 17] width 9 height 9
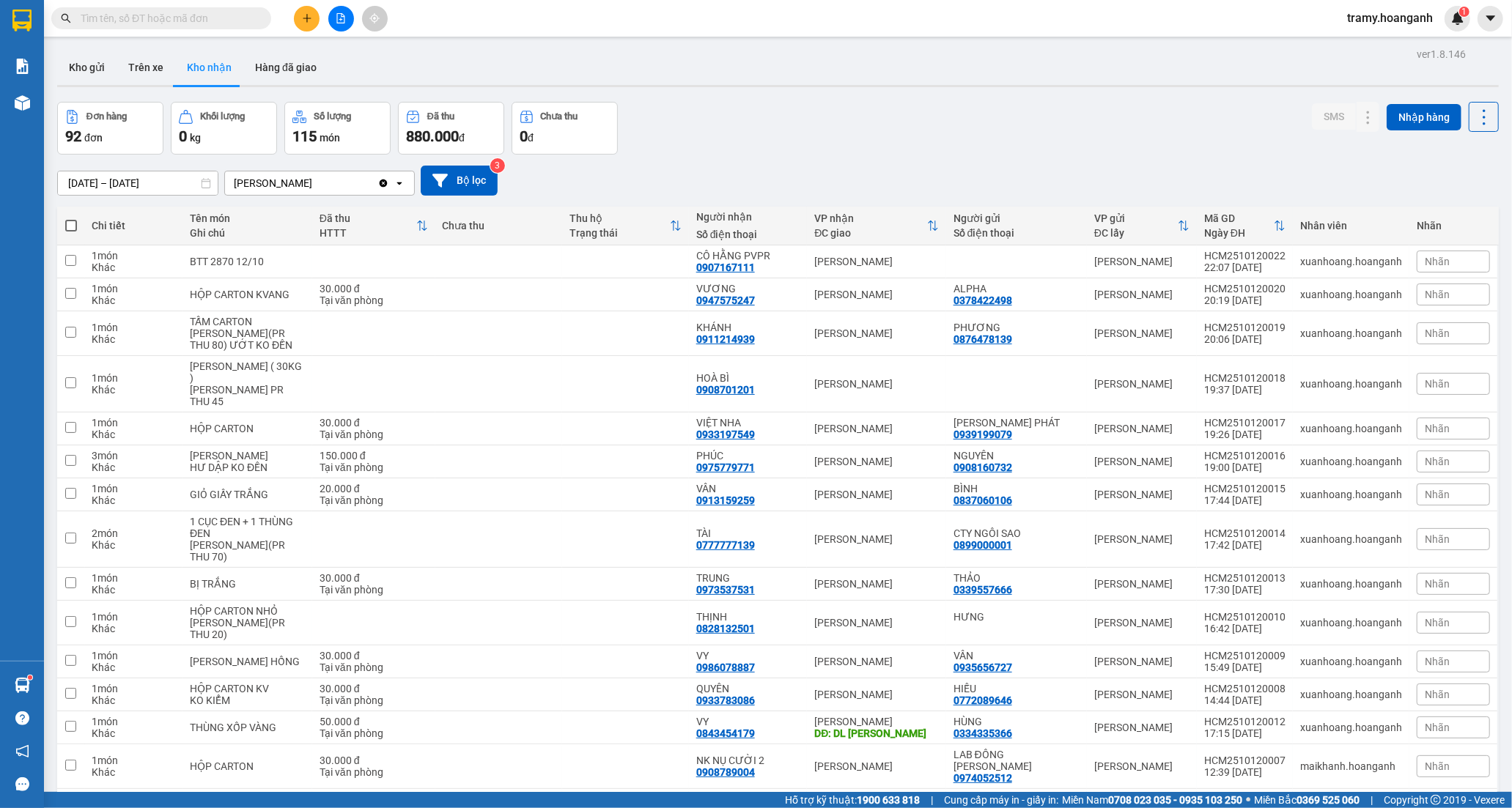
click at [217, 16] on input "text" at bounding box center [167, 18] width 173 height 16
click at [173, 18] on input "text" at bounding box center [167, 18] width 173 height 16
click at [141, 15] on input "text" at bounding box center [167, 18] width 173 height 16
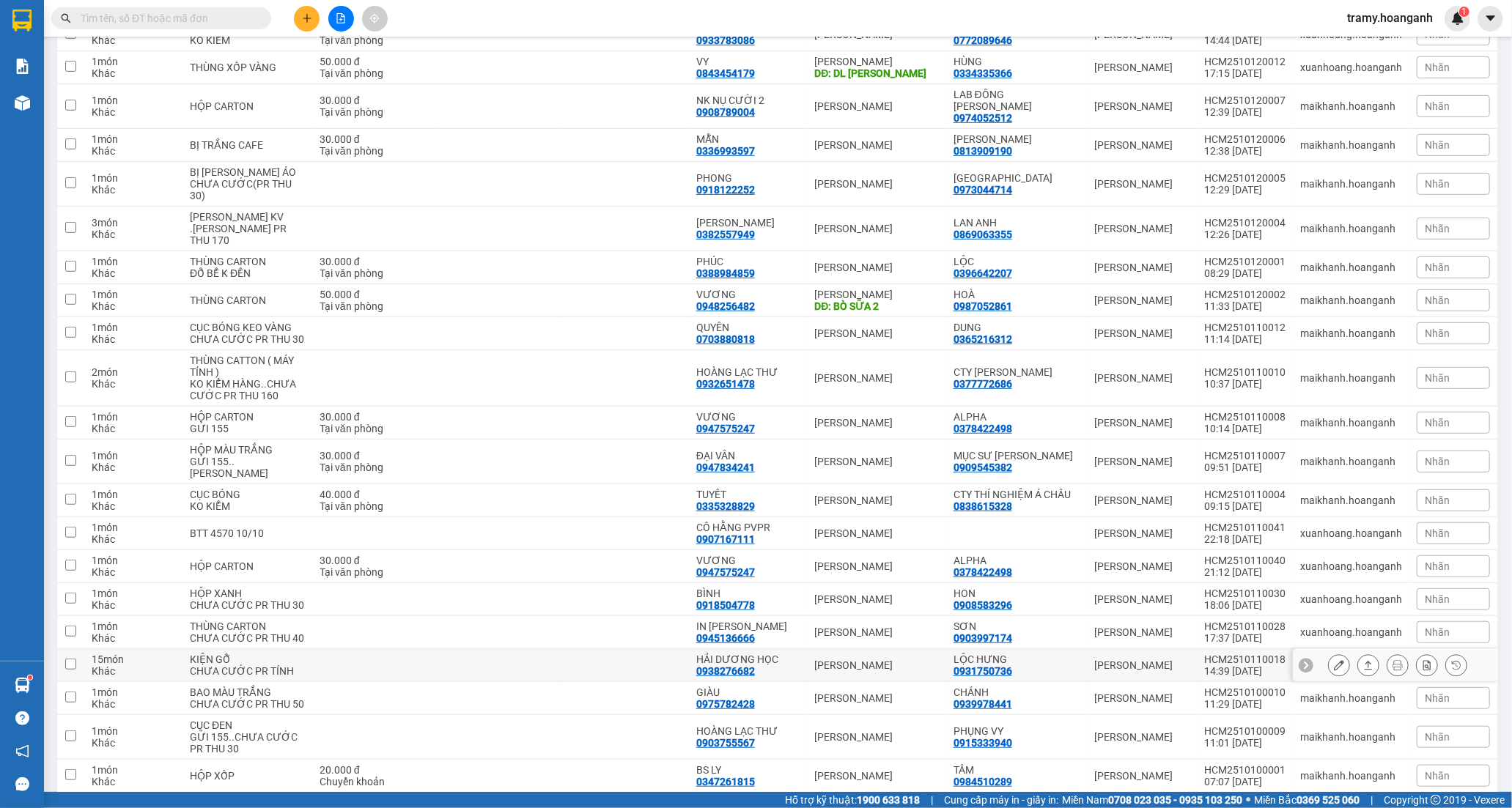
scroll to position [406, 0]
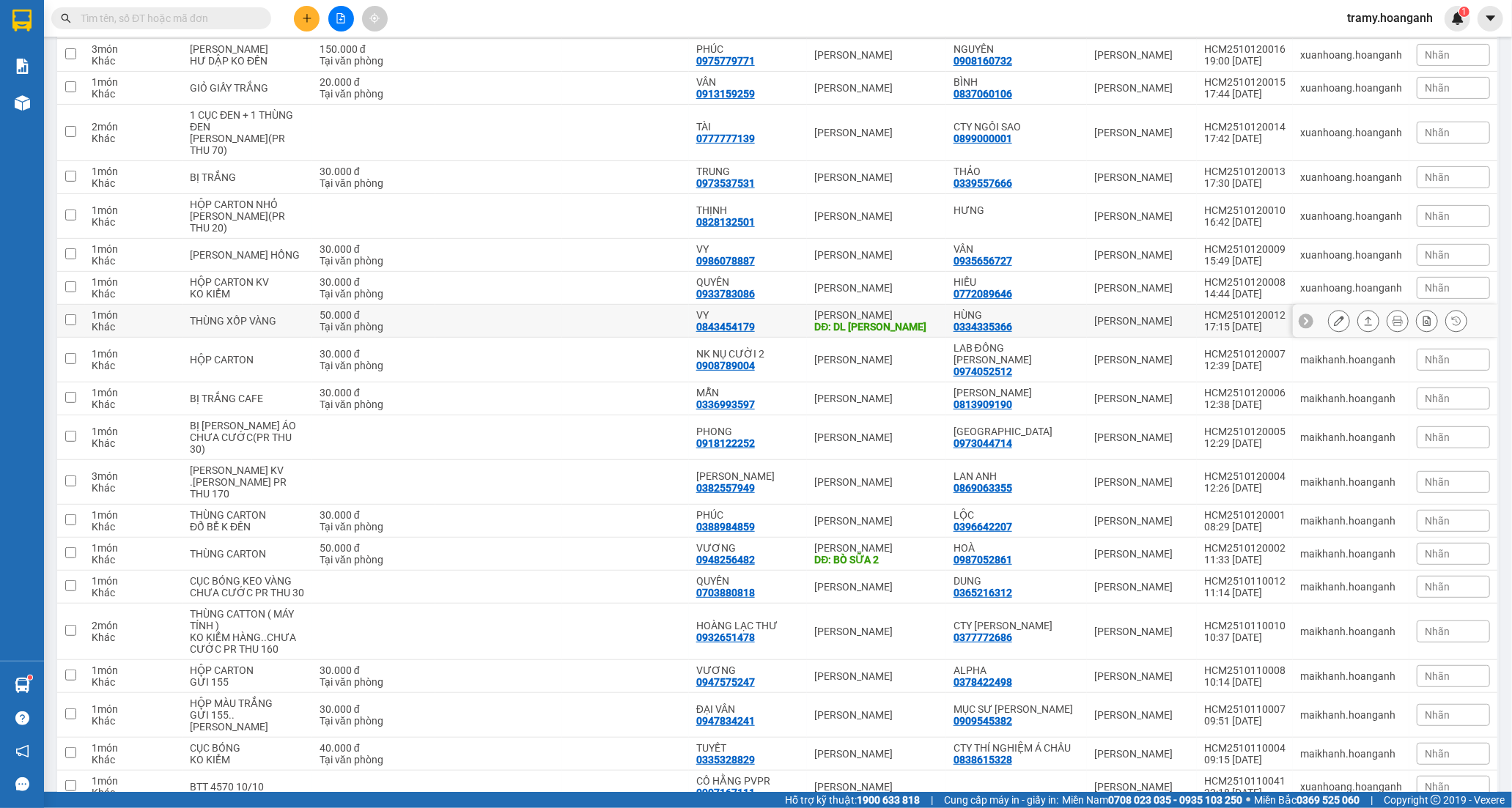
click at [755, 321] on div "0843454179" at bounding box center [725, 327] width 58 height 12
click at [992, 310] on div "HÙNG" at bounding box center [1016, 315] width 126 height 12
checkbox input "true"
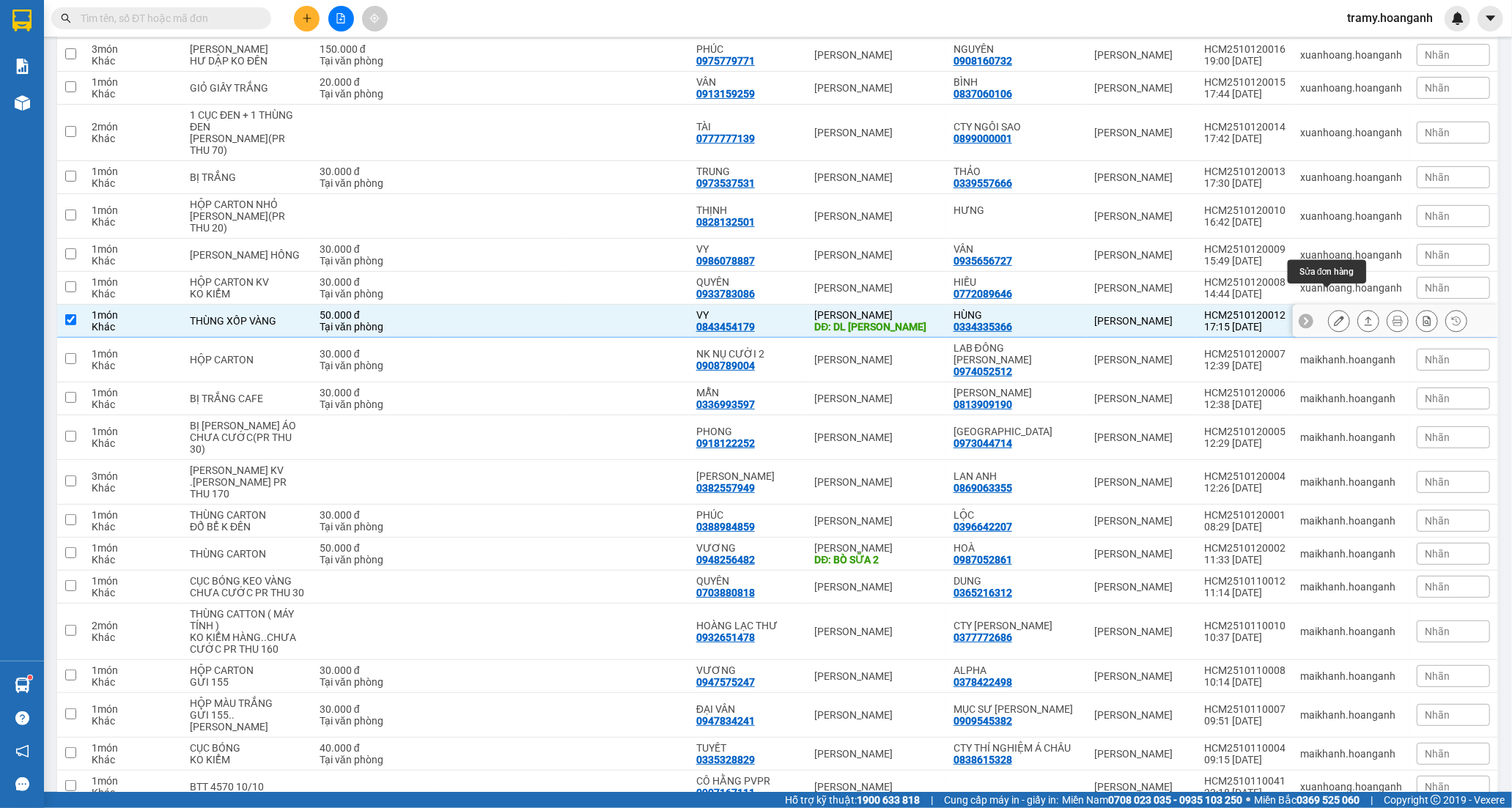
click at [1334, 315] on icon at bounding box center [1339, 320] width 10 height 10
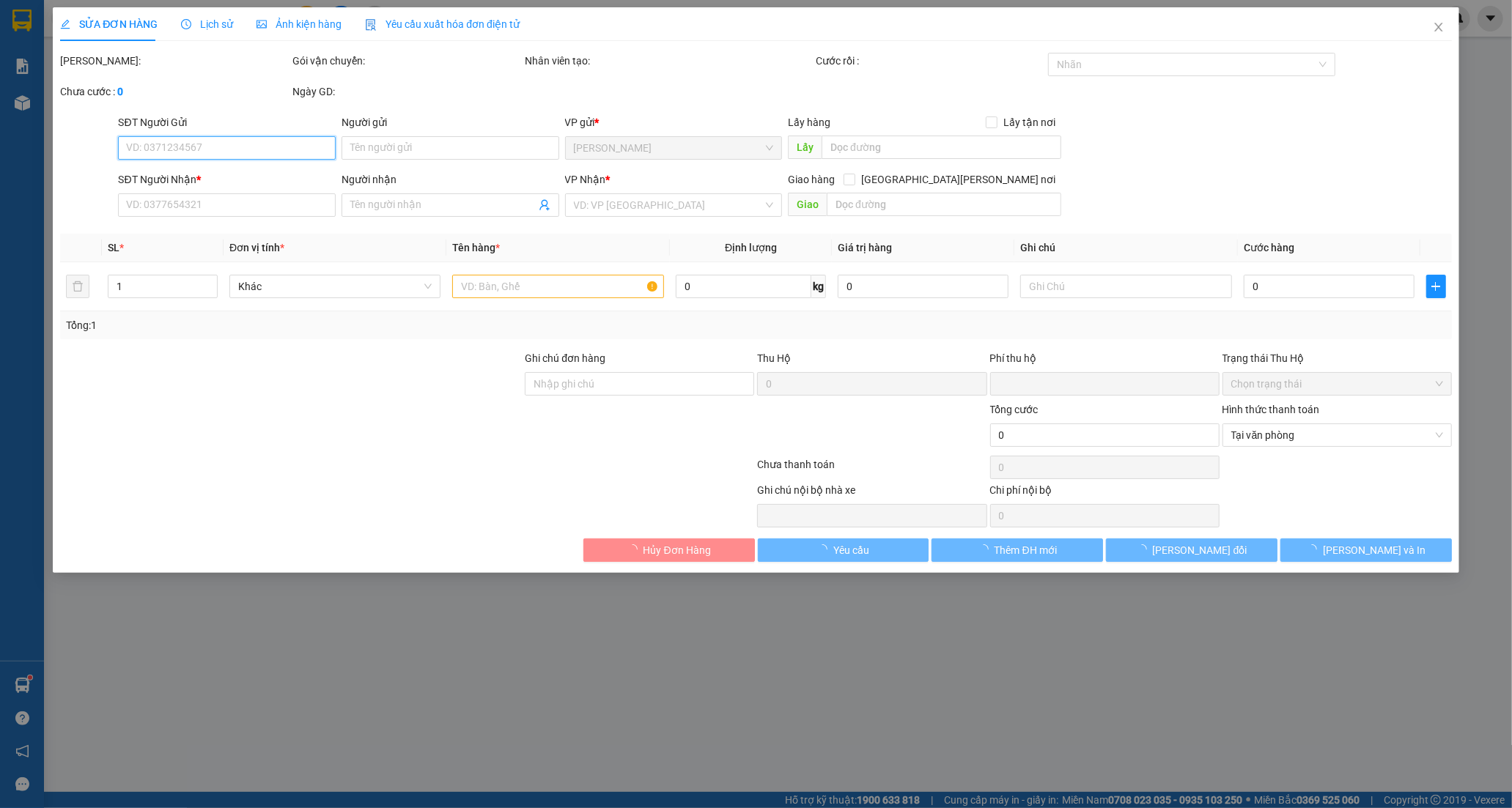
type input "0334335366"
type input "HÙNG"
type input "0843454179"
type input "VY"
type input "DL NHÂN LƯỢNG"
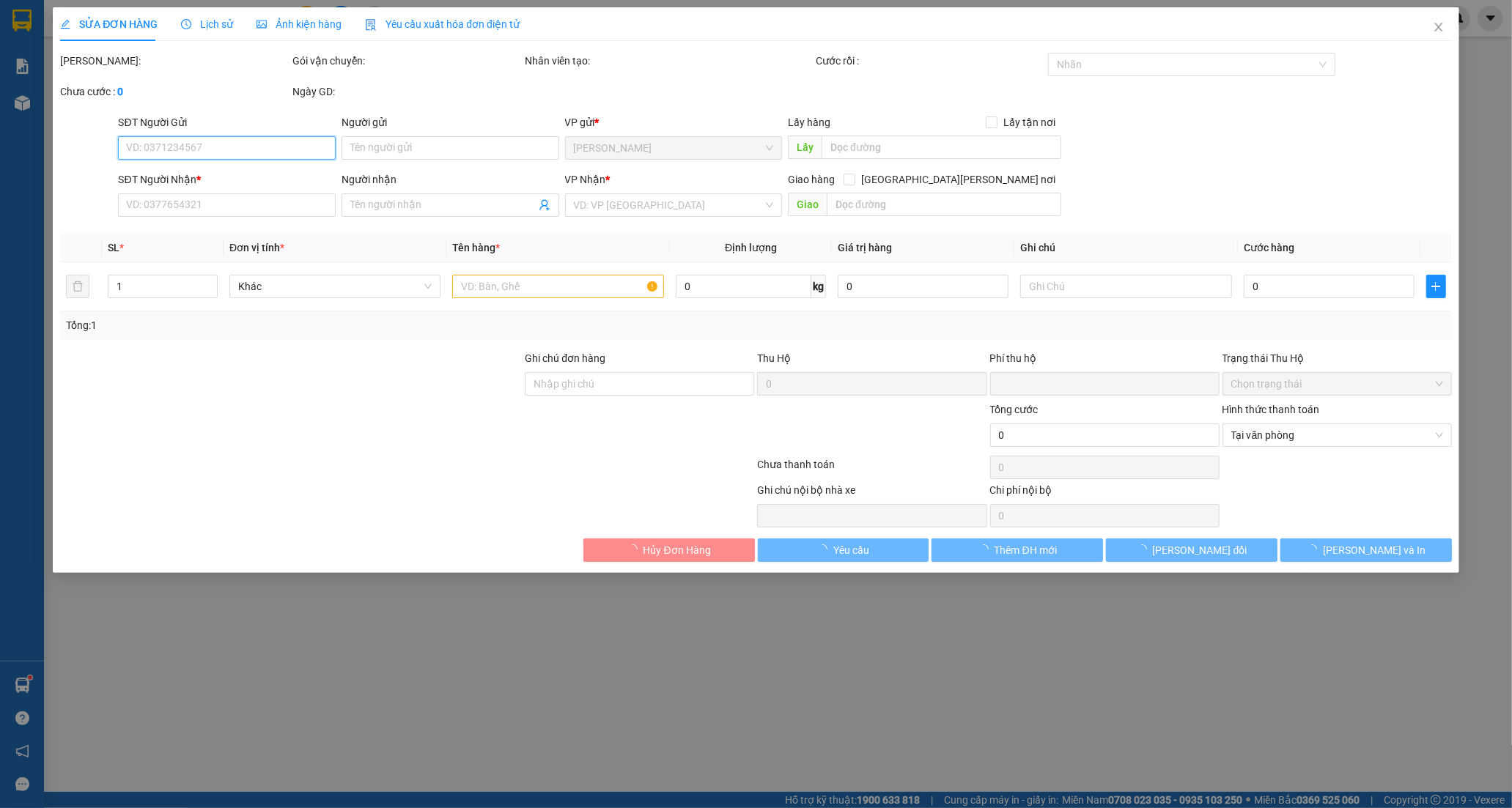
type input "0"
type input "50.000"
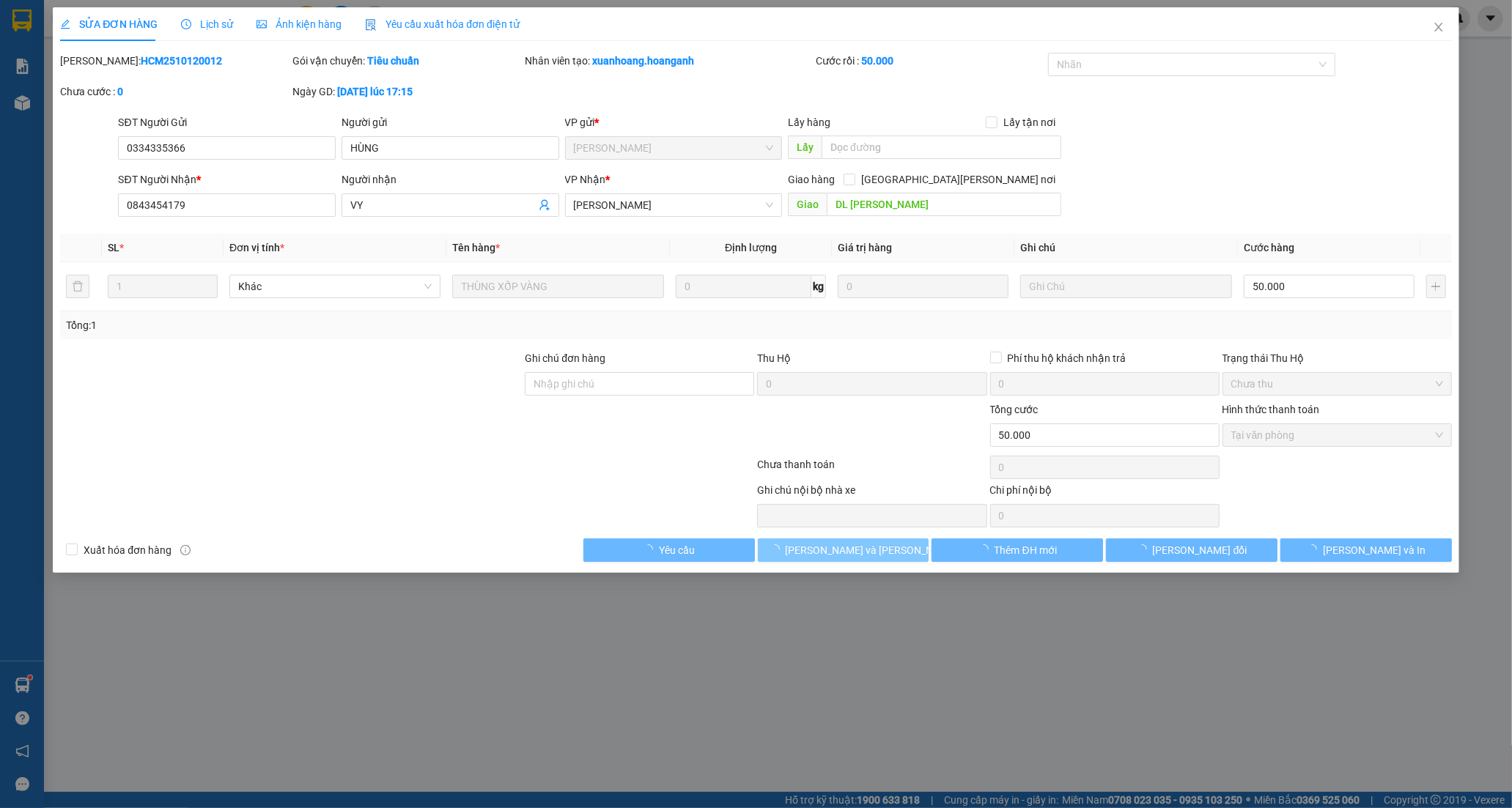
click at [876, 556] on button "[PERSON_NAME] và Giao hàng" at bounding box center [843, 551] width 171 height 24
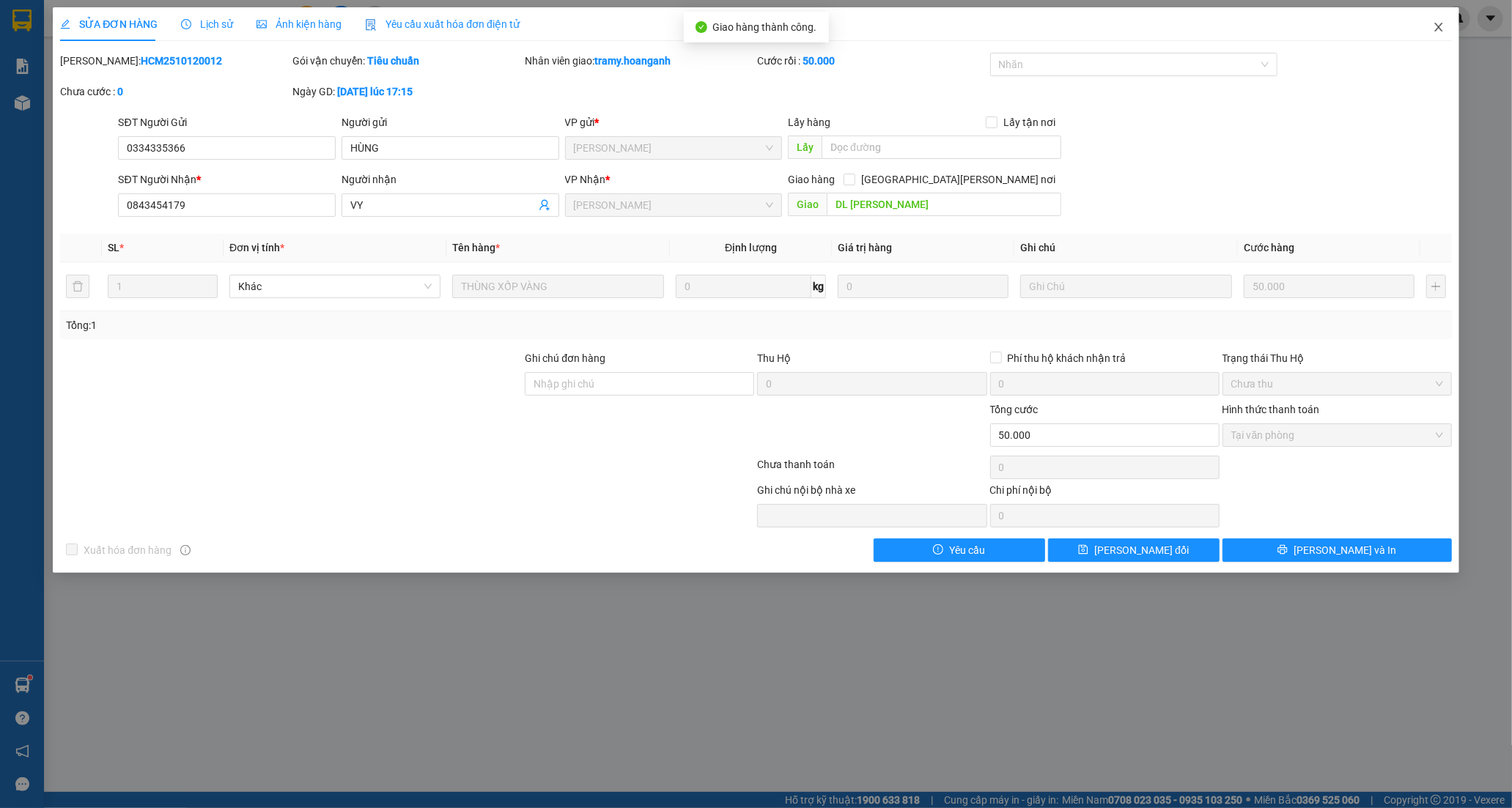
click at [1437, 27] on icon "close" at bounding box center [1438, 27] width 8 height 9
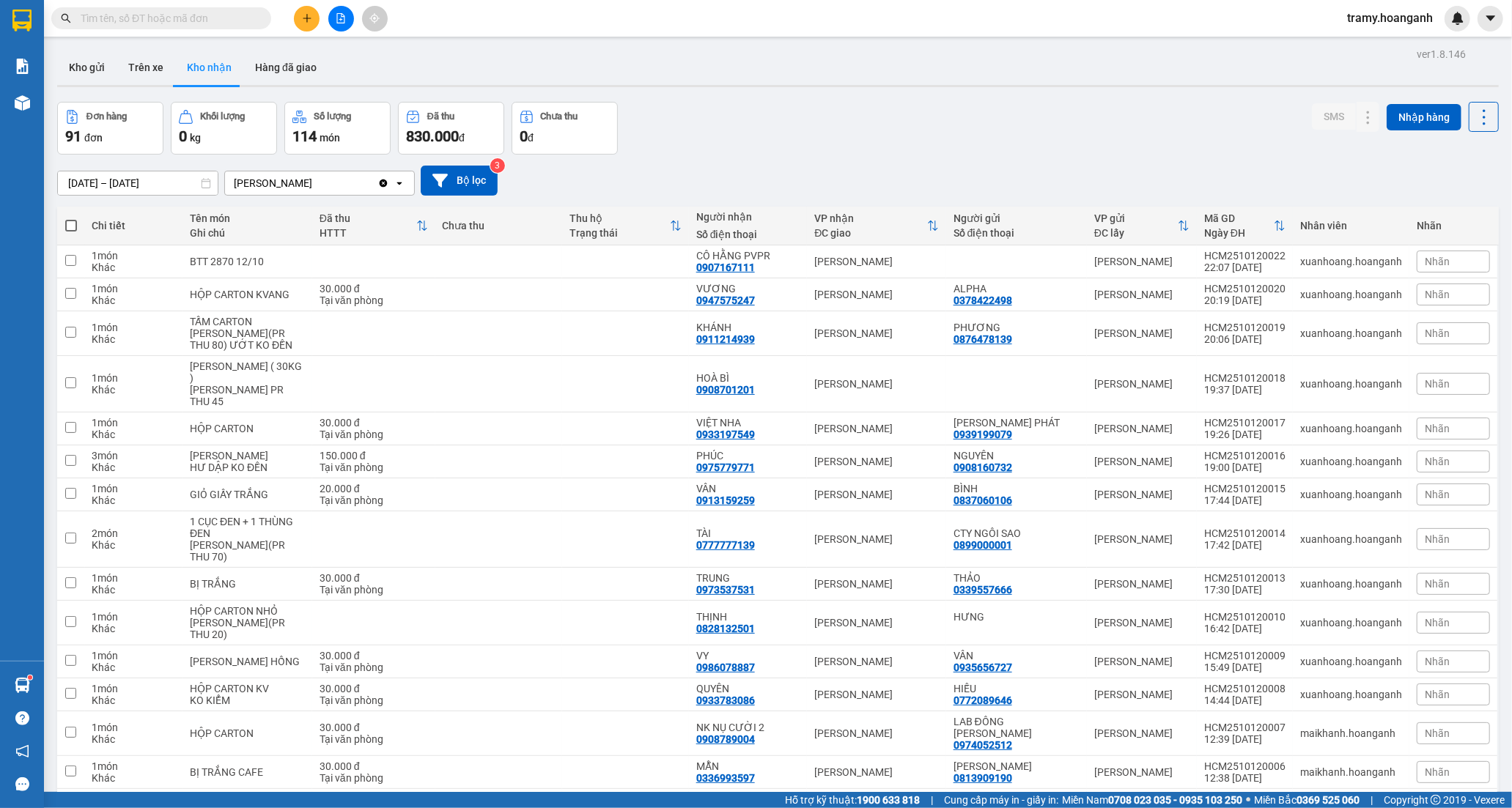
click at [186, 17] on input "text" at bounding box center [167, 18] width 173 height 16
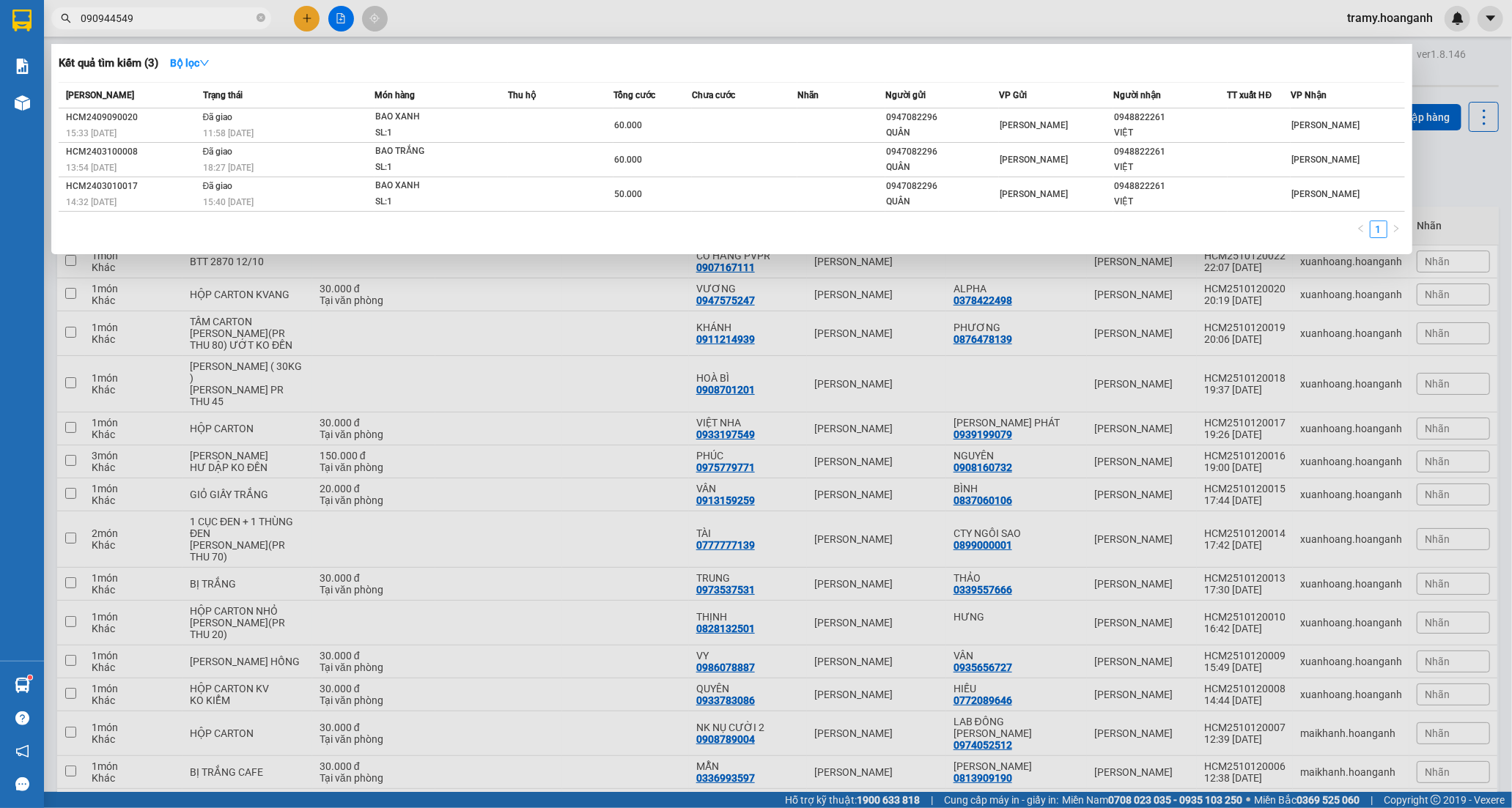
type input "0909445499"
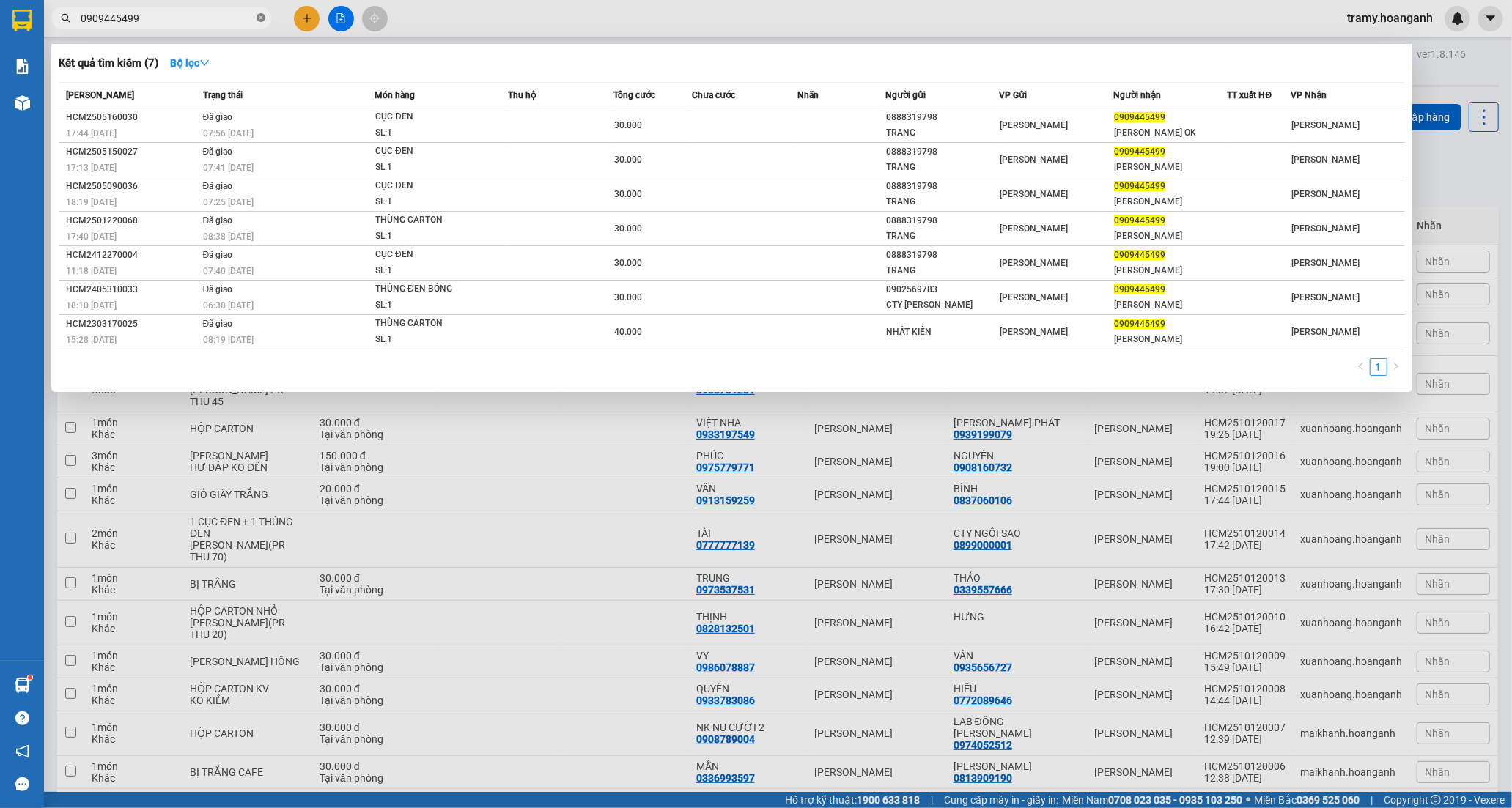
click at [261, 17] on icon "close-circle" at bounding box center [260, 17] width 9 height 9
